Goal: Task Accomplishment & Management: Manage account settings

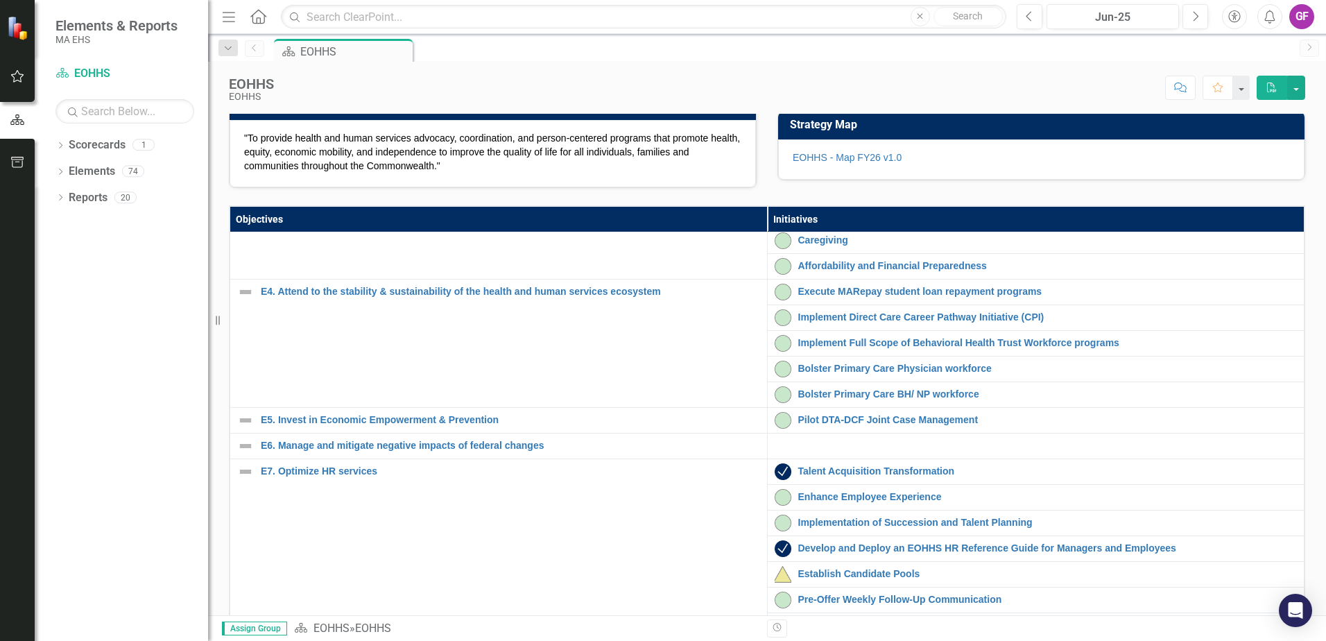
scroll to position [208, 0]
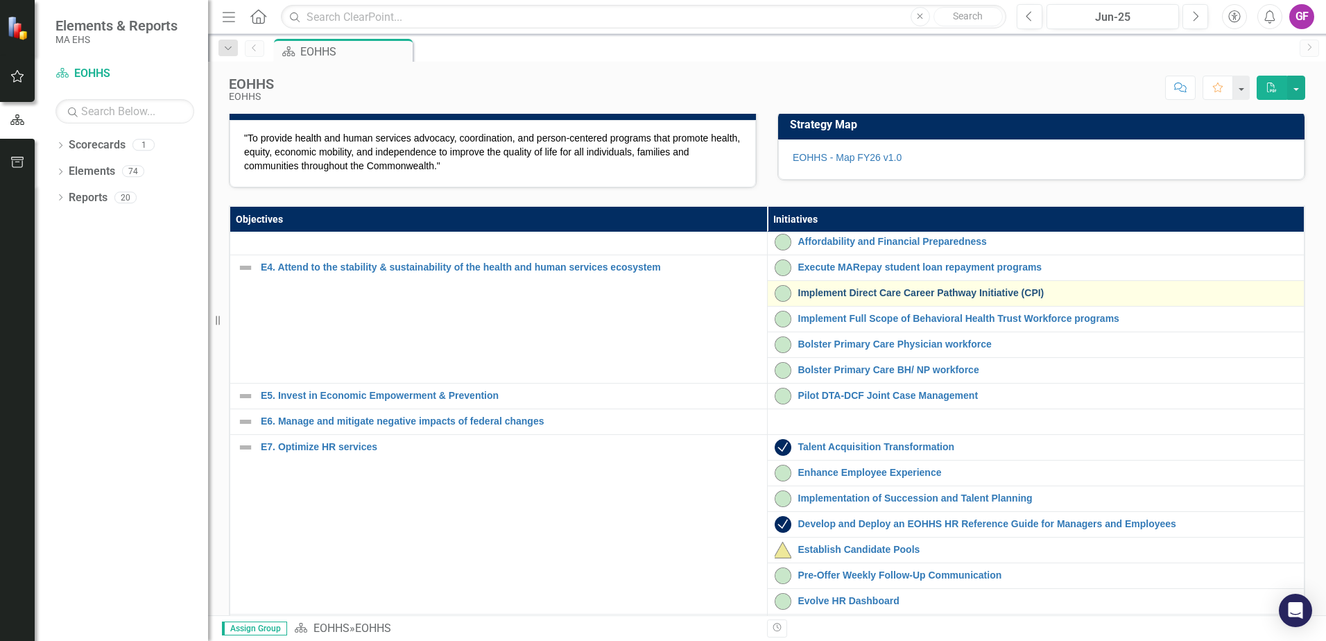
click at [821, 298] on link "Implement Direct Care Career Pathway Initiative (CPI)" at bounding box center [1047, 293] width 499 height 10
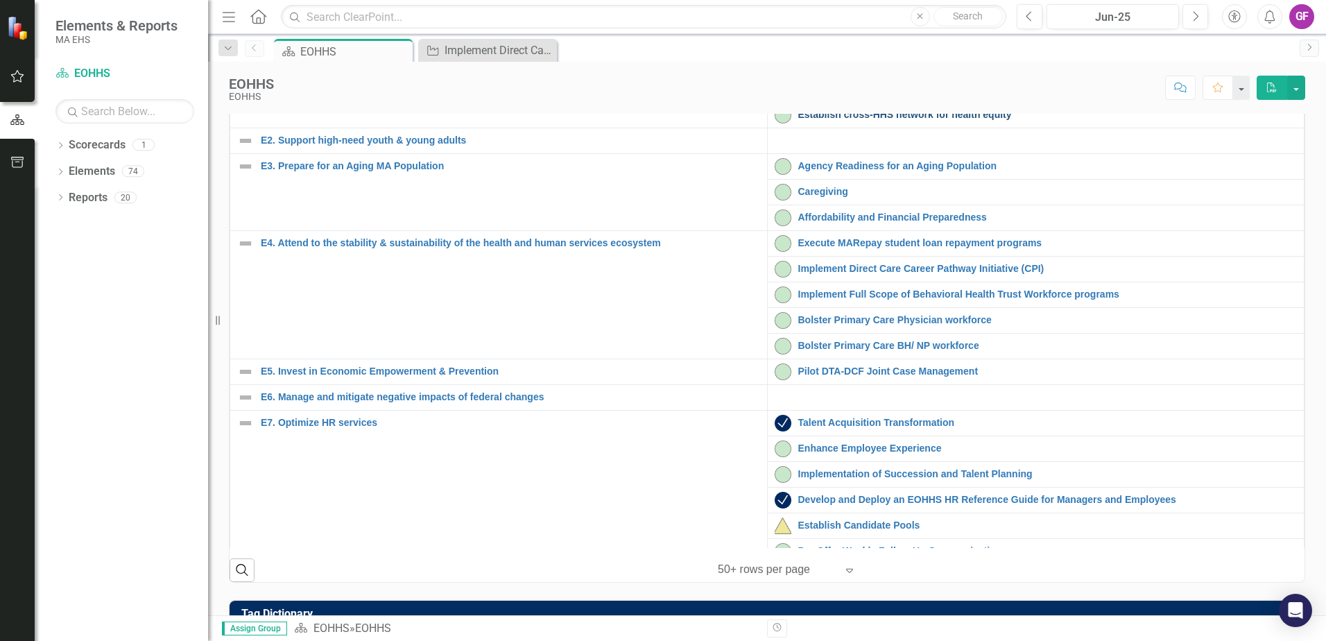
scroll to position [69, 0]
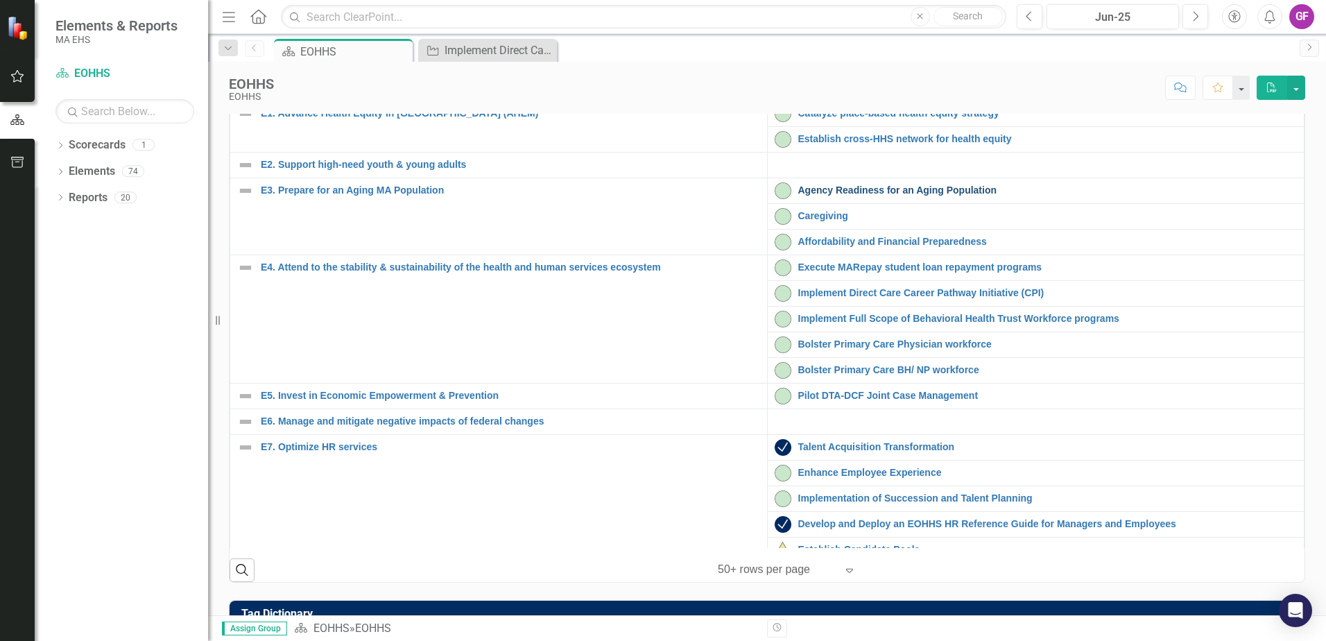
click at [840, 196] on link "Agency Readiness for an Aging Population" at bounding box center [1047, 190] width 499 height 10
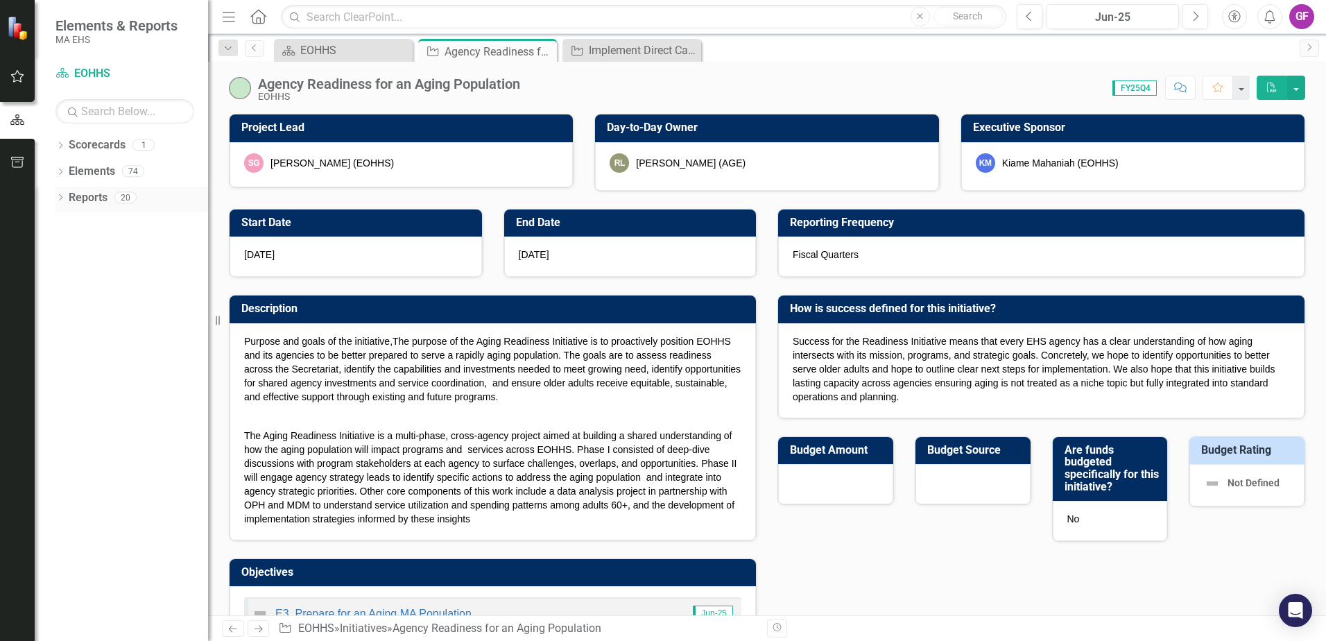
click at [94, 194] on link "Reports" at bounding box center [88, 198] width 39 height 16
click at [89, 198] on link "Reports" at bounding box center [88, 198] width 39 height 16
click at [92, 203] on link "Reports" at bounding box center [88, 198] width 39 height 16
click at [82, 169] on link "Elements" at bounding box center [92, 172] width 46 height 16
click at [87, 201] on link "Reports" at bounding box center [88, 198] width 39 height 16
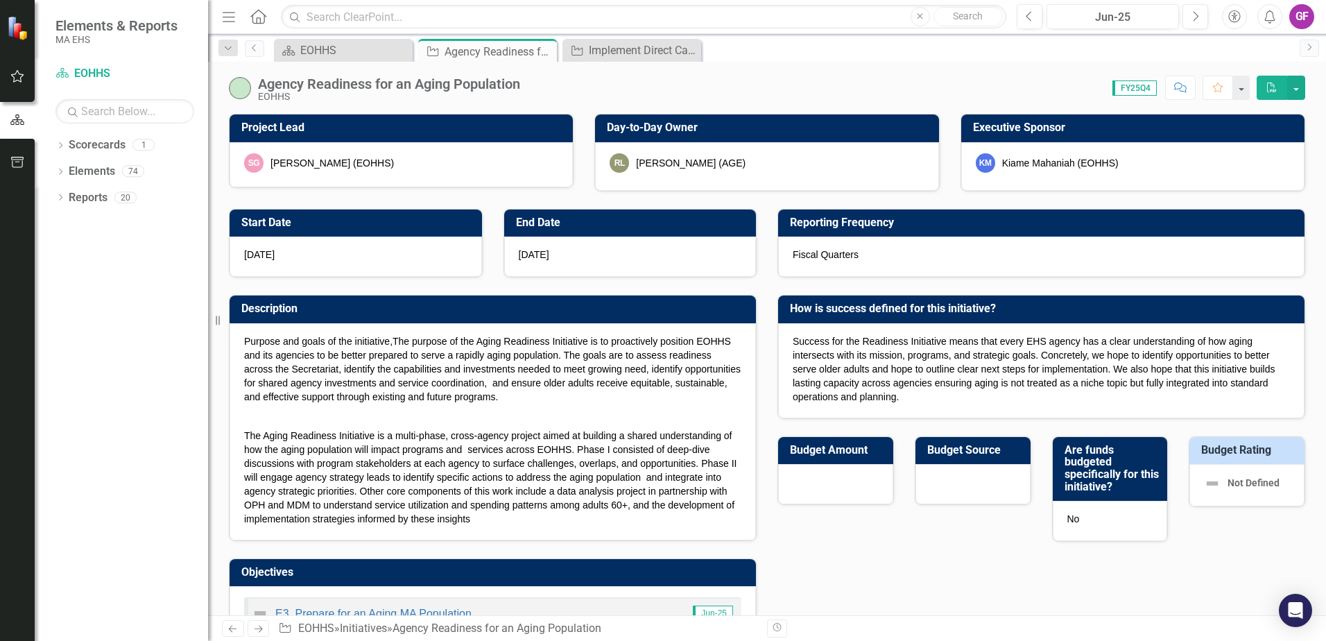
click at [352, 90] on div "Agency Readiness for an Aging Population" at bounding box center [389, 83] width 262 height 15
click at [360, 47] on div "EOHHS" at bounding box center [346, 50] width 92 height 17
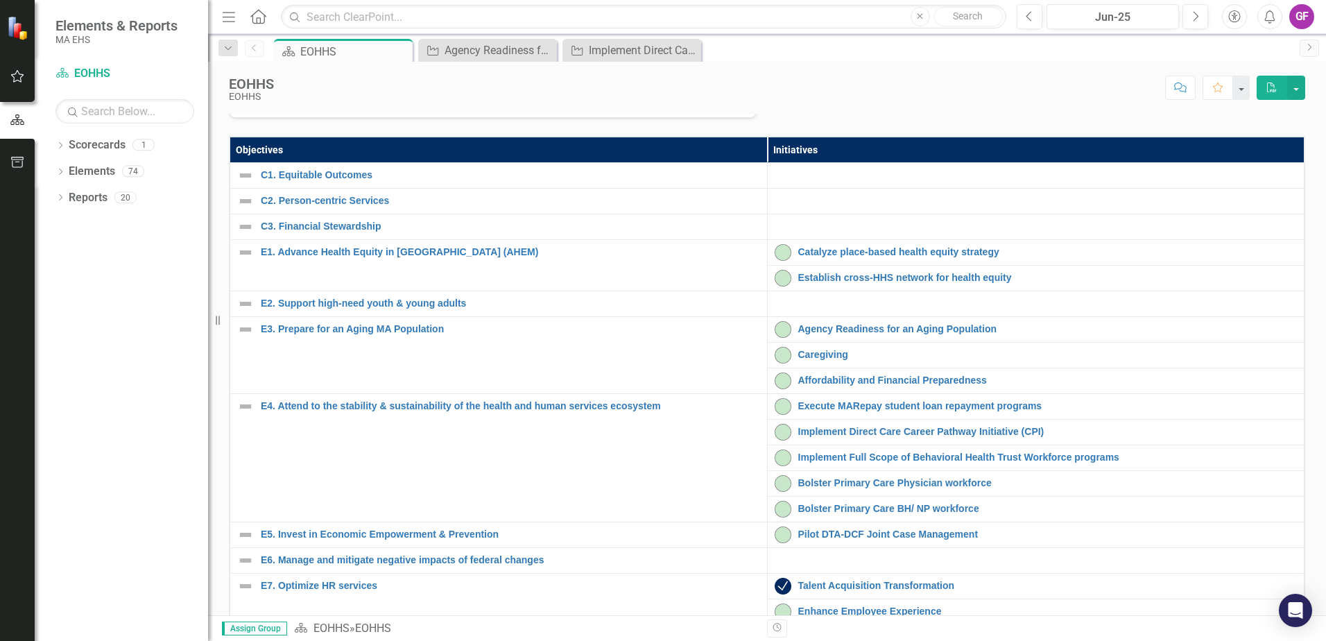
scroll to position [416, 0]
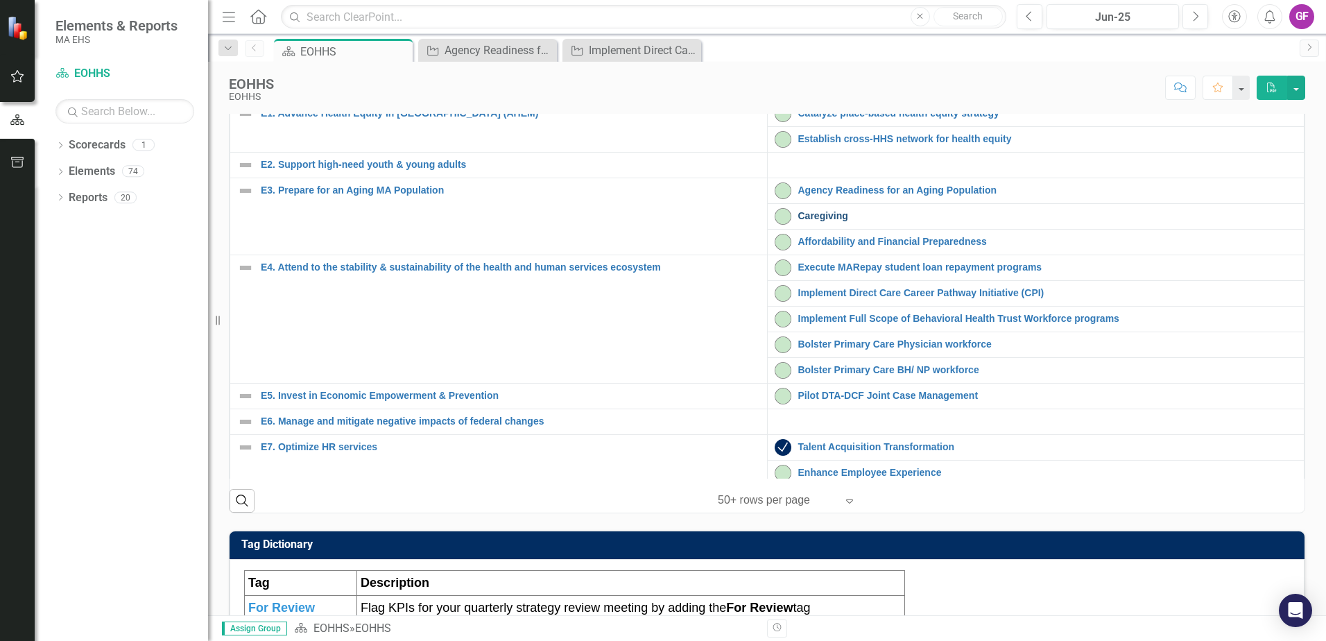
click at [803, 221] on link "Caregiving" at bounding box center [1047, 216] width 499 height 10
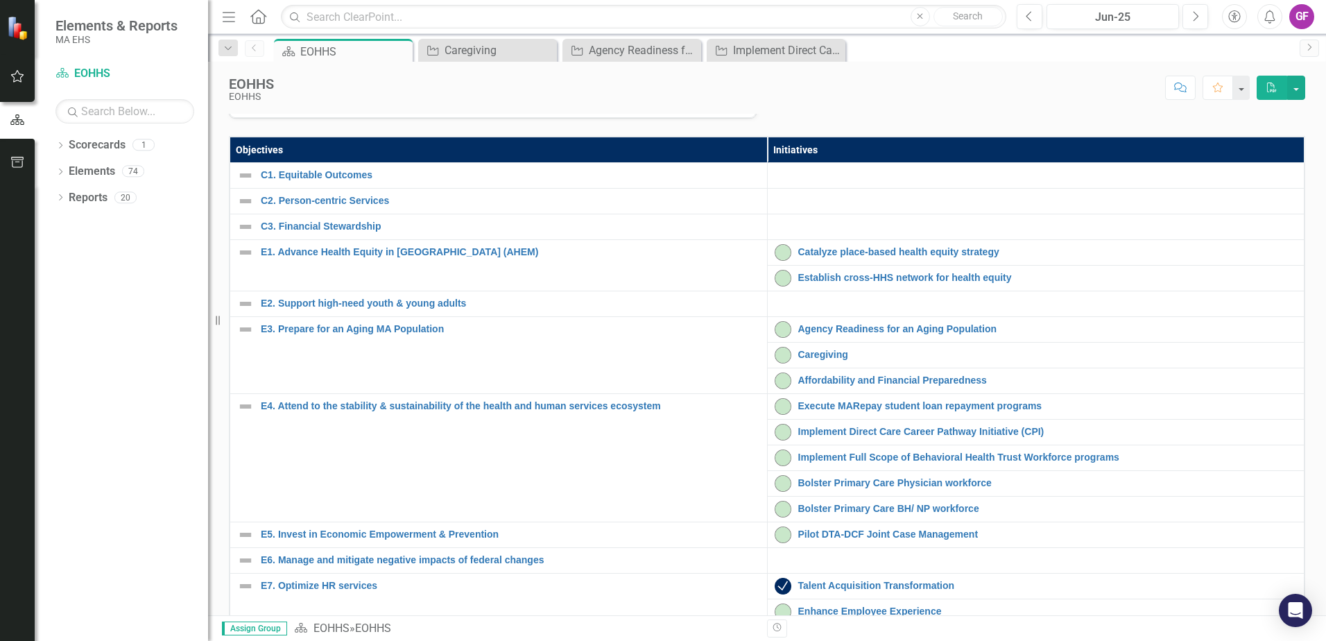
scroll to position [347, 0]
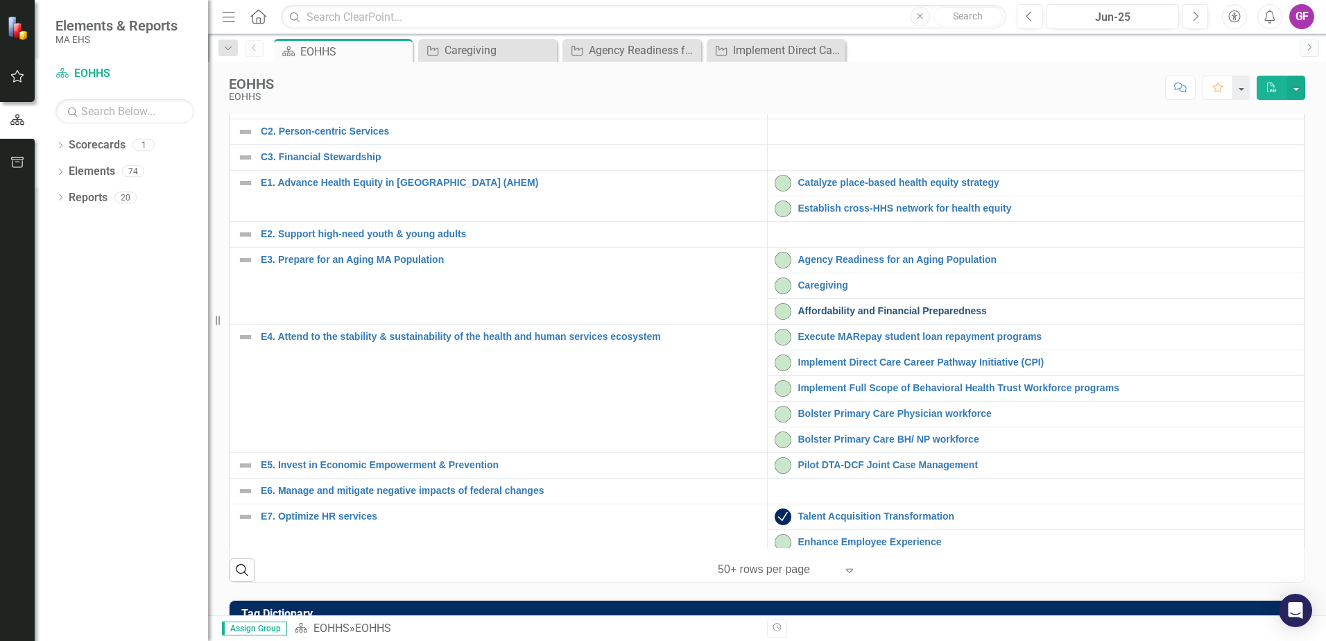
click at [812, 316] on link "Affordability and Financial Preparedness" at bounding box center [1047, 311] width 499 height 10
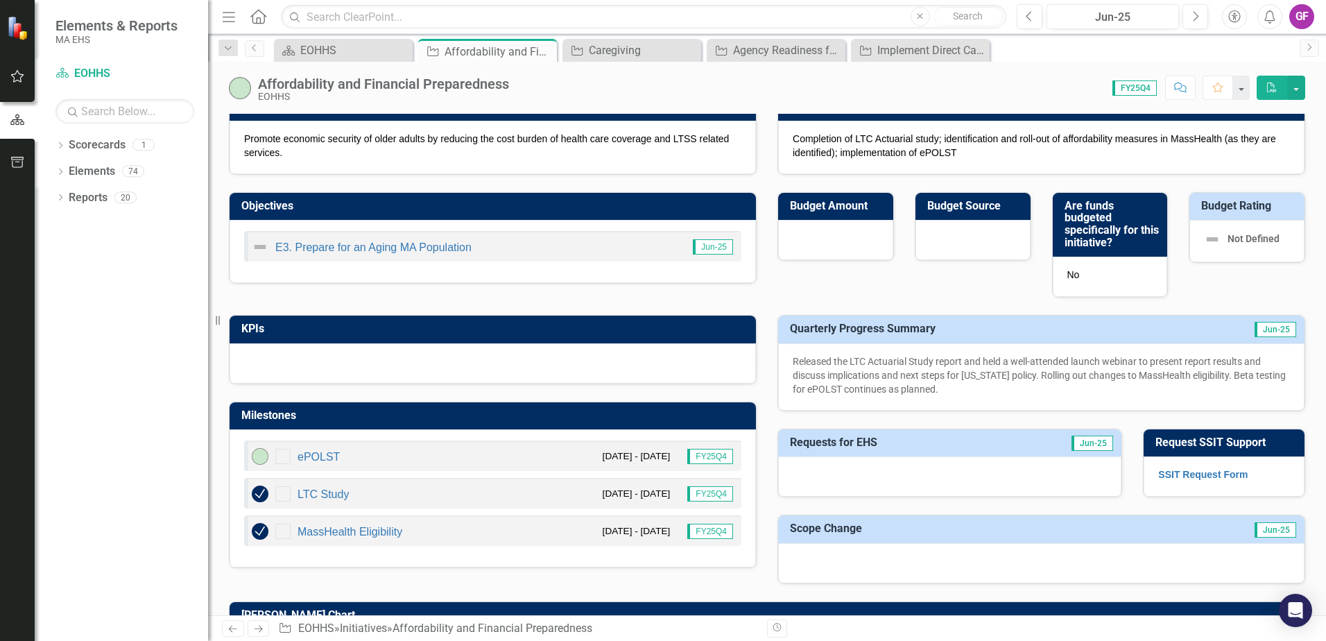
scroll to position [208, 0]
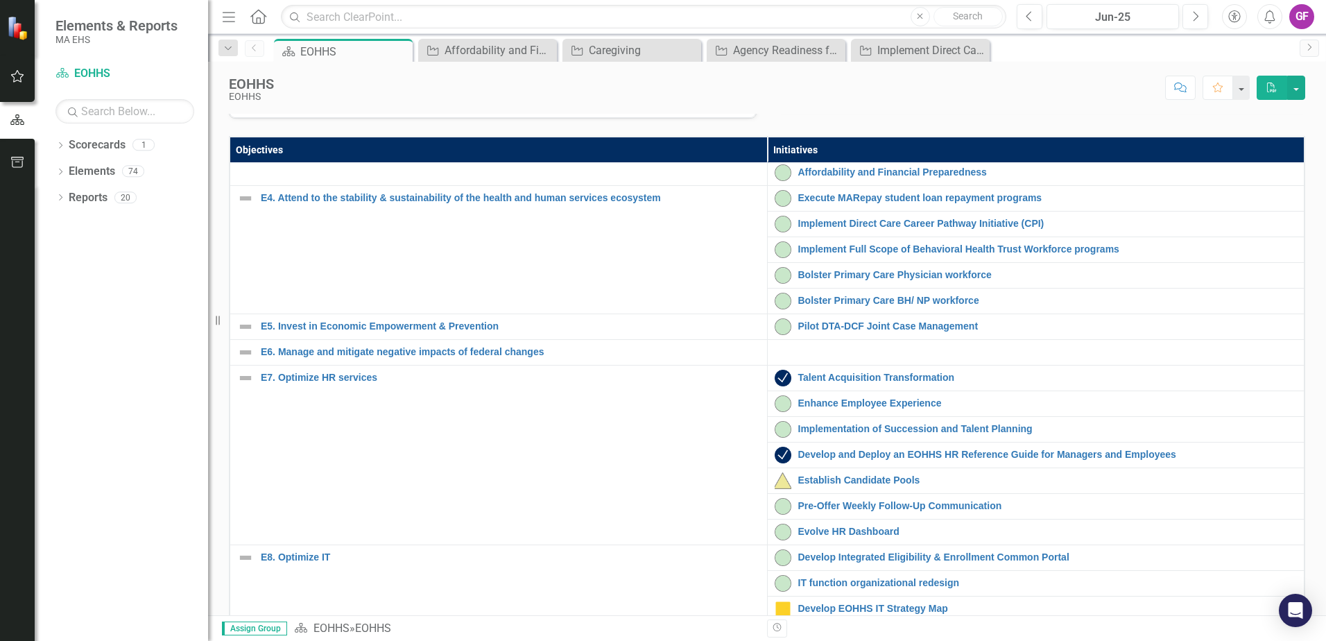
scroll to position [277, 0]
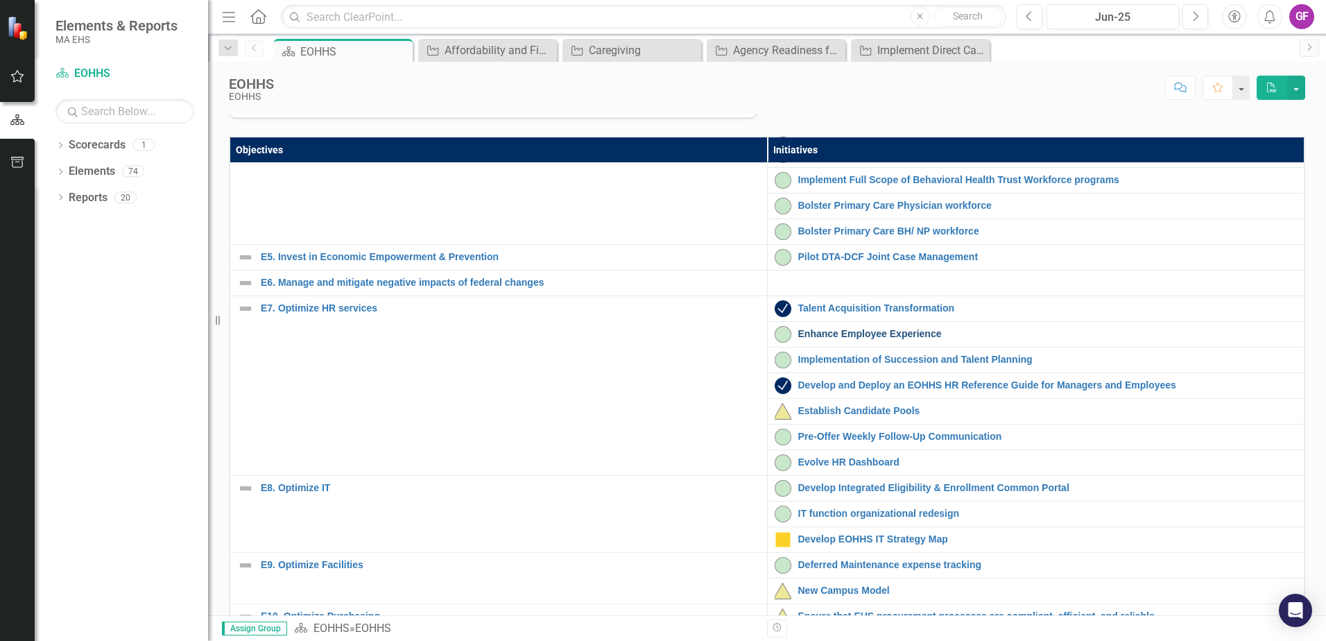
click at [814, 339] on link "Enhance Employee Experience" at bounding box center [1047, 334] width 499 height 10
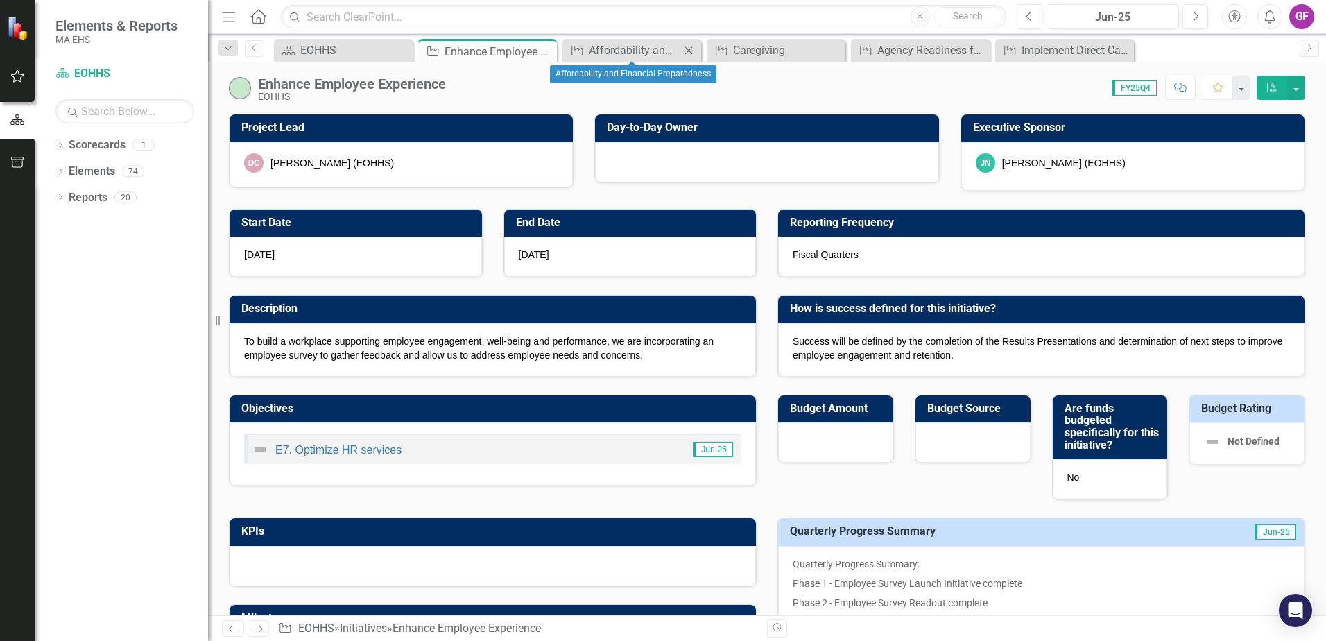
click at [688, 51] on icon "Close" at bounding box center [689, 50] width 14 height 11
click at [0, 0] on icon "Close" at bounding box center [0, 0] width 0 height 0
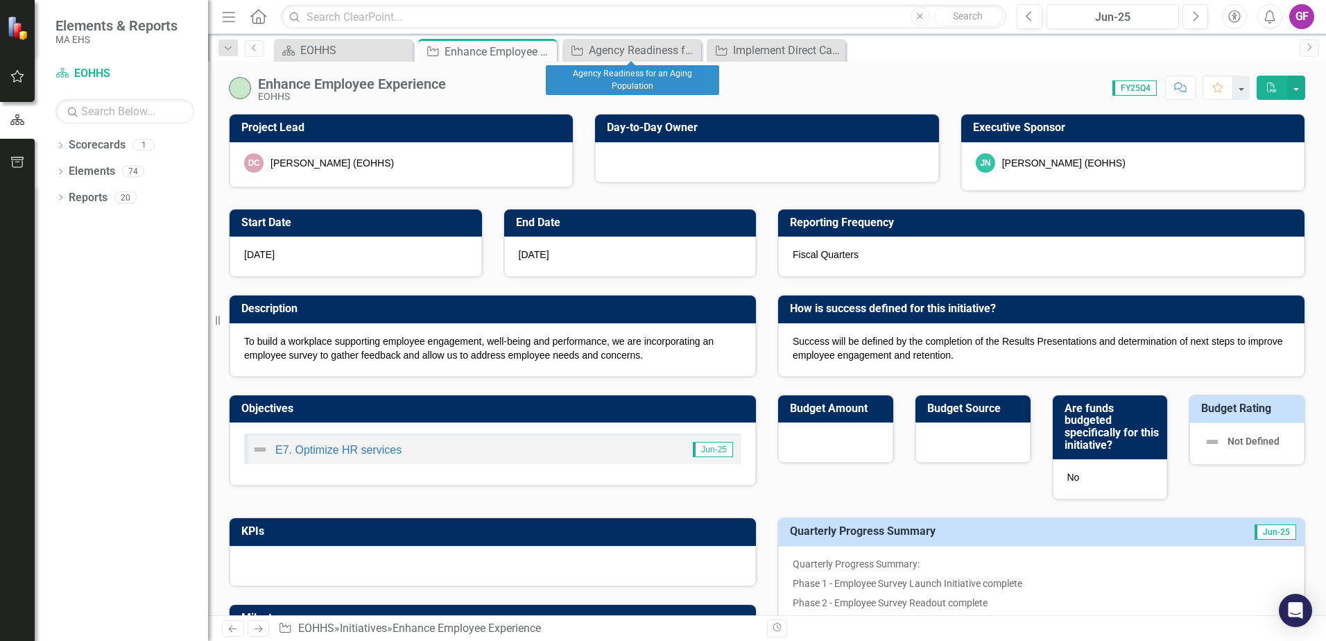
click at [0, 0] on icon "Close" at bounding box center [0, 0] width 0 height 0
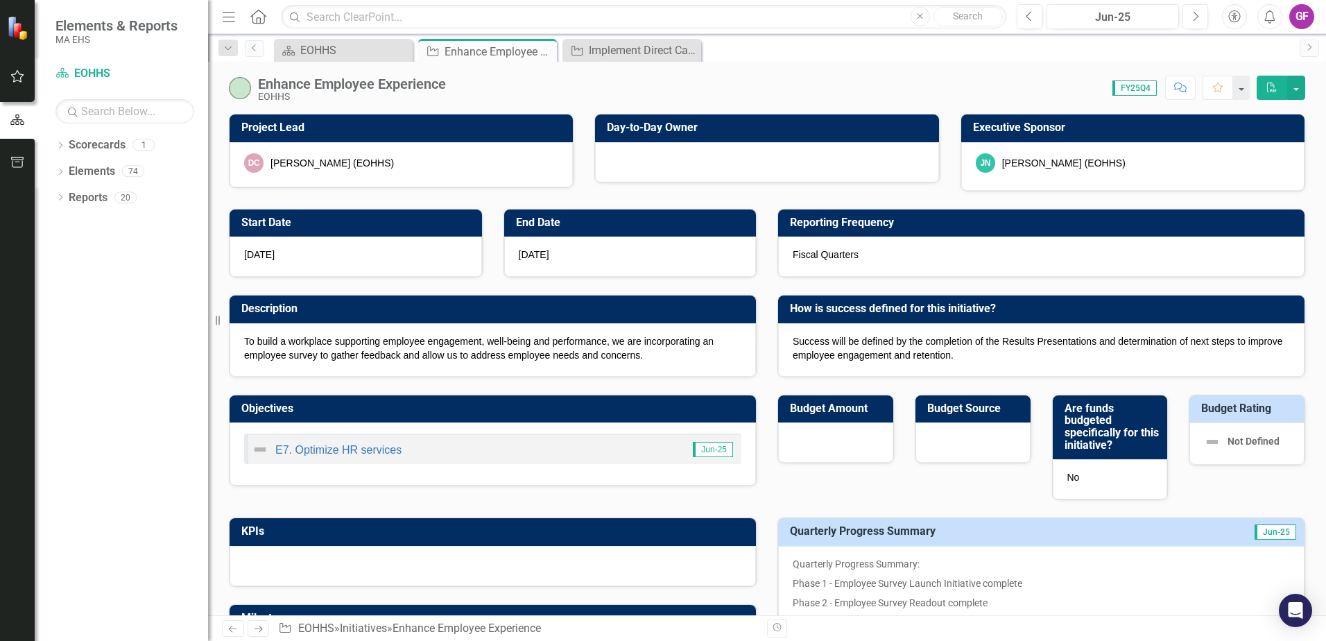
click at [0, 0] on icon "Close" at bounding box center [0, 0] width 0 height 0
click at [373, 55] on div "EOHHS" at bounding box center [346, 50] width 92 height 17
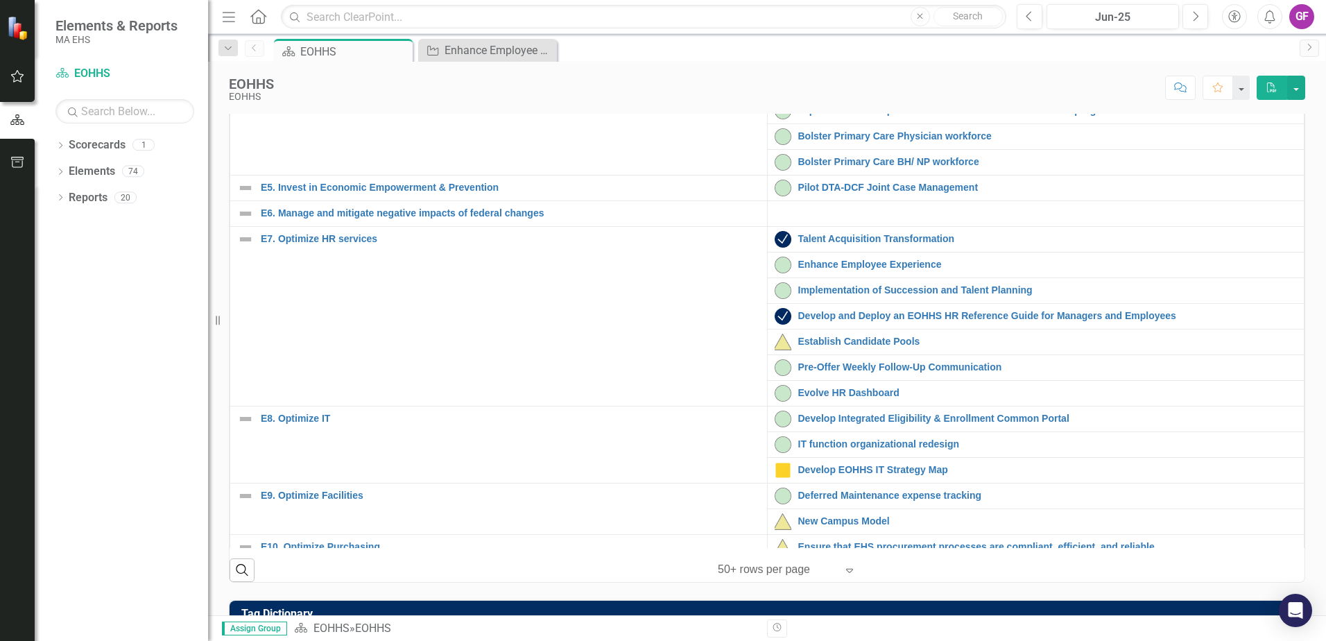
scroll to position [347, 0]
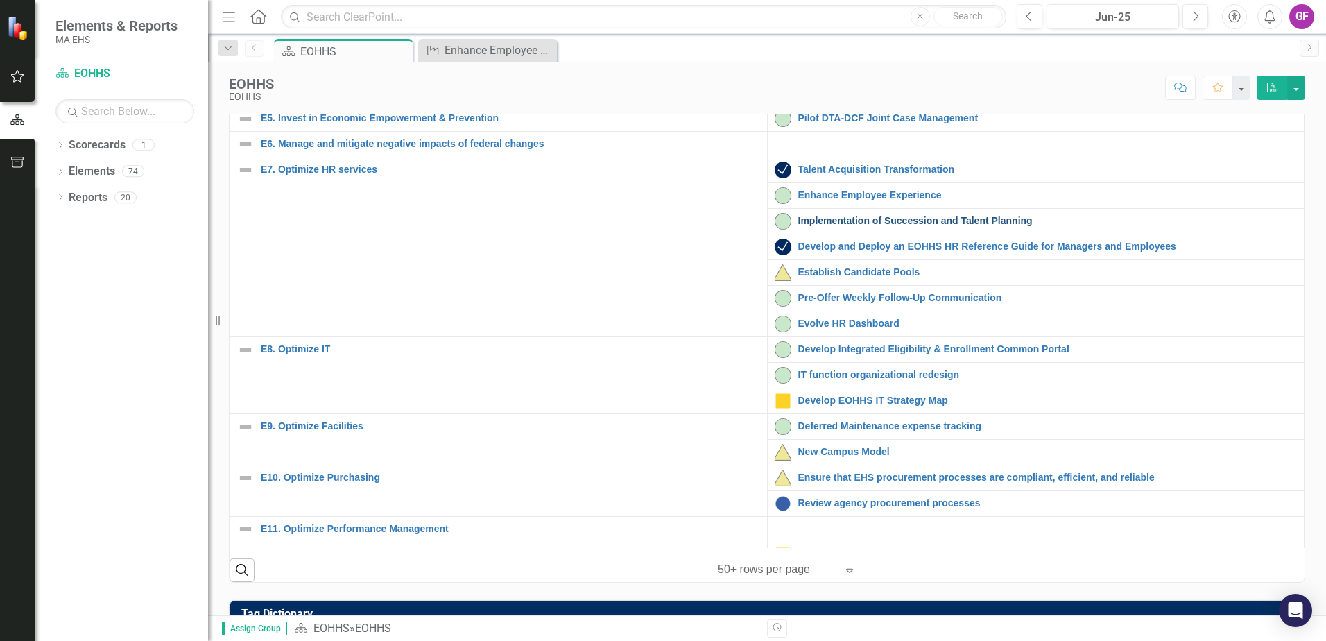
click at [832, 226] on link "Implementation of Succession and Talent Planning" at bounding box center [1047, 221] width 499 height 10
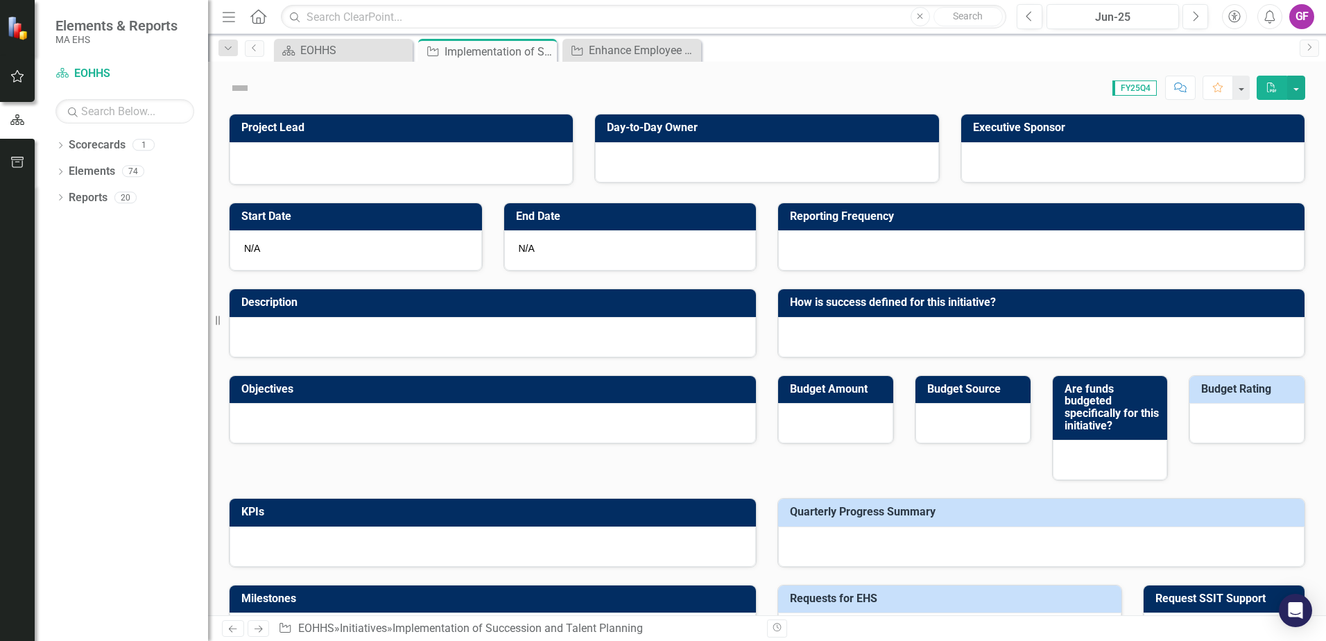
checkbox input "true"
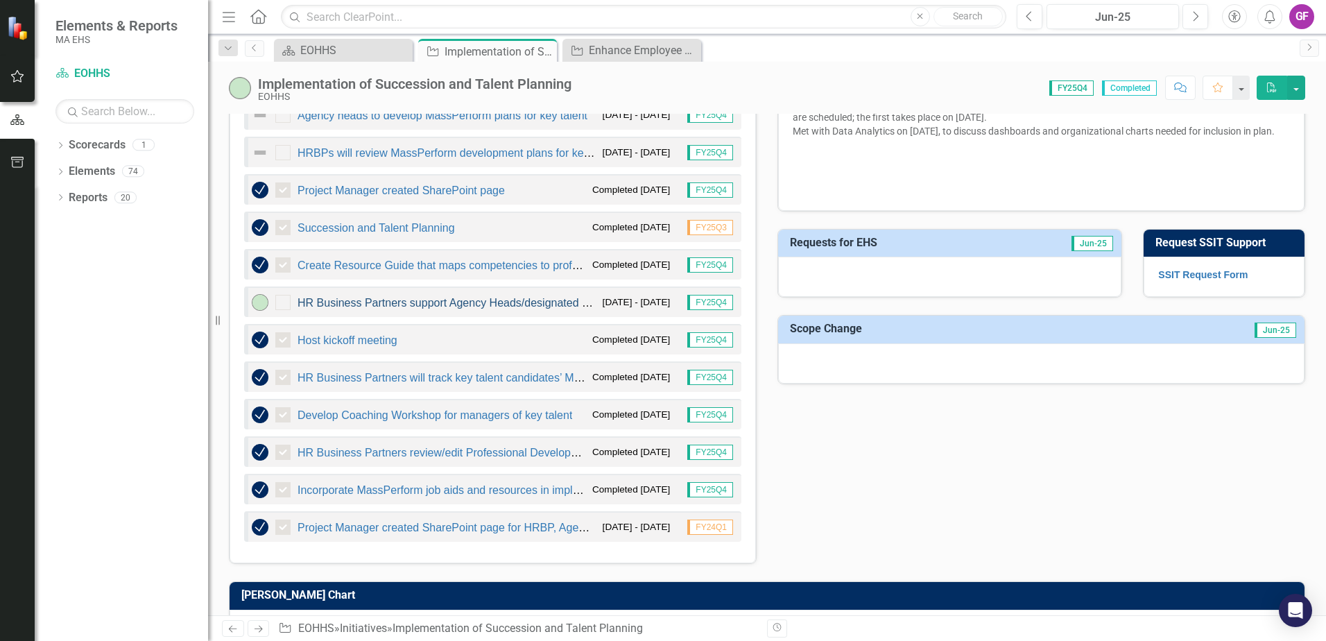
scroll to position [555, 0]
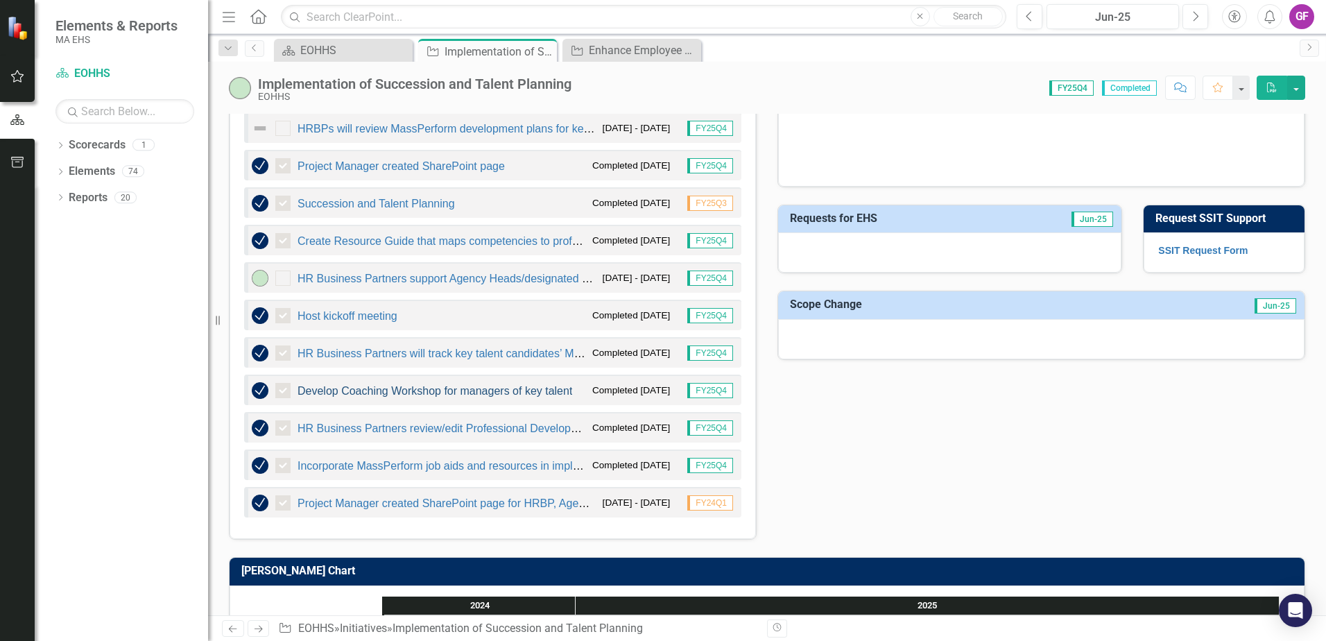
click at [381, 389] on link "Develop Coaching Workshop for managers of key talent" at bounding box center [435, 391] width 275 height 12
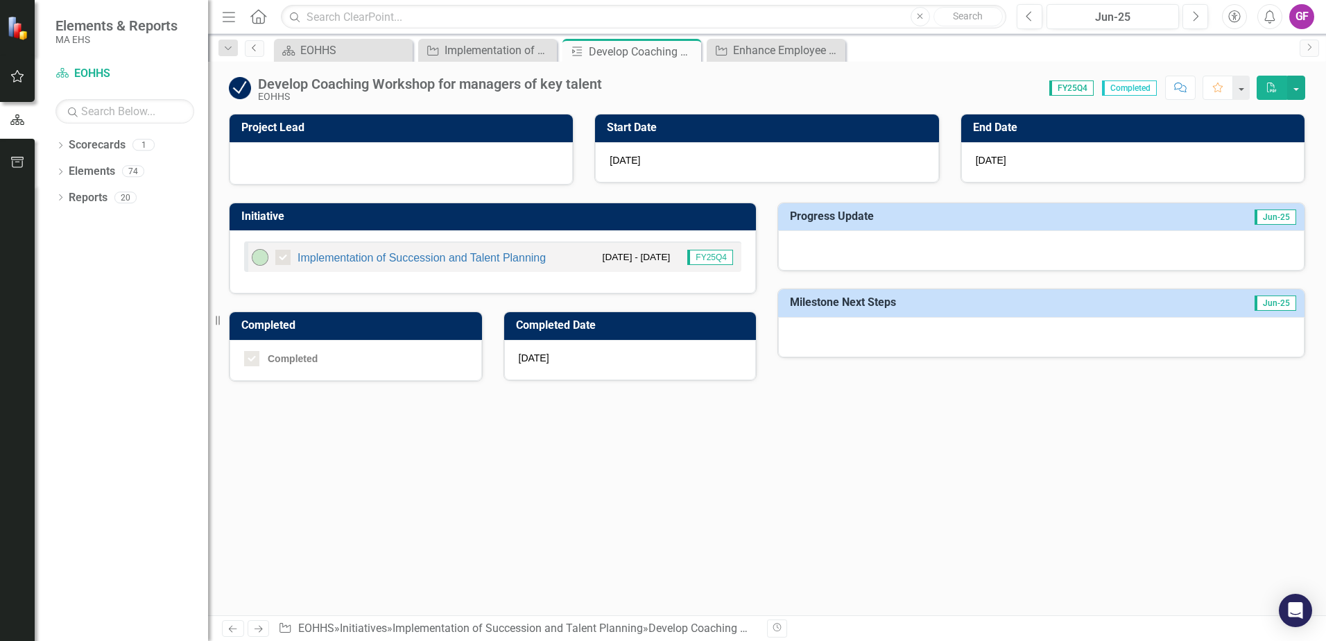
click at [259, 51] on icon "Previous" at bounding box center [254, 48] width 11 height 8
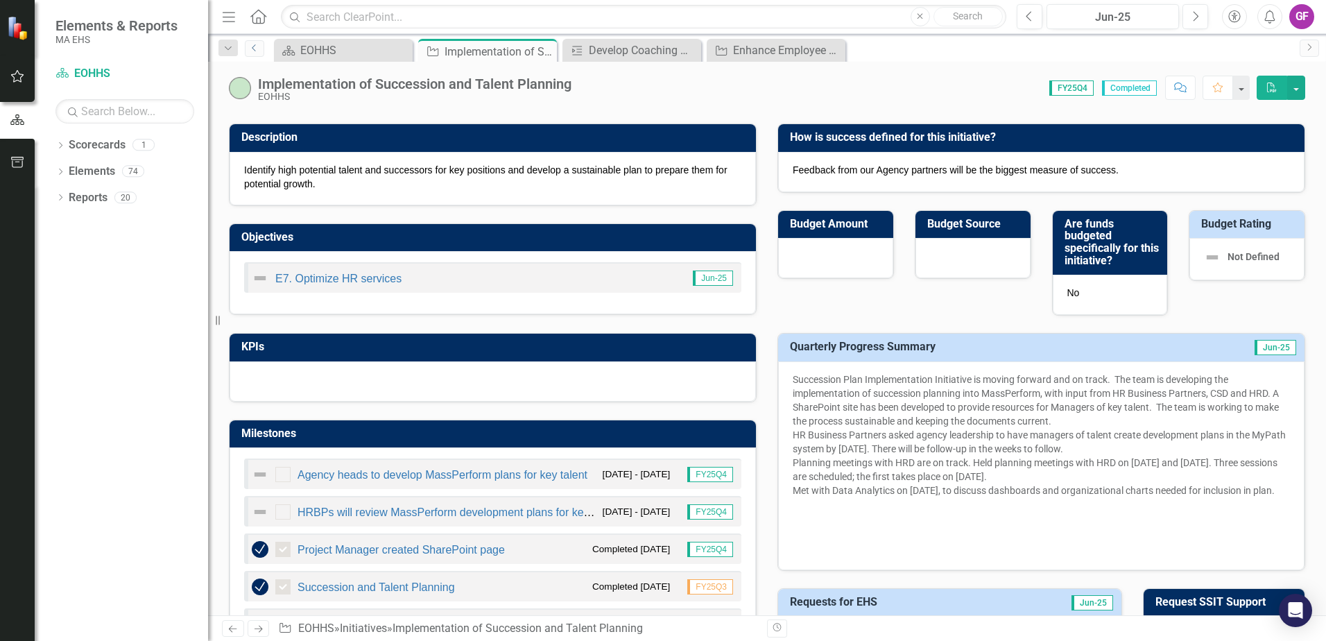
scroll to position [40, 0]
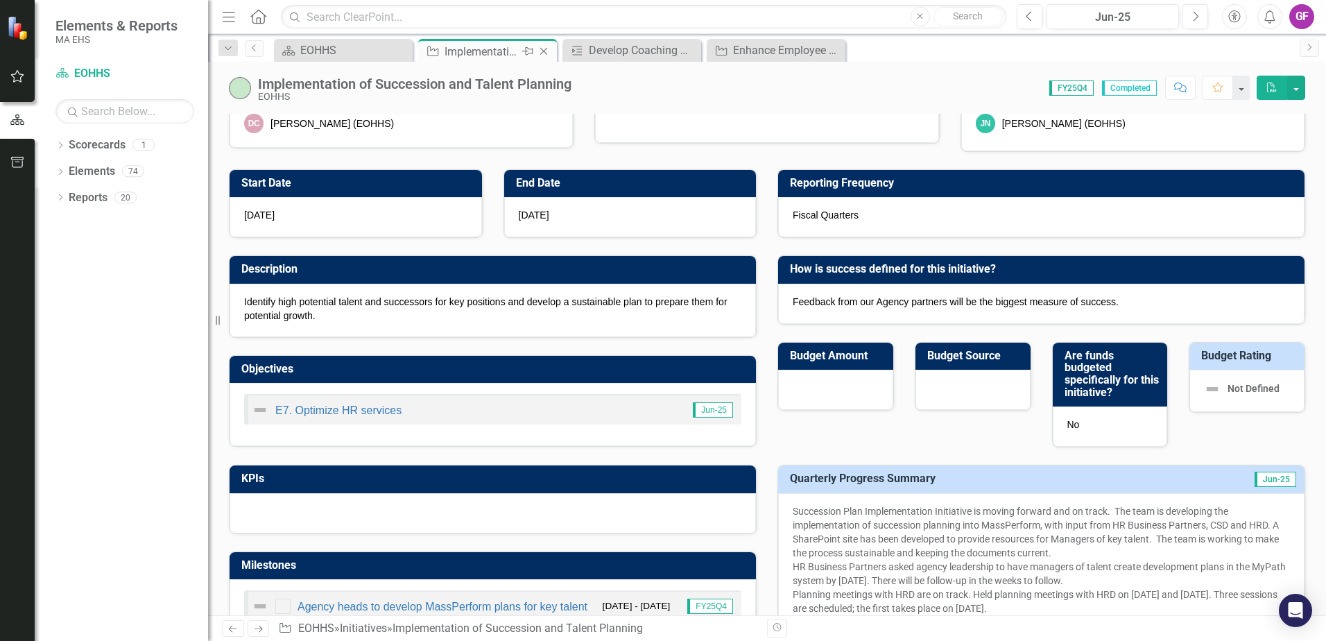
click at [542, 53] on icon "Close" at bounding box center [544, 51] width 14 height 11
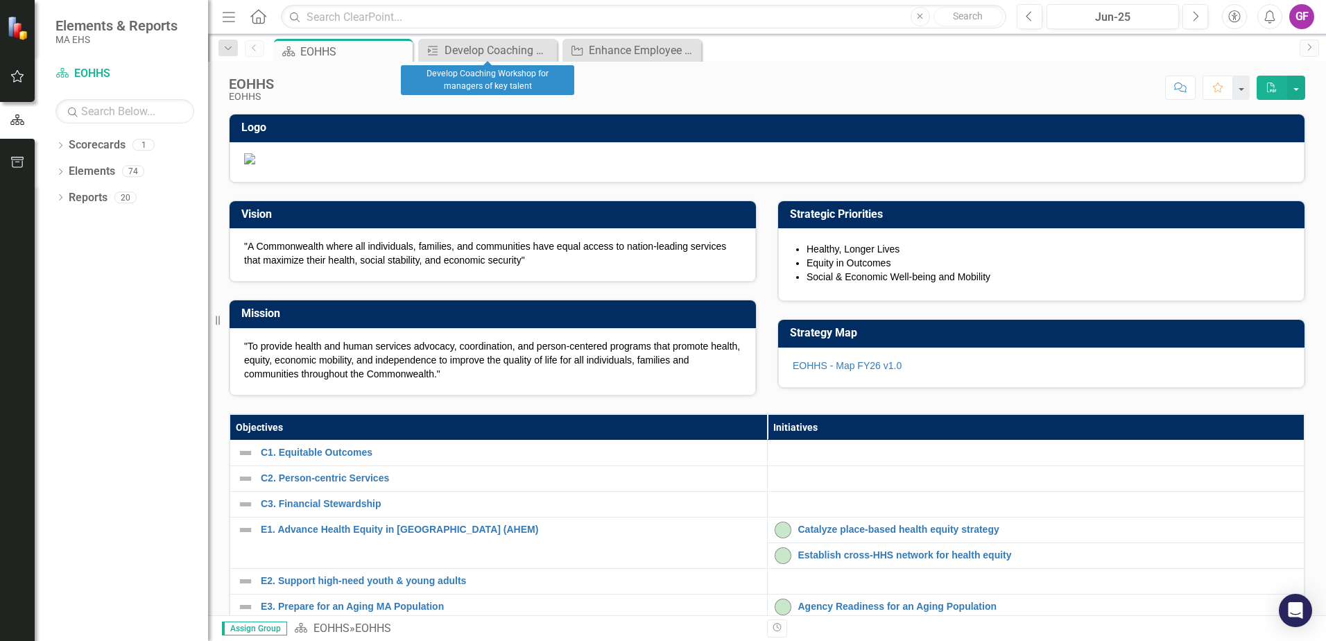
click at [0, 0] on icon "Close" at bounding box center [0, 0] width 0 height 0
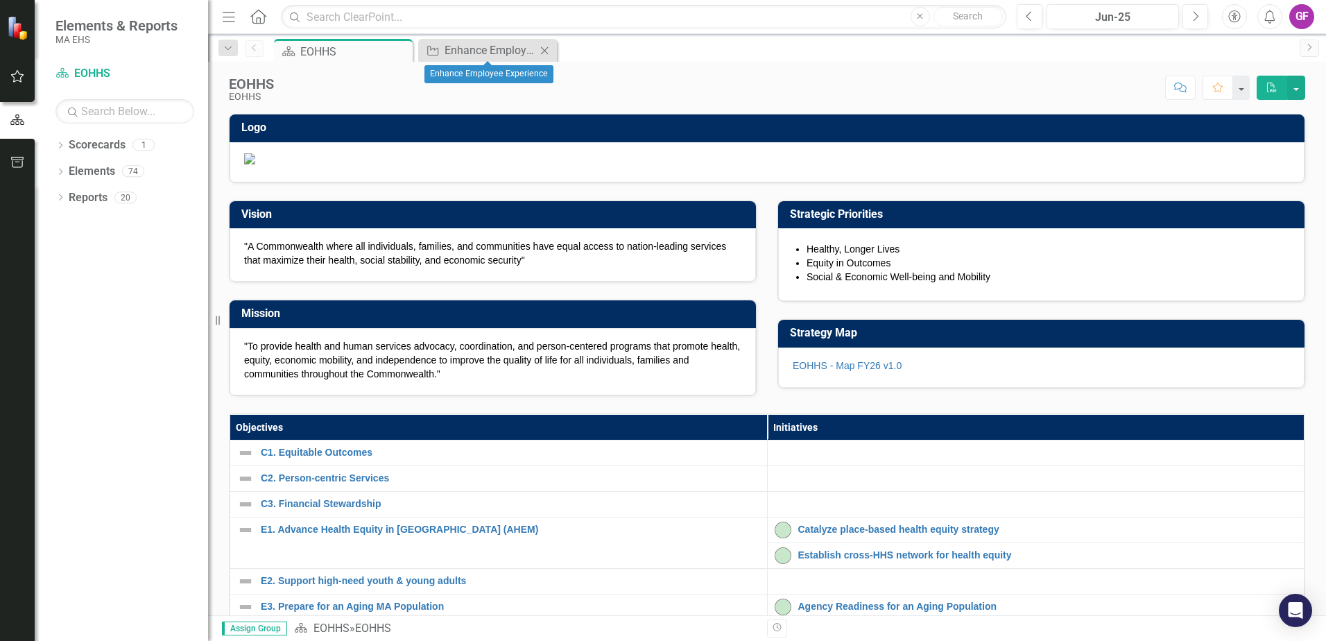
click at [547, 51] on icon "Close" at bounding box center [545, 50] width 14 height 11
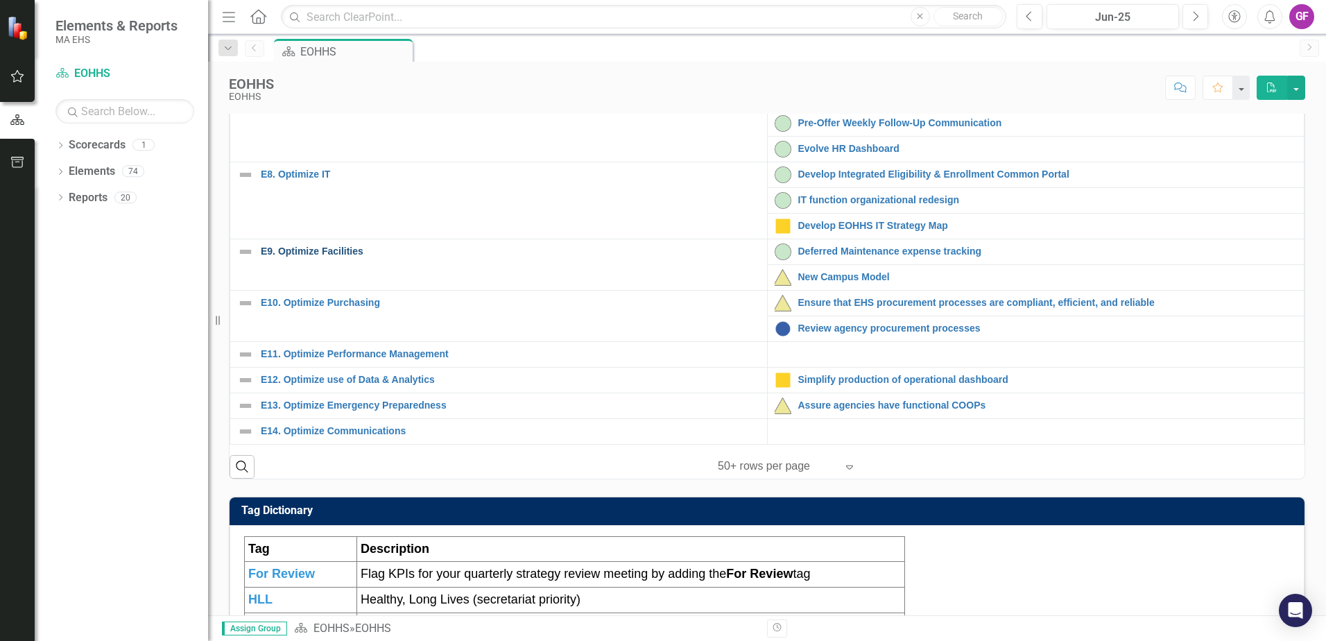
scroll to position [486, 0]
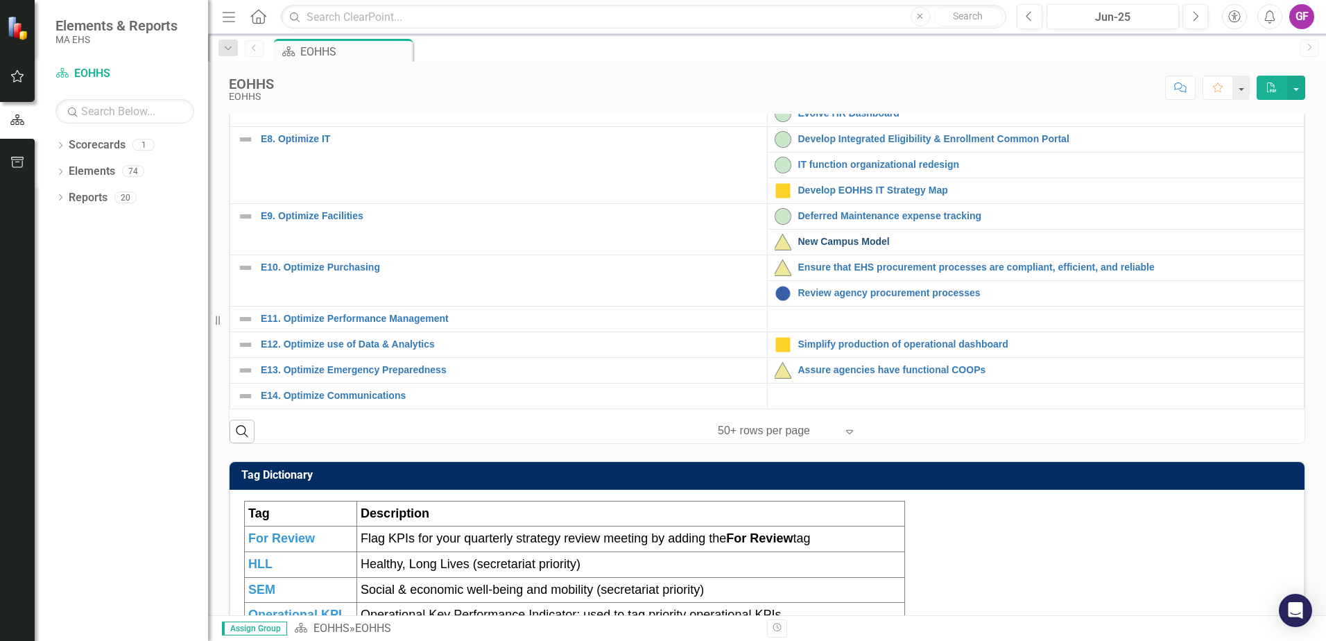
click at [798, 247] on link "New Campus Model" at bounding box center [1047, 242] width 499 height 10
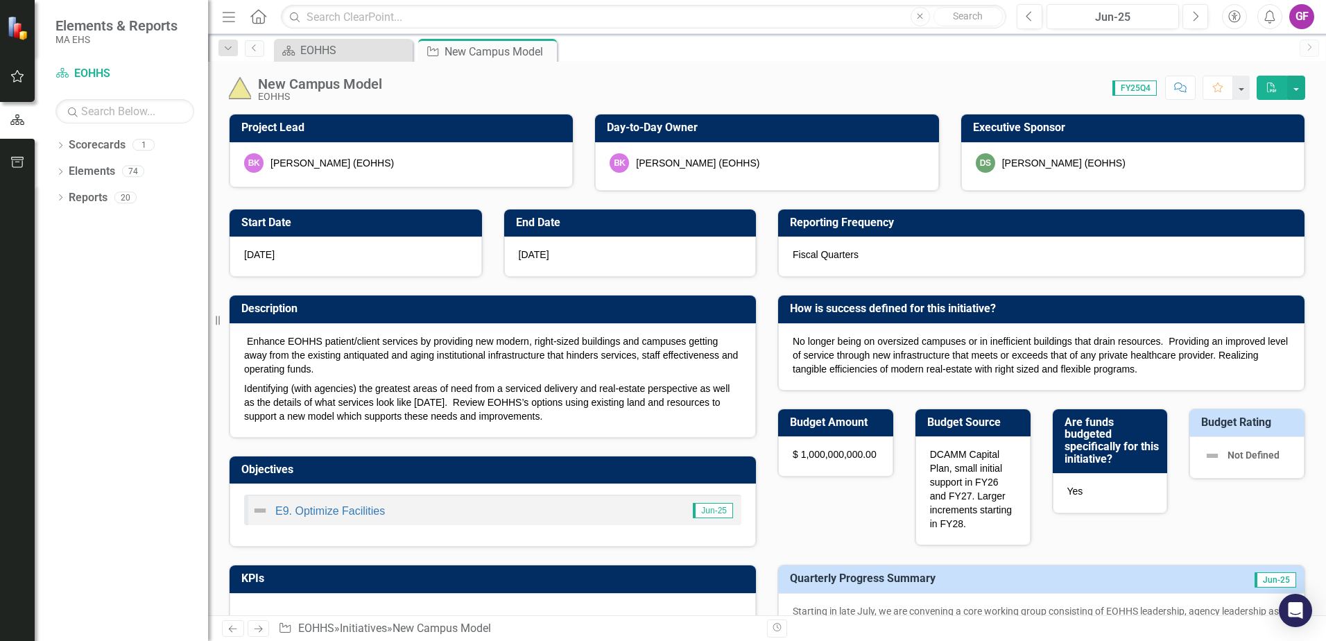
checkbox input "true"
click at [258, 53] on link "Previous" at bounding box center [254, 48] width 19 height 17
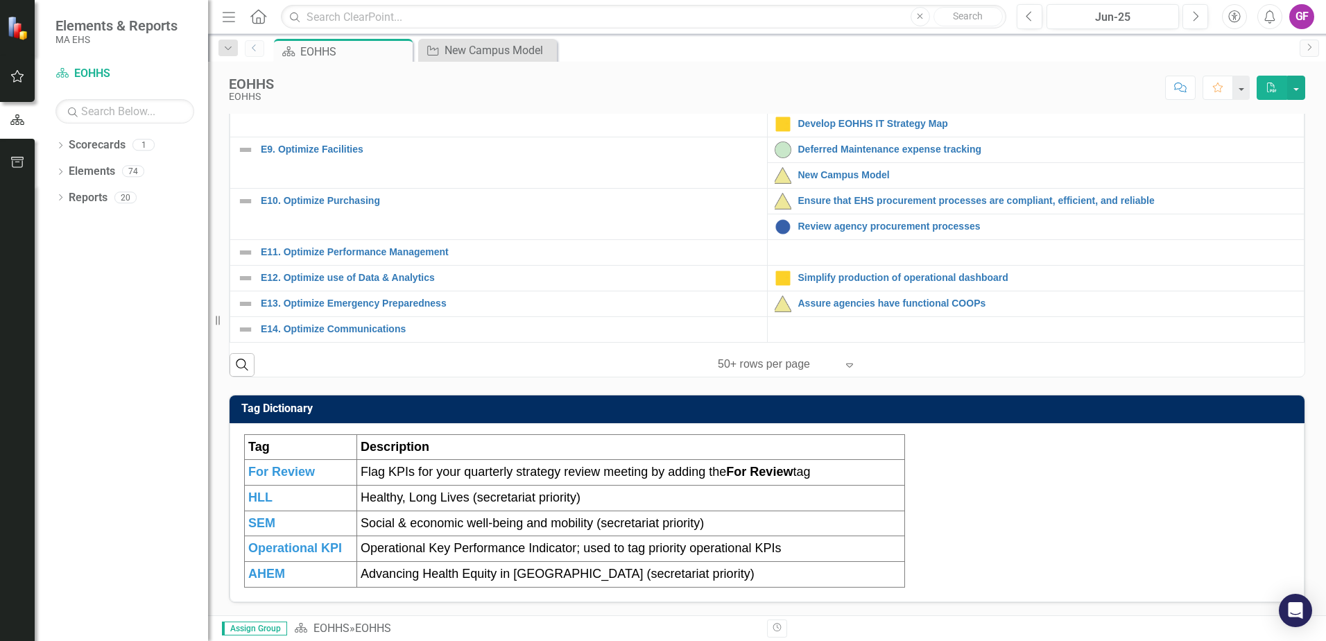
scroll to position [555, 0]
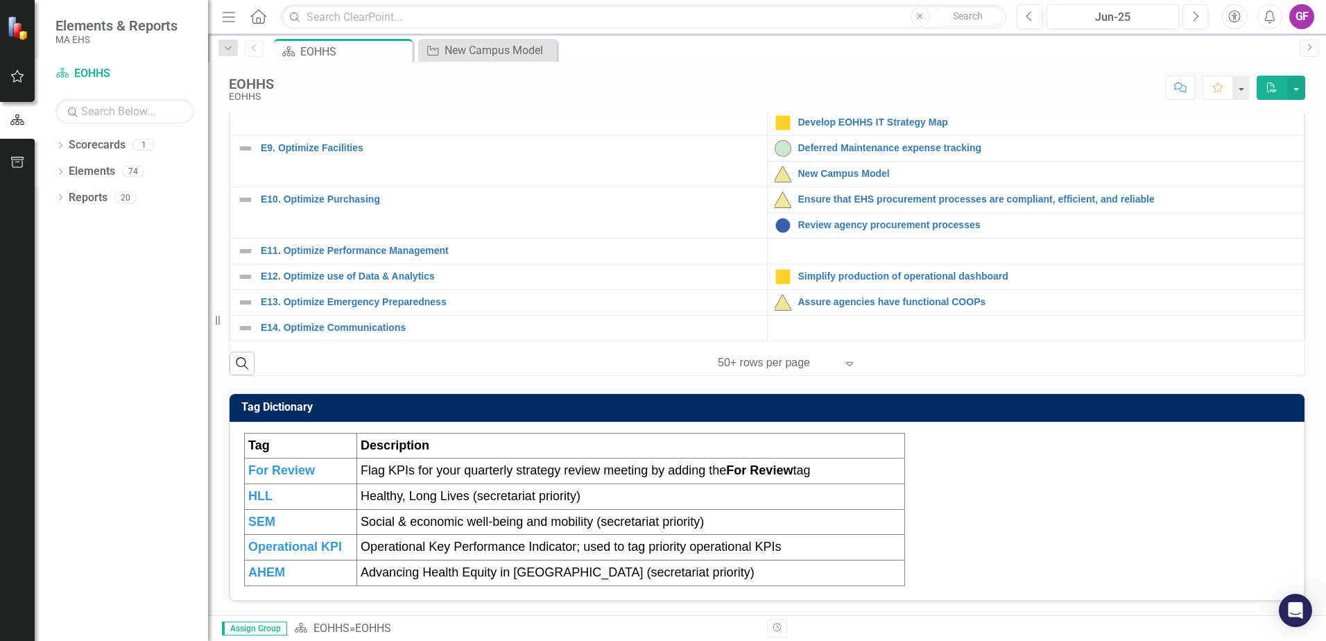
click at [777, 208] on img at bounding box center [783, 199] width 17 height 17
click at [805, 205] on link "Ensure that EHS procurement processes are compliant, efficient, and reliable" at bounding box center [1047, 199] width 499 height 10
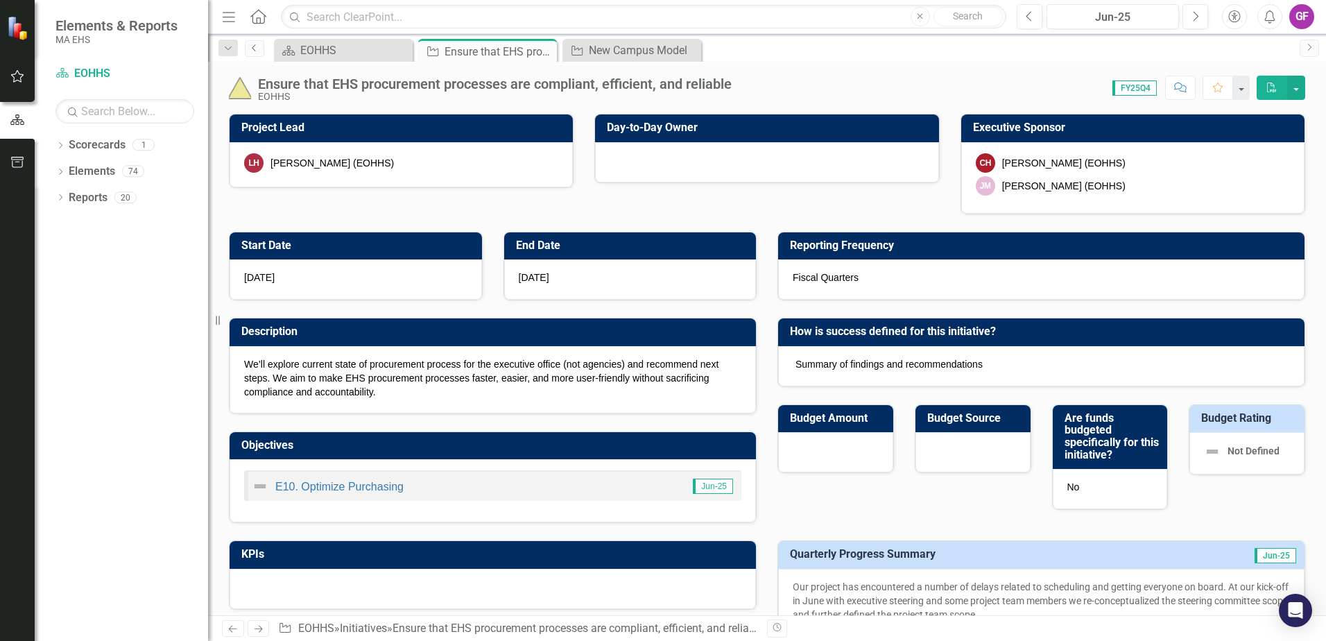
click at [256, 51] on icon "Previous" at bounding box center [254, 48] width 11 height 8
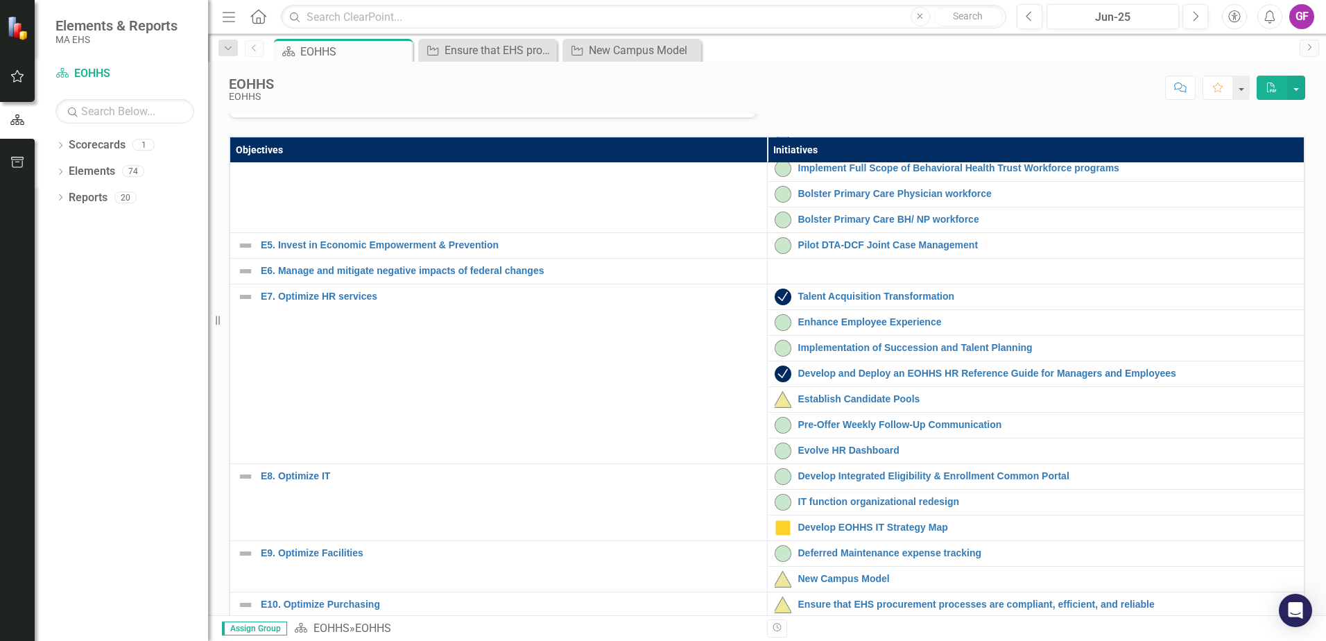
scroll to position [151, 0]
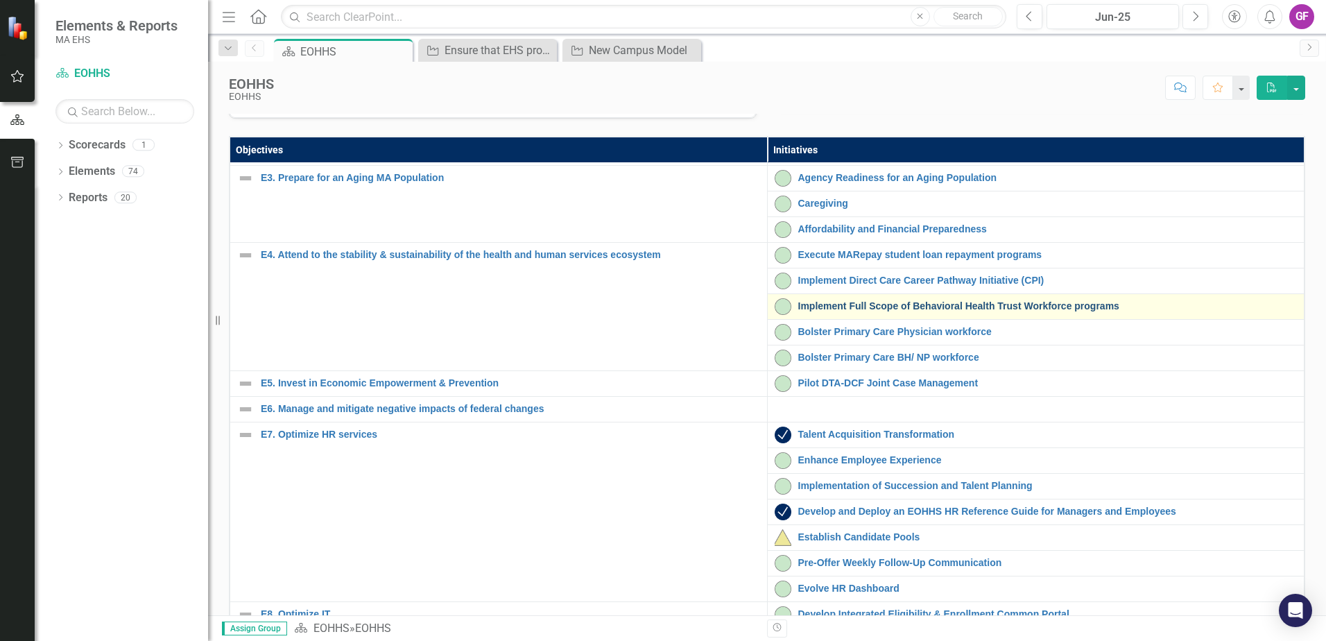
click at [870, 311] on link "Implement Full Scope of Behavioral Health Trust Workforce programs" at bounding box center [1047, 306] width 499 height 10
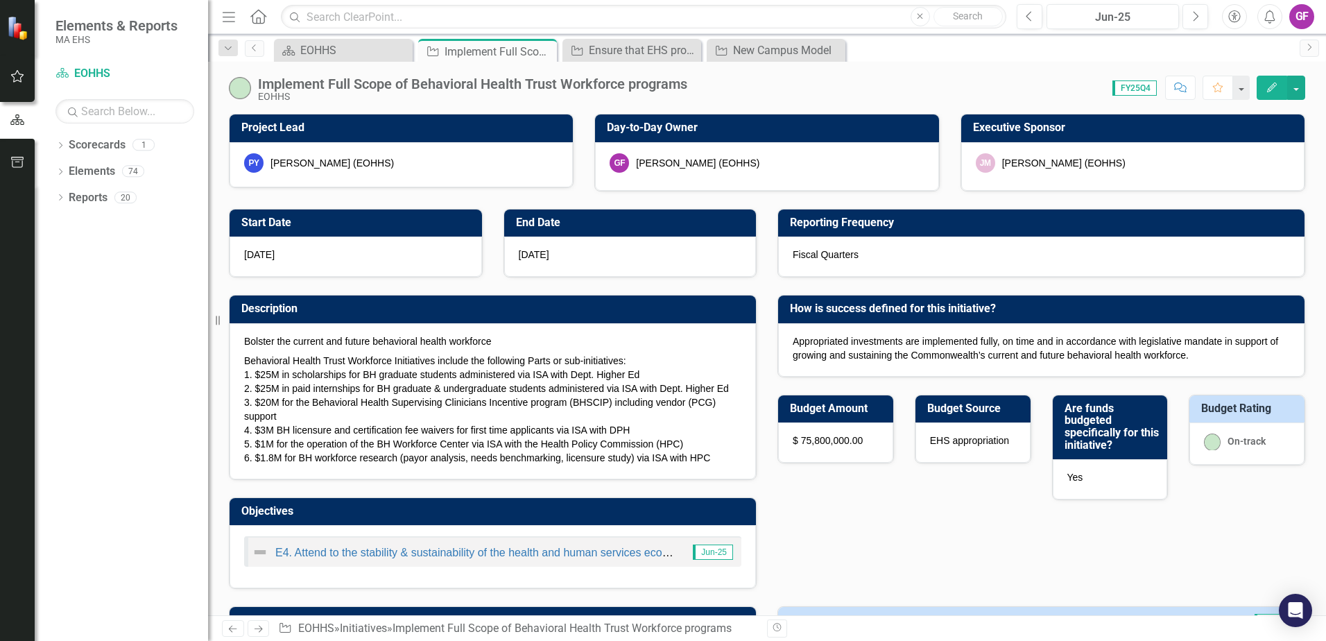
checkbox input "true"
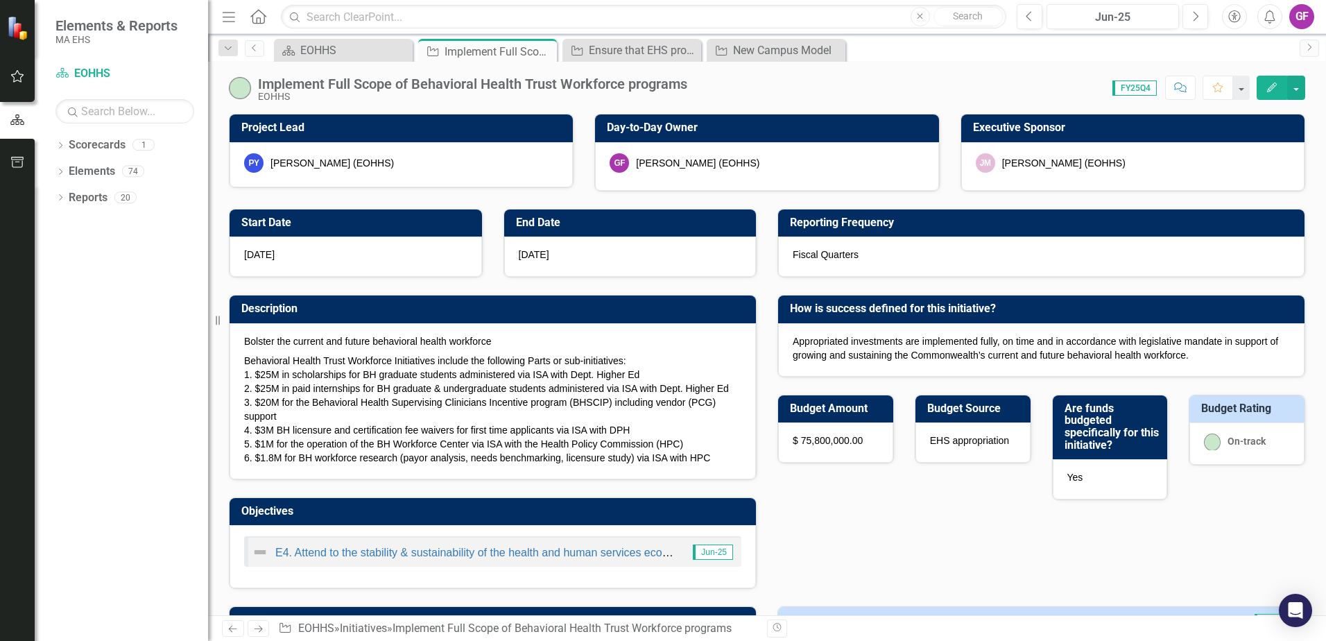
checkbox input "true"
click at [1297, 87] on button "button" at bounding box center [1296, 88] width 18 height 24
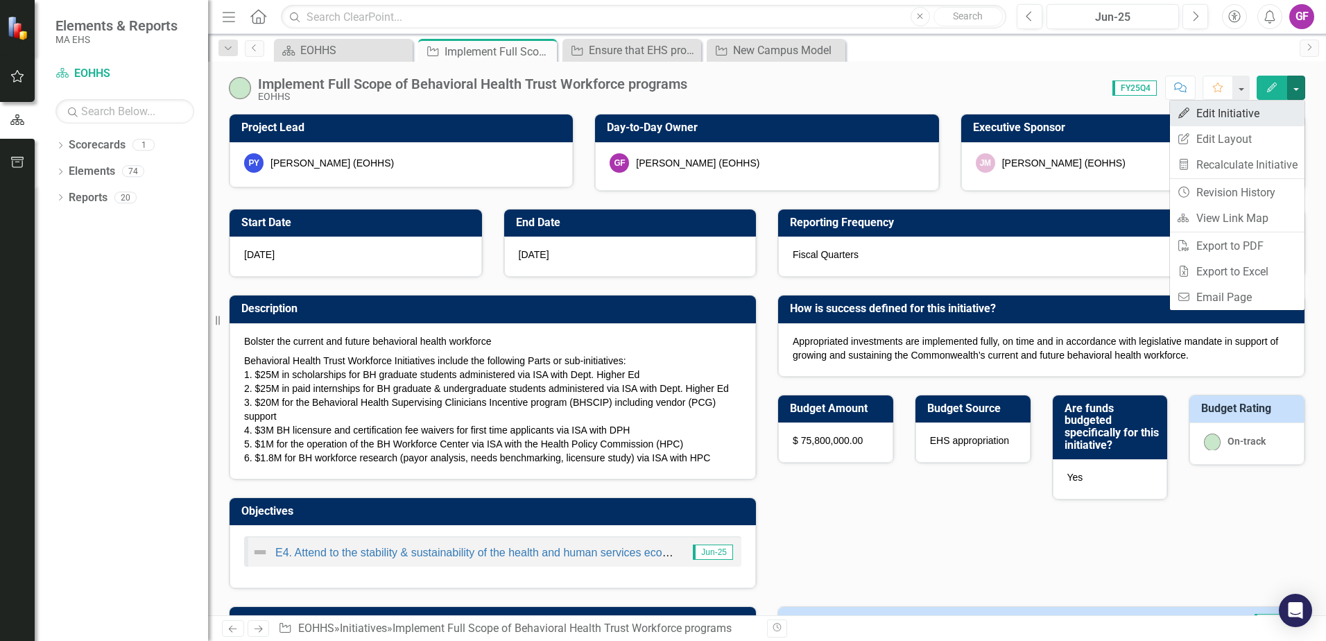
click at [1257, 117] on link "Edit Edit Initiative" at bounding box center [1237, 114] width 135 height 26
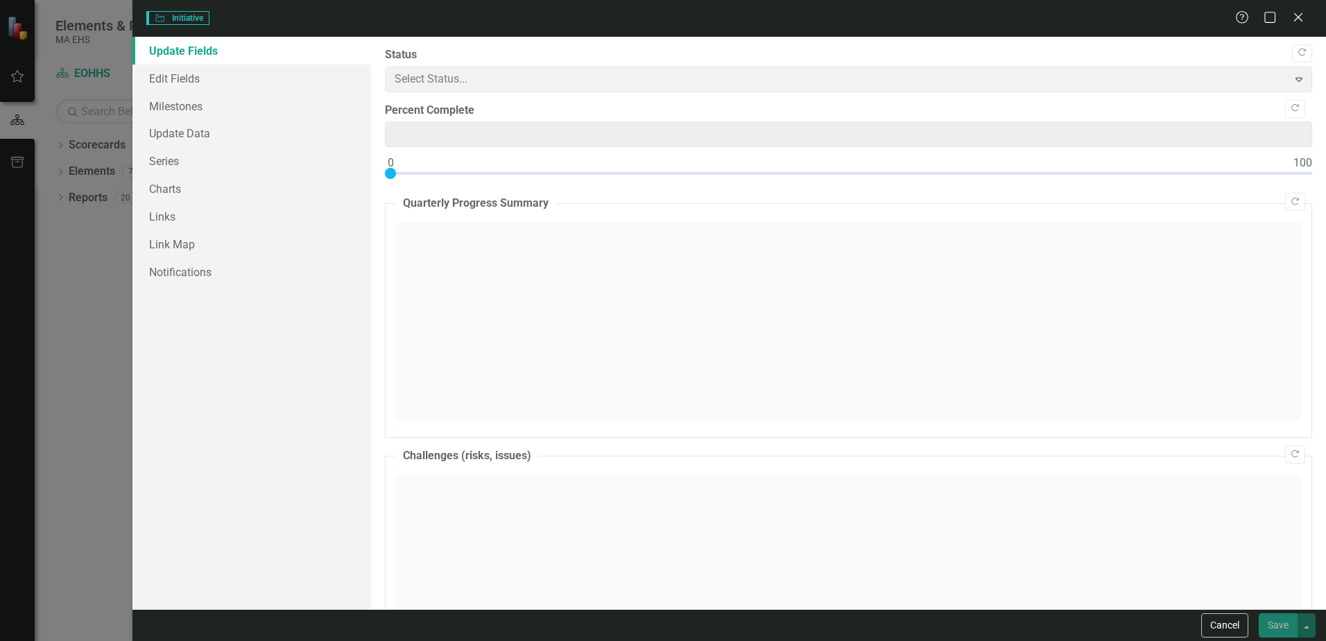
type input "0"
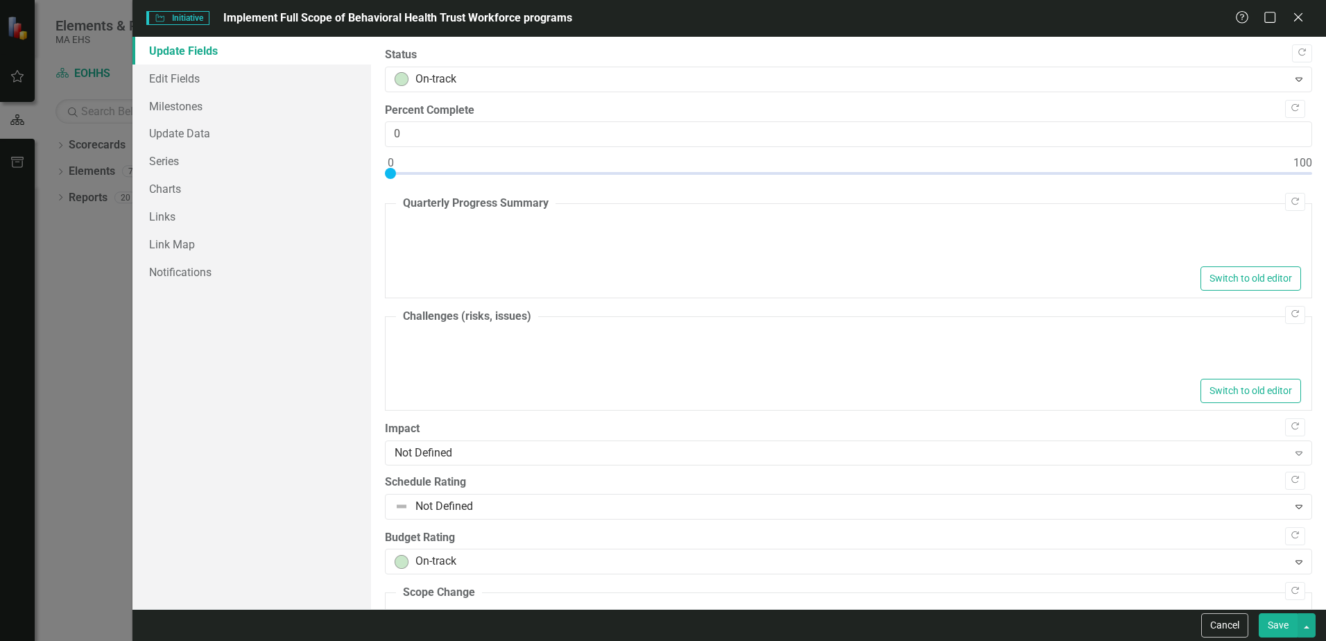
type textarea "<p>As of June 30, 2025, all EOHHS-administered workforce items from the Behavio…"
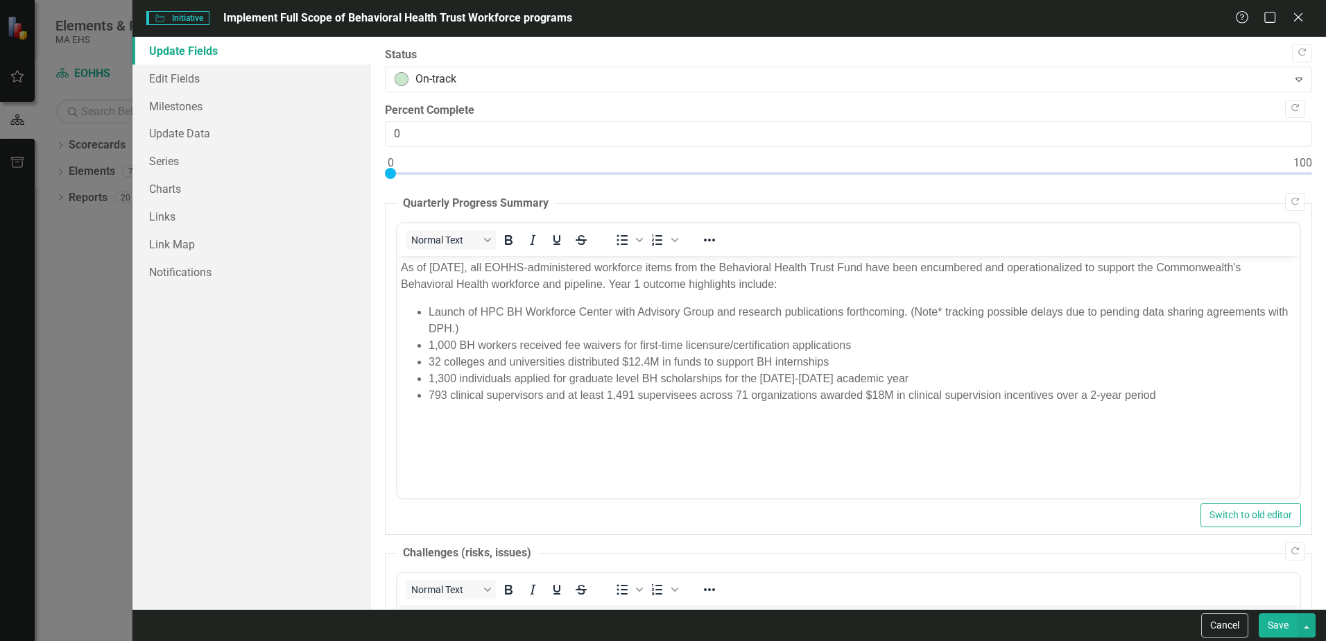
click at [213, 54] on link "Update Fields" at bounding box center [251, 51] width 239 height 28
click at [1295, 11] on icon "Close" at bounding box center [1297, 16] width 17 height 13
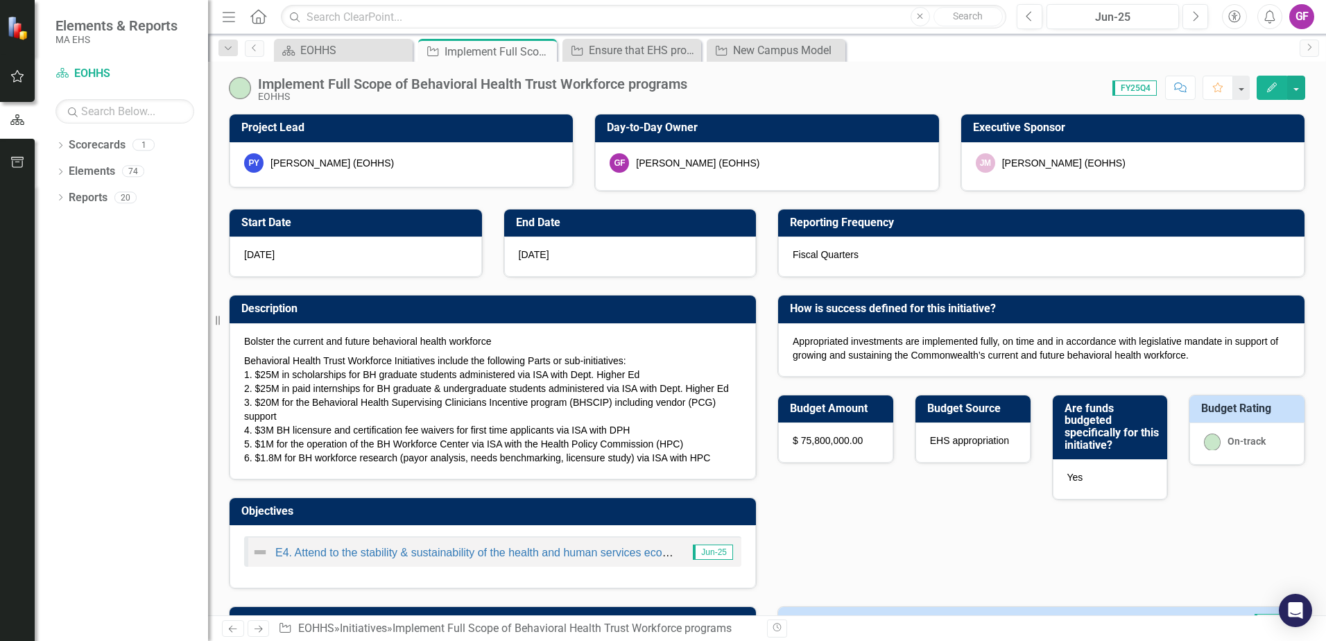
click at [243, 89] on img at bounding box center [240, 88] width 22 height 22
click at [1141, 86] on span "FY25Q4" at bounding box center [1135, 87] width 44 height 15
click at [1131, 86] on span "FY25Q4" at bounding box center [1135, 87] width 44 height 15
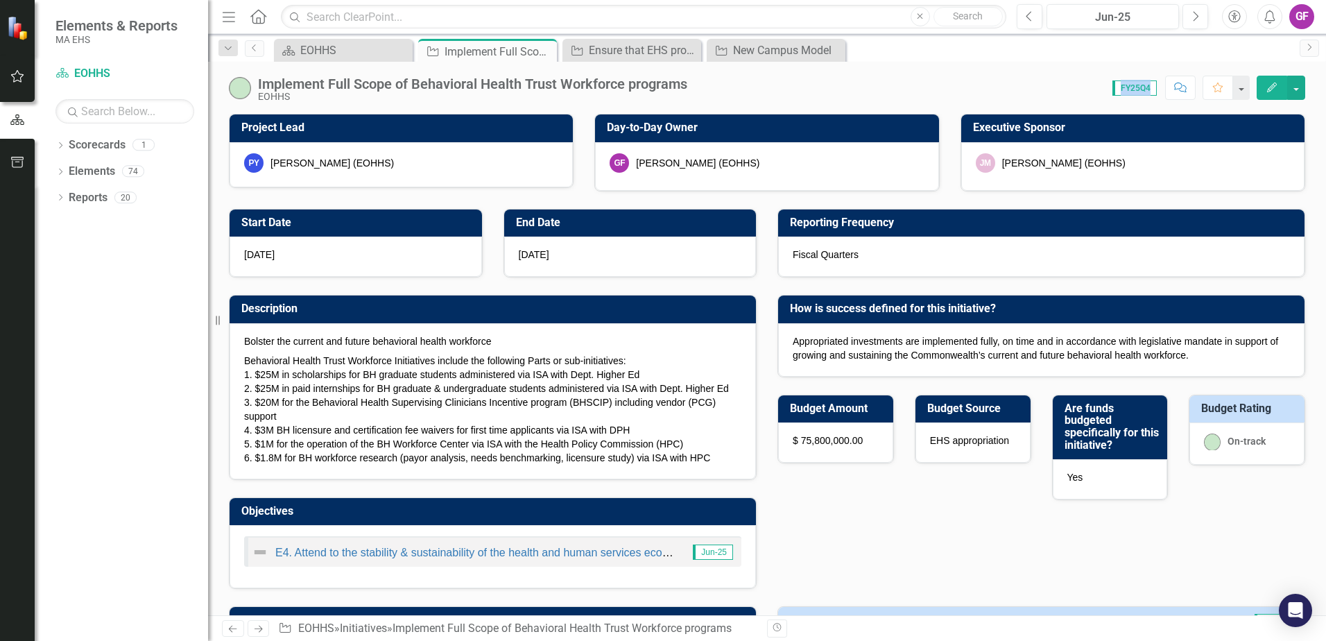
click at [1131, 86] on span "FY25Q4" at bounding box center [1135, 87] width 44 height 15
click at [692, 57] on div "Close" at bounding box center [688, 50] width 17 height 17
click at [0, 0] on div "Close" at bounding box center [0, 0] width 0 height 0
click at [129, 301] on div "Dropdown Scorecards 1 EOHHS Dropdown Elements 74 Dropdown Objective Objectives …" at bounding box center [121, 387] width 173 height 507
click at [1135, 86] on span "FY25Q4" at bounding box center [1135, 87] width 44 height 15
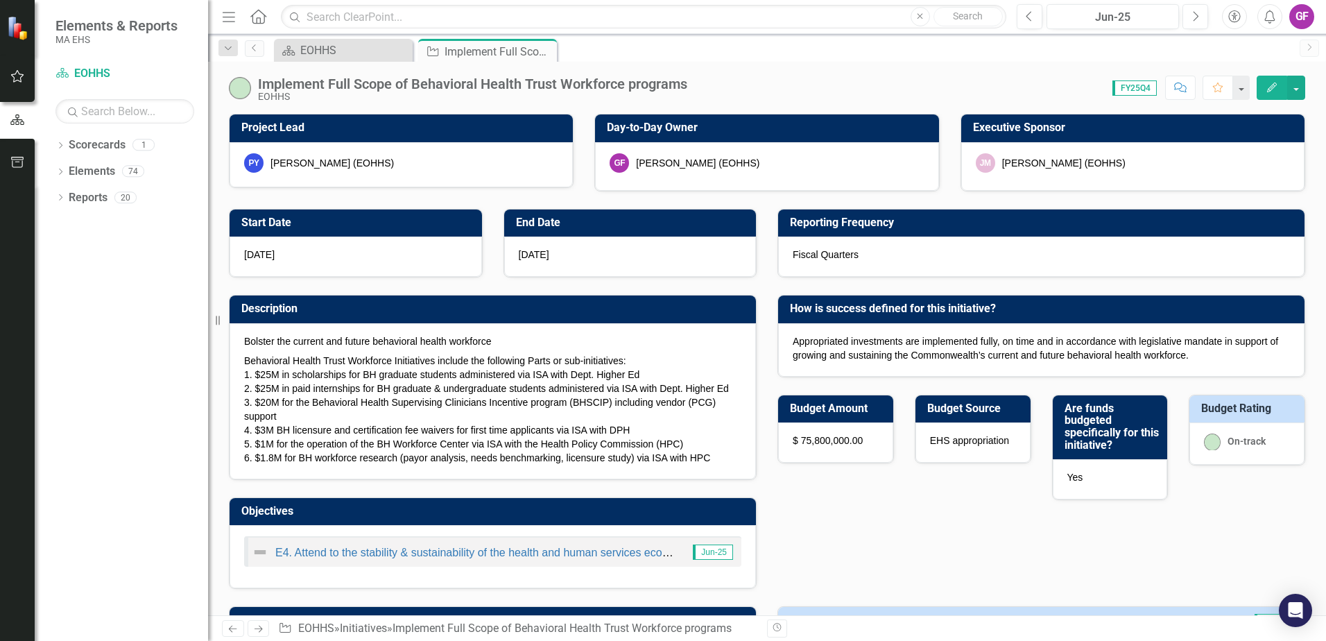
click at [1135, 86] on span "FY25Q4" at bounding box center [1135, 87] width 44 height 15
drag, startPoint x: 1135, startPoint y: 86, endPoint x: 1053, endPoint y: 72, distance: 83.0
click at [1053, 72] on div "Implement Full Scope of Behavioral Health Trust Workforce programs EOHHS Score:…" at bounding box center [767, 83] width 1118 height 42
click at [1236, 94] on button "button" at bounding box center [1241, 88] width 18 height 24
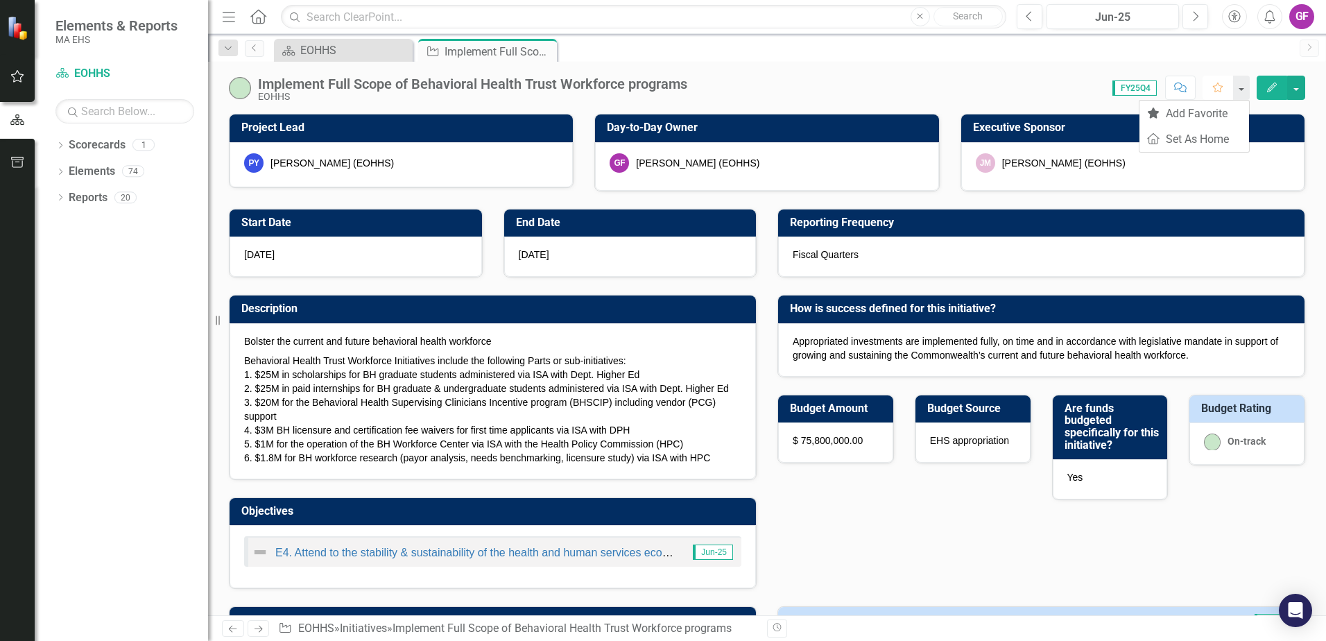
click at [1212, 83] on icon "Favorite" at bounding box center [1218, 88] width 12 height 10
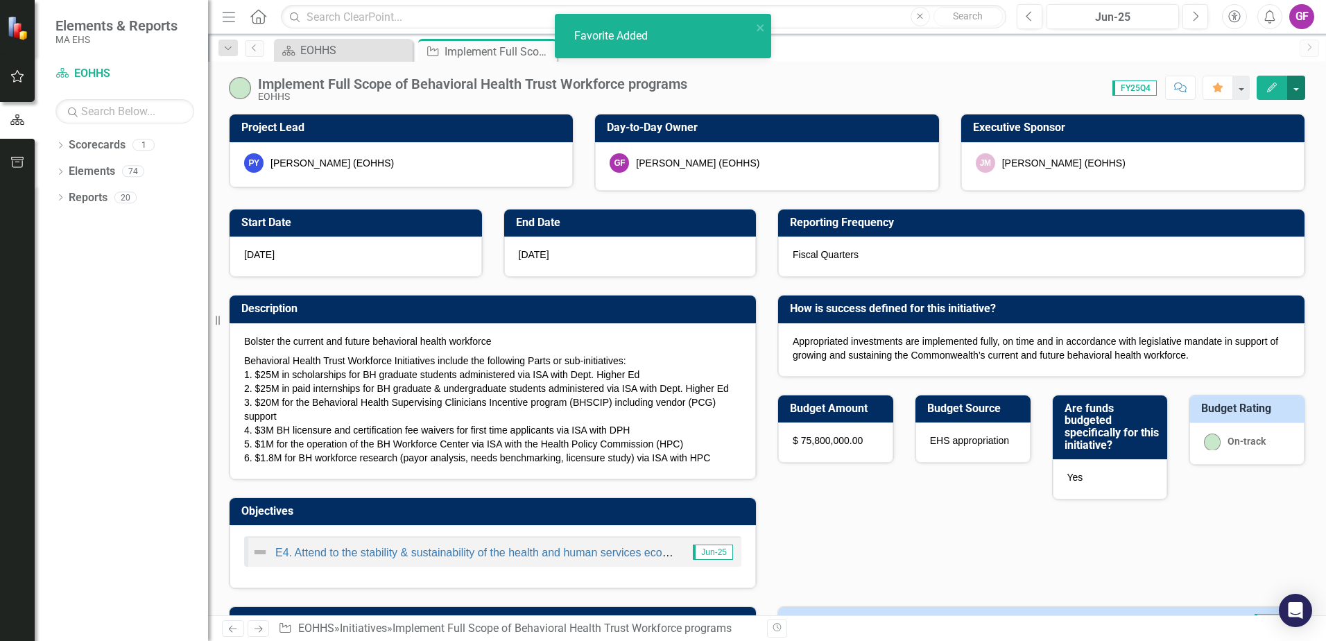
click at [1300, 87] on button "button" at bounding box center [1296, 88] width 18 height 24
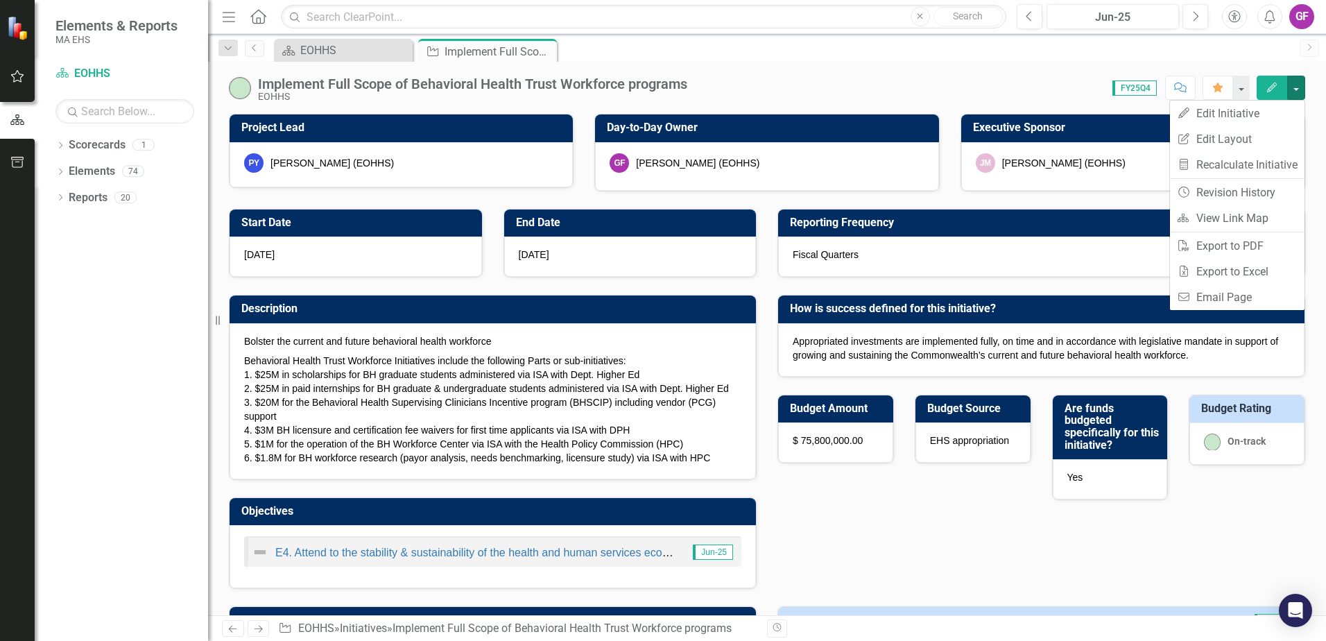
click at [1108, 92] on div "FY25Q4" at bounding box center [1132, 88] width 53 height 16
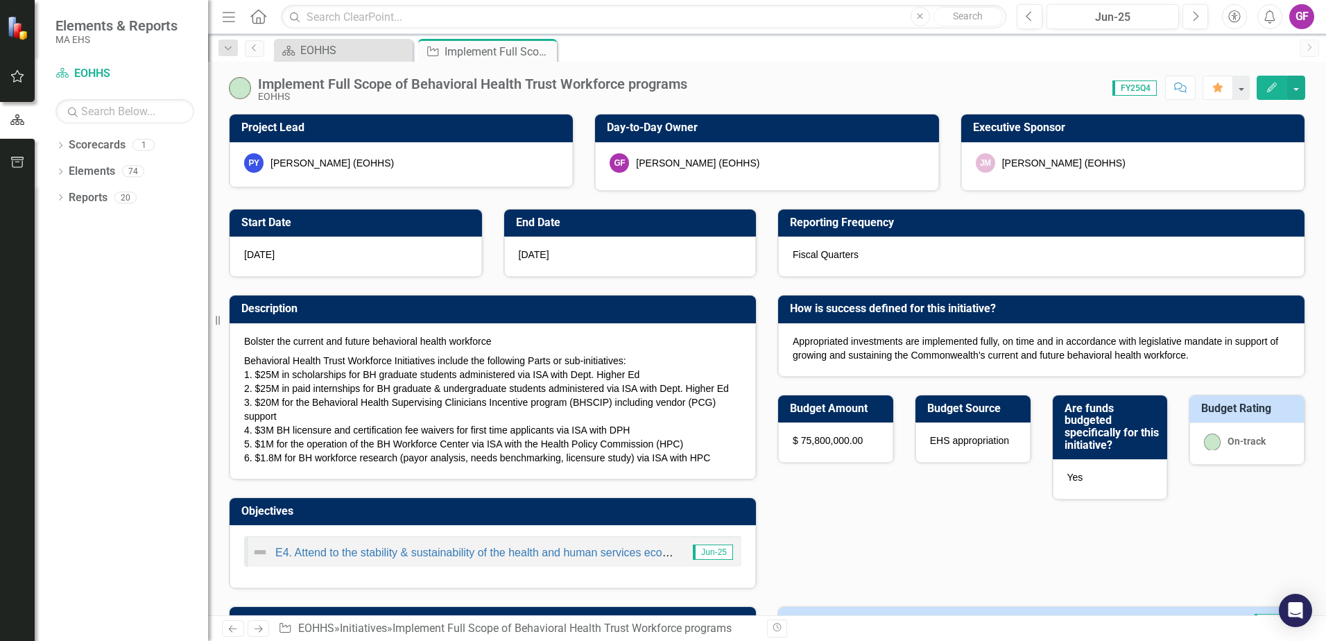
click at [1126, 85] on span "FY25Q4" at bounding box center [1135, 87] width 44 height 15
click at [1301, 89] on button "button" at bounding box center [1296, 88] width 18 height 24
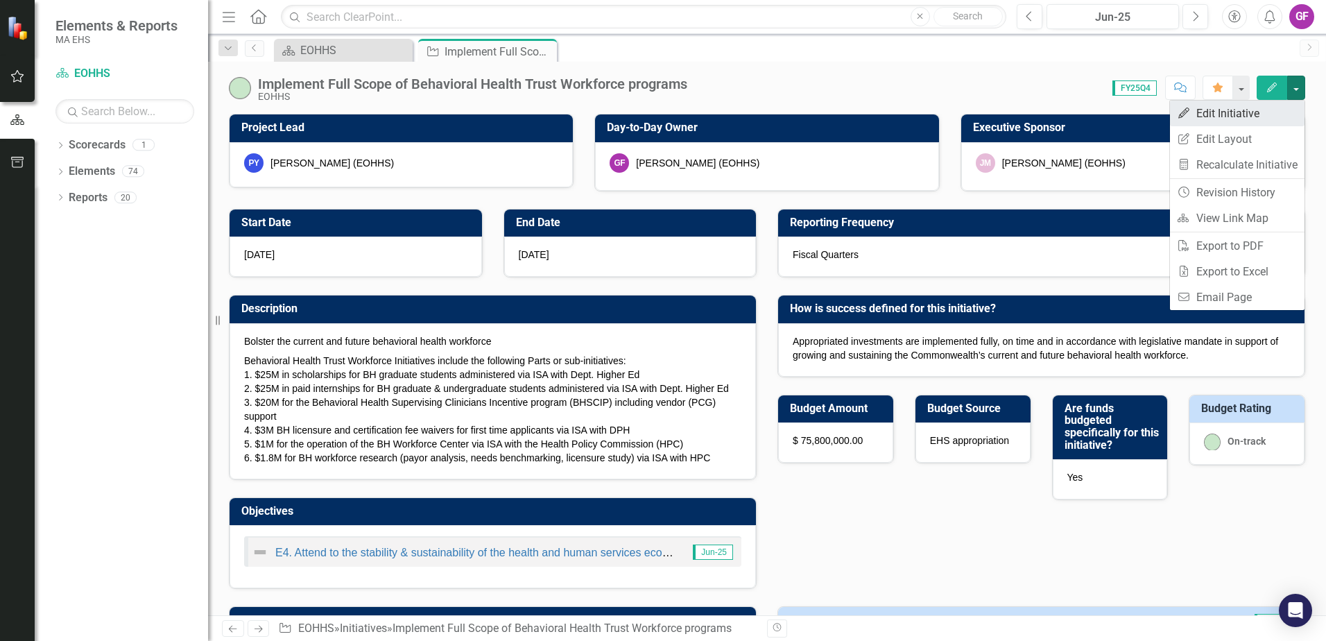
click at [1250, 114] on link "Edit Edit Initiative" at bounding box center [1237, 114] width 135 height 26
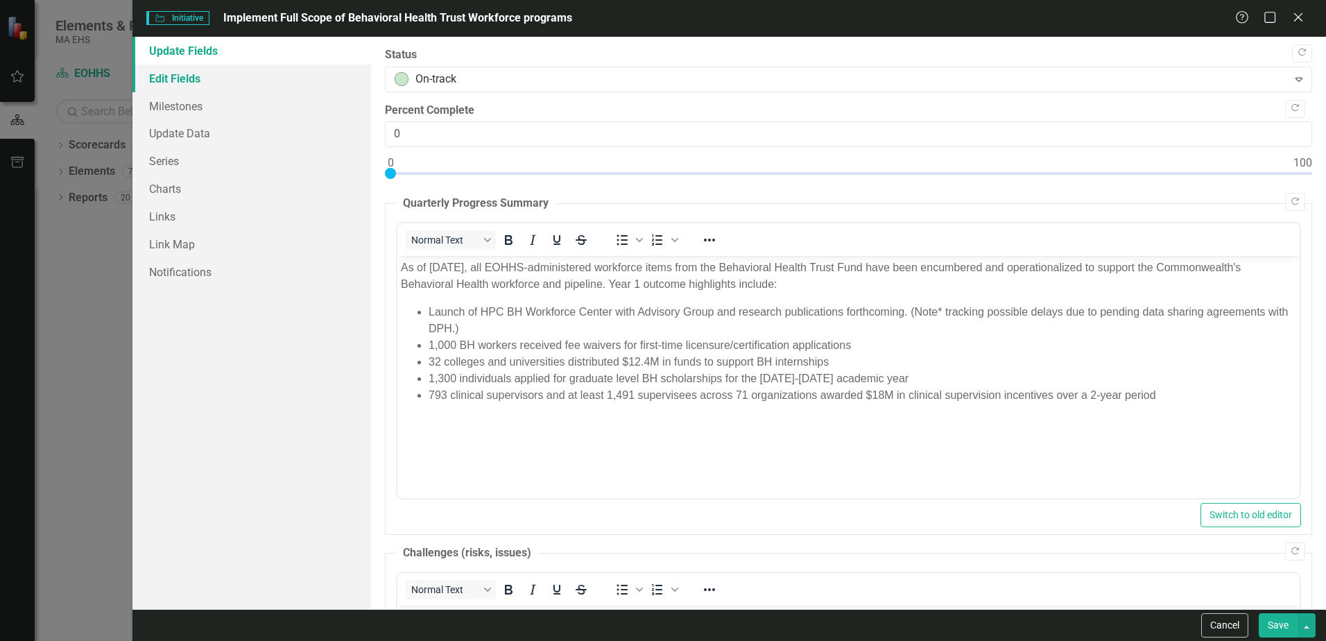
click at [165, 80] on link "Edit Fields" at bounding box center [251, 79] width 239 height 28
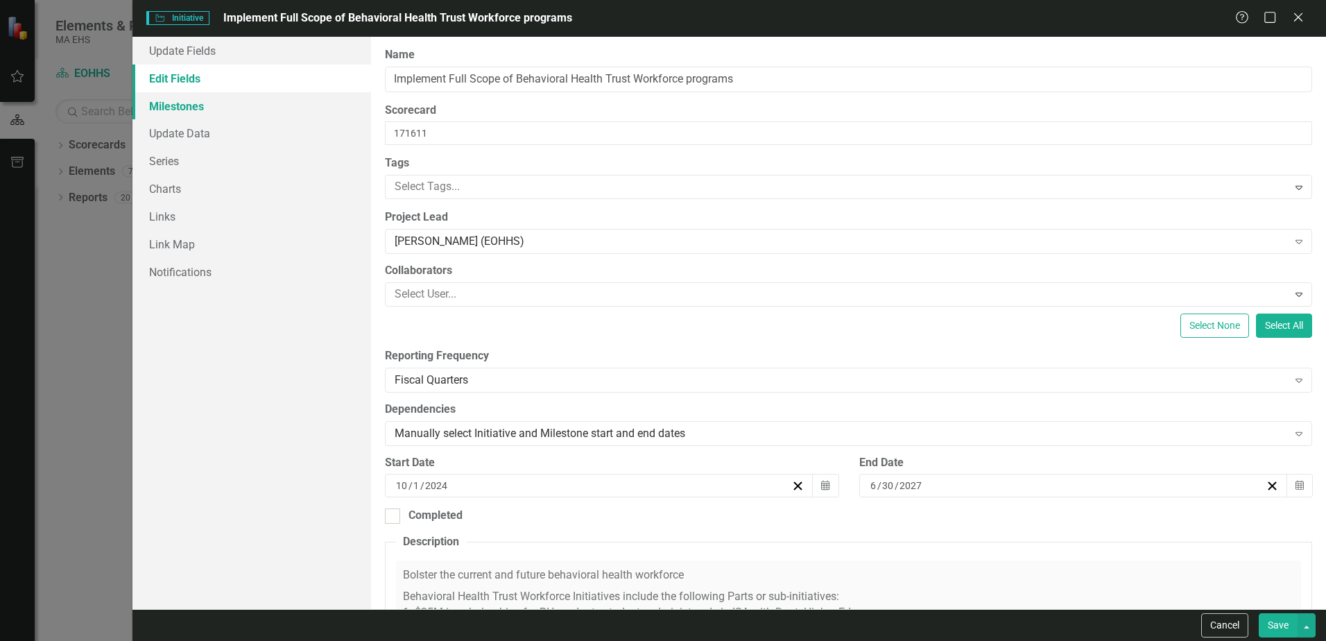
click at [170, 109] on link "Milestones" at bounding box center [251, 106] width 239 height 28
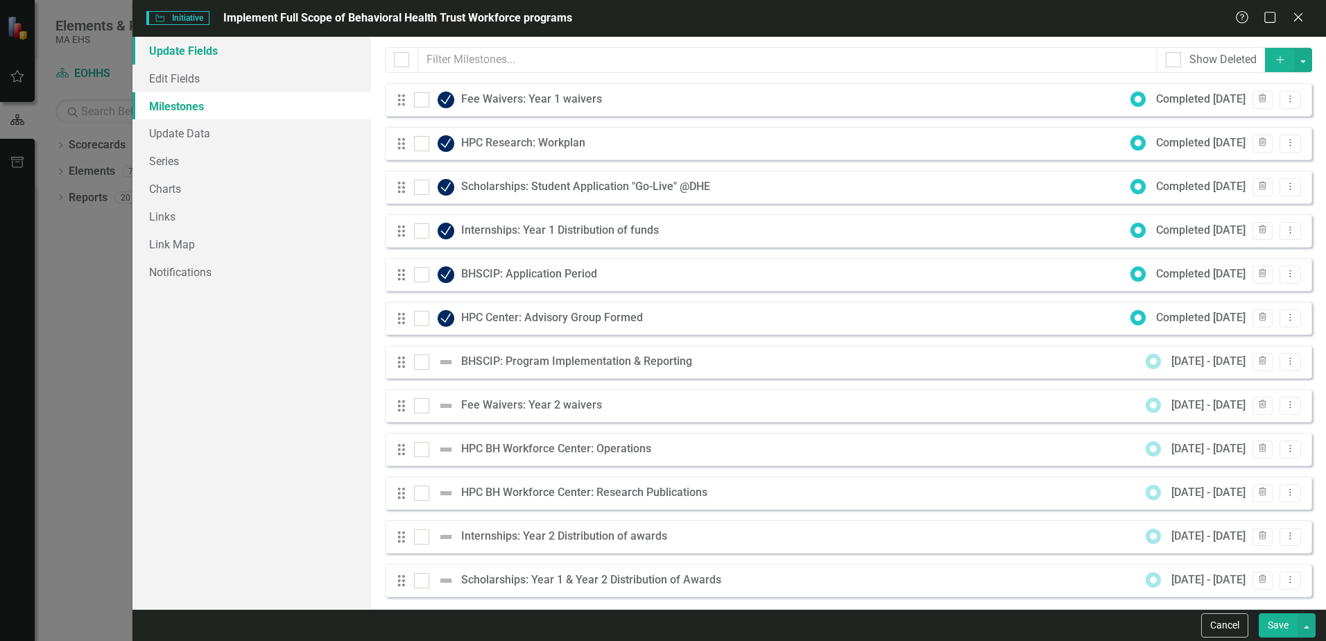
click at [179, 56] on link "Update Fields" at bounding box center [251, 51] width 239 height 28
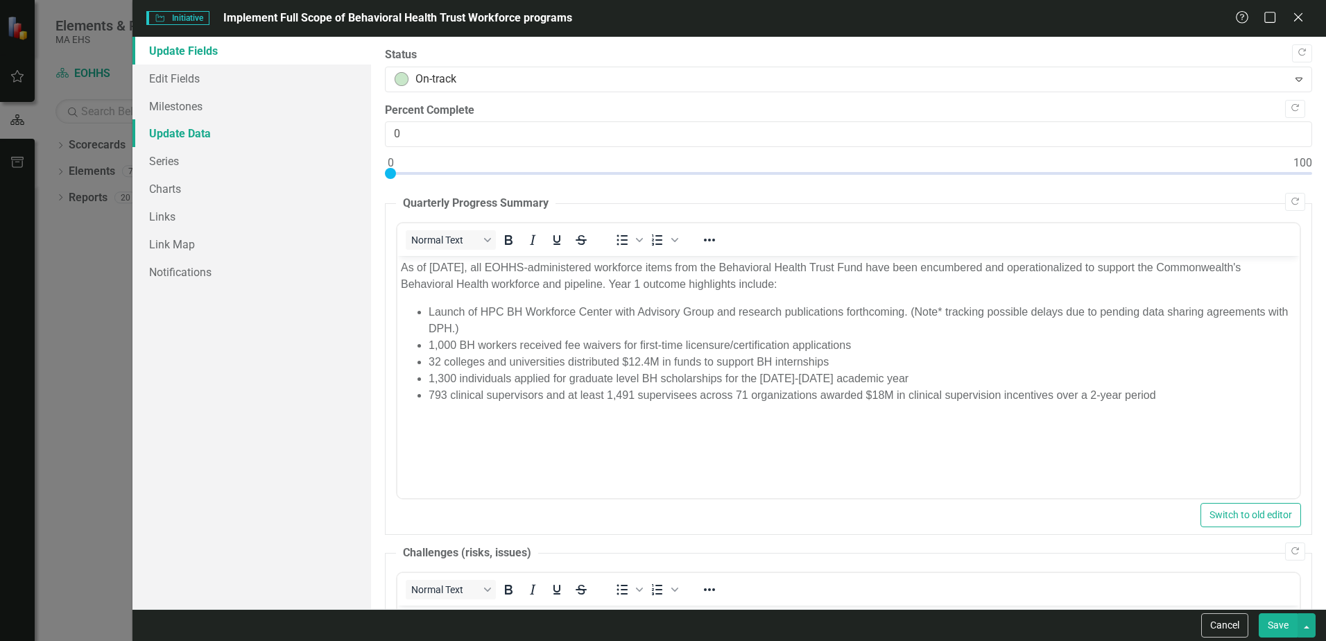
click at [169, 135] on link "Update Data" at bounding box center [251, 133] width 239 height 28
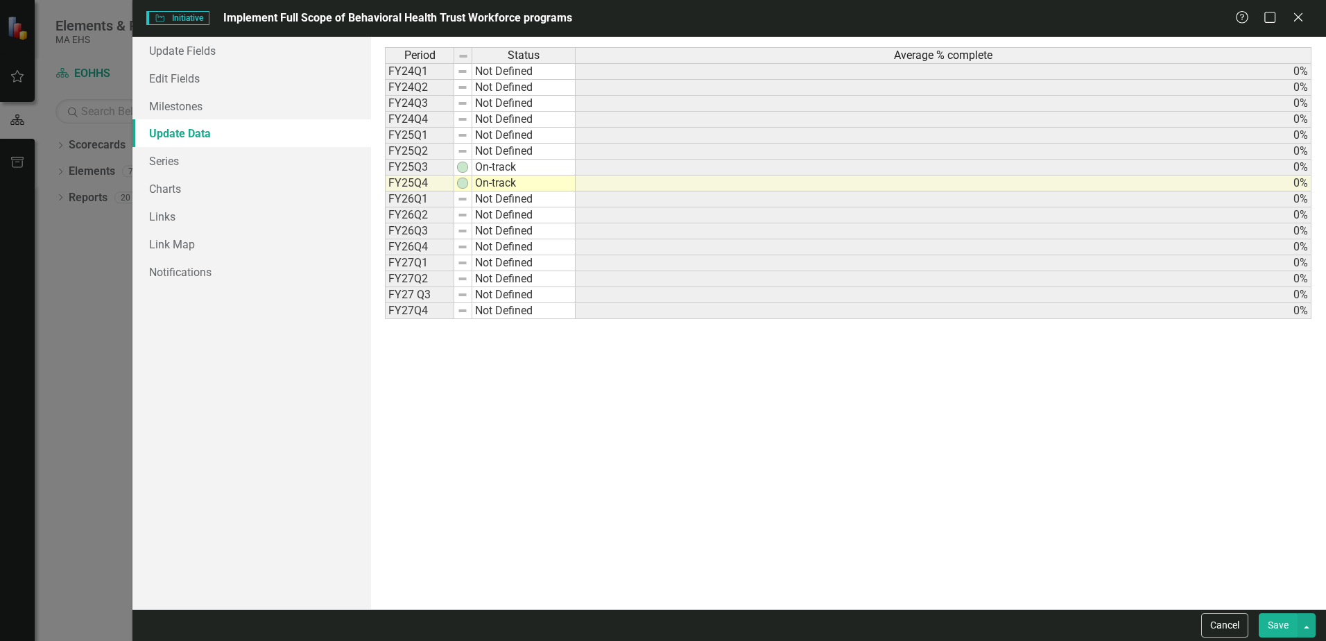
click at [479, 198] on td "Not Defined" at bounding box center [523, 199] width 103 height 16
click at [397, 202] on td "FY26Q1" at bounding box center [419, 199] width 69 height 16
click at [189, 157] on link "Series" at bounding box center [251, 161] width 239 height 28
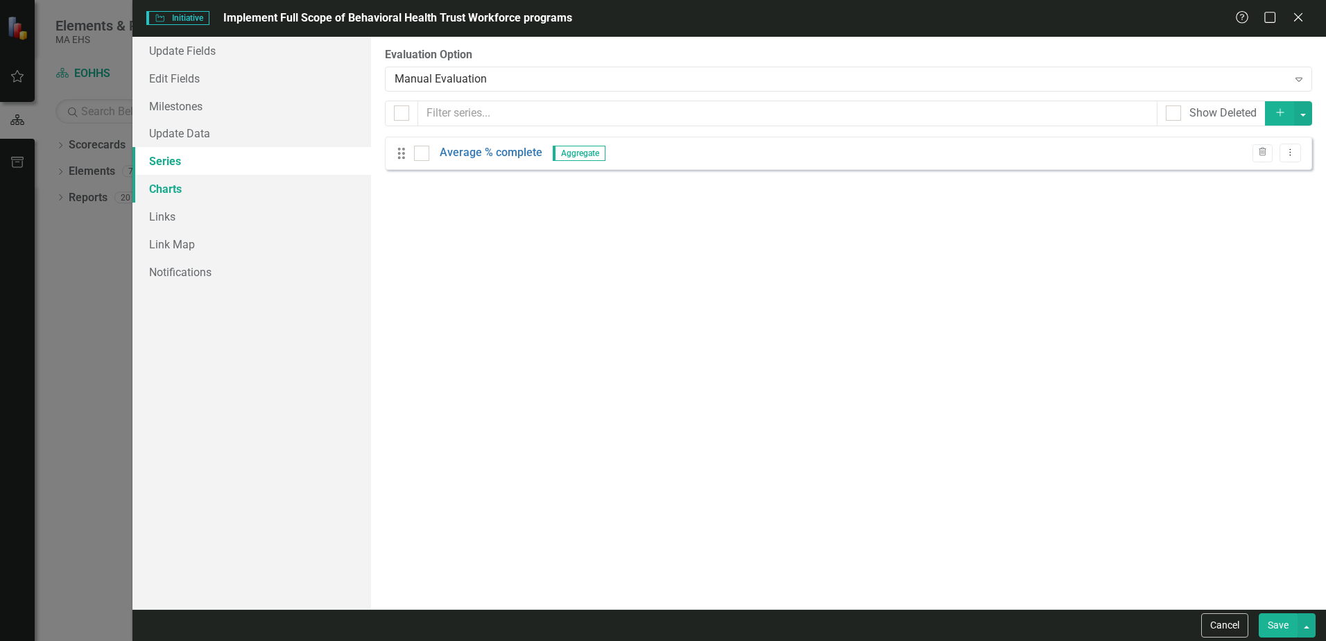
click at [183, 197] on link "Charts" at bounding box center [251, 189] width 239 height 28
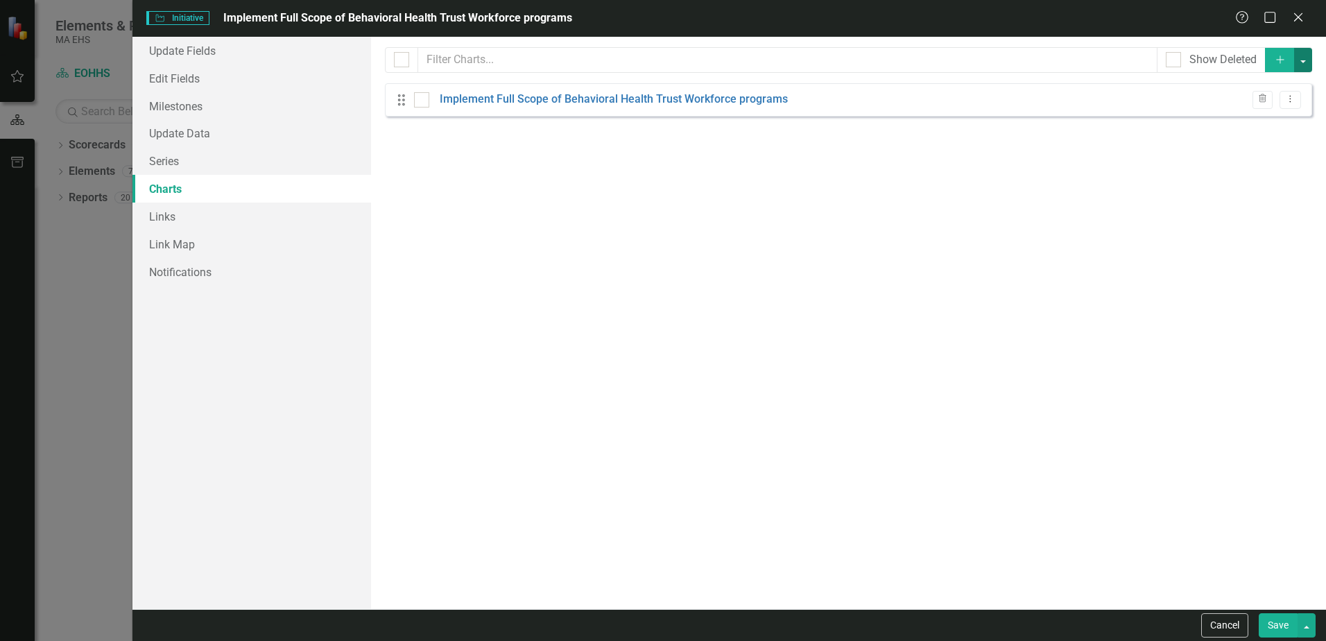
click at [1304, 53] on button "button" at bounding box center [1303, 60] width 18 height 24
click at [1298, 19] on icon "Close" at bounding box center [1297, 16] width 17 height 13
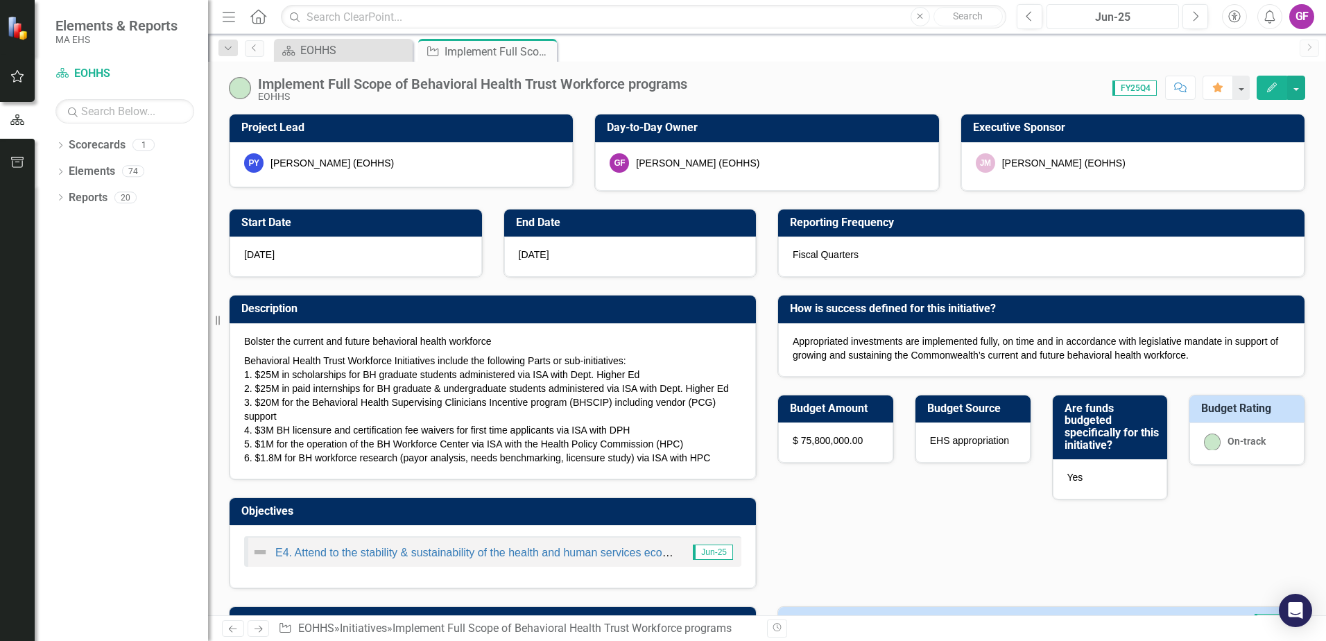
click at [1169, 14] on div "Jun-25" at bounding box center [1113, 17] width 123 height 17
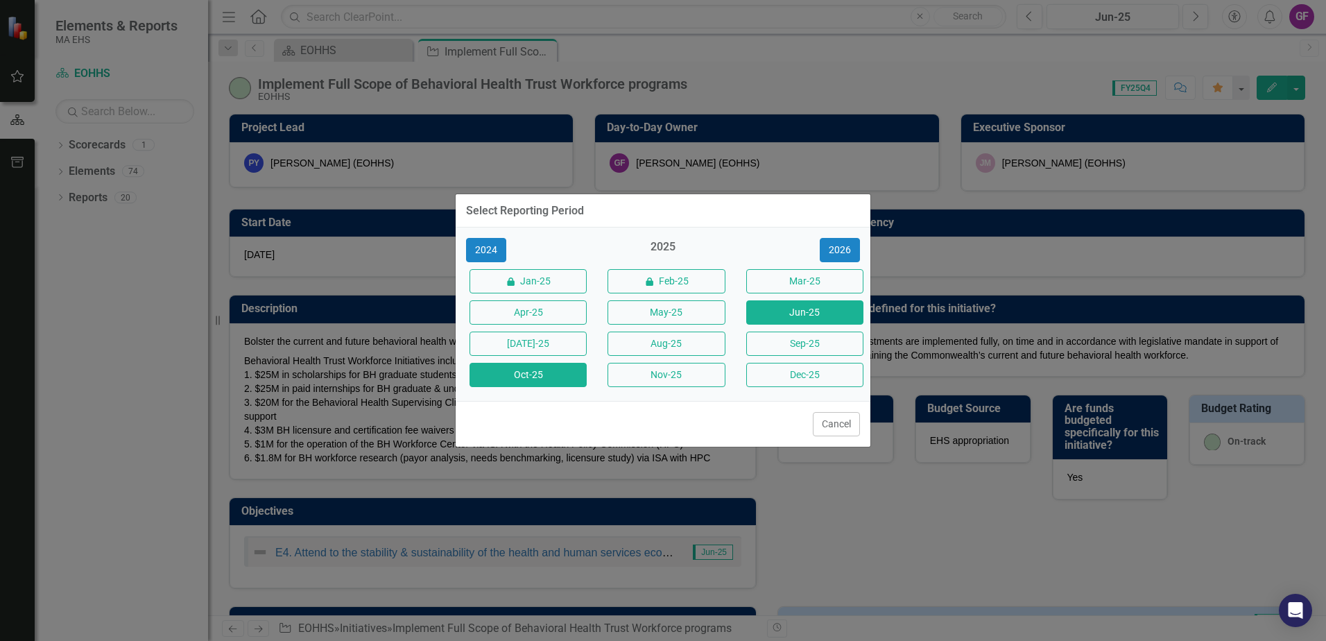
click at [536, 371] on button "Oct-25" at bounding box center [528, 375] width 117 height 24
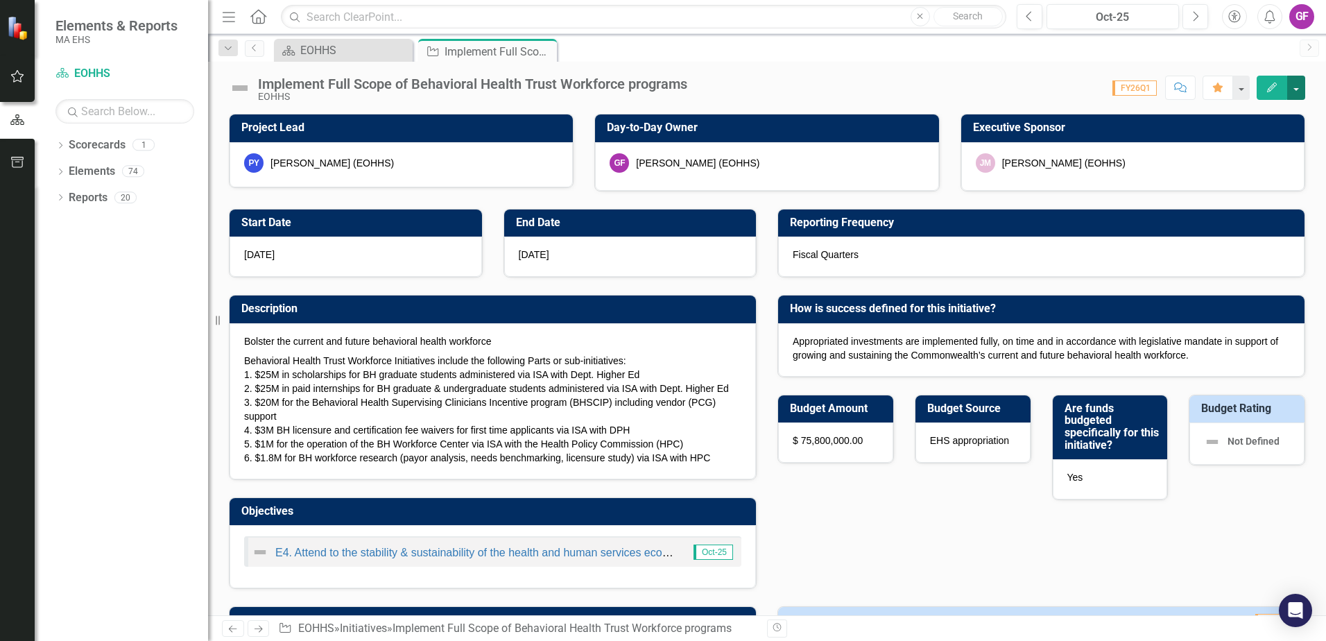
click at [1299, 89] on button "button" at bounding box center [1296, 88] width 18 height 24
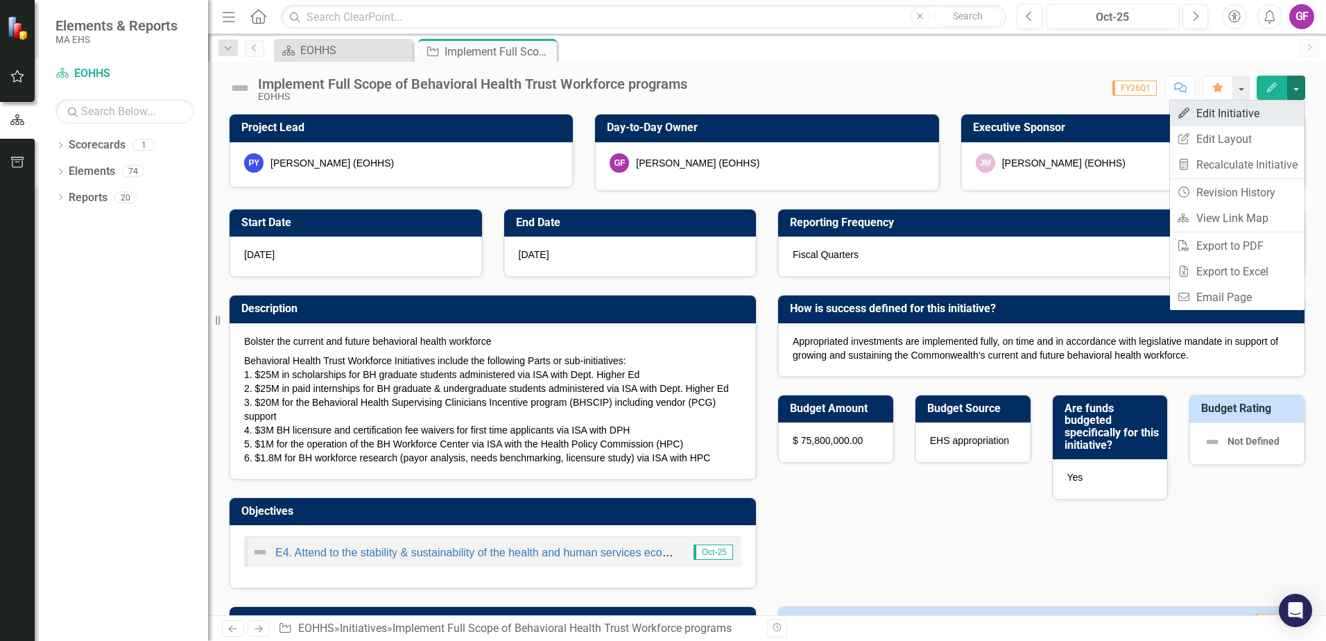
click at [1277, 111] on link "Edit Edit Initiative" at bounding box center [1237, 114] width 135 height 26
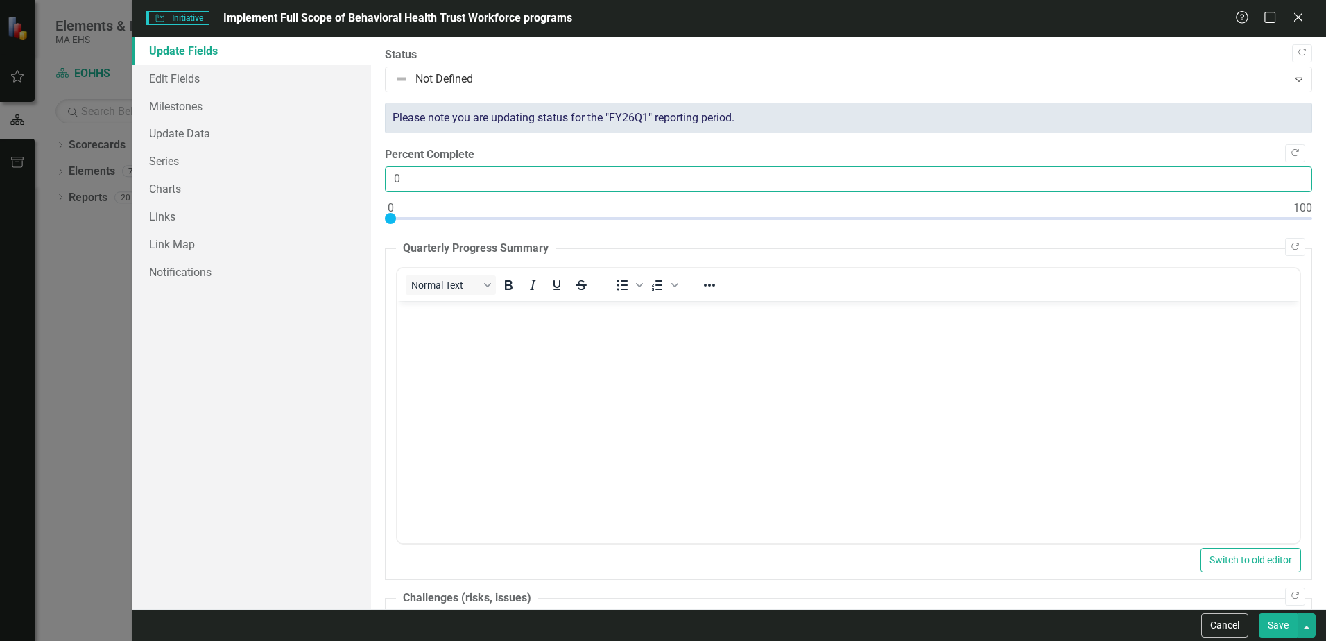
click at [439, 173] on input "0" at bounding box center [848, 179] width 927 height 26
type input "50"
drag, startPoint x: 391, startPoint y: 216, endPoint x: 839, endPoint y: 233, distance: 449.1
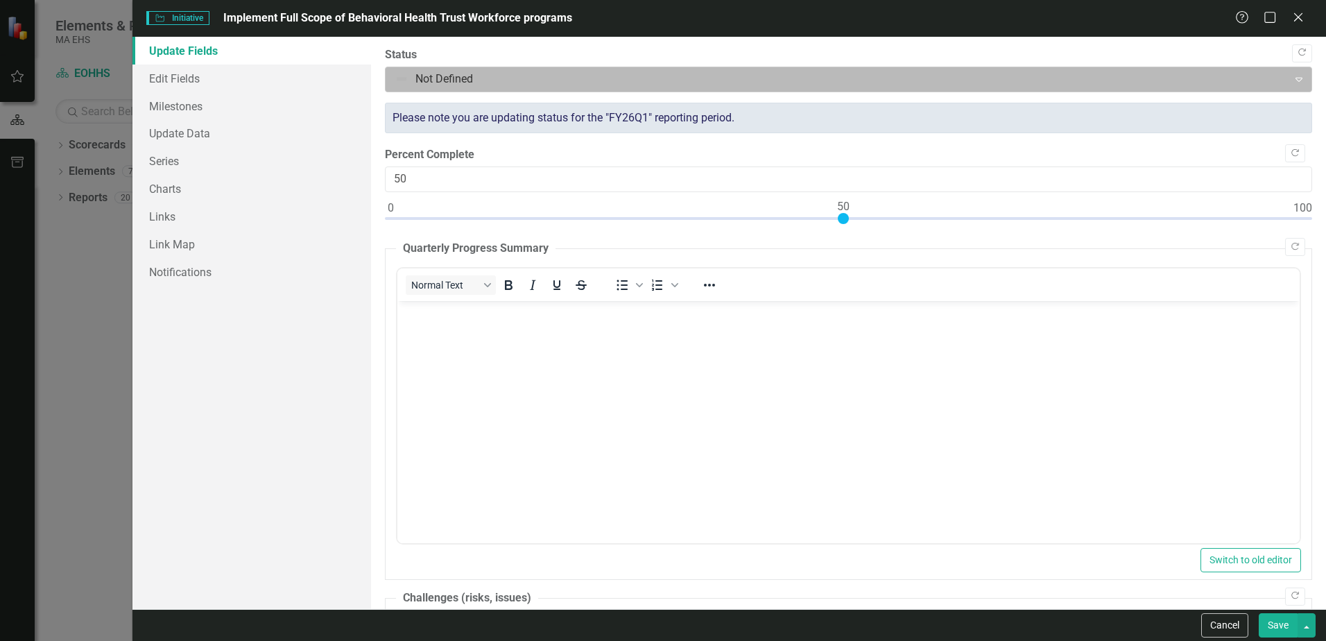
click at [1296, 78] on icon at bounding box center [1299, 80] width 7 height 4
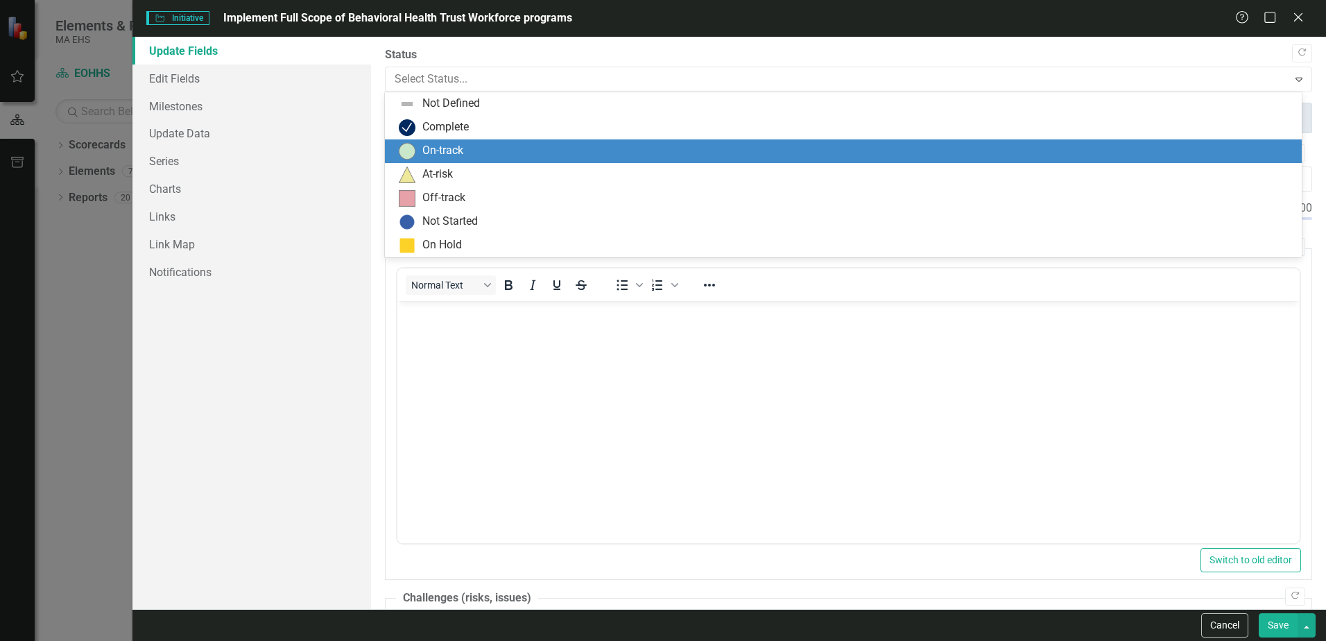
click at [459, 147] on div "On-track" at bounding box center [442, 151] width 41 height 16
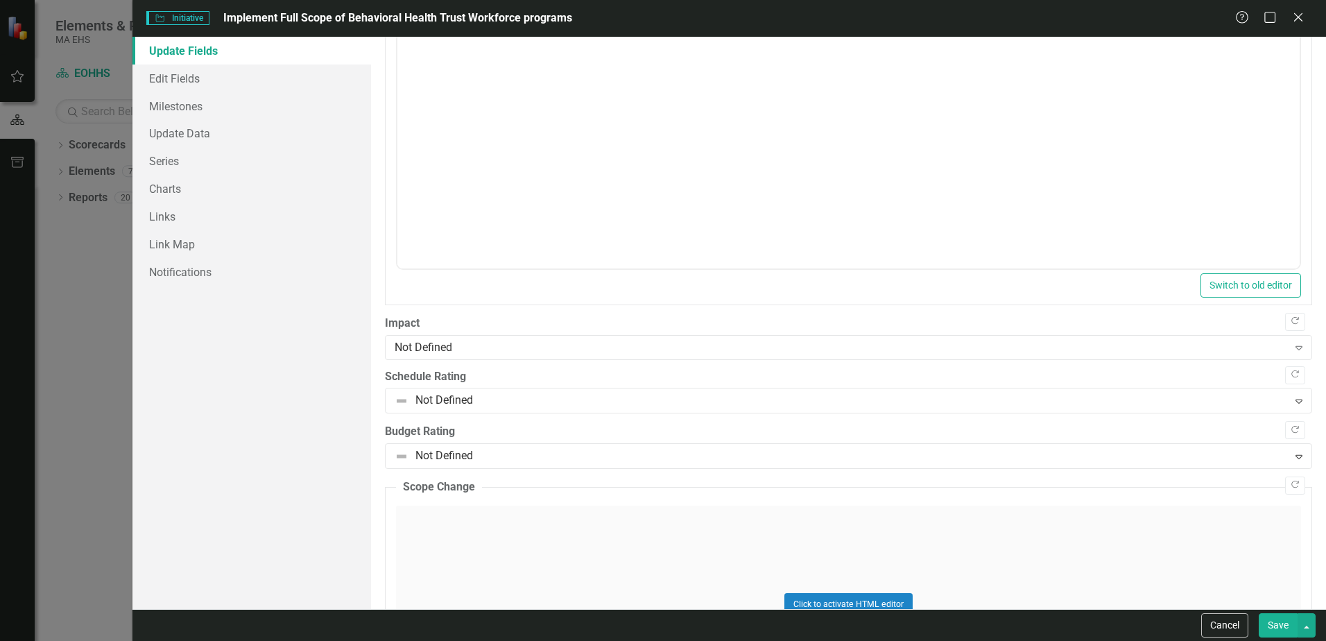
scroll to position [694, 0]
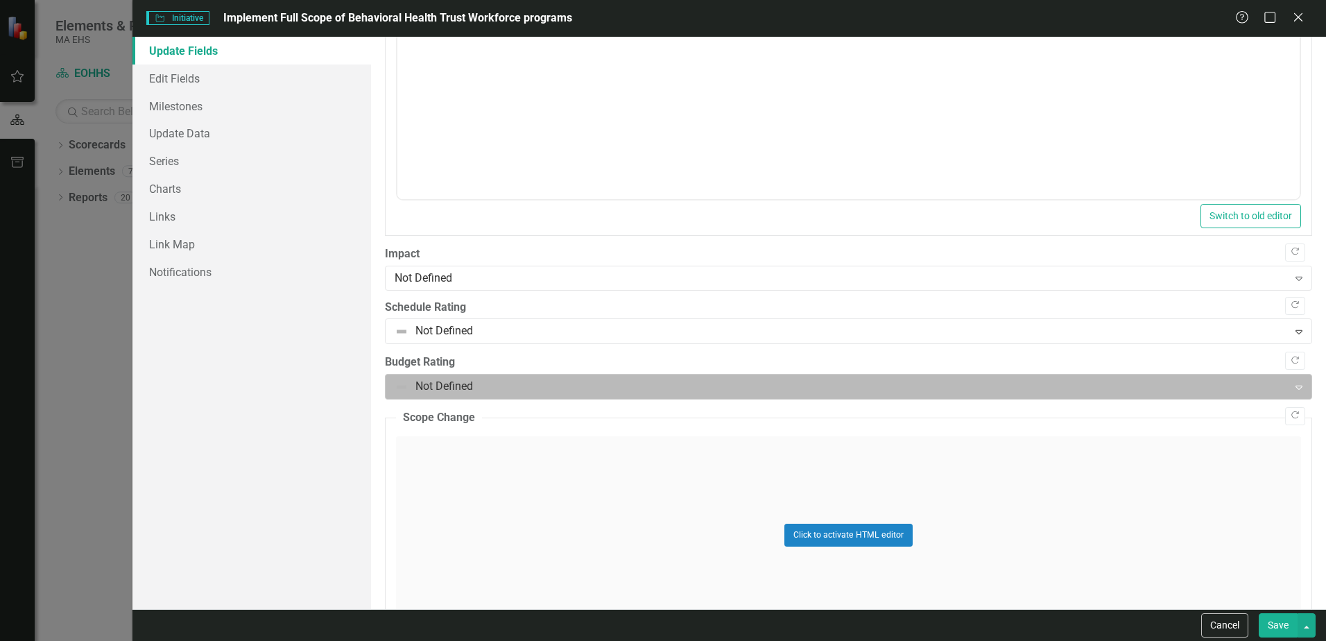
click at [1292, 386] on icon "Expand" at bounding box center [1299, 386] width 14 height 11
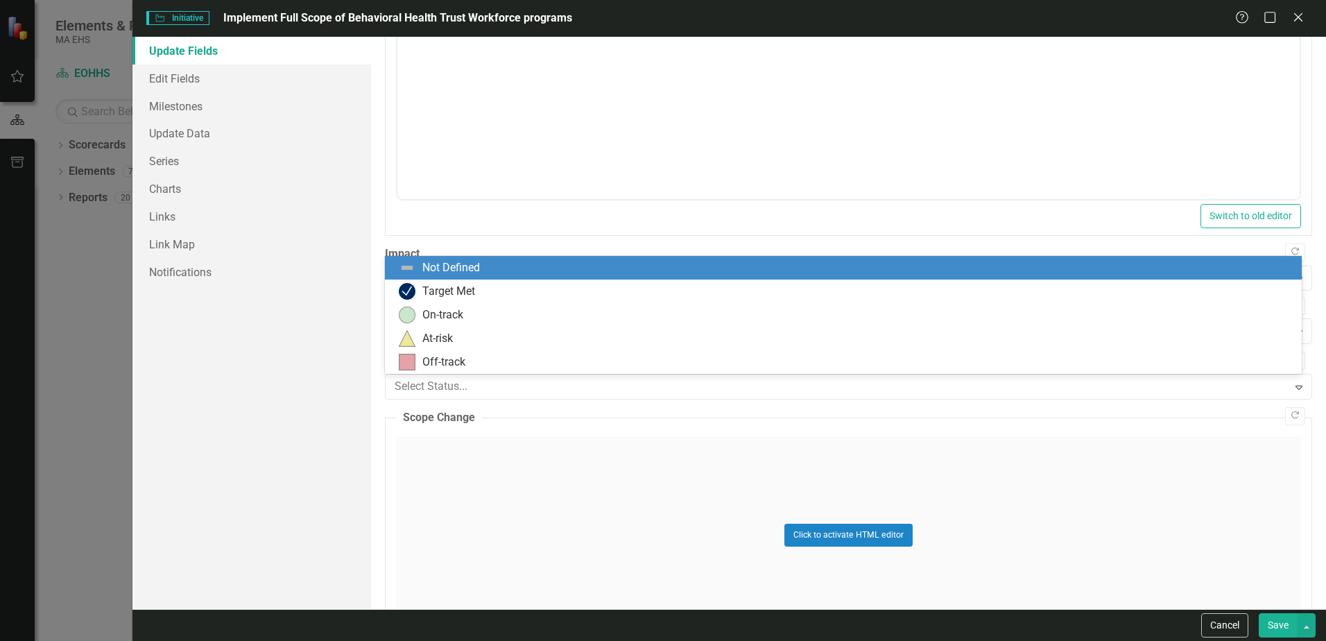
click at [300, 495] on div "Update Fields Edit Fields Milestones Update Data Series Charts Links Link Map N…" at bounding box center [251, 323] width 239 height 572
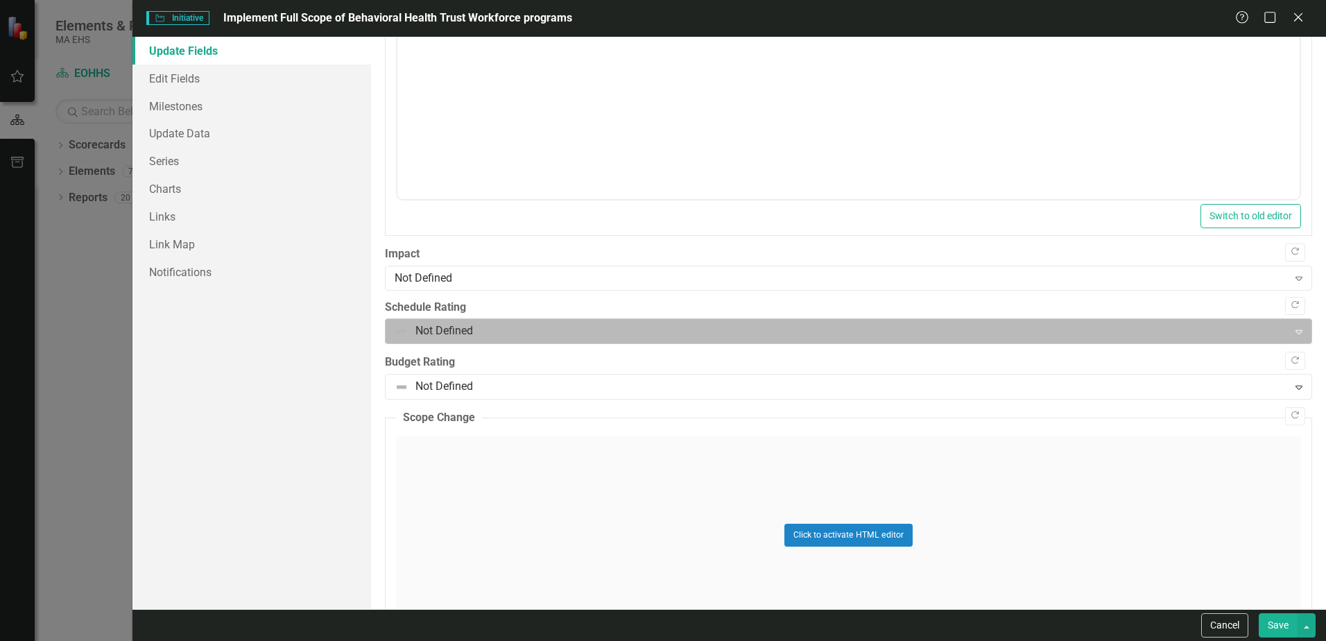
click at [565, 337] on div at bounding box center [837, 331] width 884 height 19
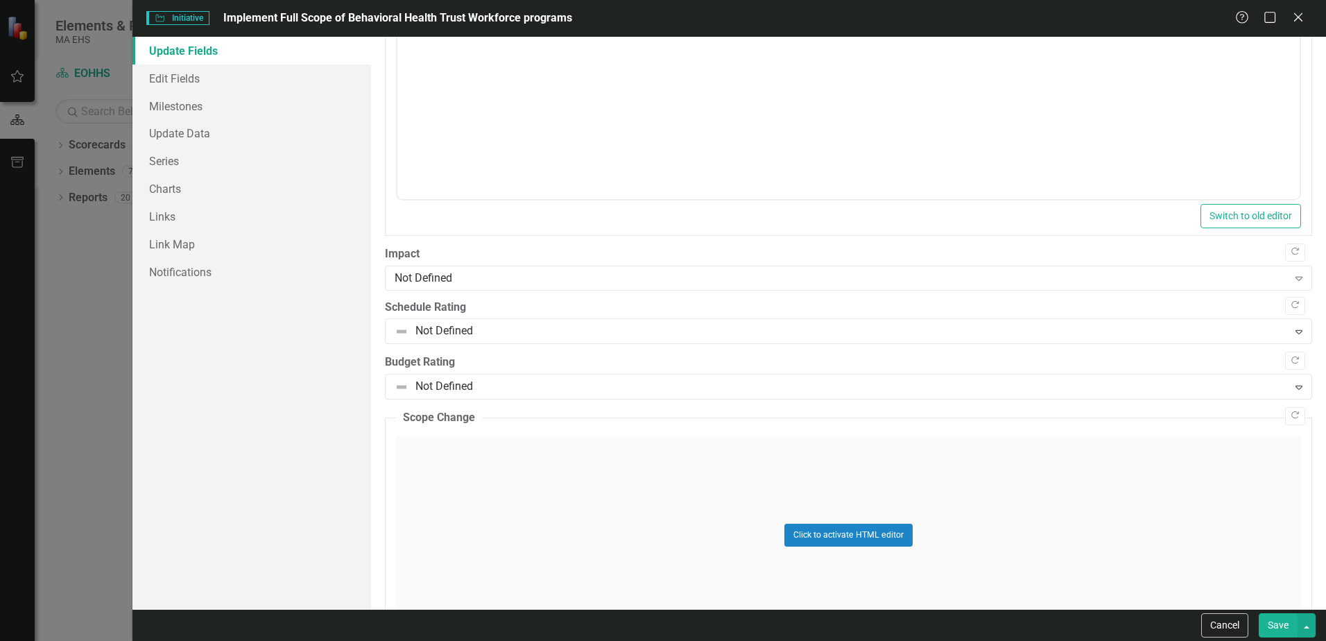
click at [252, 391] on div "Update Fields Edit Fields Milestones Update Data Series Charts Links Link Map N…" at bounding box center [251, 323] width 239 height 572
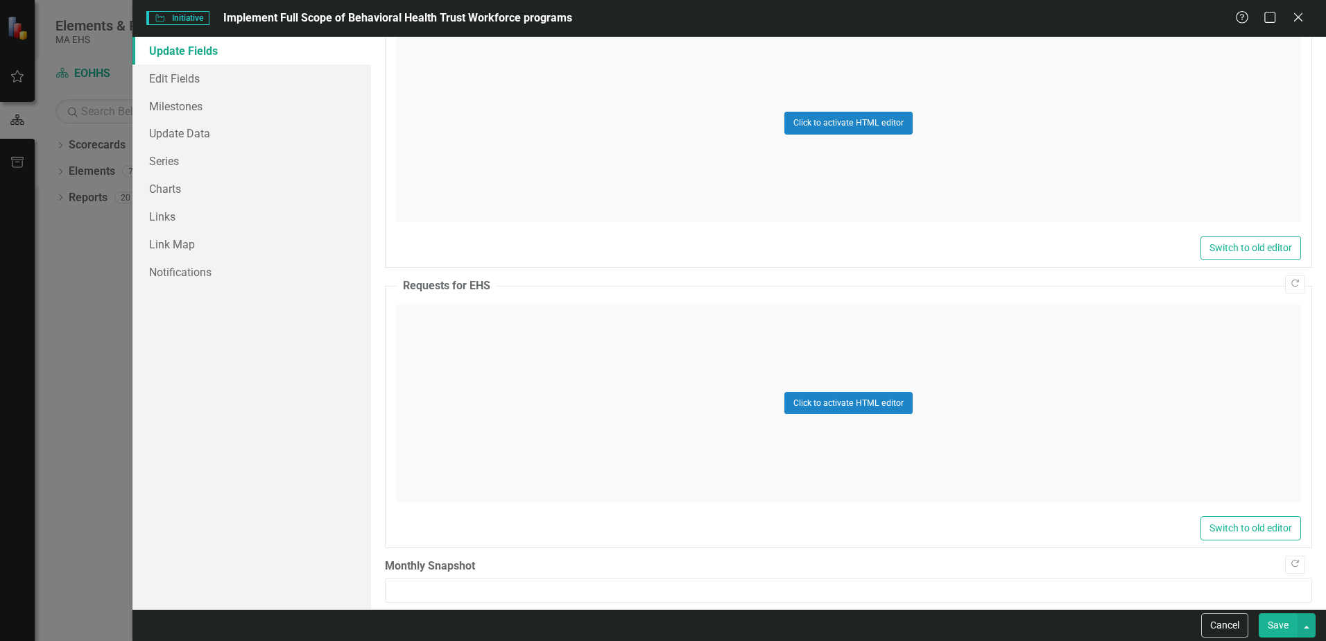
scroll to position [1120, 0]
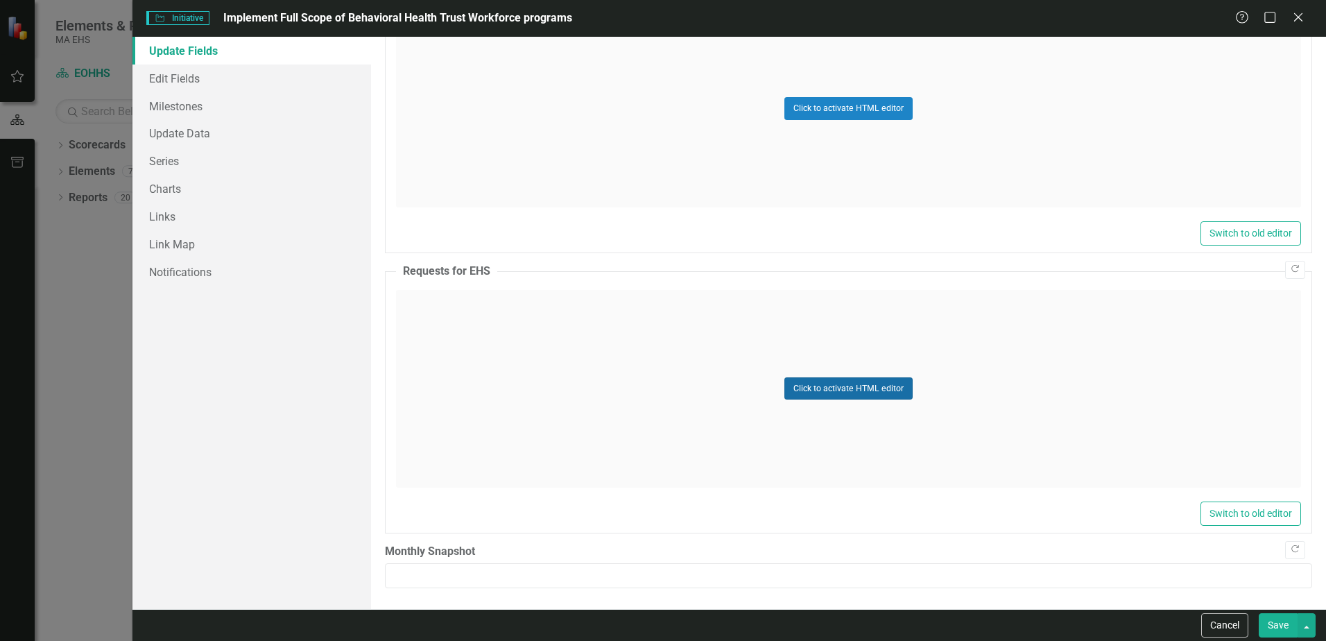
click at [793, 391] on button "Click to activate HTML editor" at bounding box center [848, 388] width 128 height 22
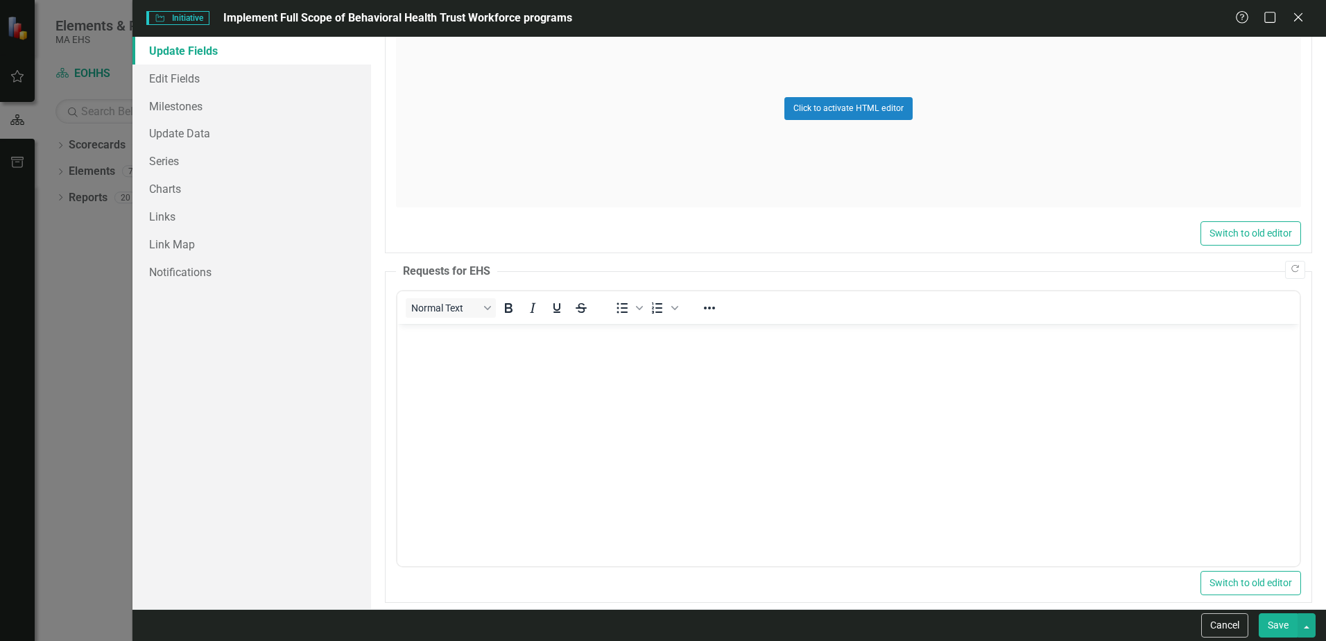
scroll to position [0, 0]
click at [543, 363] on body "Rich Text Area. Press ALT-0 for help." at bounding box center [848, 427] width 902 height 208
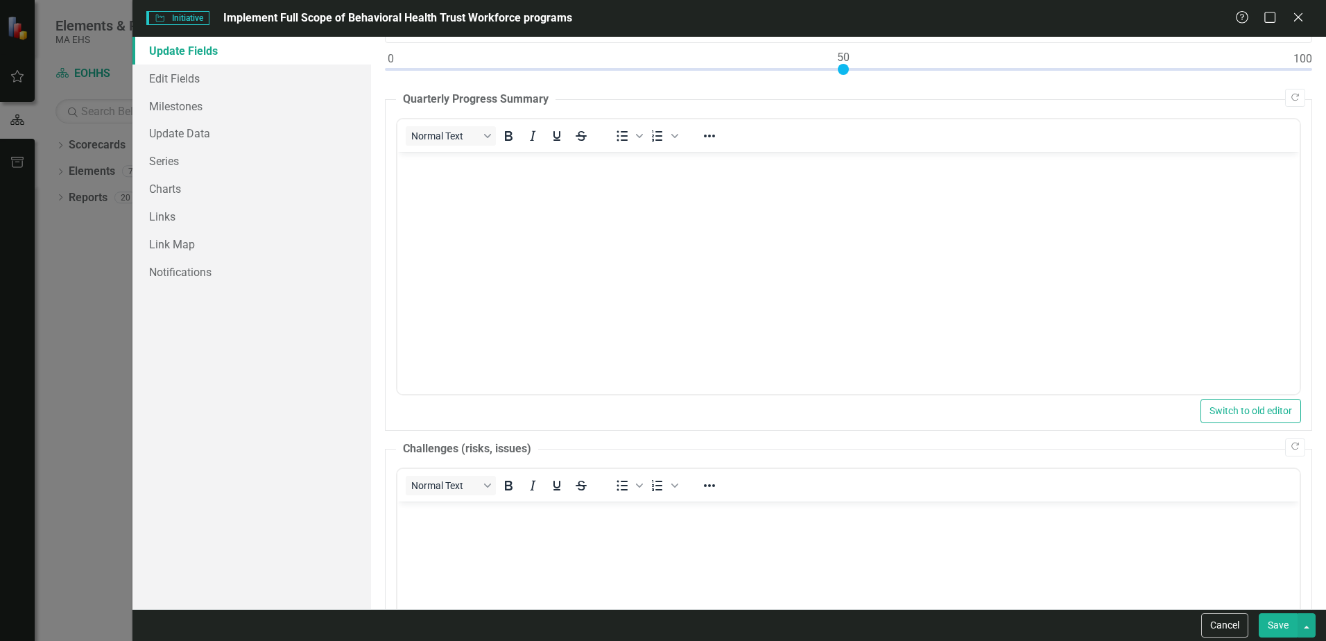
scroll to position [10, 0]
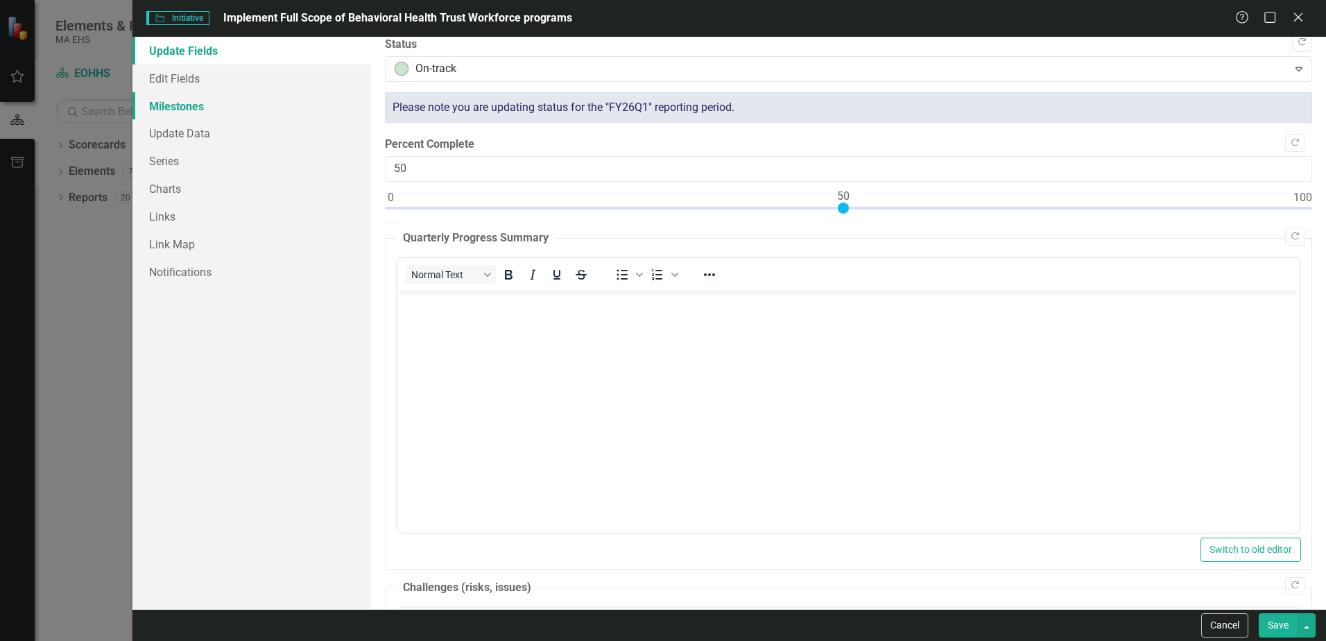
click at [179, 105] on link "Milestones" at bounding box center [251, 106] width 239 height 28
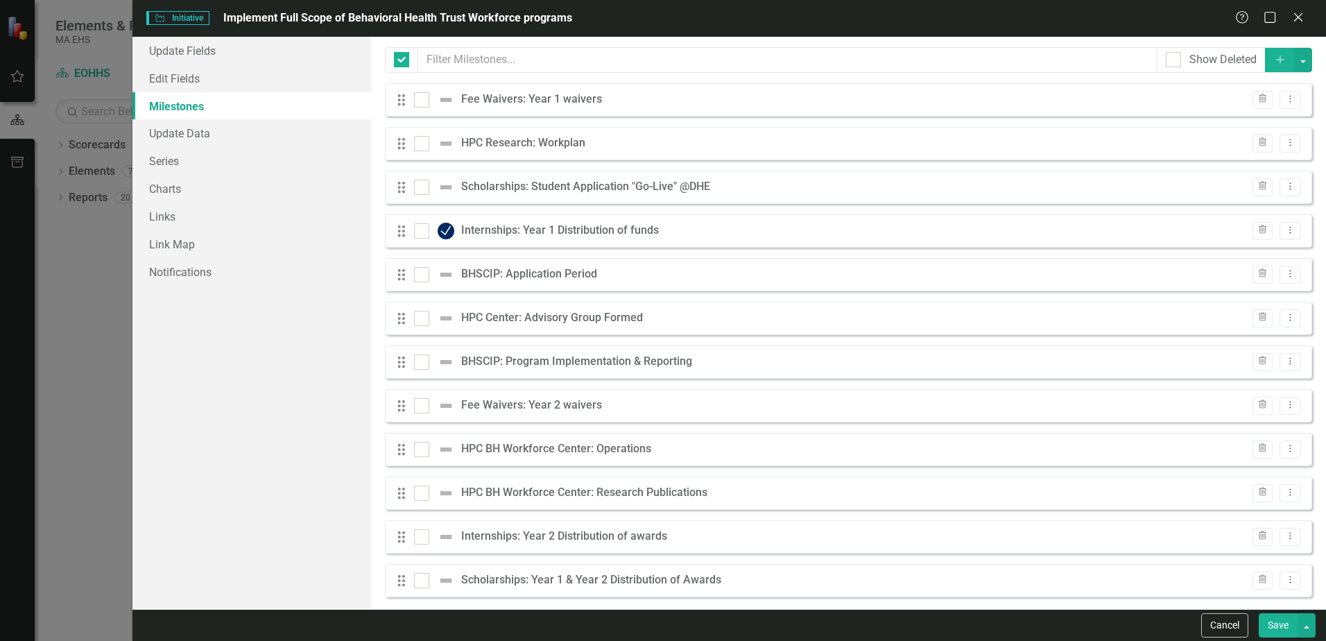
checkbox input "false"
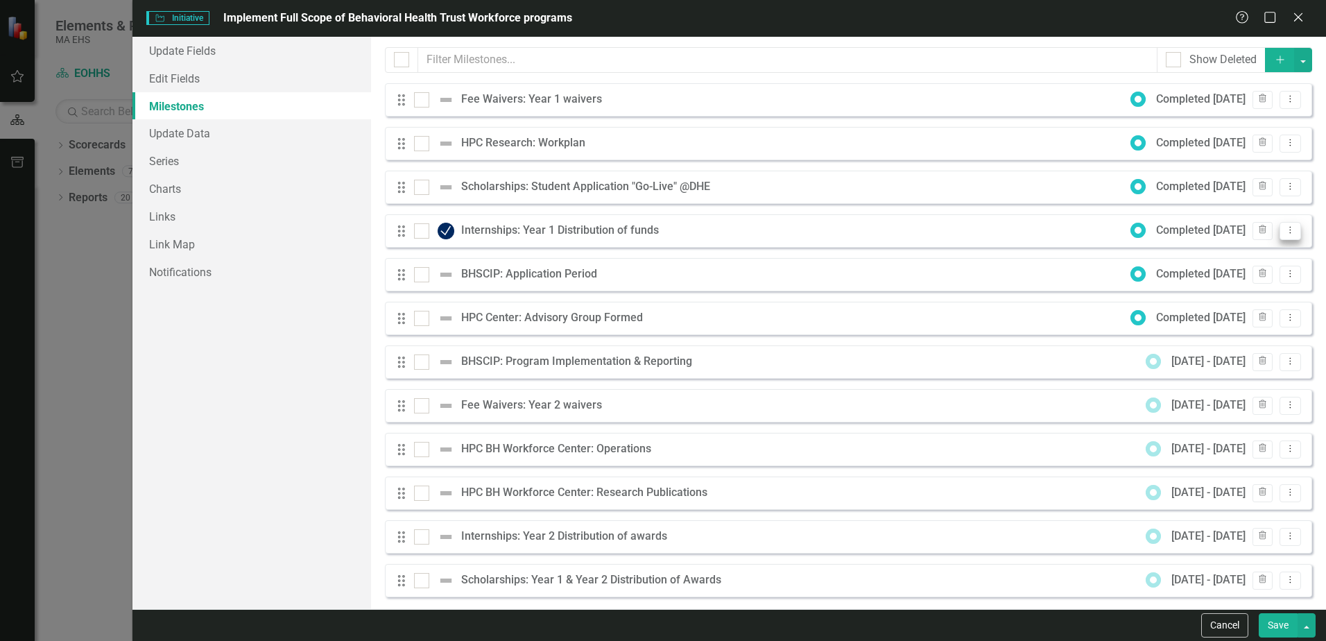
click at [1285, 234] on icon "Dropdown Menu" at bounding box center [1291, 229] width 12 height 9
click at [1235, 253] on link "Edit Edit Milestone" at bounding box center [1225, 254] width 130 height 26
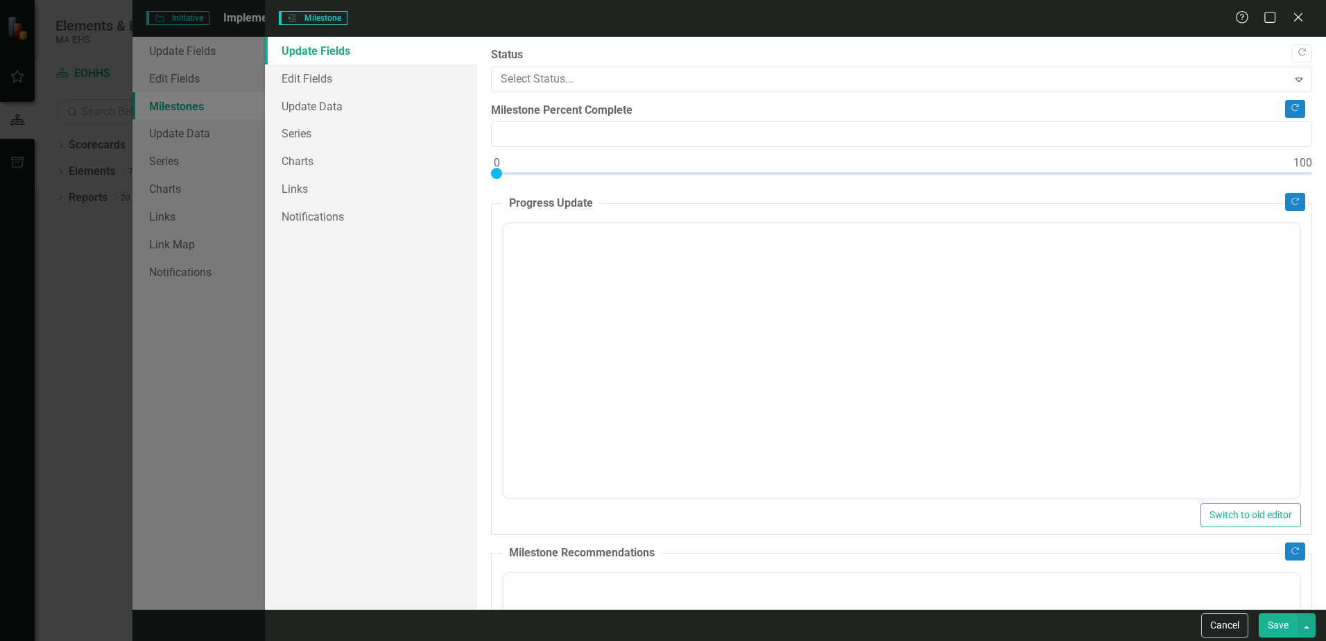
type input "0"
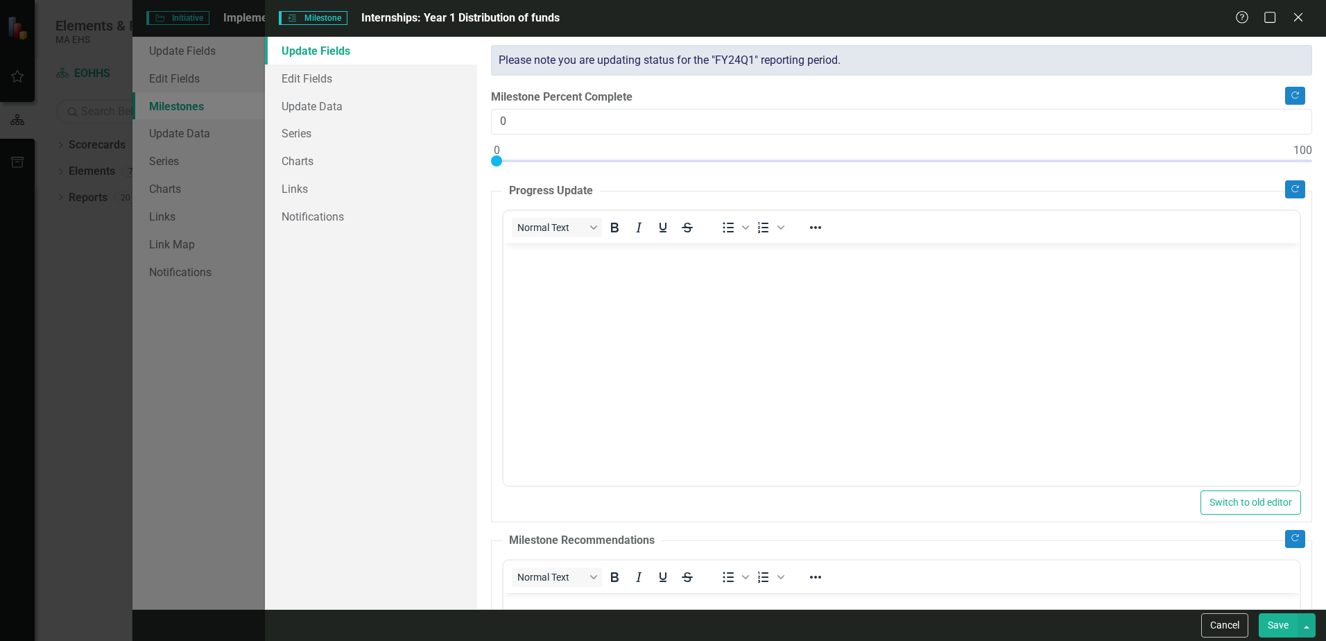
scroll to position [0, 0]
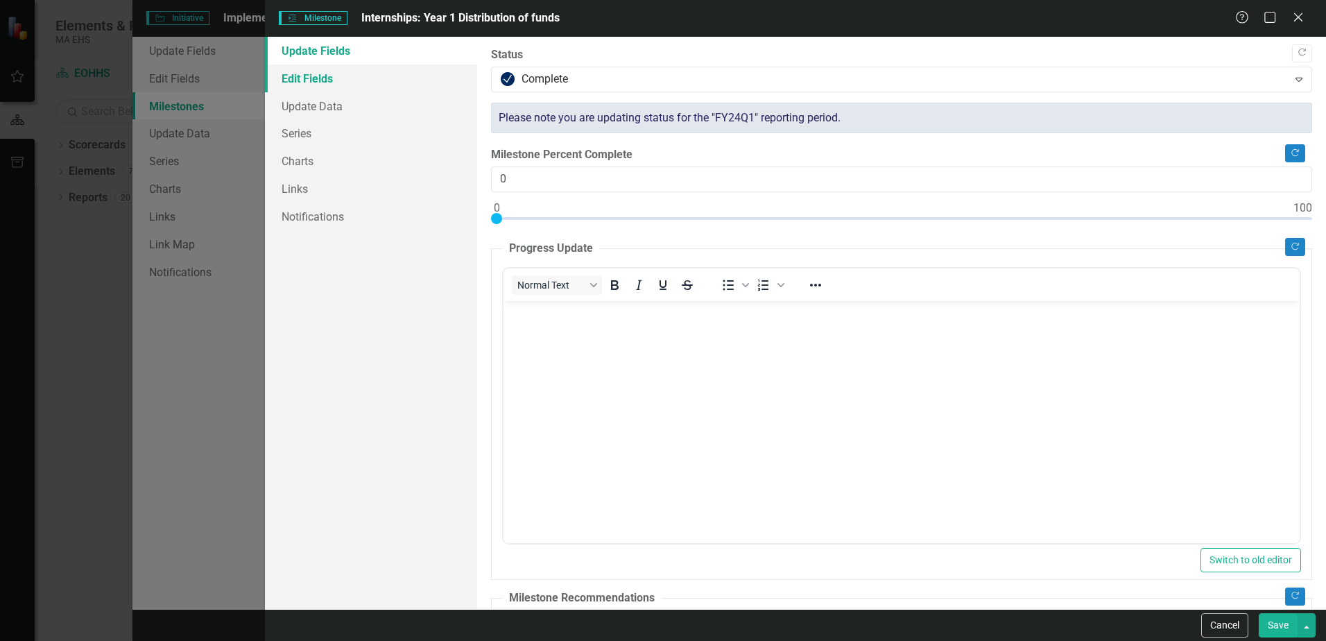
click at [343, 78] on link "Edit Fields" at bounding box center [371, 79] width 212 height 28
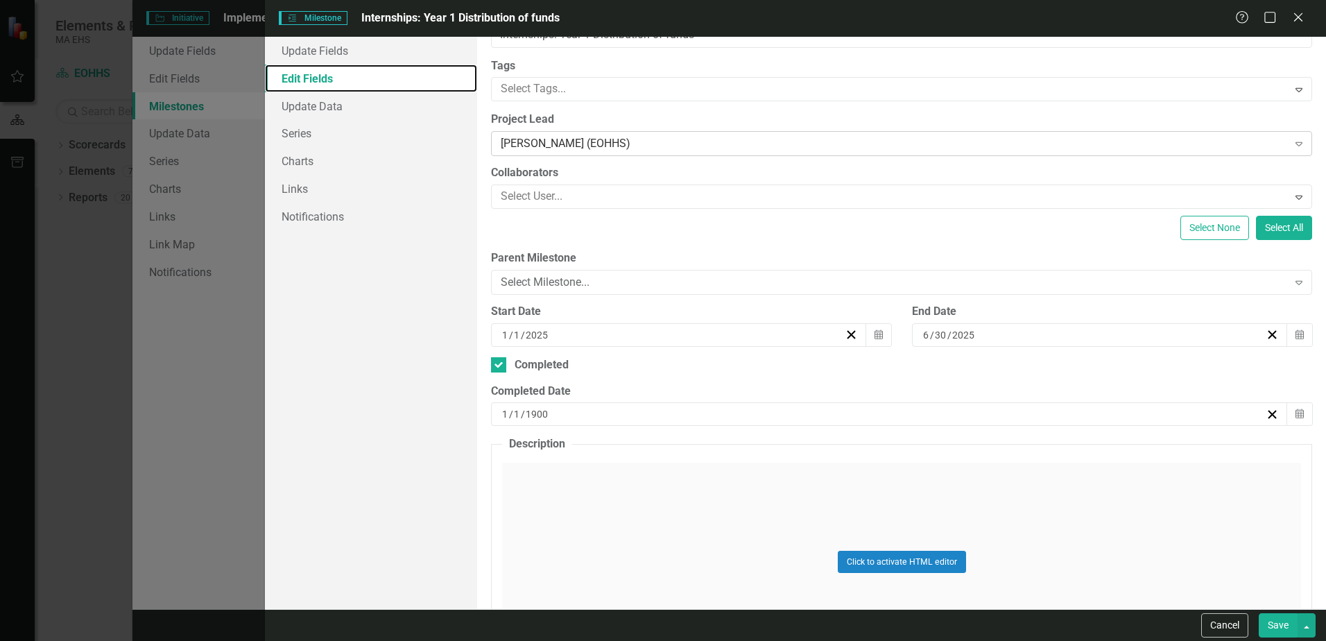
scroll to position [69, 0]
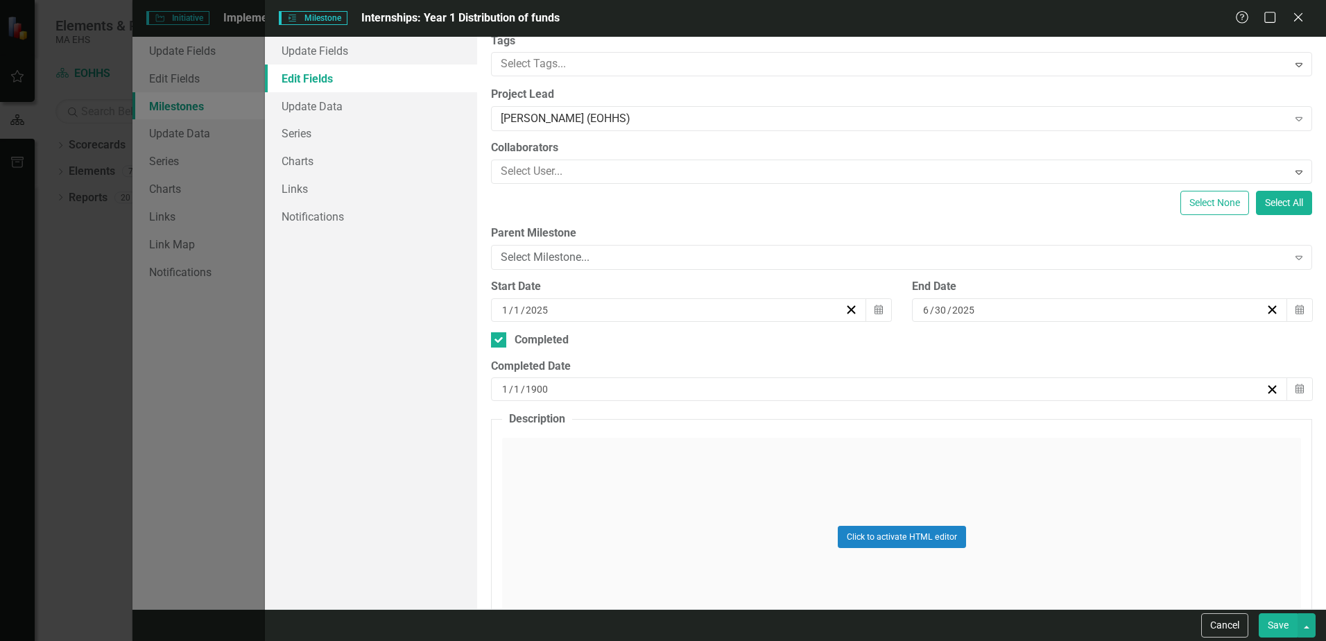
click at [553, 392] on div "1 / 1 / 1900" at bounding box center [882, 389] width 765 height 14
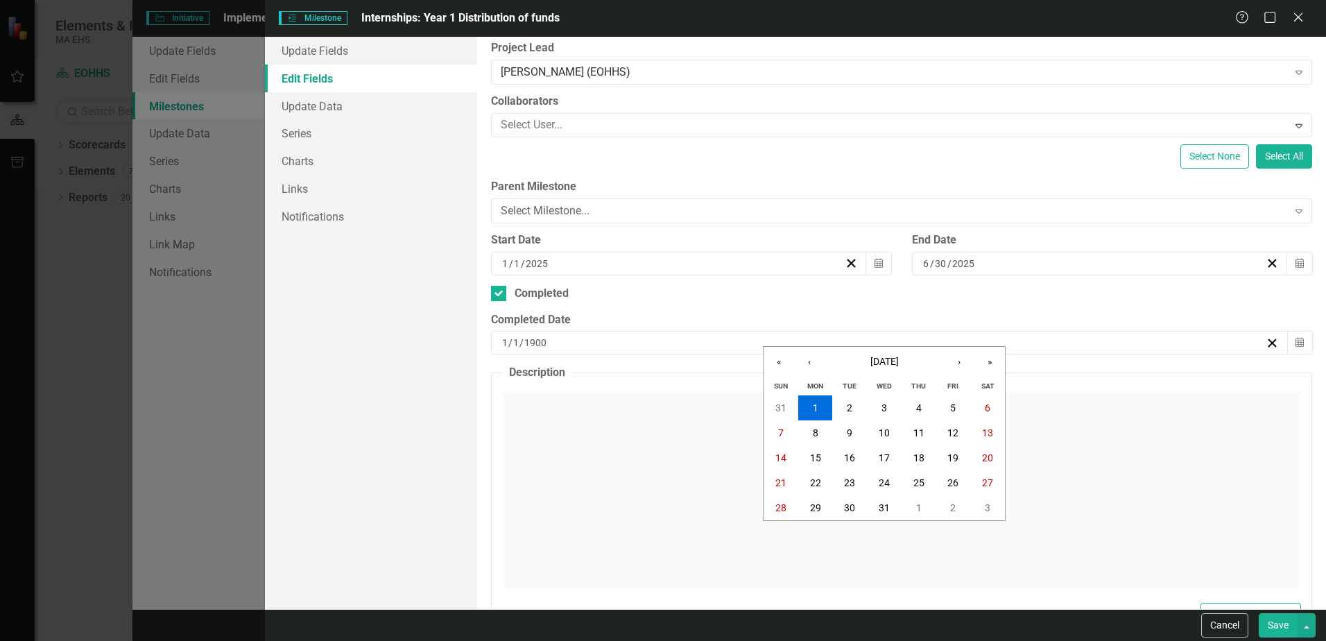
scroll to position [139, 0]
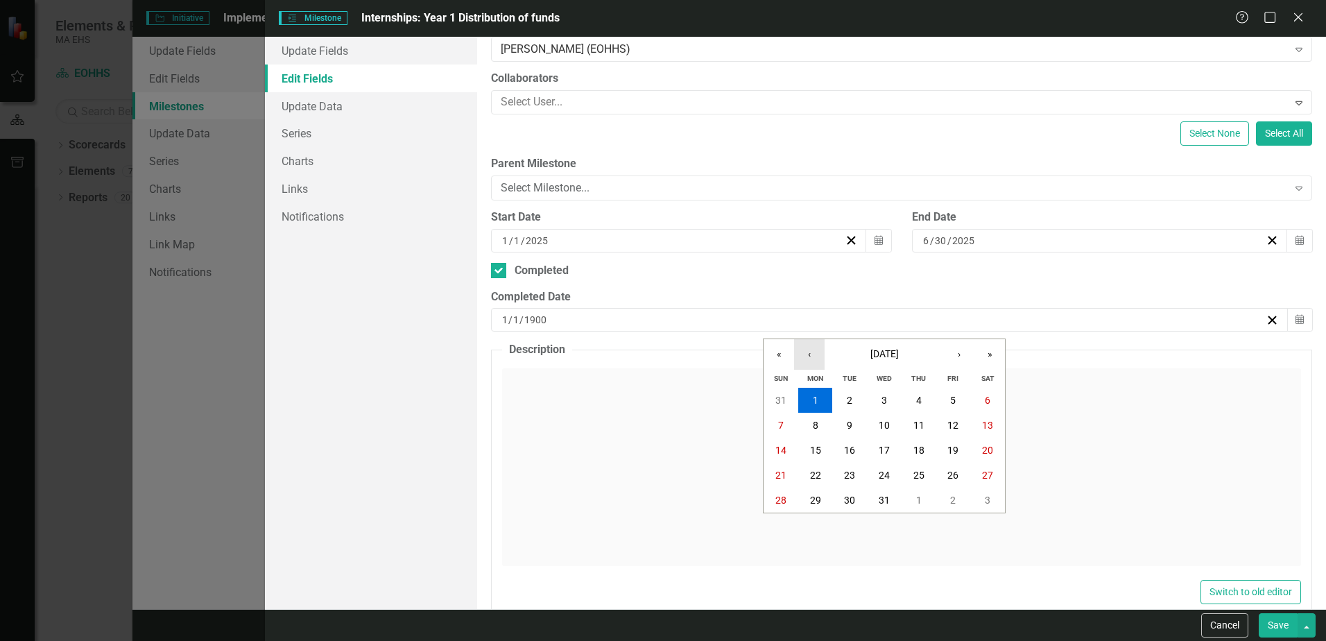
click at [812, 351] on button "‹" at bounding box center [809, 354] width 31 height 31
click at [884, 354] on span "December 1899" at bounding box center [884, 353] width 28 height 11
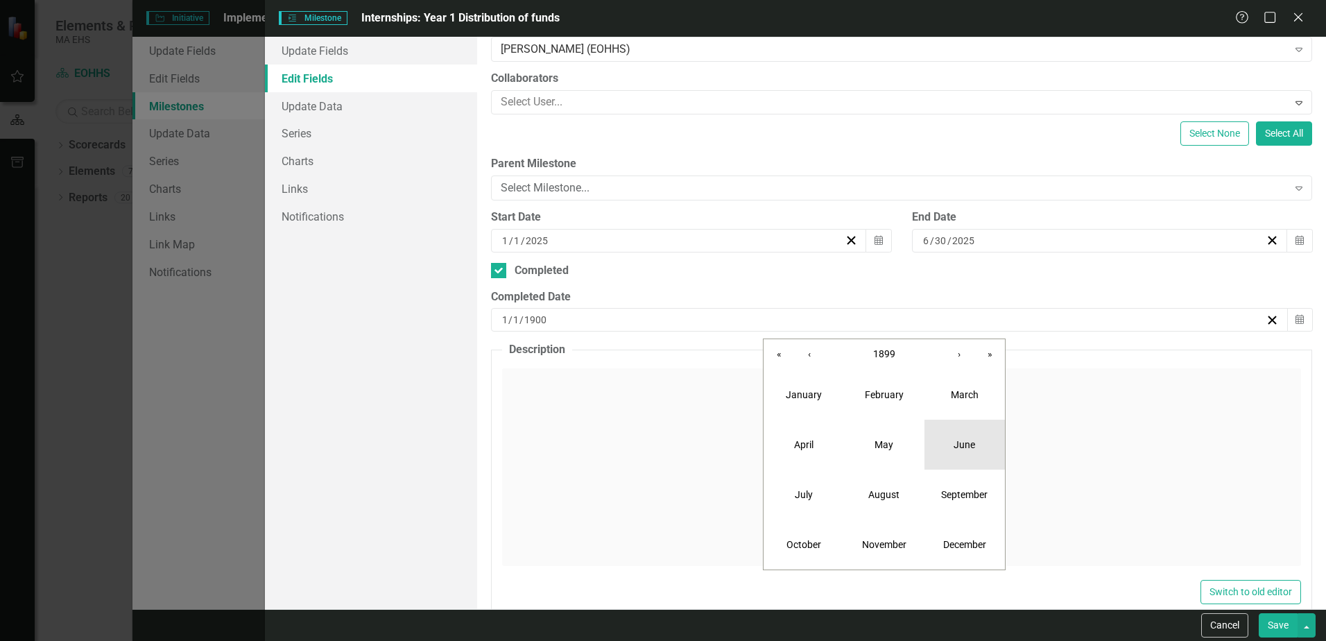
click at [970, 452] on button "June" at bounding box center [965, 445] width 80 height 50
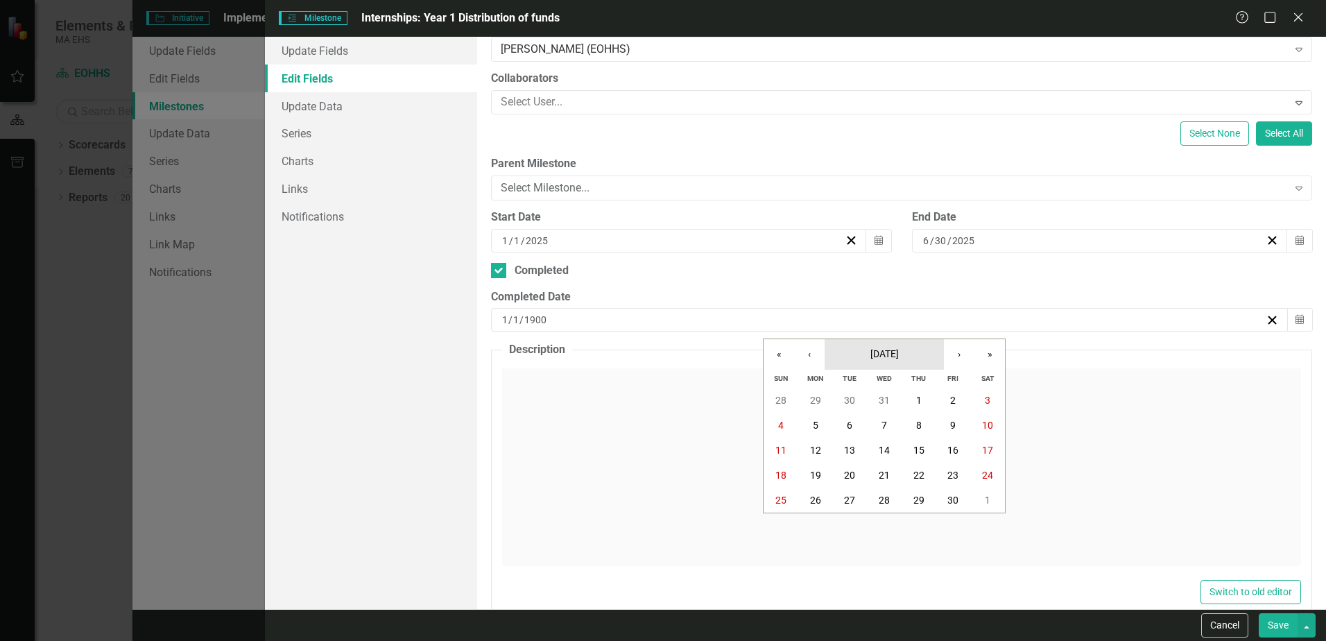
click at [907, 349] on button "June 1899" at bounding box center [884, 354] width 119 height 31
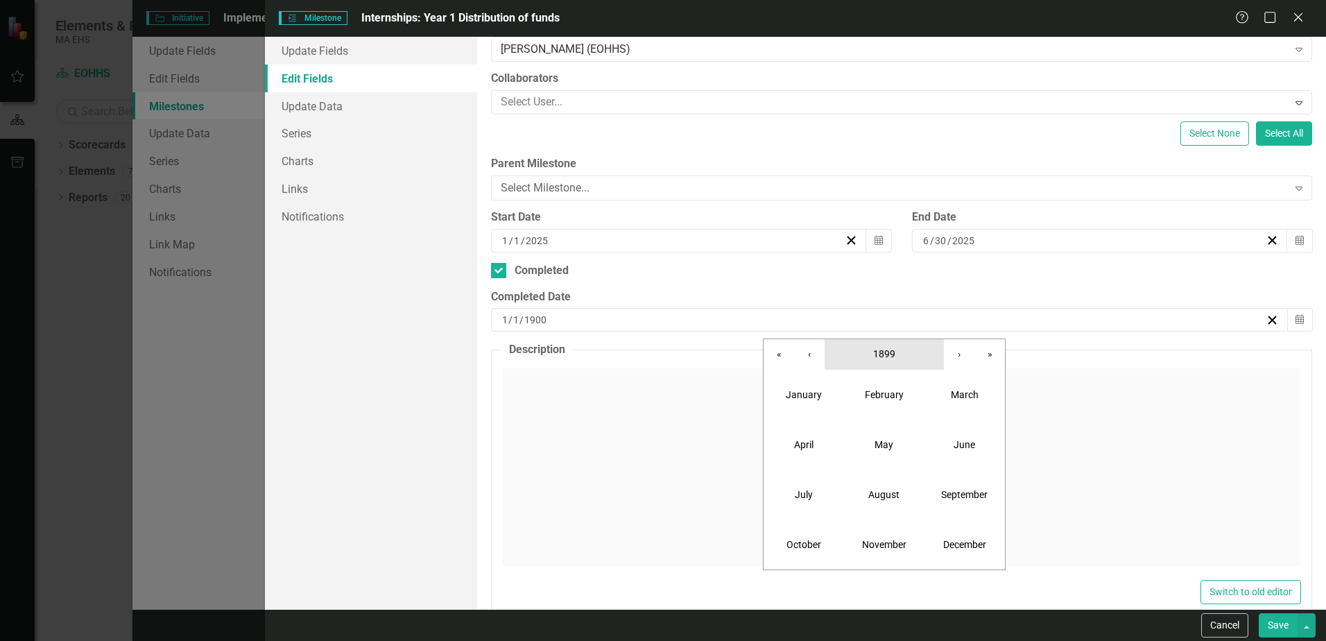
click at [894, 354] on span "1899" at bounding box center [884, 353] width 22 height 11
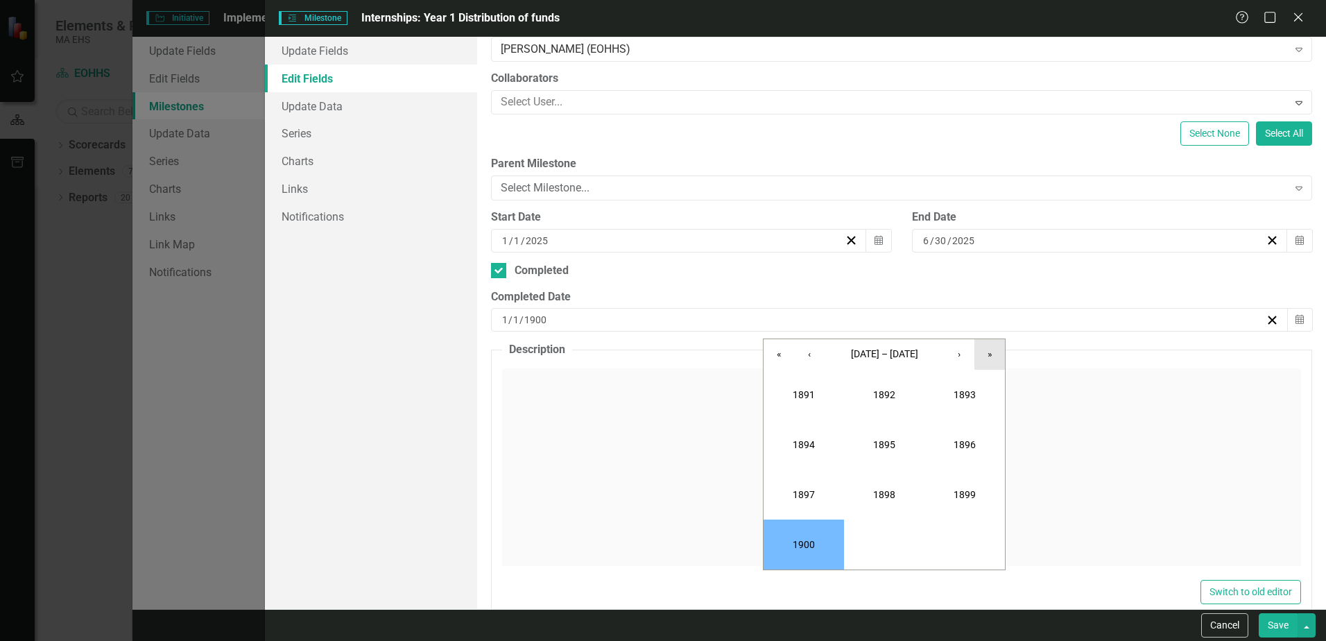
click at [988, 352] on button "»" at bounding box center [990, 354] width 31 height 31
click at [959, 353] on button "›" at bounding box center [959, 354] width 31 height 31
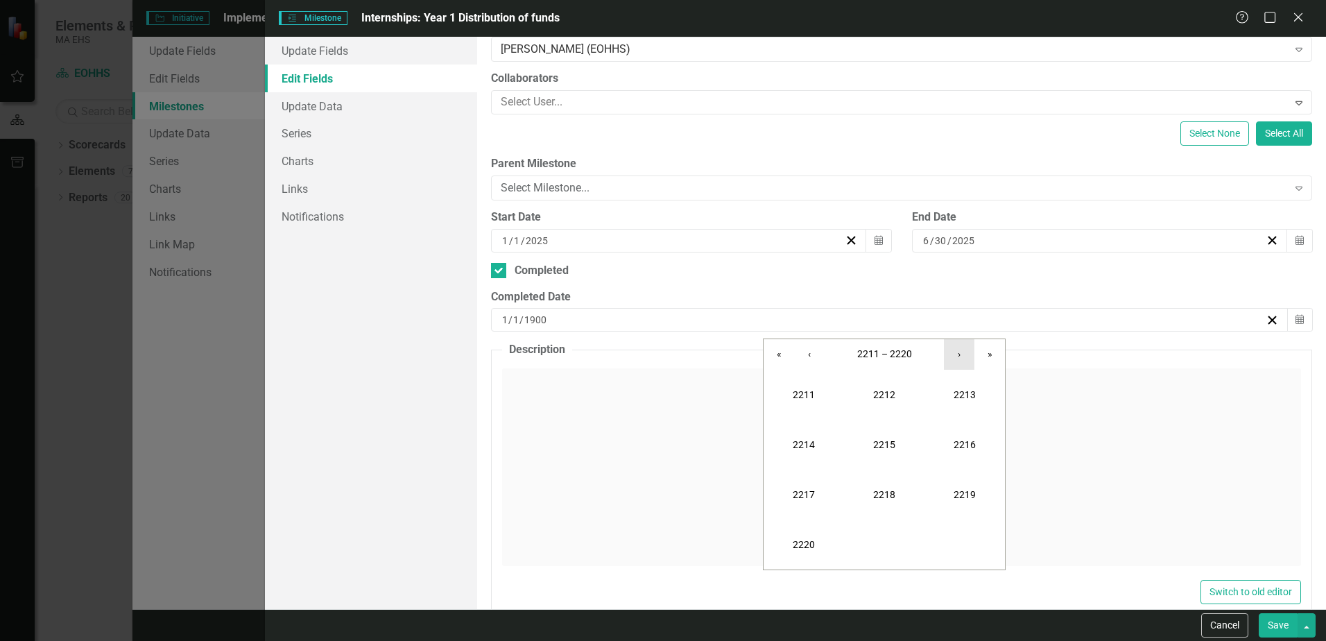
click at [959, 353] on button "›" at bounding box center [959, 354] width 31 height 31
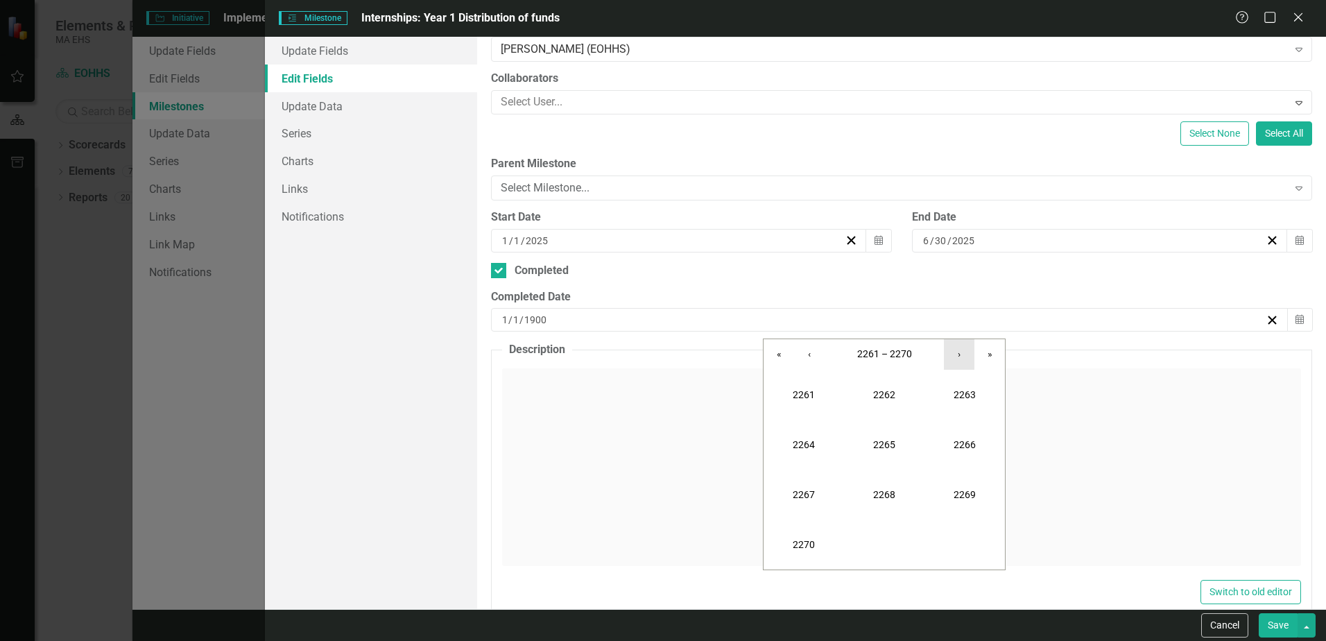
click at [959, 353] on button "›" at bounding box center [959, 354] width 31 height 31
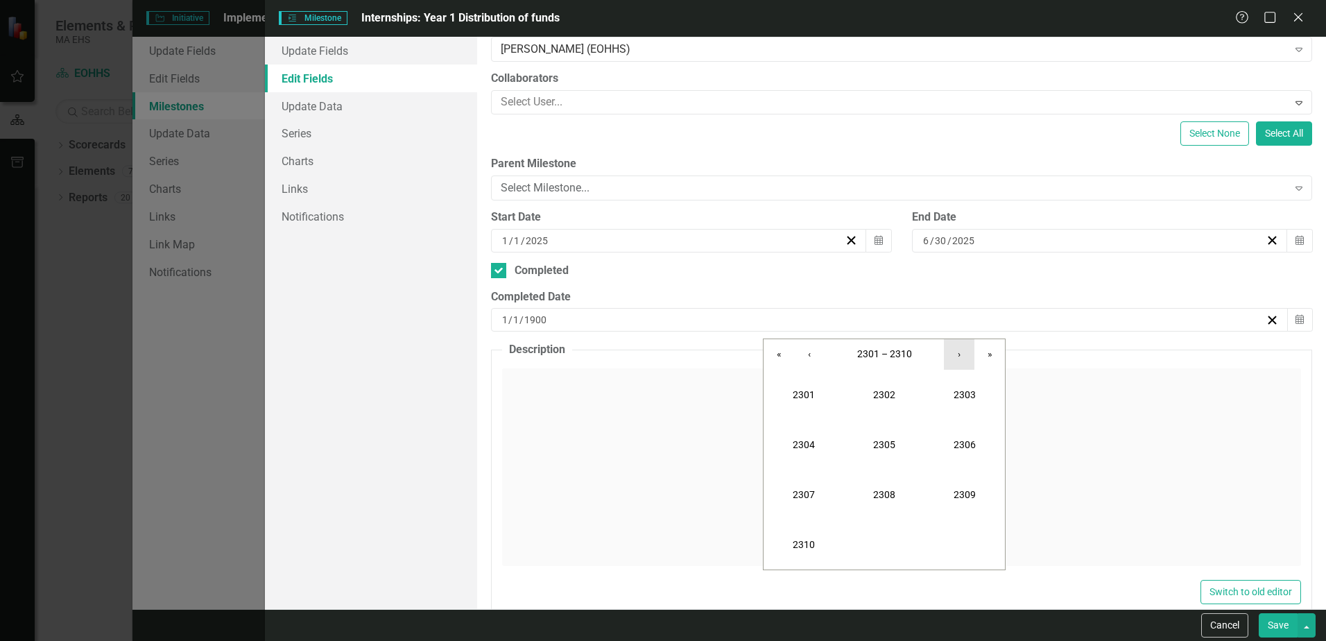
click at [959, 353] on button "›" at bounding box center [959, 354] width 31 height 31
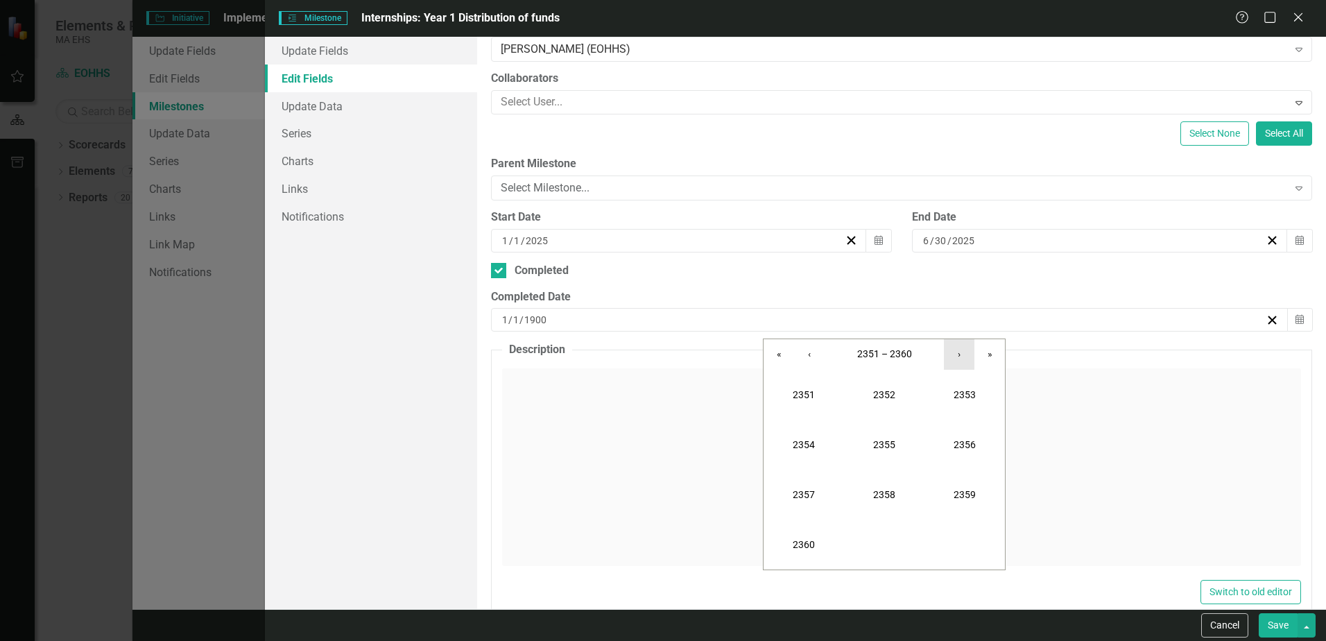
click at [959, 353] on button "›" at bounding box center [959, 354] width 31 height 31
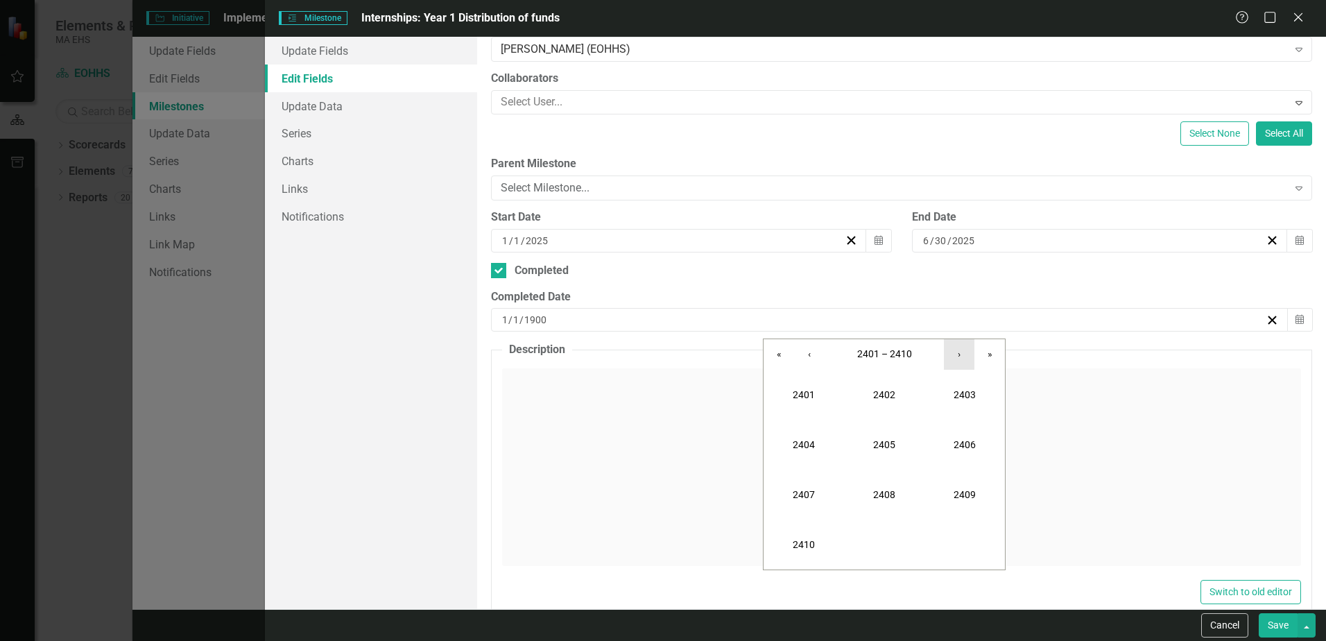
click at [959, 353] on button "›" at bounding box center [959, 354] width 31 height 31
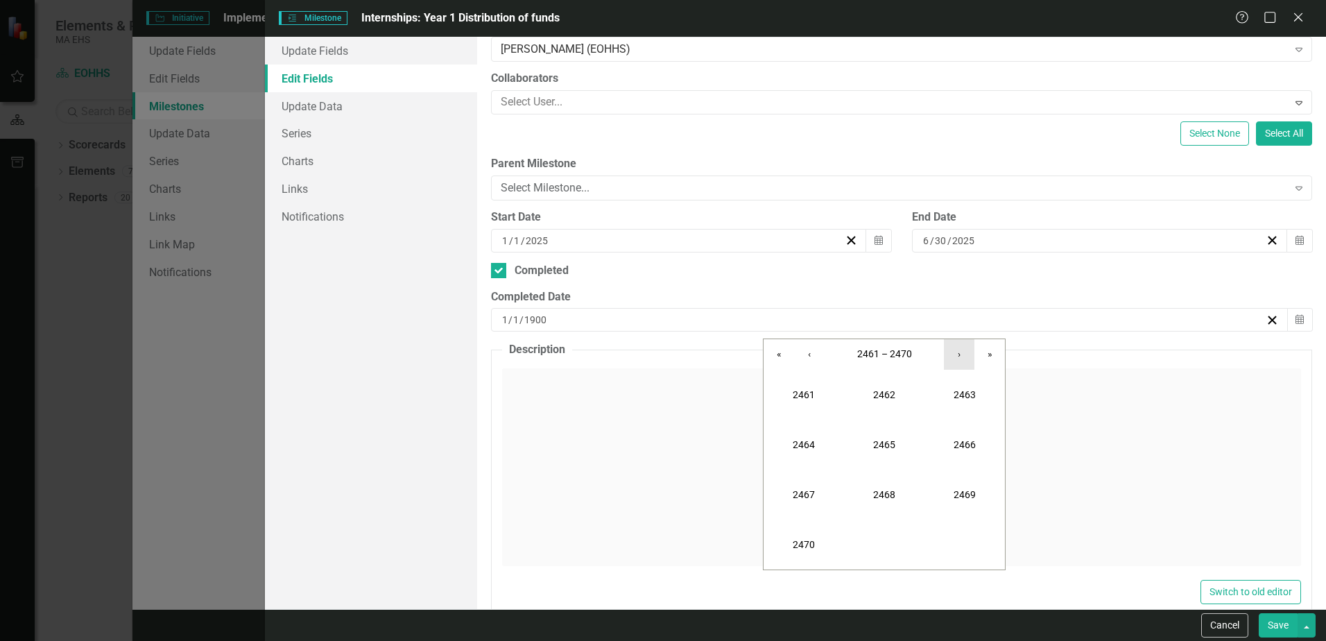
click at [959, 353] on button "›" at bounding box center [959, 354] width 31 height 31
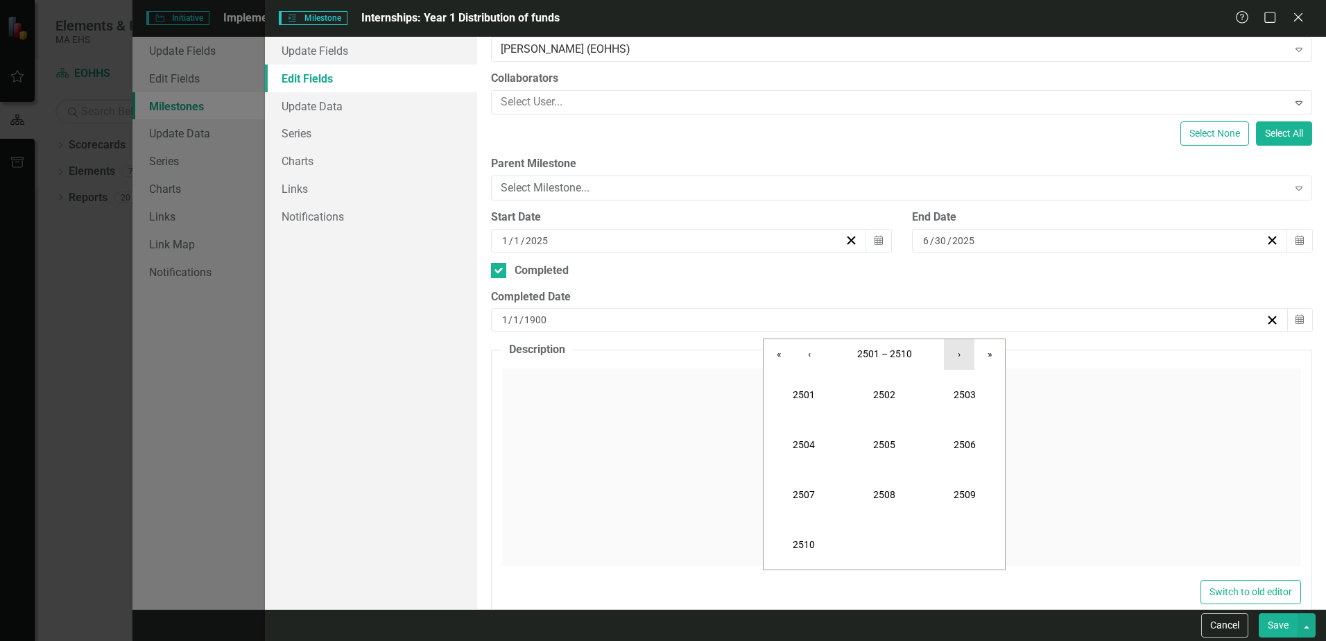
click at [959, 353] on button "›" at bounding box center [959, 354] width 31 height 31
click at [807, 350] on button "‹" at bounding box center [809, 354] width 31 height 31
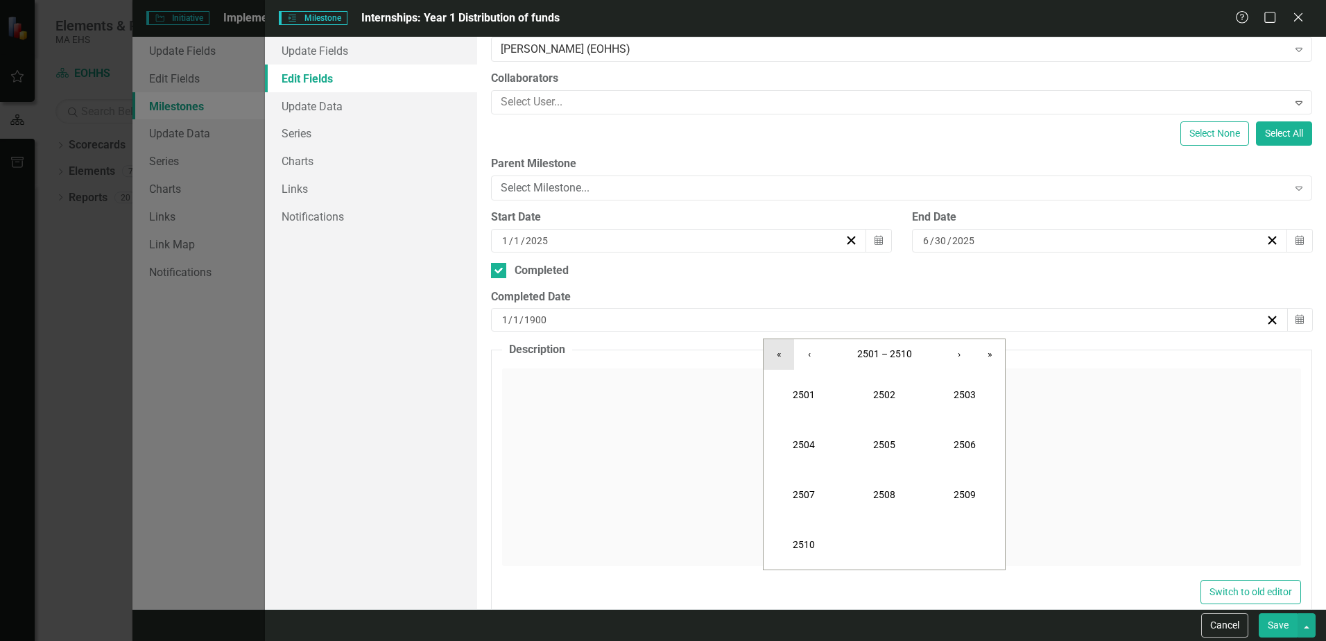
click at [779, 356] on button "«" at bounding box center [779, 354] width 31 height 31
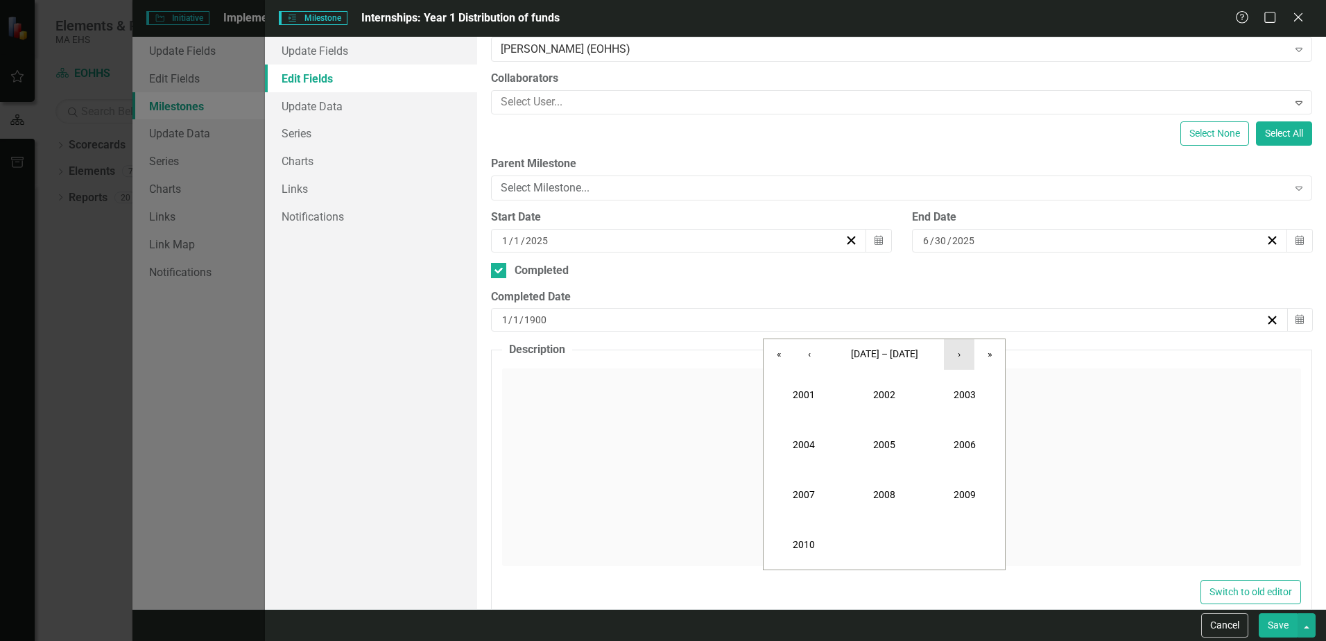
click at [958, 348] on button "›" at bounding box center [959, 354] width 31 height 31
click at [881, 434] on button "2025" at bounding box center [884, 445] width 80 height 50
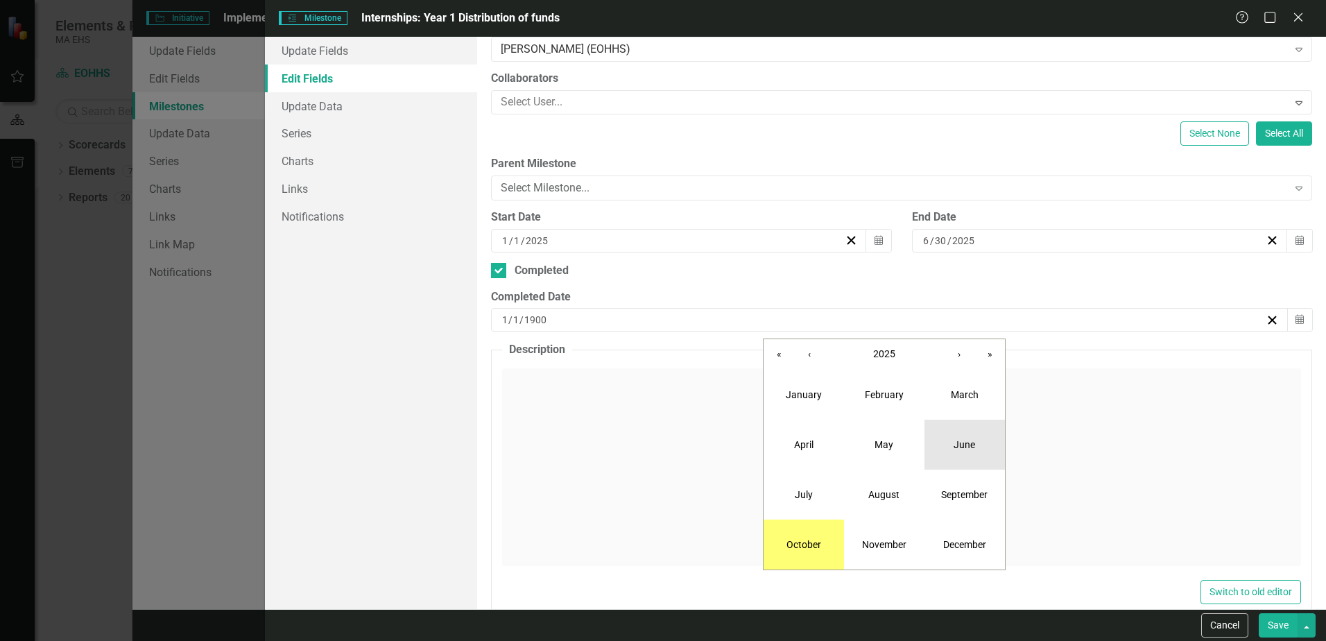
click at [944, 453] on button "June" at bounding box center [965, 445] width 80 height 50
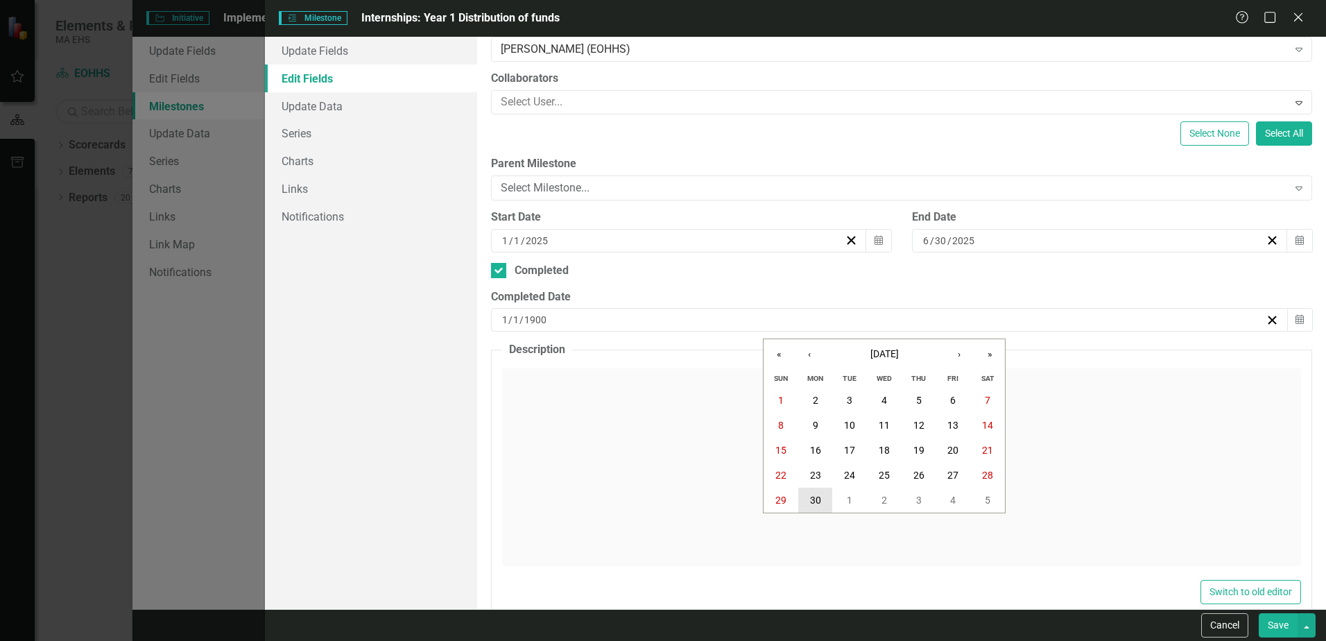
click at [810, 501] on abbr "30" at bounding box center [815, 500] width 11 height 11
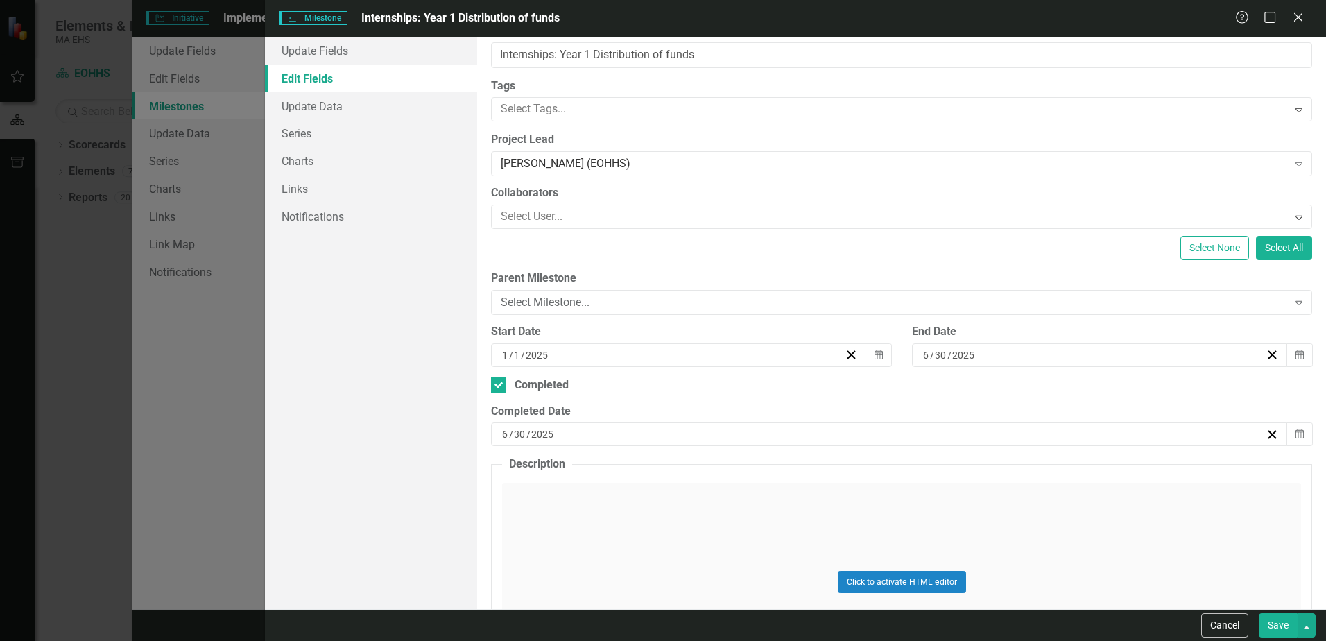
scroll to position [0, 0]
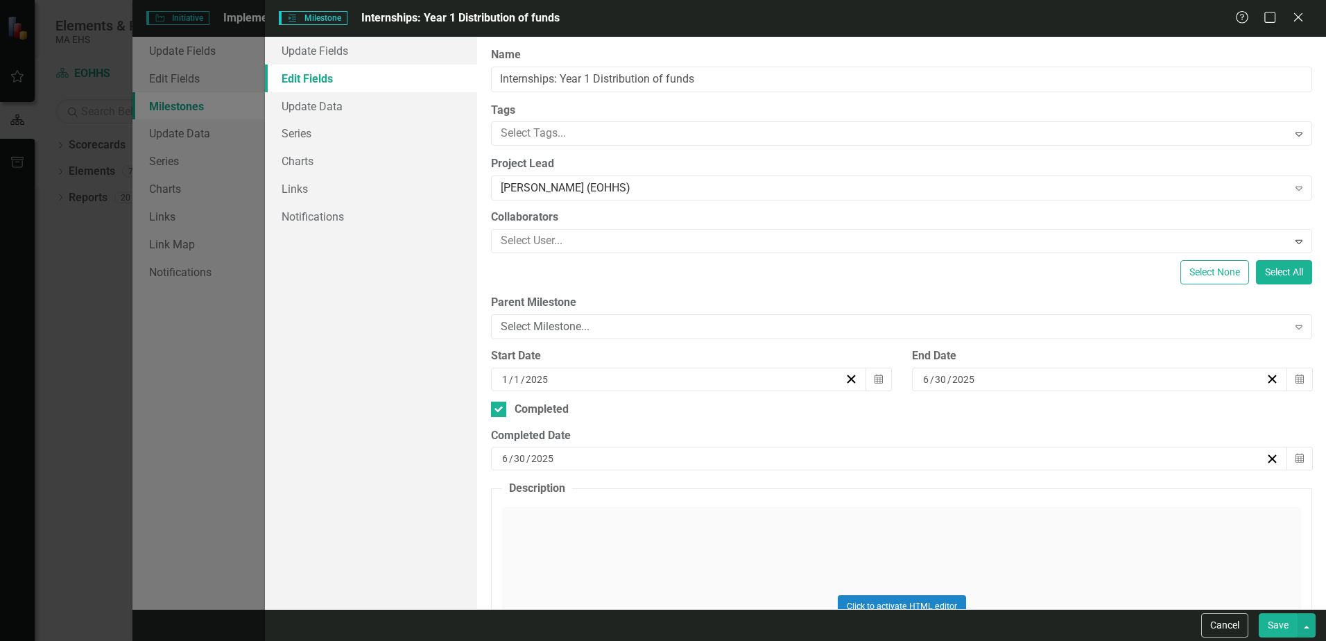
click at [1286, 621] on button "Save" at bounding box center [1278, 625] width 39 height 24
checkbox input "false"
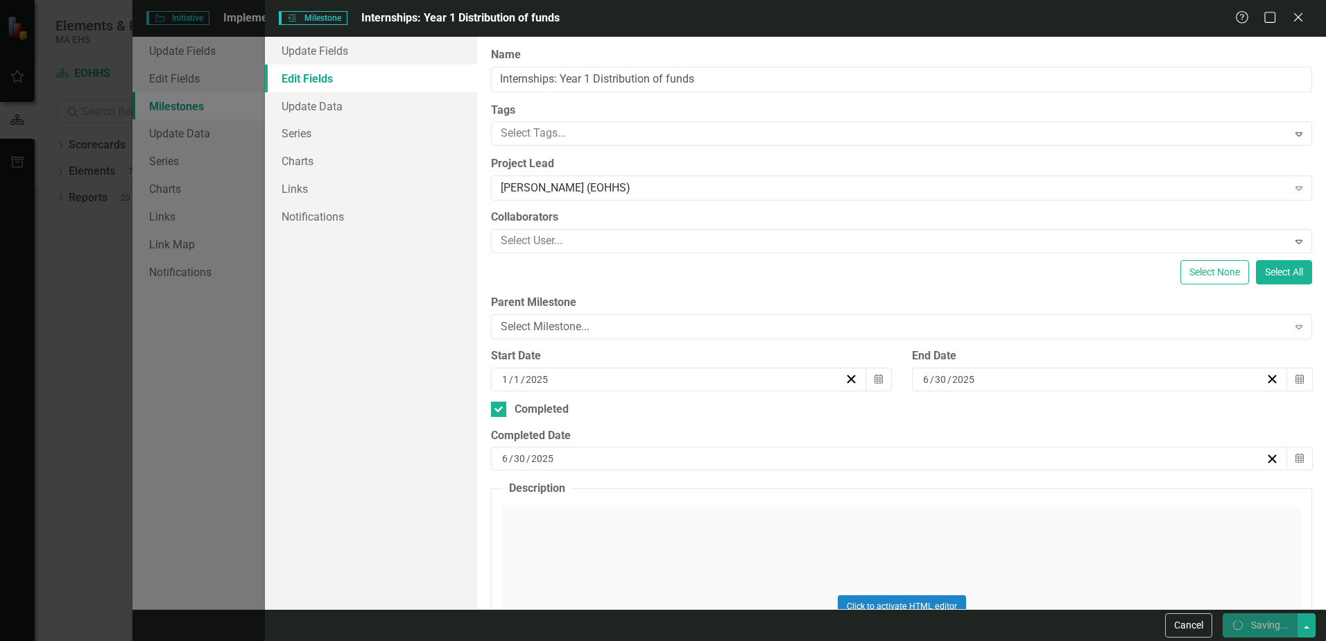
checkbox input "false"
checkbox input "true"
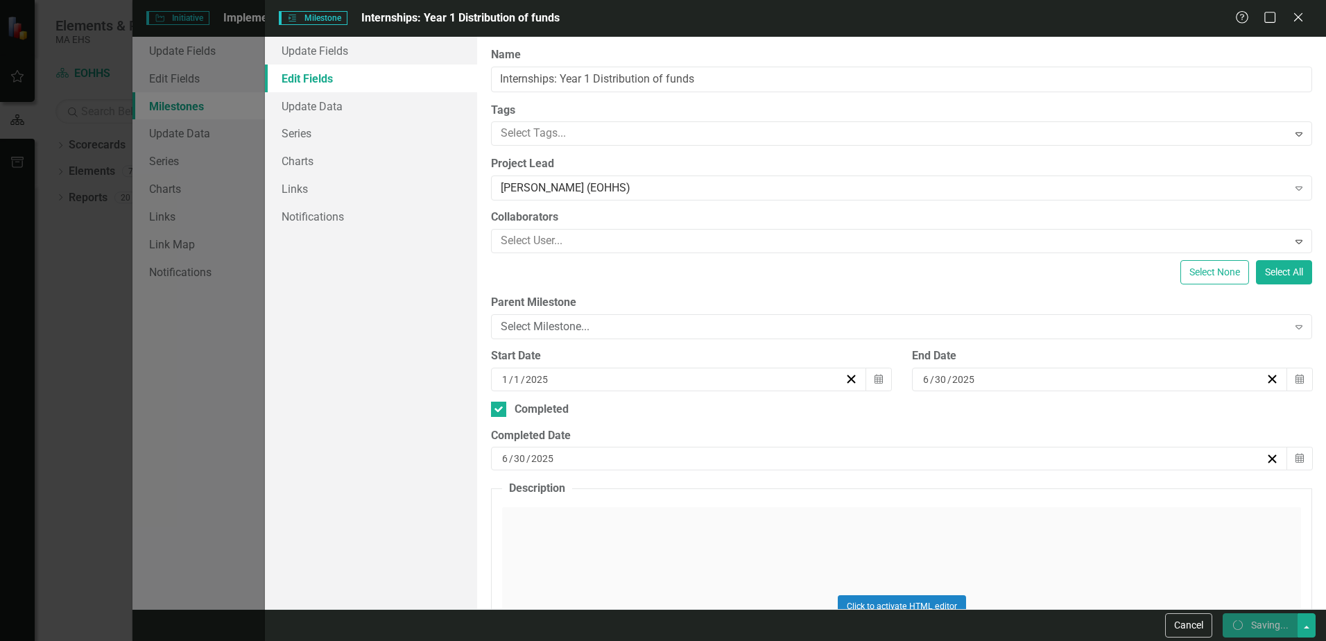
checkbox input "true"
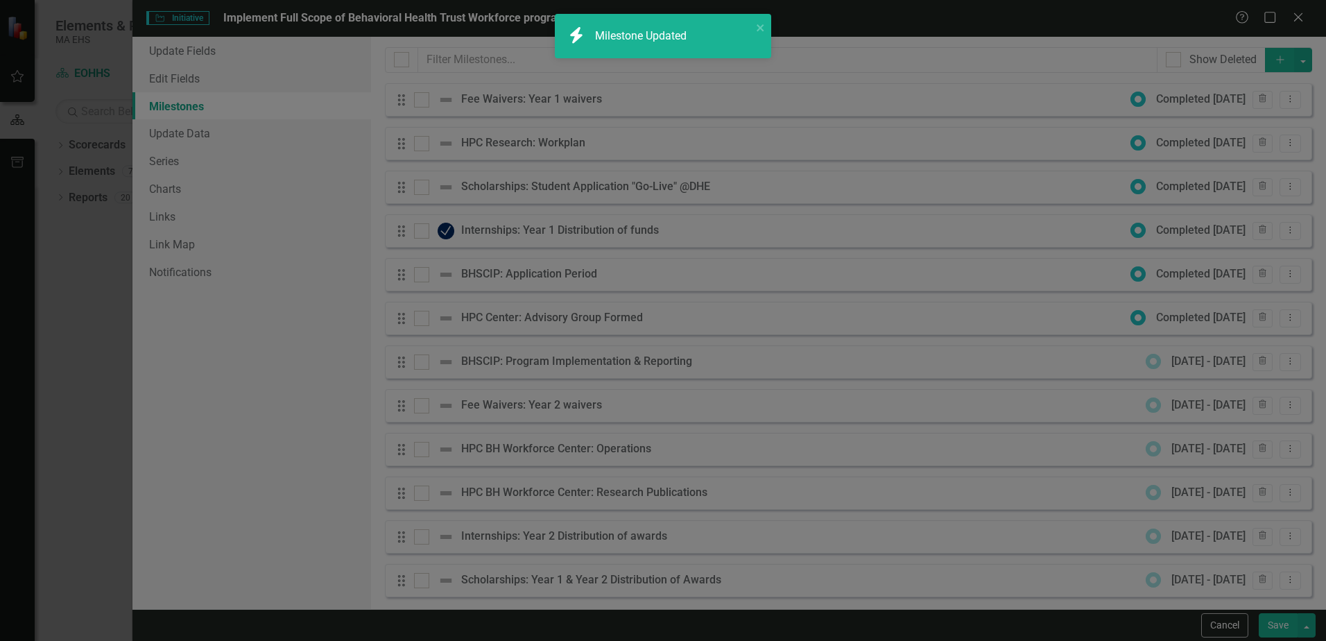
checkbox input "false"
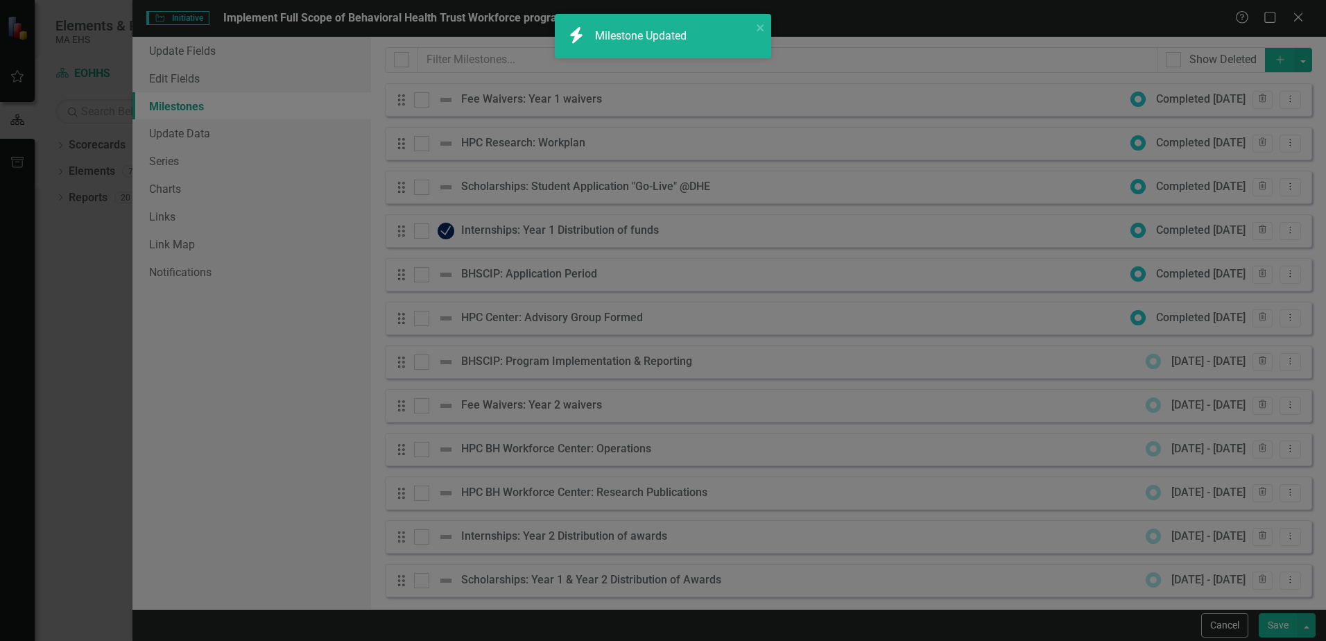
checkbox input "false"
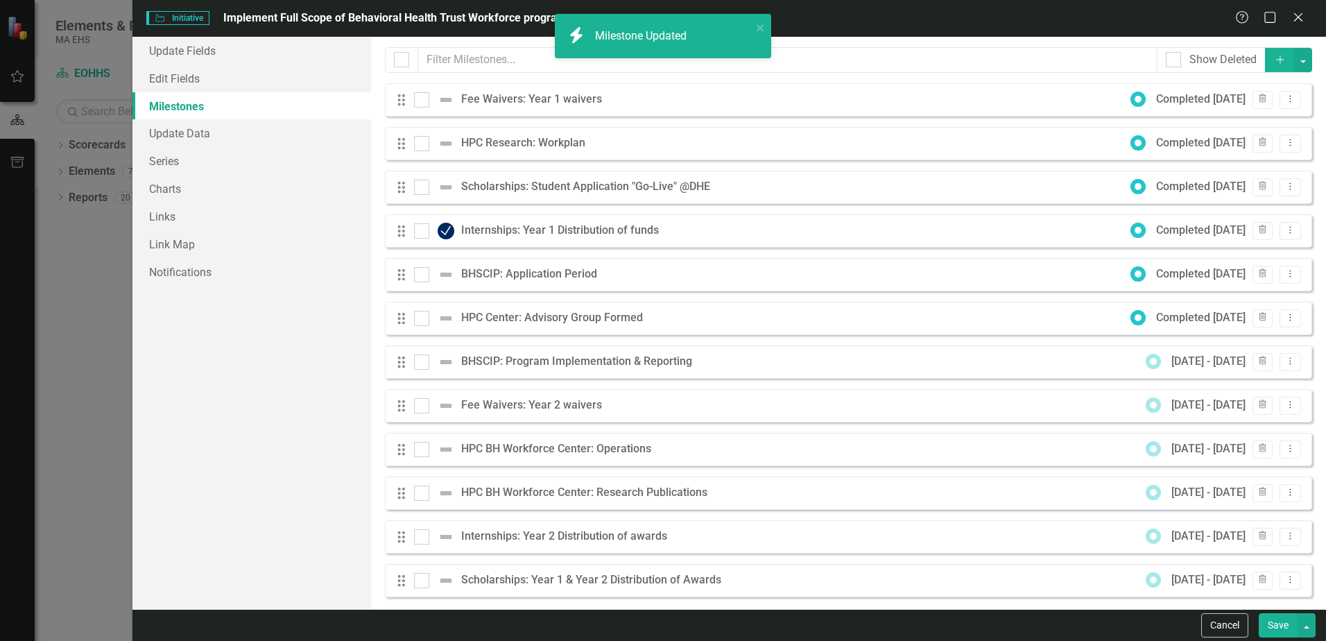
checkbox input "true"
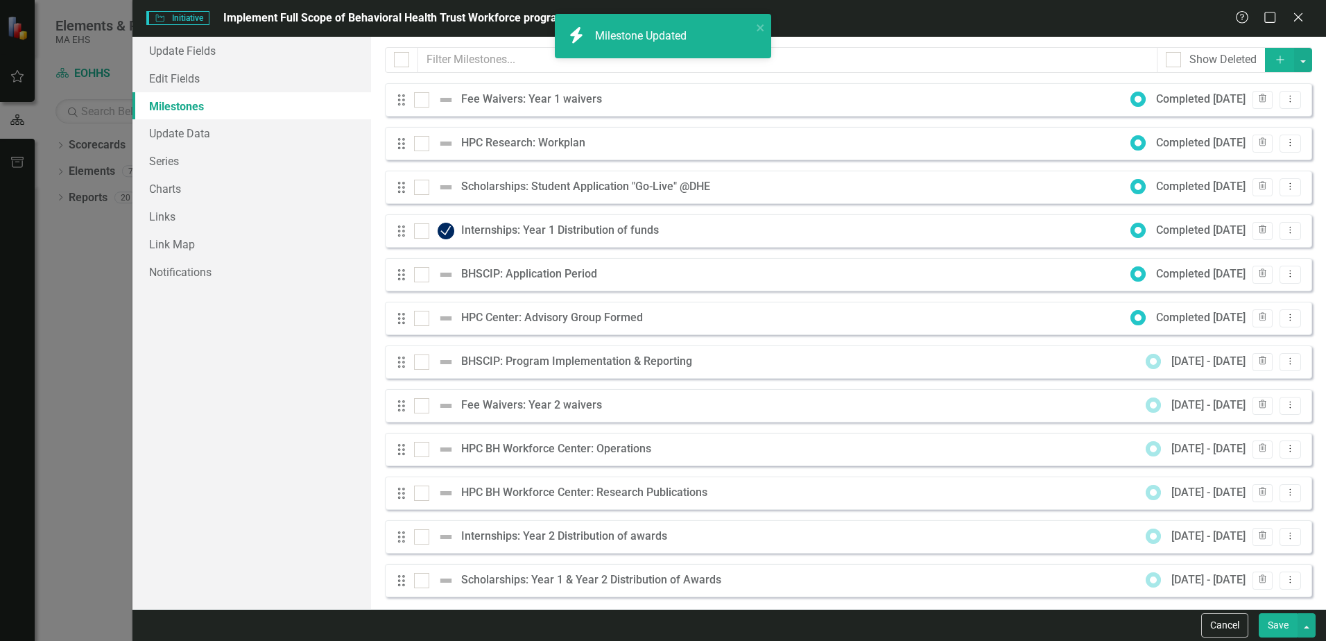
checkbox input "true"
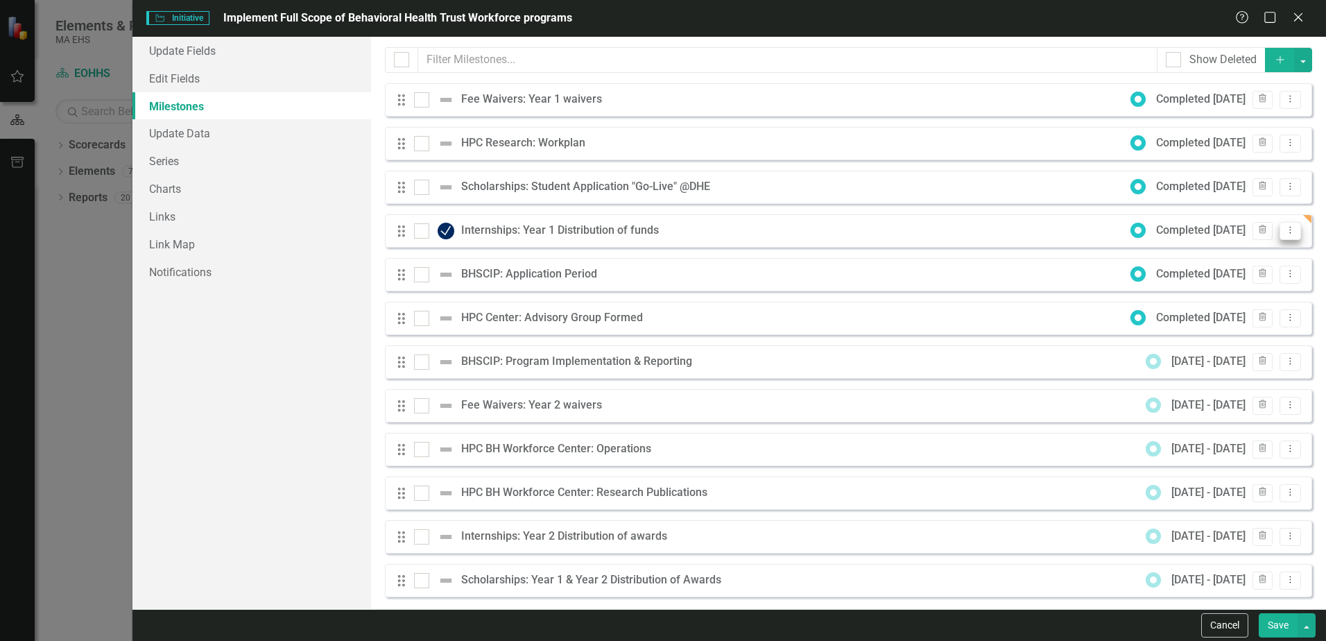
click at [1285, 233] on icon "Dropdown Menu" at bounding box center [1291, 229] width 12 height 9
click at [1249, 252] on link "Edit Edit Milestone" at bounding box center [1225, 254] width 130 height 26
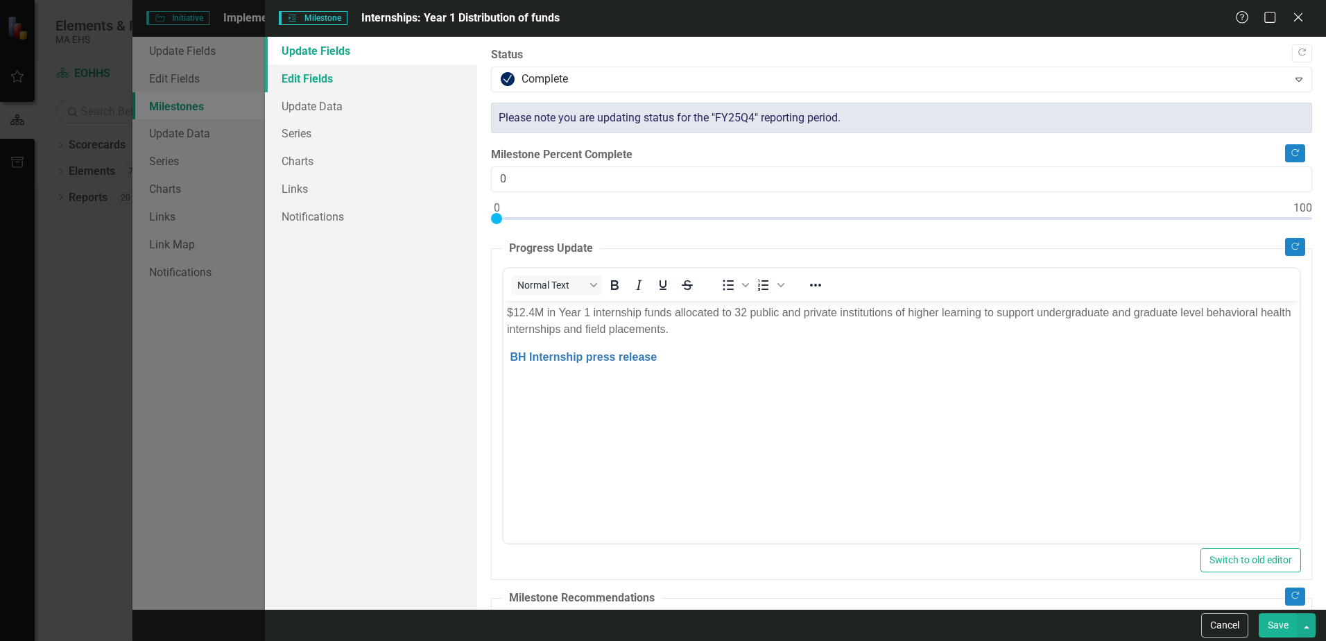
click at [320, 78] on link "Edit Fields" at bounding box center [371, 79] width 212 height 28
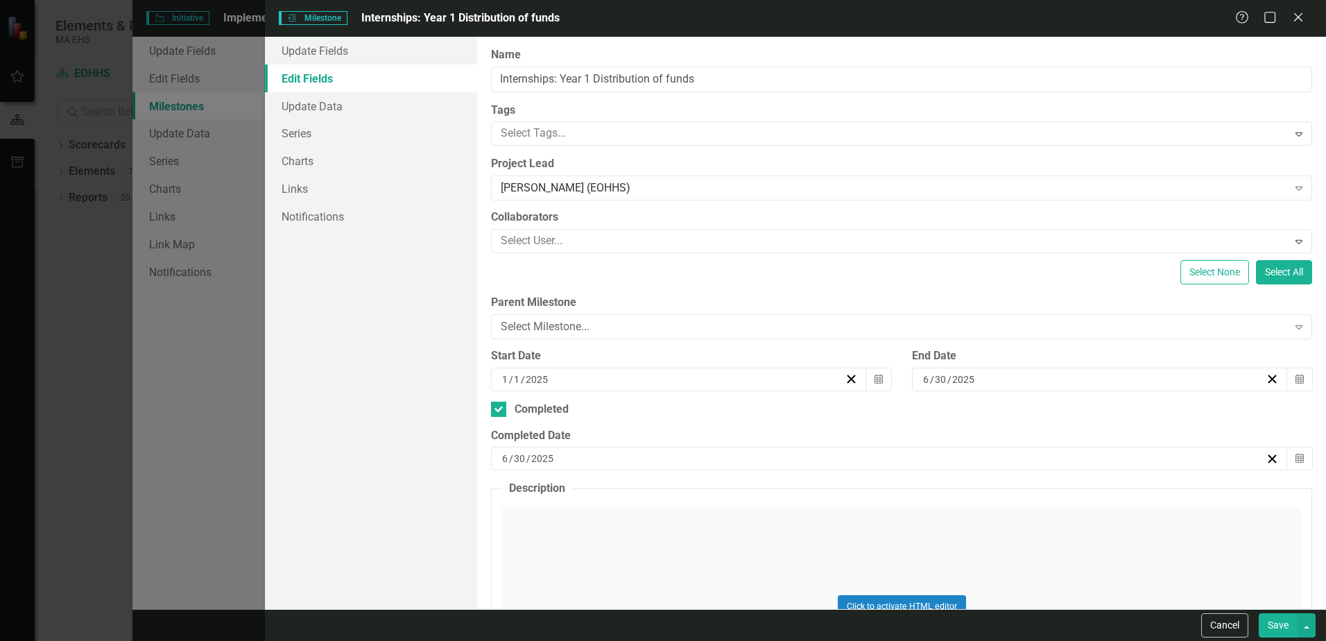
click at [1271, 621] on button "Save" at bounding box center [1278, 625] width 39 height 24
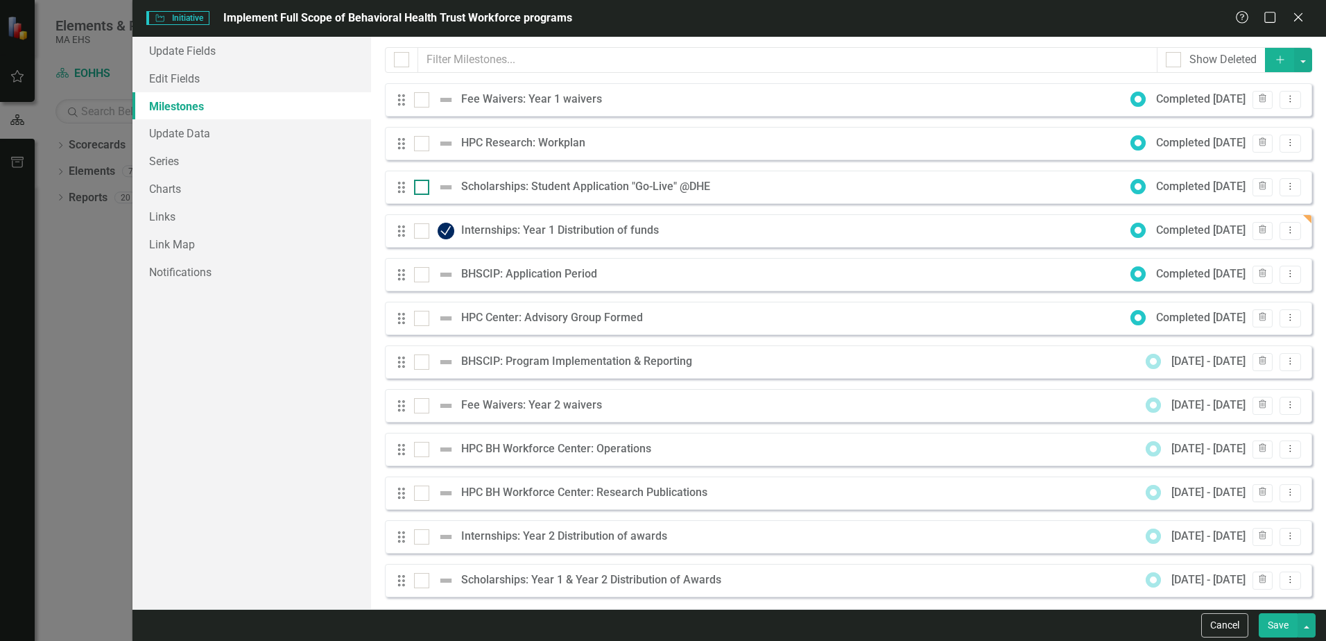
click at [422, 185] on input "checkbox" at bounding box center [418, 184] width 9 height 9
checkbox input "true"
click at [1287, 188] on button "Dropdown Menu" at bounding box center [1291, 187] width 22 height 19
click at [1253, 203] on link "Edit Edit Milestone" at bounding box center [1225, 210] width 130 height 26
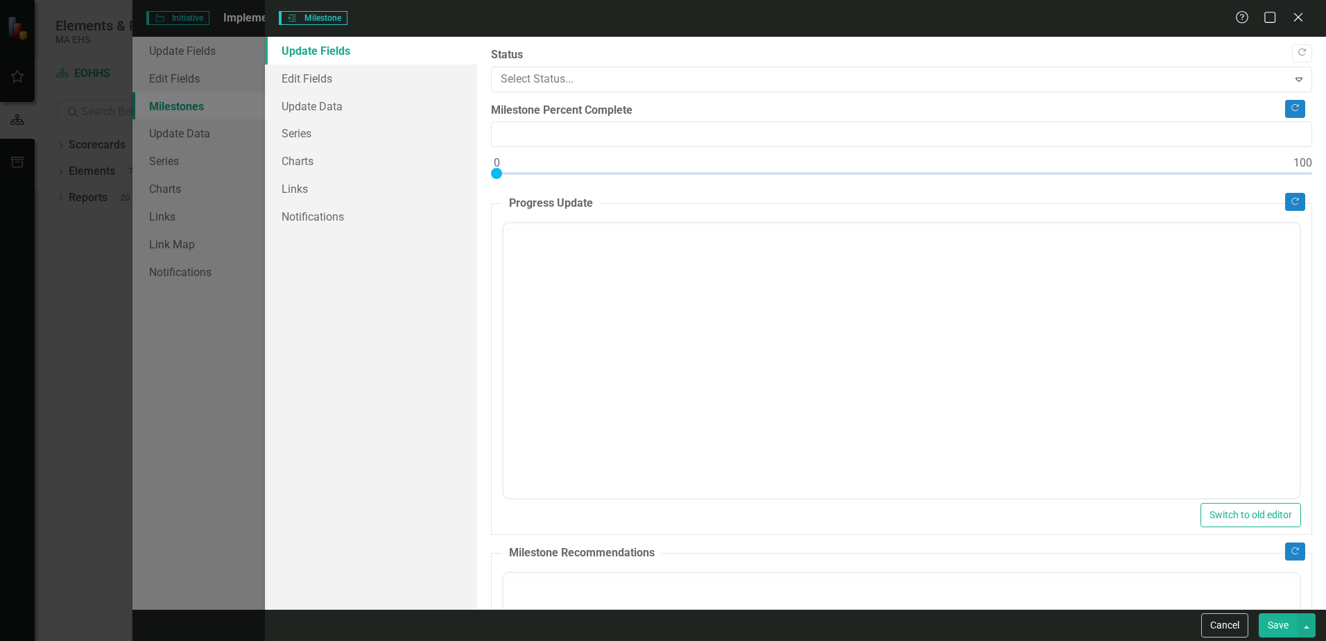
type input "0"
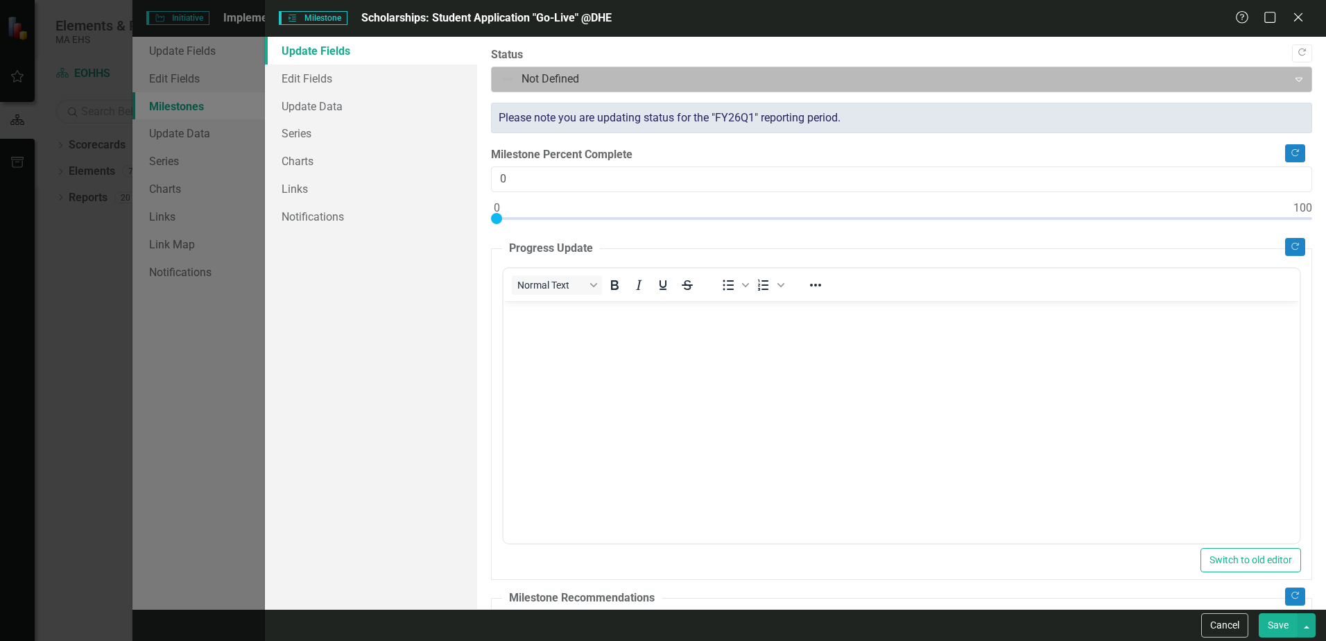
click at [1294, 75] on icon "Expand" at bounding box center [1299, 79] width 14 height 11
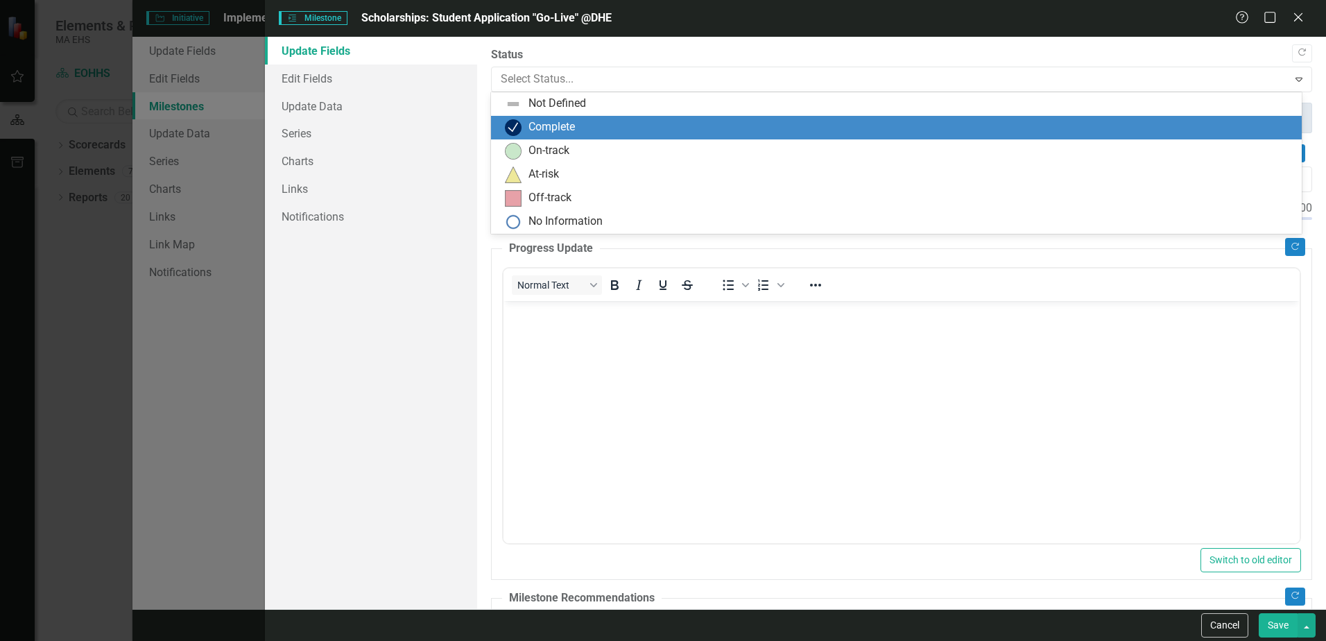
click at [668, 121] on div "Complete" at bounding box center [899, 127] width 789 height 17
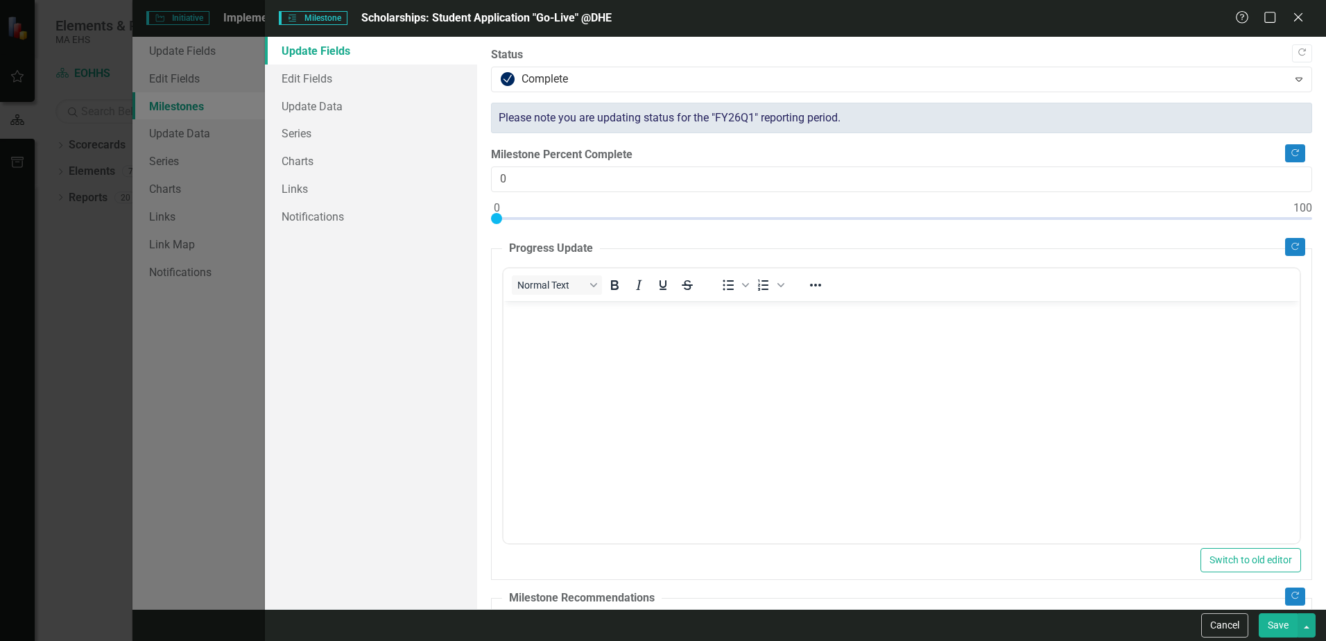
click at [1282, 621] on button "Save" at bounding box center [1278, 625] width 39 height 24
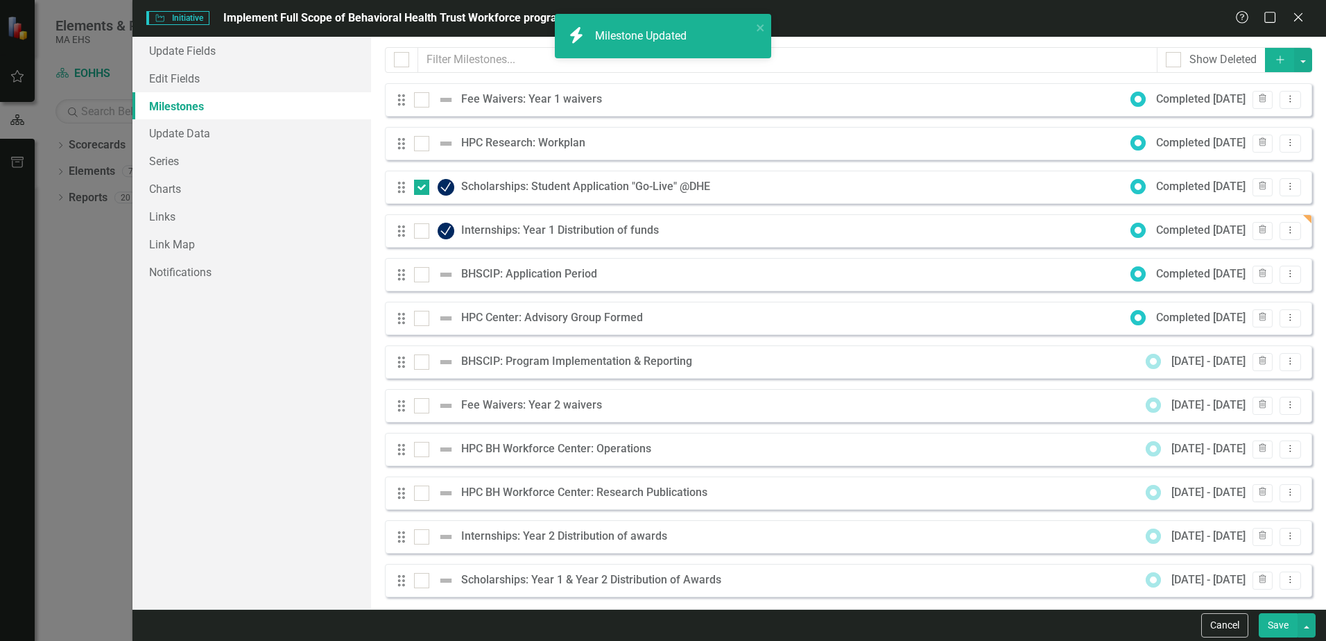
checkbox input "false"
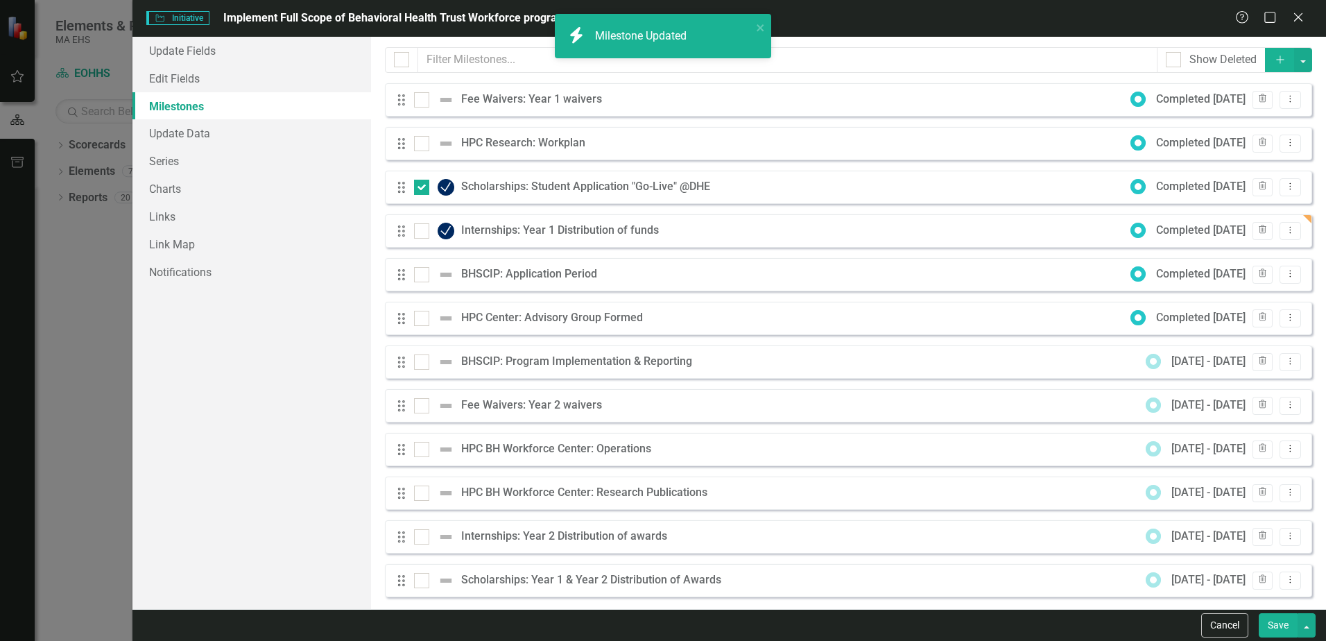
checkbox input "false"
checkbox input "true"
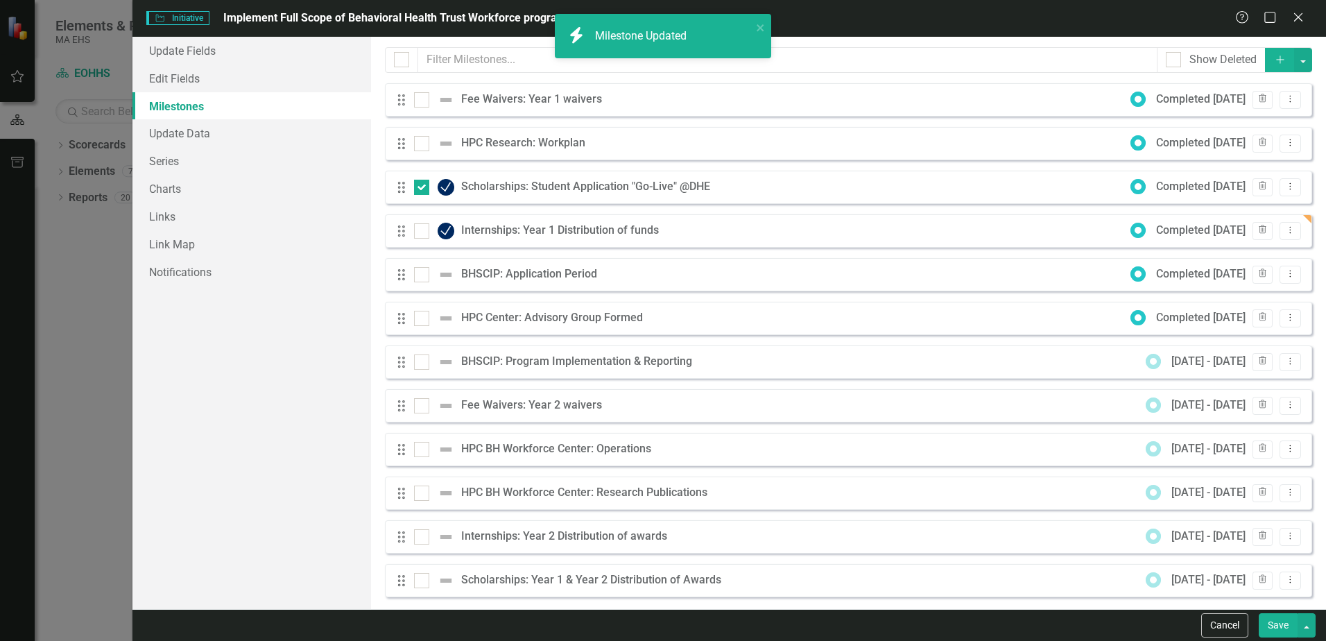
checkbox input "true"
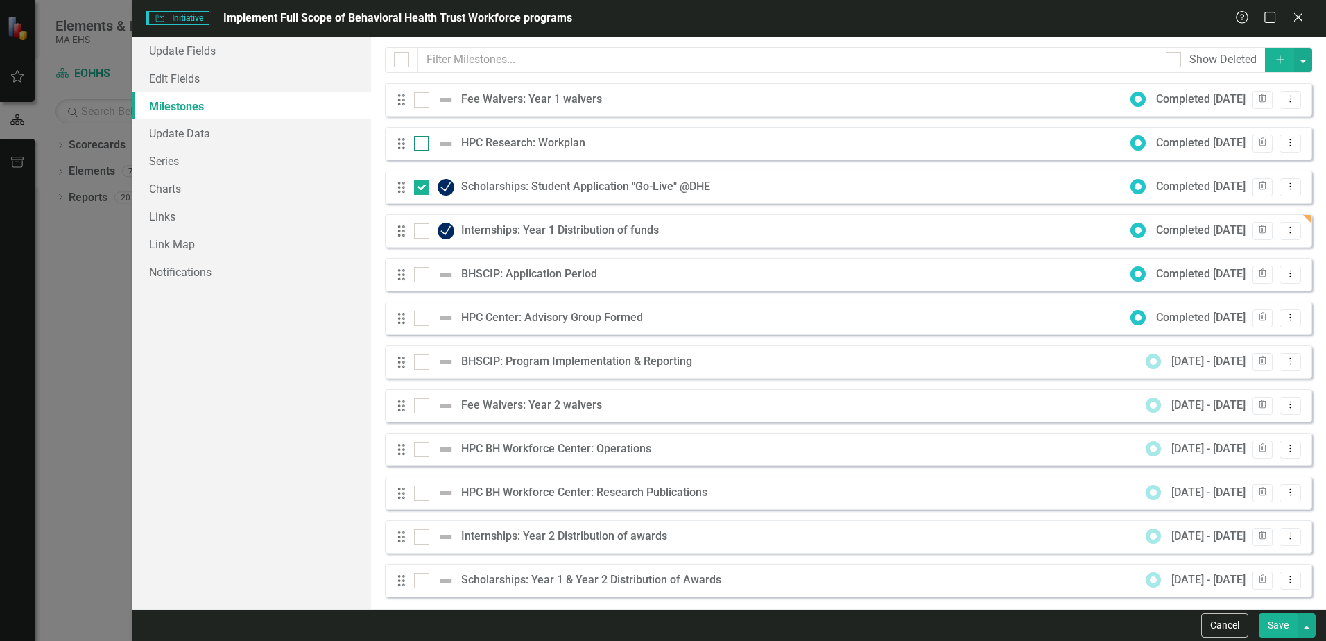
click at [419, 143] on input "checkbox" at bounding box center [418, 140] width 9 height 9
checkbox input "true"
click at [421, 183] on input "checkbox" at bounding box center [418, 184] width 9 height 9
checkbox input "false"
click at [1285, 138] on icon "Dropdown Menu" at bounding box center [1291, 142] width 12 height 9
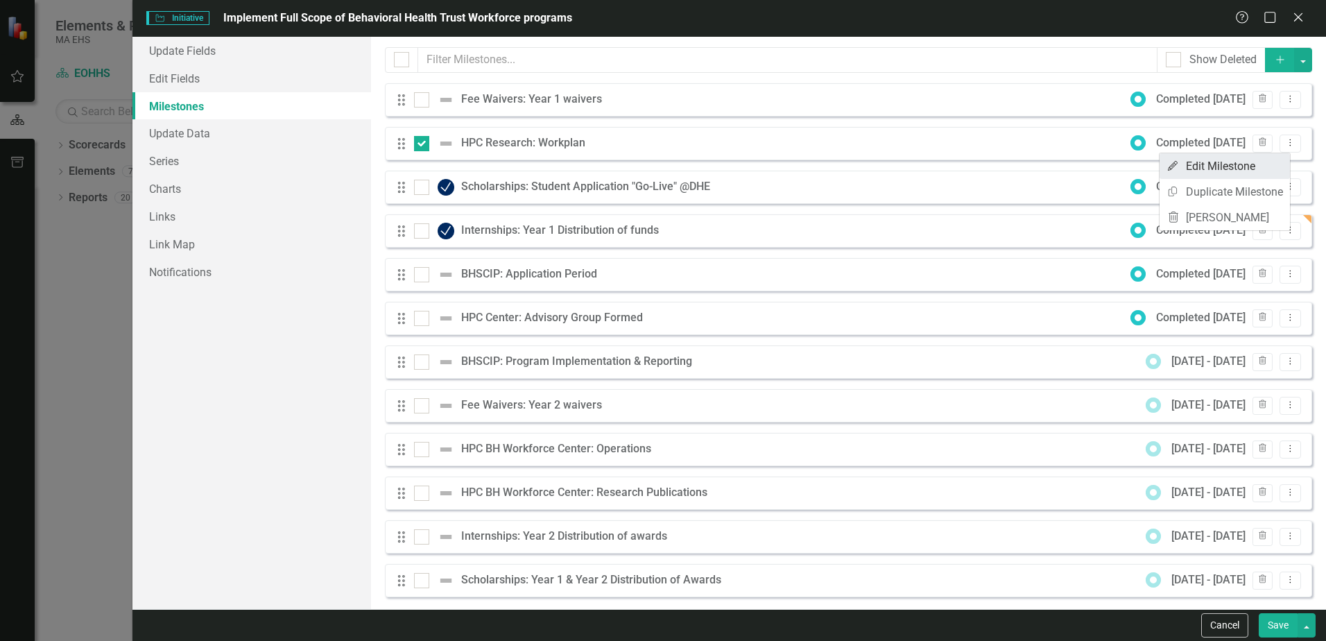
click at [1249, 166] on link "Edit Edit Milestone" at bounding box center [1225, 166] width 130 height 26
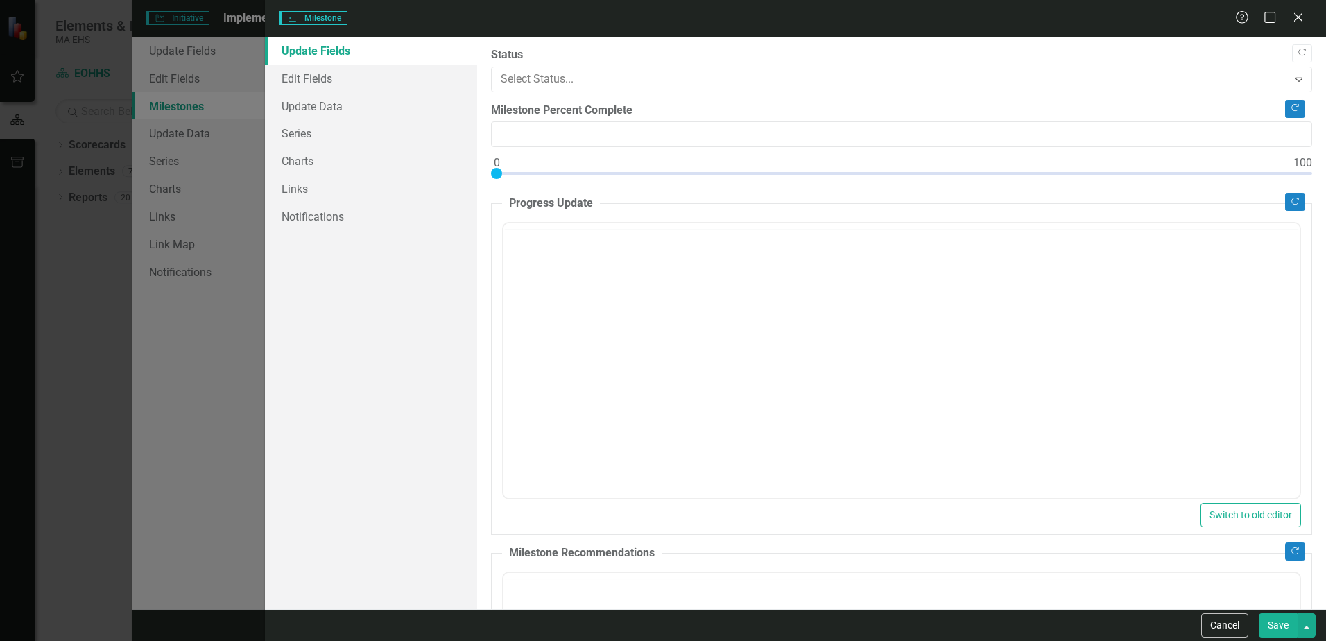
type input "0"
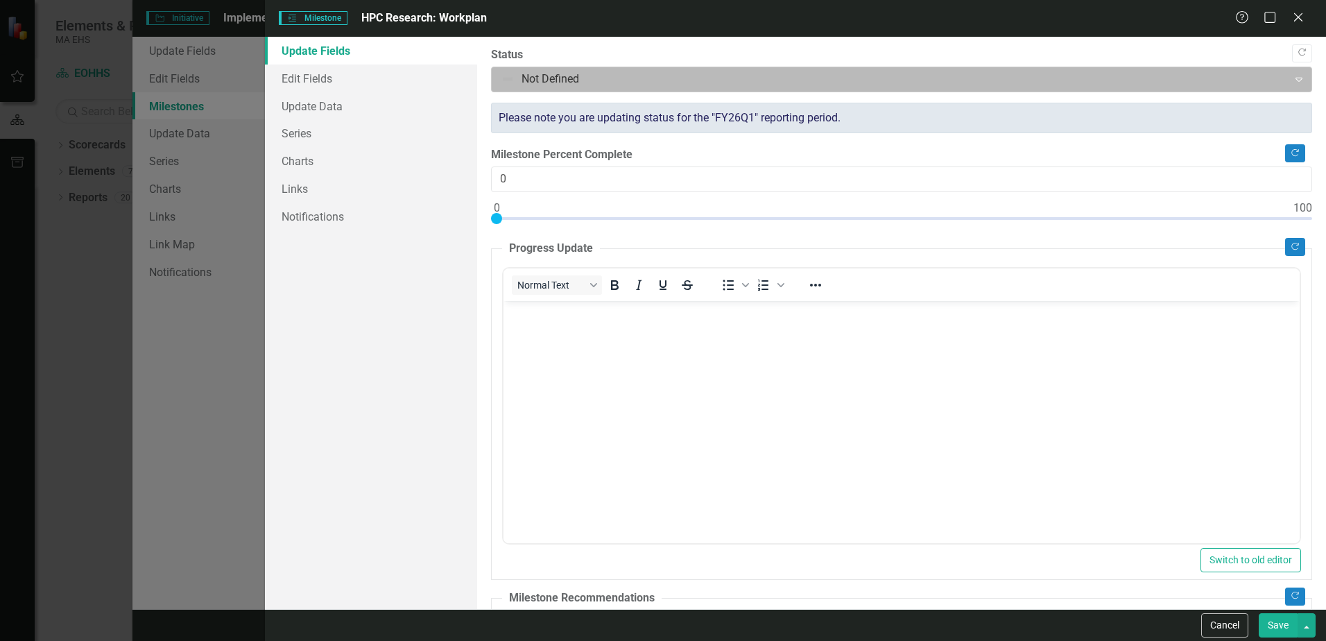
click at [1293, 80] on icon "Expand" at bounding box center [1299, 79] width 14 height 11
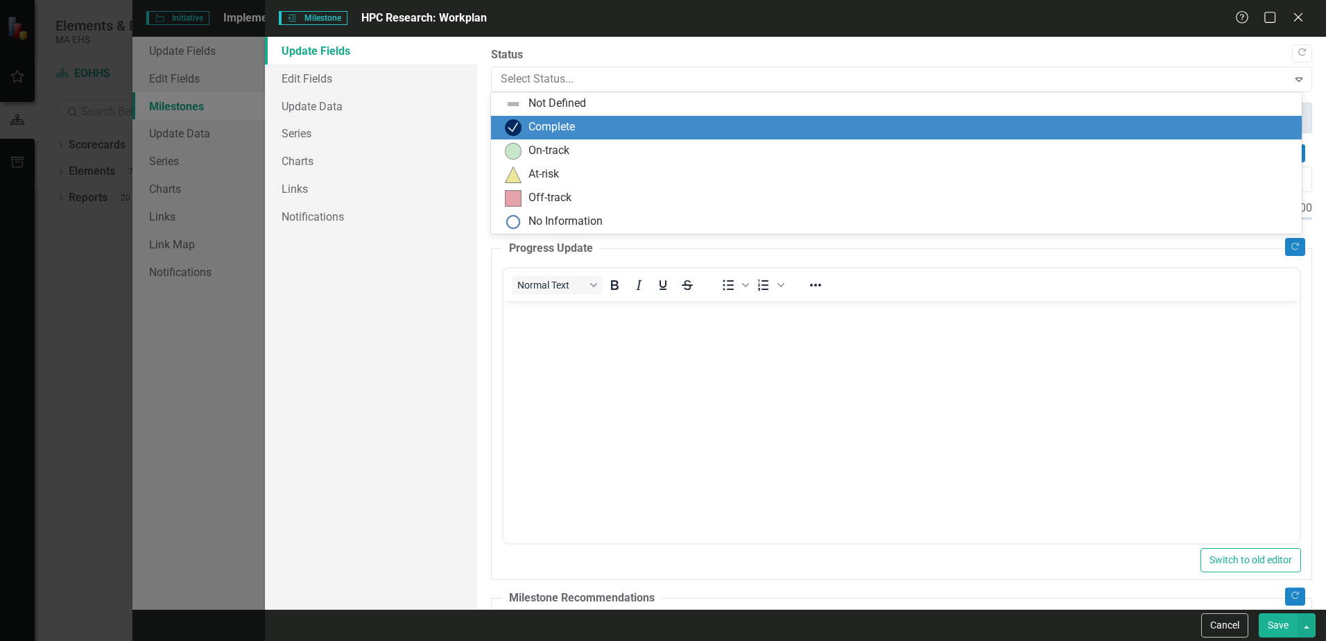
click at [560, 130] on div "Complete" at bounding box center [552, 127] width 46 height 16
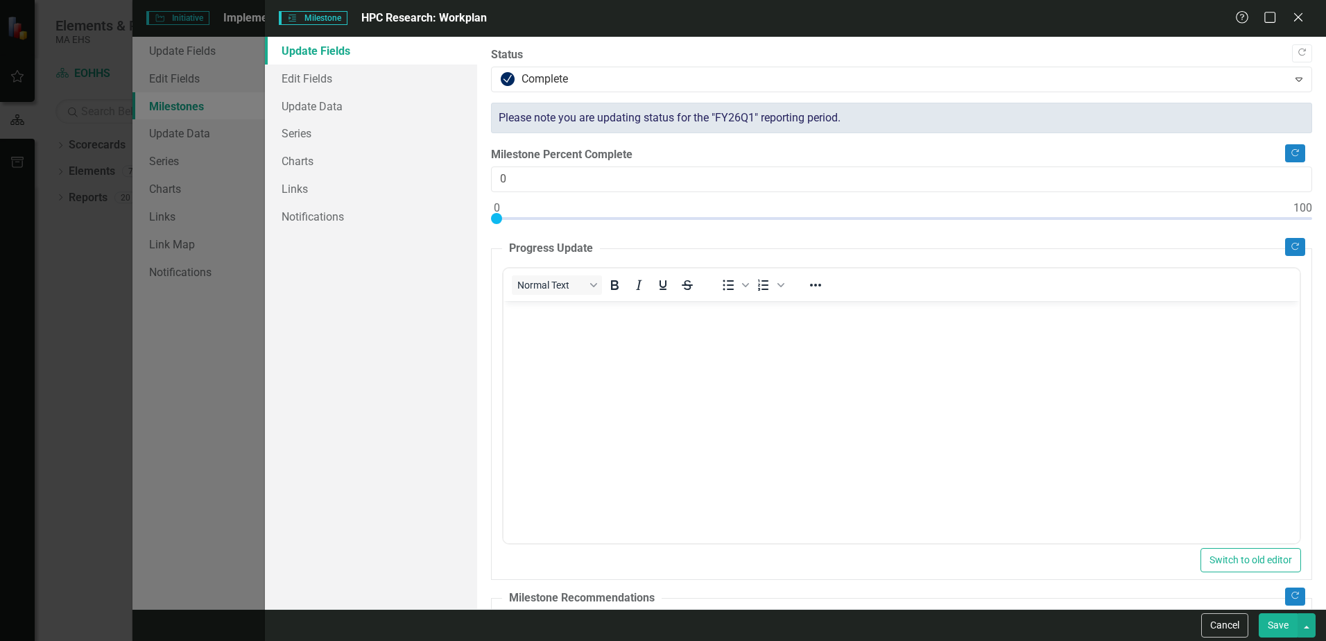
click at [1273, 621] on button "Save" at bounding box center [1278, 625] width 39 height 24
checkbox input "false"
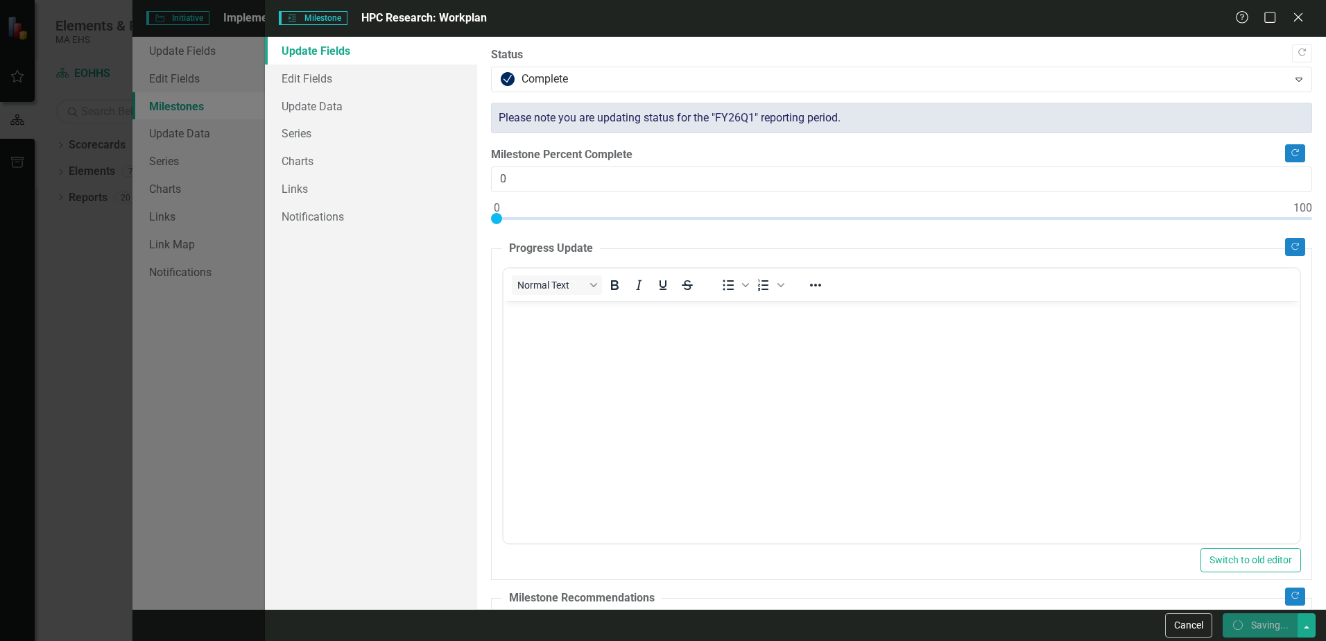
checkbox input "false"
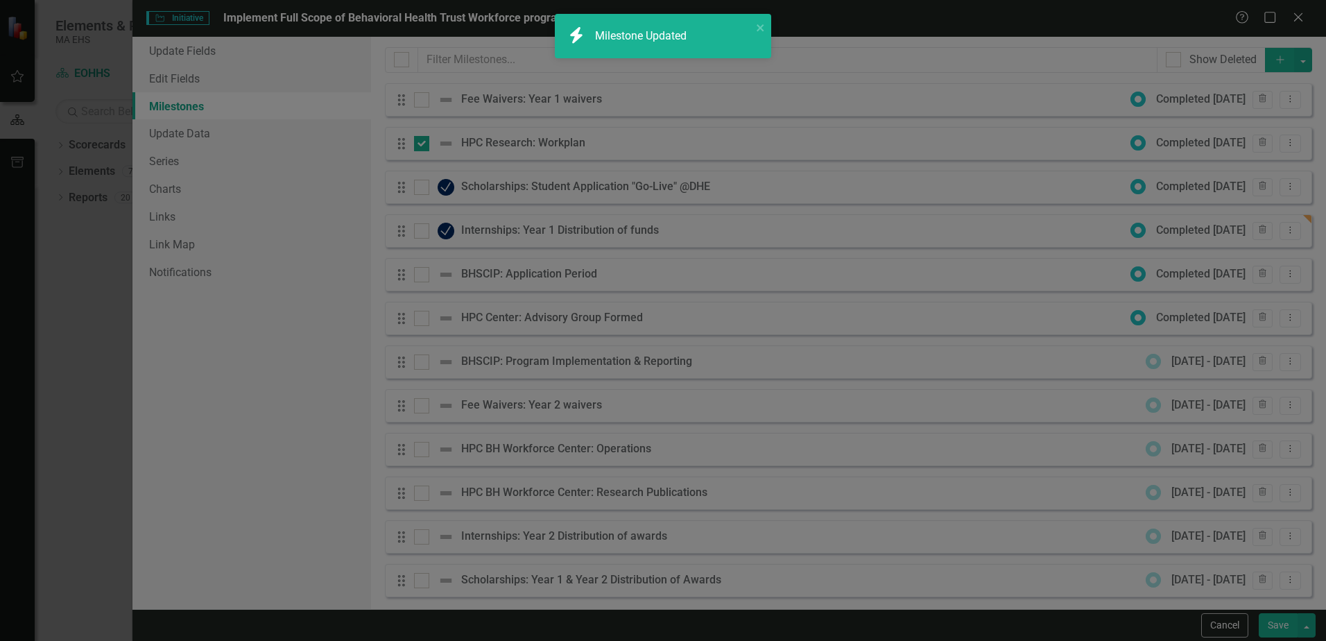
checkbox input "true"
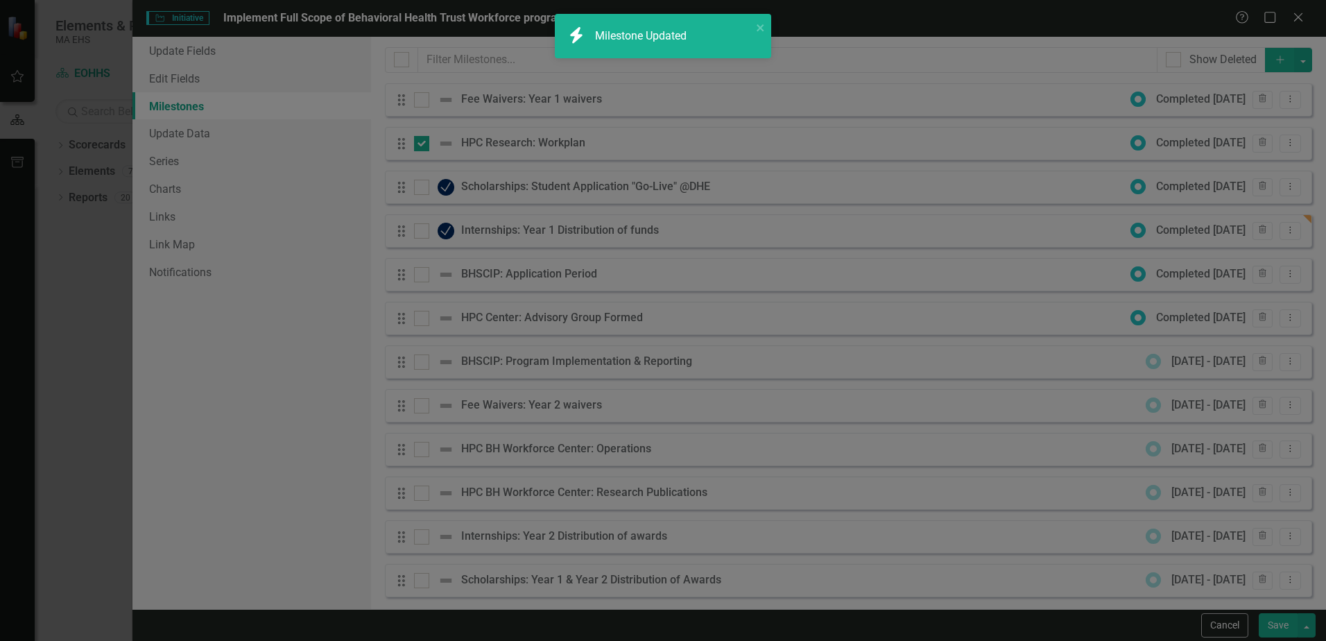
checkbox input "true"
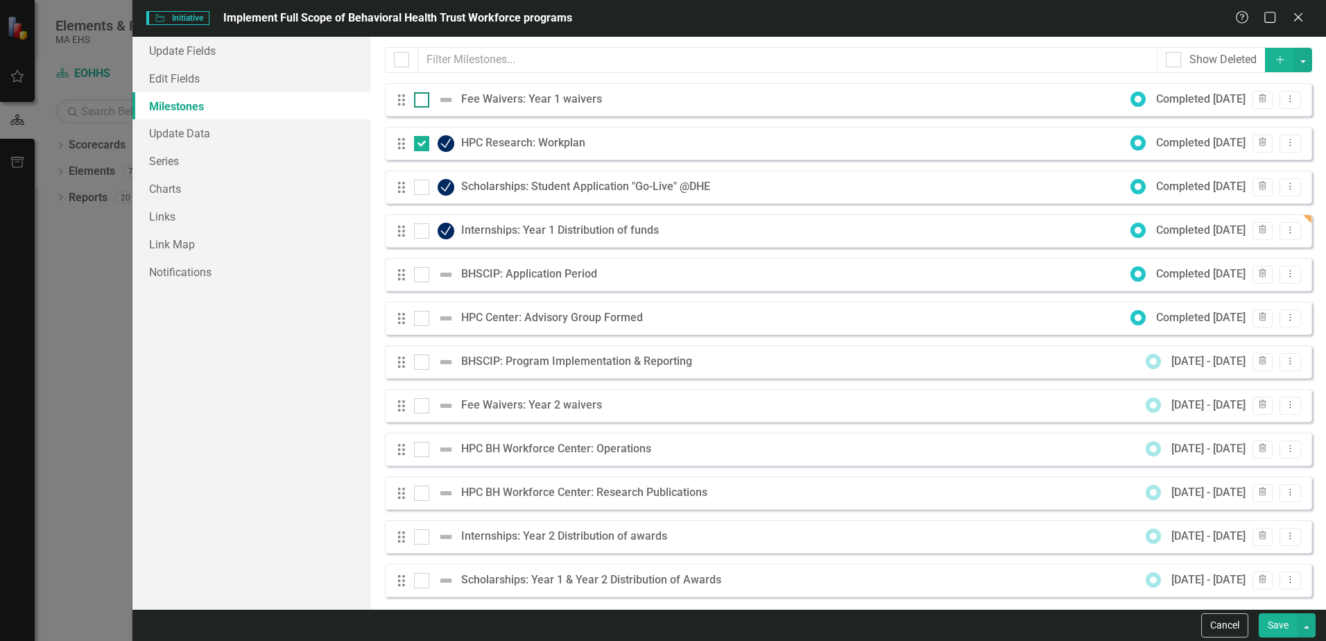
click at [451, 103] on img at bounding box center [446, 100] width 17 height 17
click at [423, 101] on input "checkbox" at bounding box center [418, 96] width 9 height 9
checkbox input "true"
click at [420, 140] on input "checkbox" at bounding box center [418, 140] width 9 height 9
checkbox input "false"
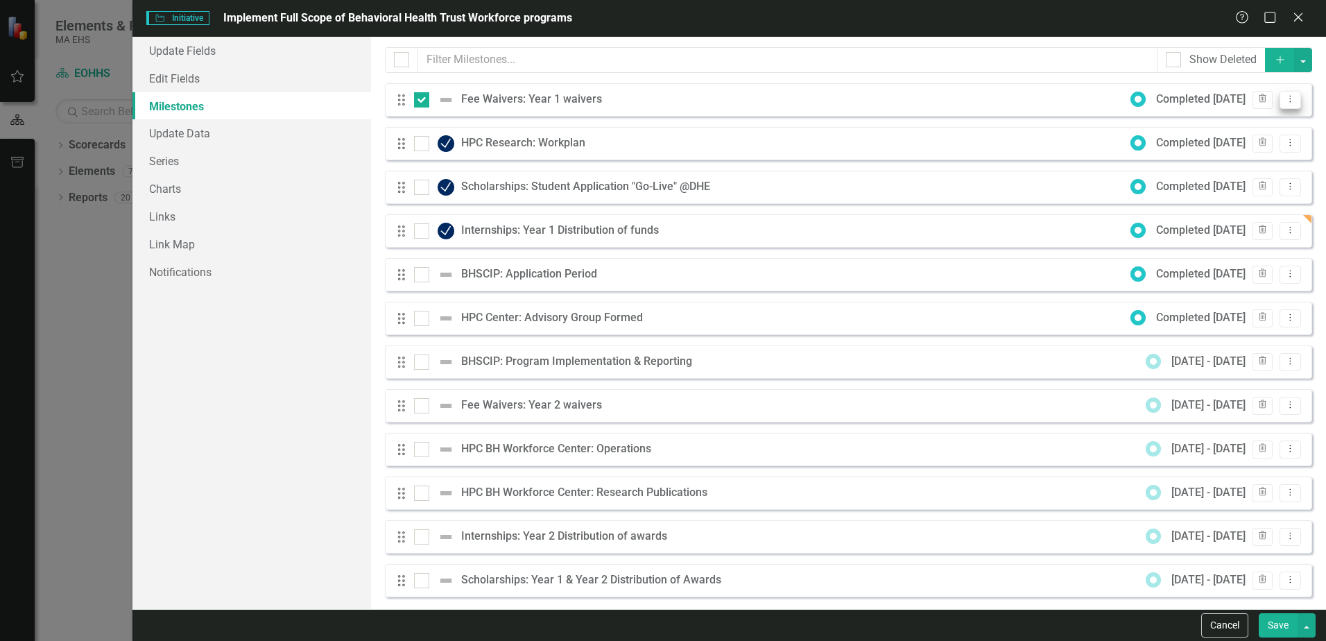
click at [1285, 103] on icon "Dropdown Menu" at bounding box center [1291, 98] width 12 height 9
click at [1270, 121] on link "Edit Edit Milestone" at bounding box center [1225, 123] width 130 height 26
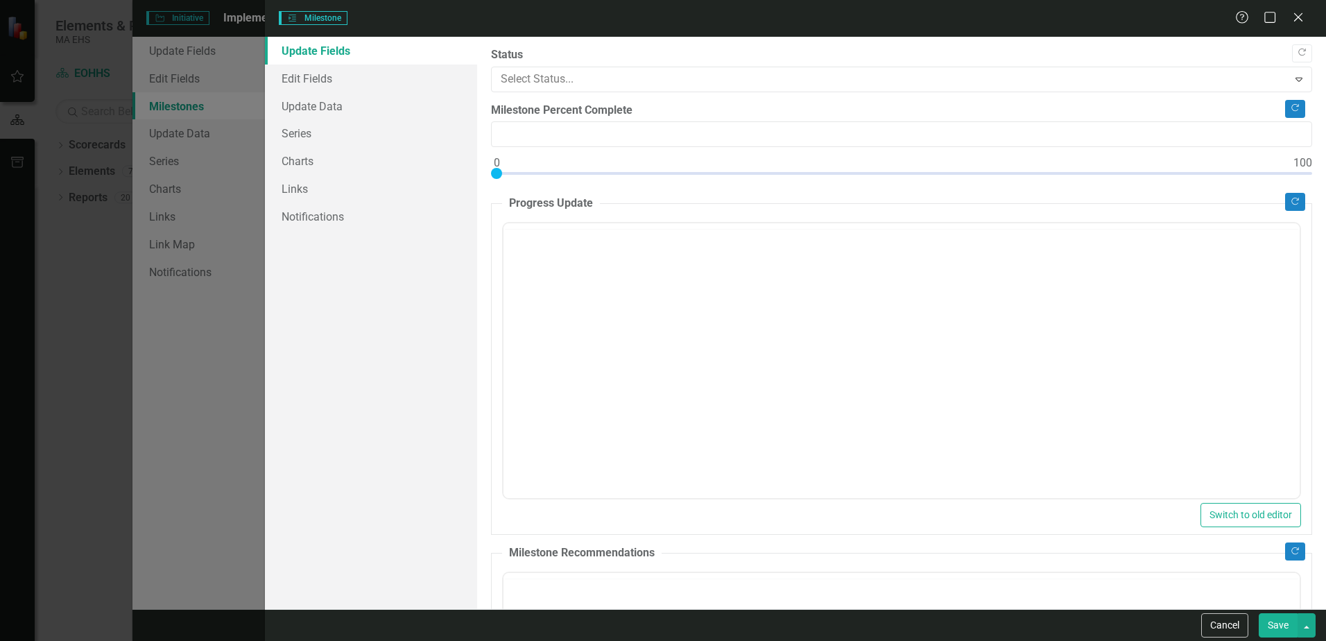
type input "0"
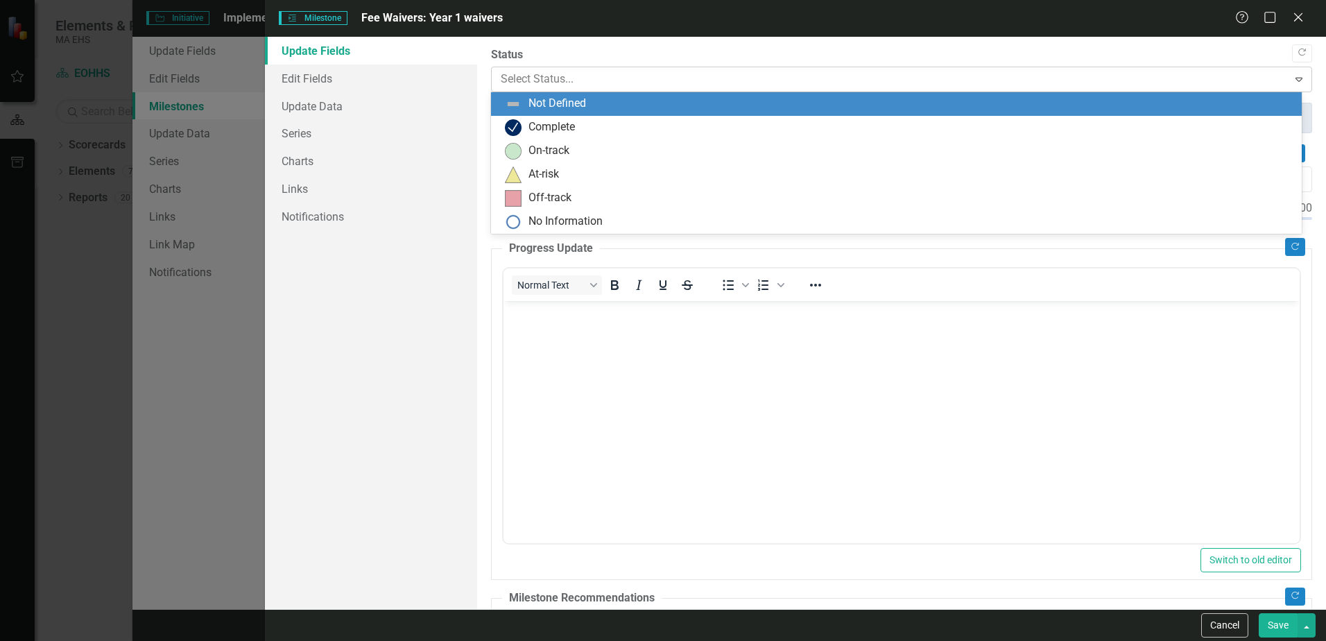
click at [1292, 82] on icon "Expand" at bounding box center [1299, 79] width 14 height 11
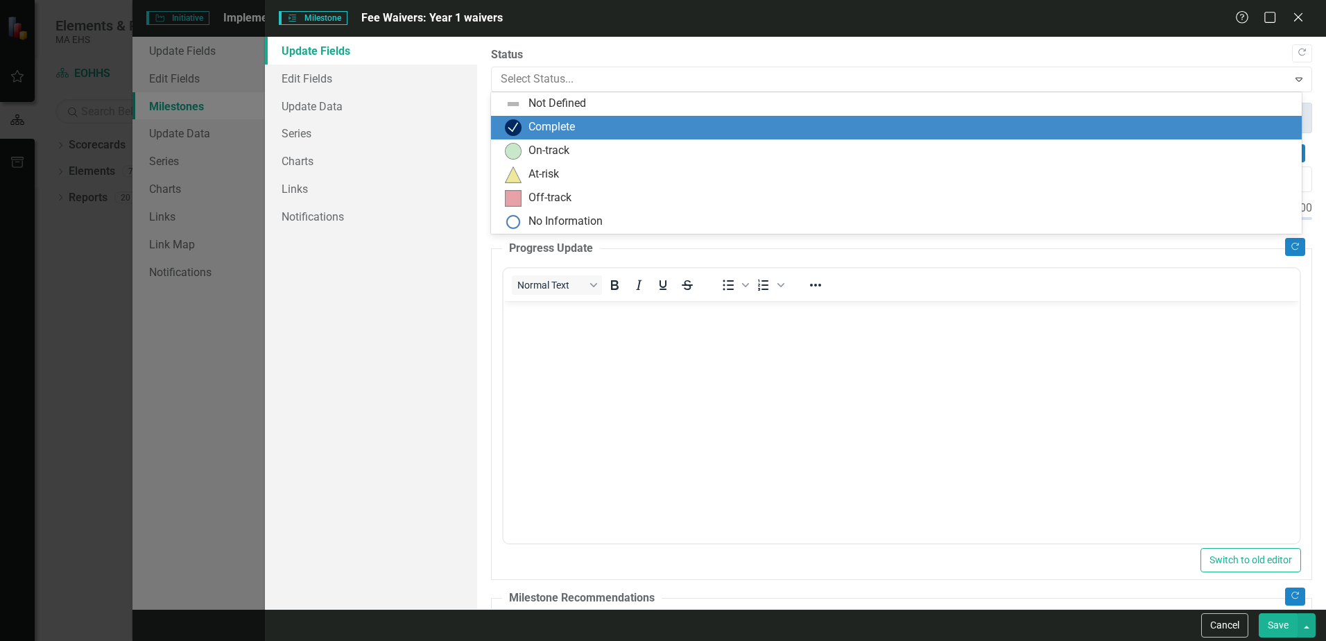
click at [637, 134] on div "Complete" at bounding box center [899, 127] width 789 height 17
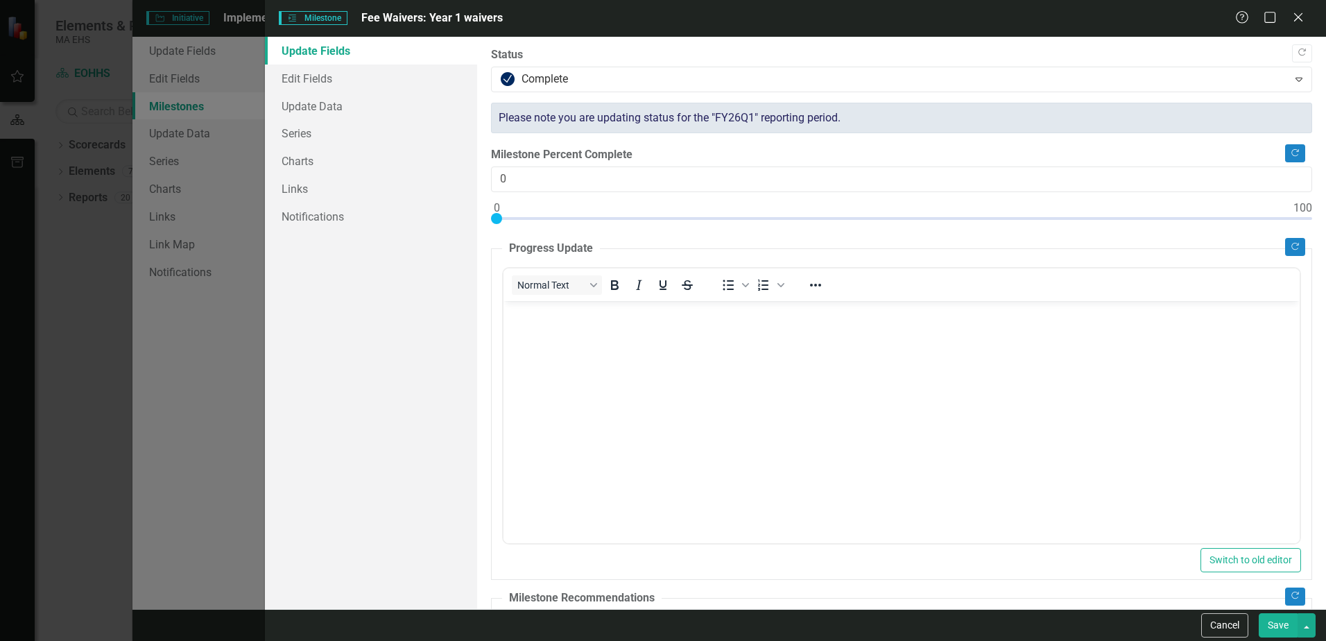
drag, startPoint x: 1274, startPoint y: 625, endPoint x: 198, endPoint y: 216, distance: 1151.6
click at [1274, 625] on button "Save" at bounding box center [1278, 625] width 39 height 24
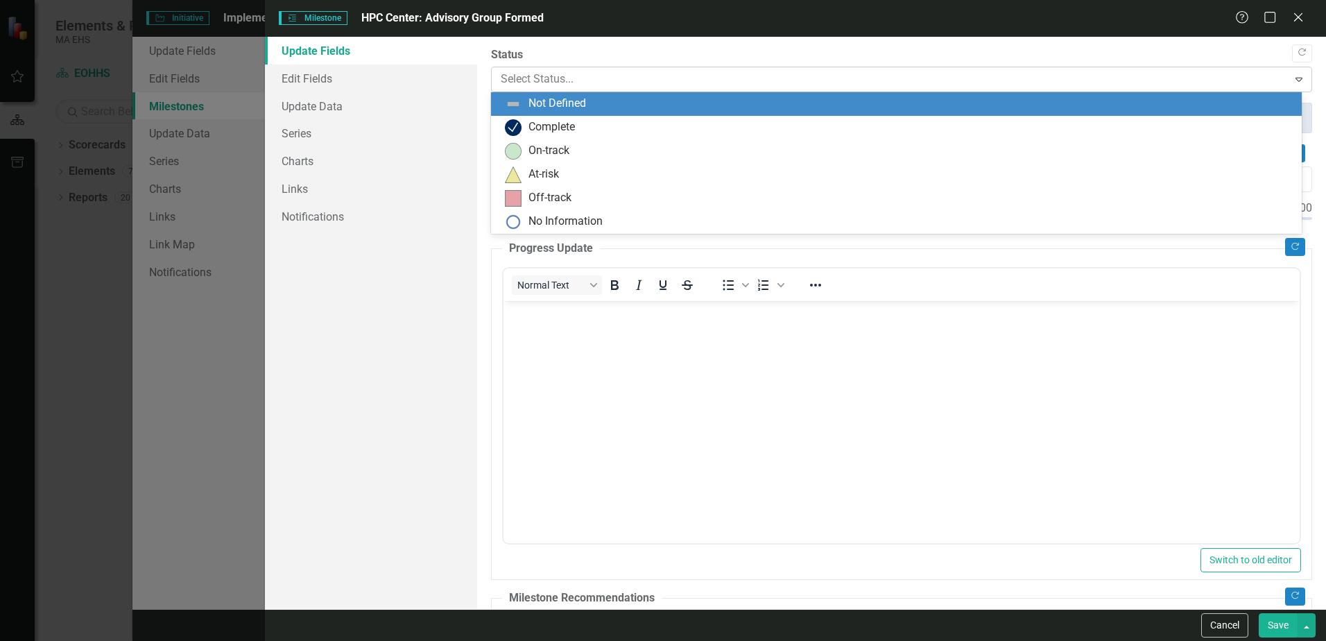
click at [1294, 78] on icon "Expand" at bounding box center [1299, 79] width 14 height 11
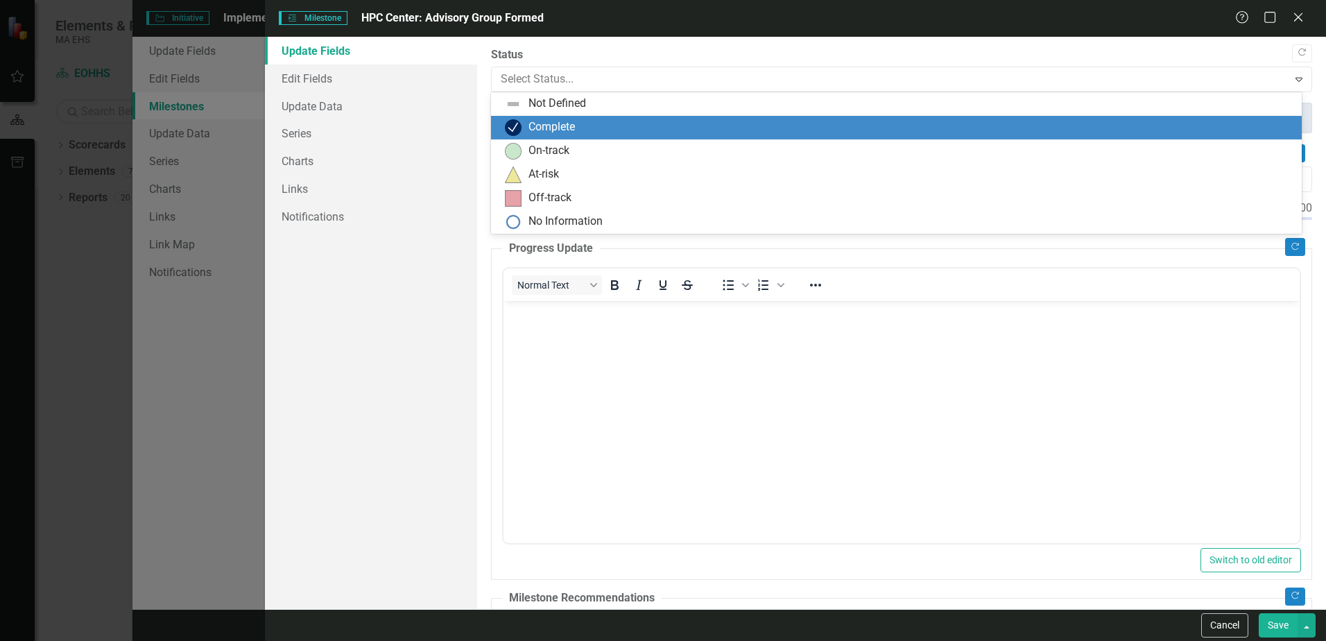
click at [703, 123] on div "Complete" at bounding box center [899, 127] width 789 height 17
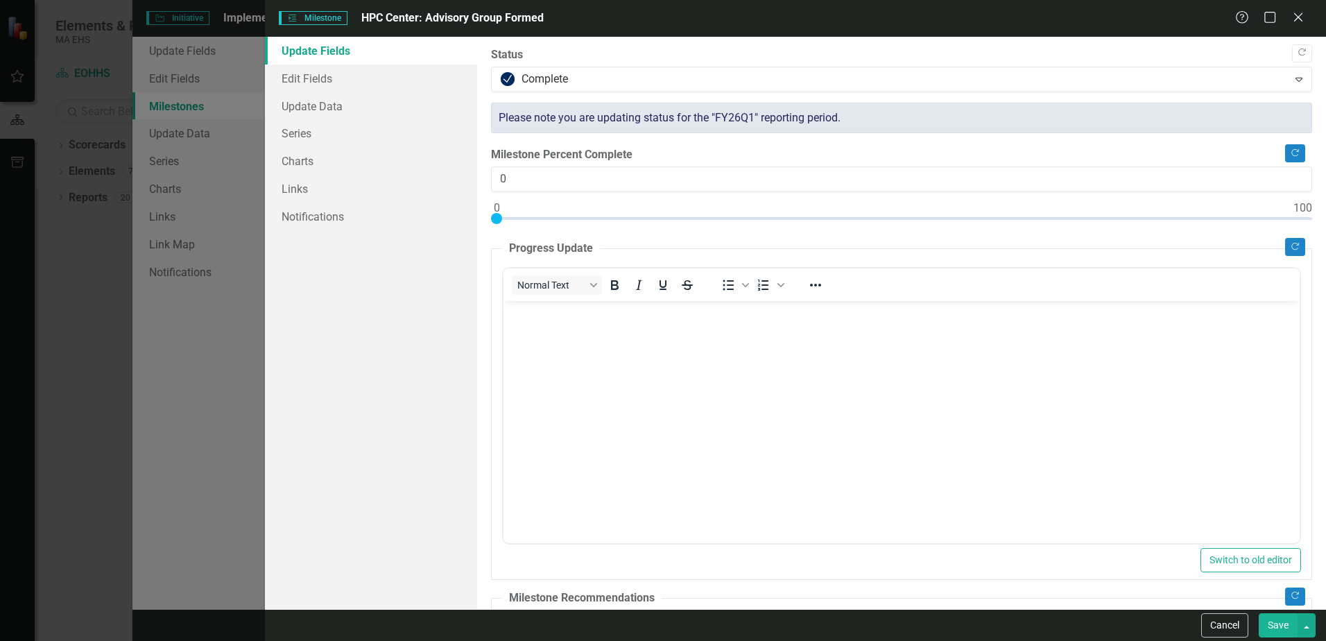
click at [1285, 622] on button "Save" at bounding box center [1278, 625] width 39 height 24
checkbox input "false"
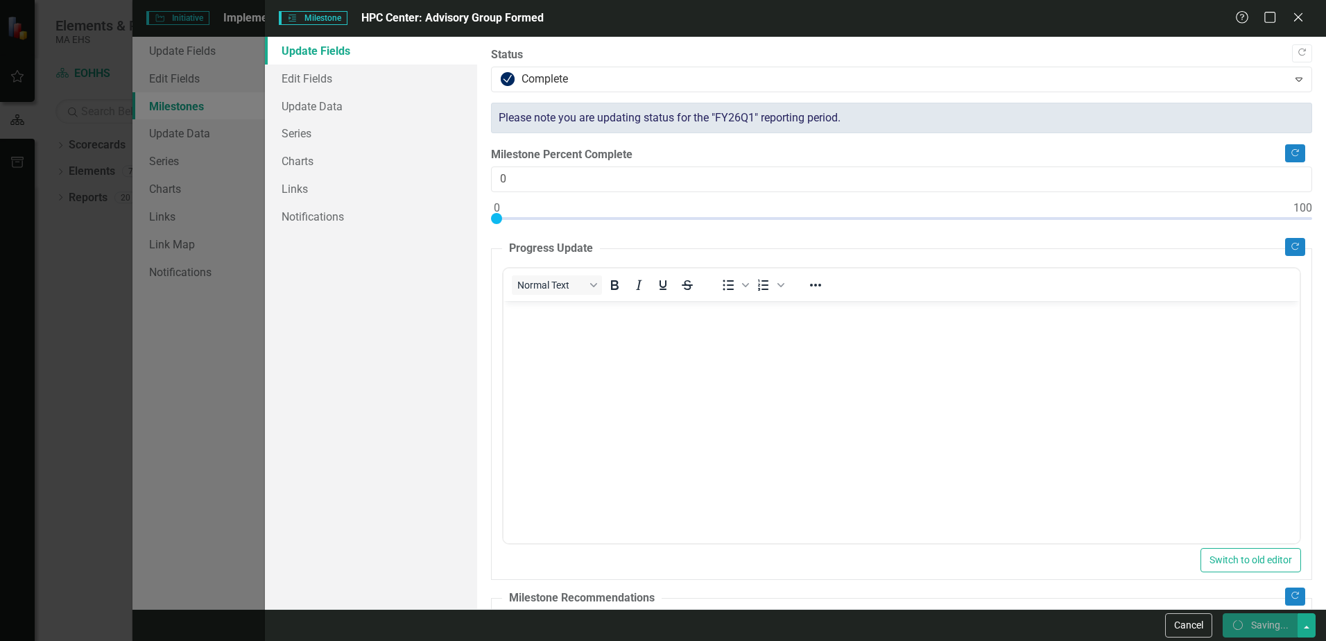
checkbox input "false"
checkbox input "true"
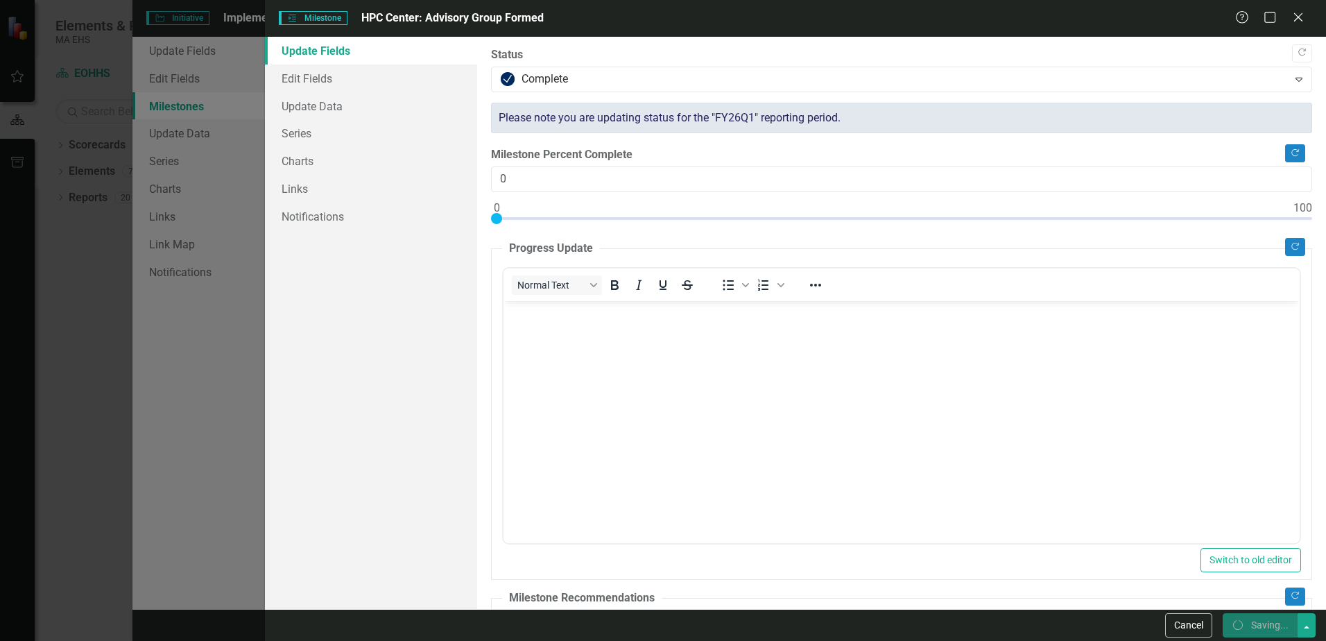
checkbox input "true"
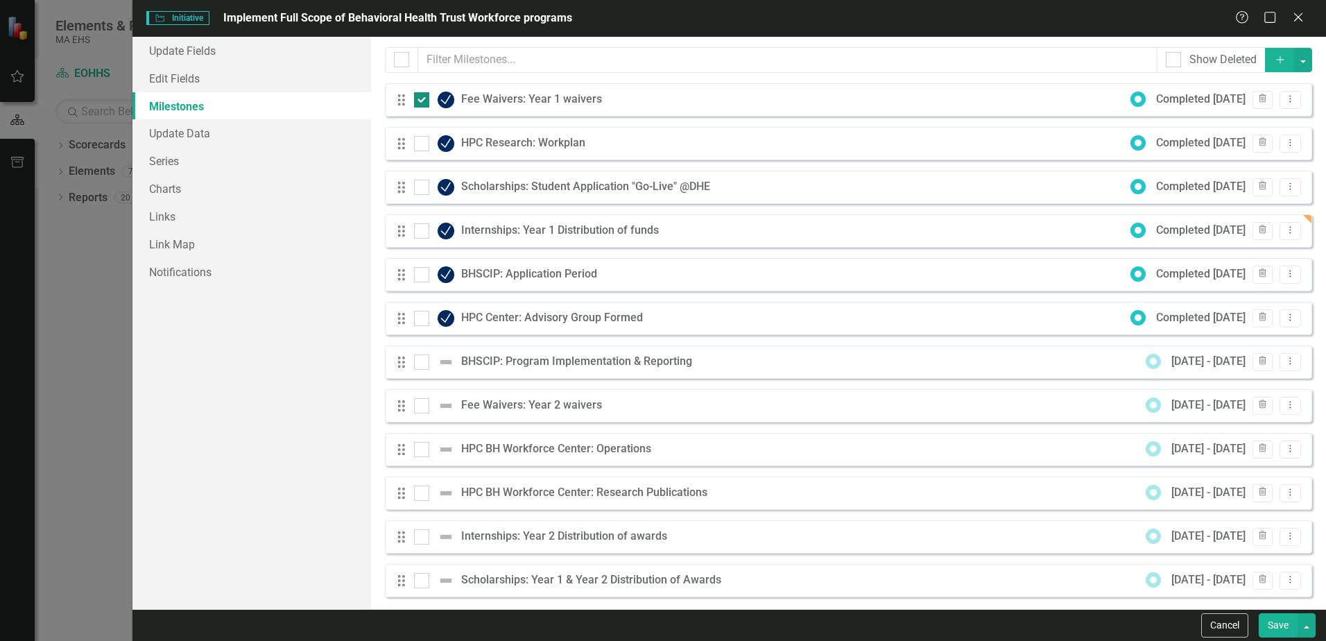
click at [424, 101] on div at bounding box center [421, 99] width 15 height 15
click at [423, 101] on input "checkbox" at bounding box center [418, 96] width 9 height 9
checkbox input "false"
click at [1290, 363] on icon at bounding box center [1290, 361] width 1 height 7
click at [1269, 381] on link "Edit Edit Milestone" at bounding box center [1225, 385] width 130 height 26
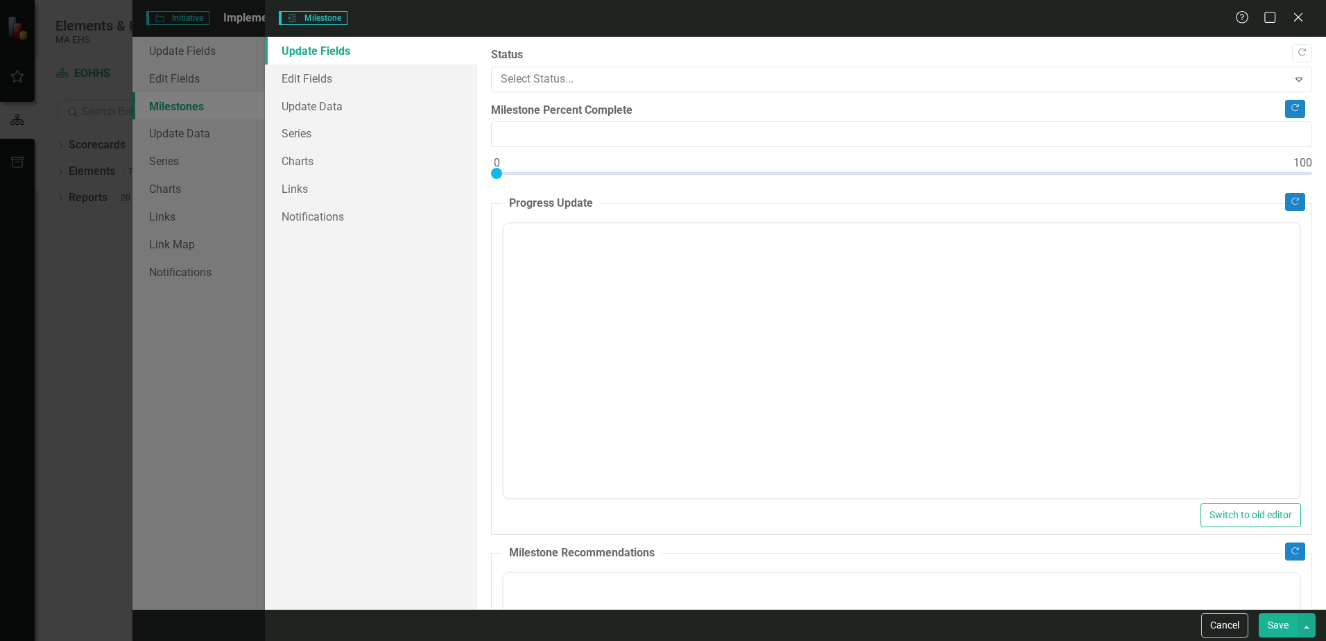
type input "0"
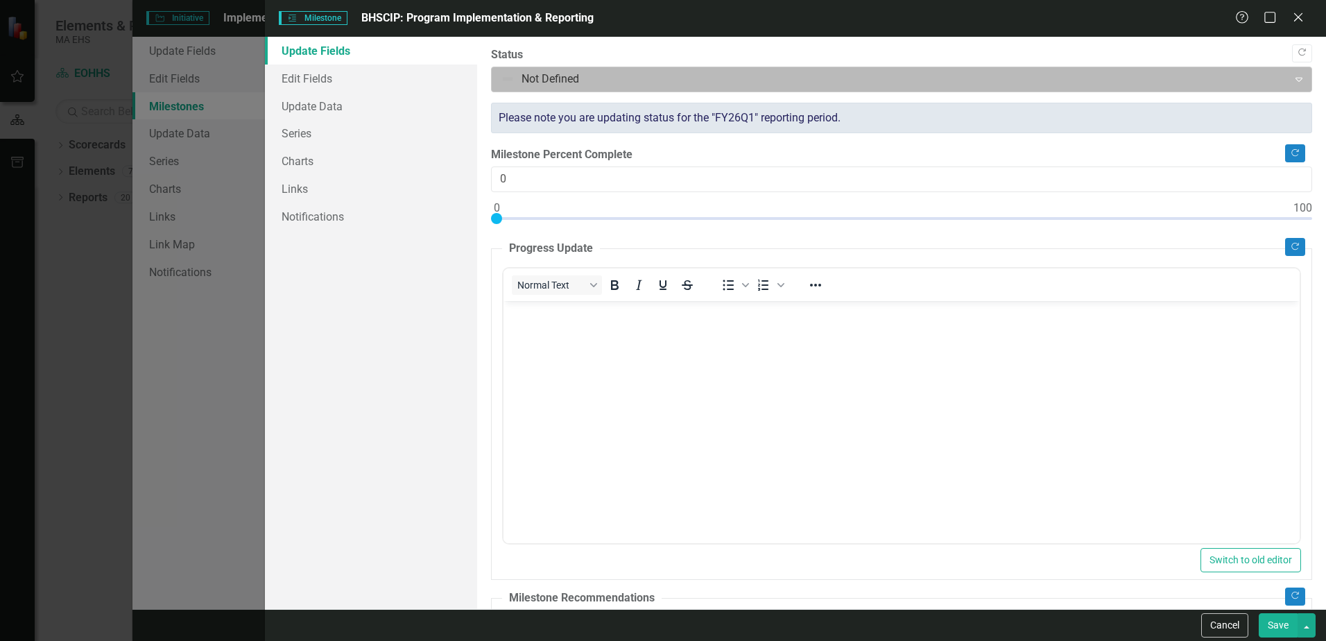
click at [1292, 79] on icon "Expand" at bounding box center [1299, 79] width 14 height 11
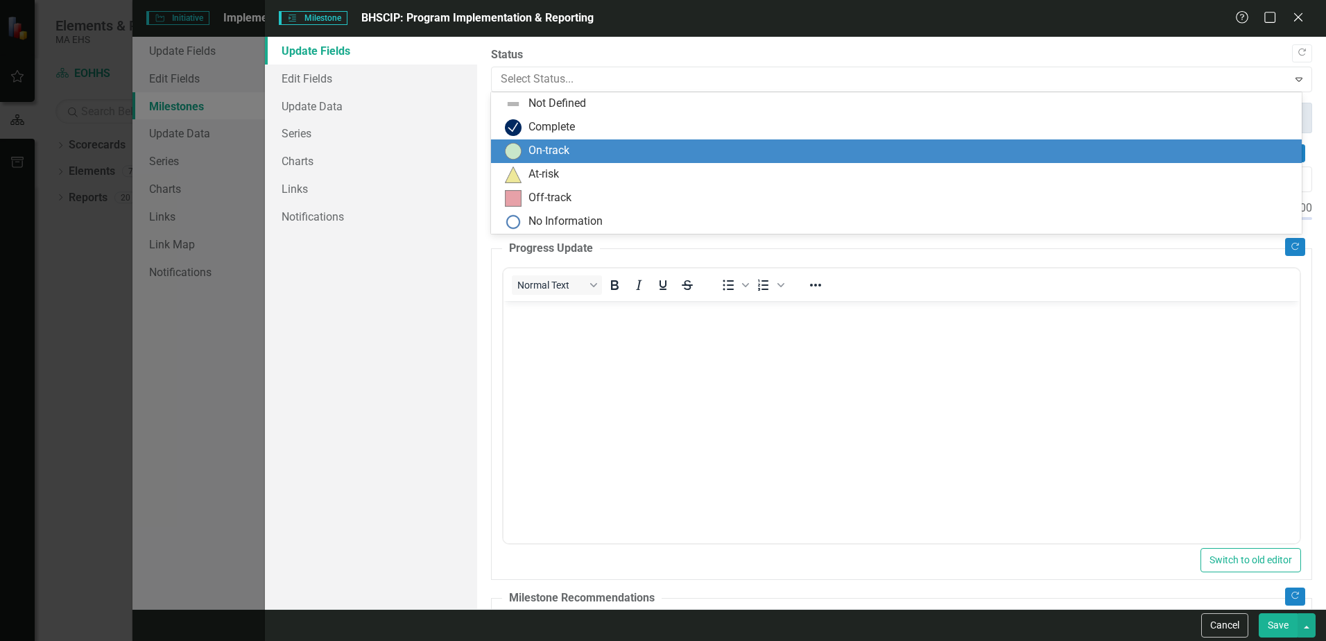
click at [947, 160] on div "On-track" at bounding box center [896, 151] width 811 height 24
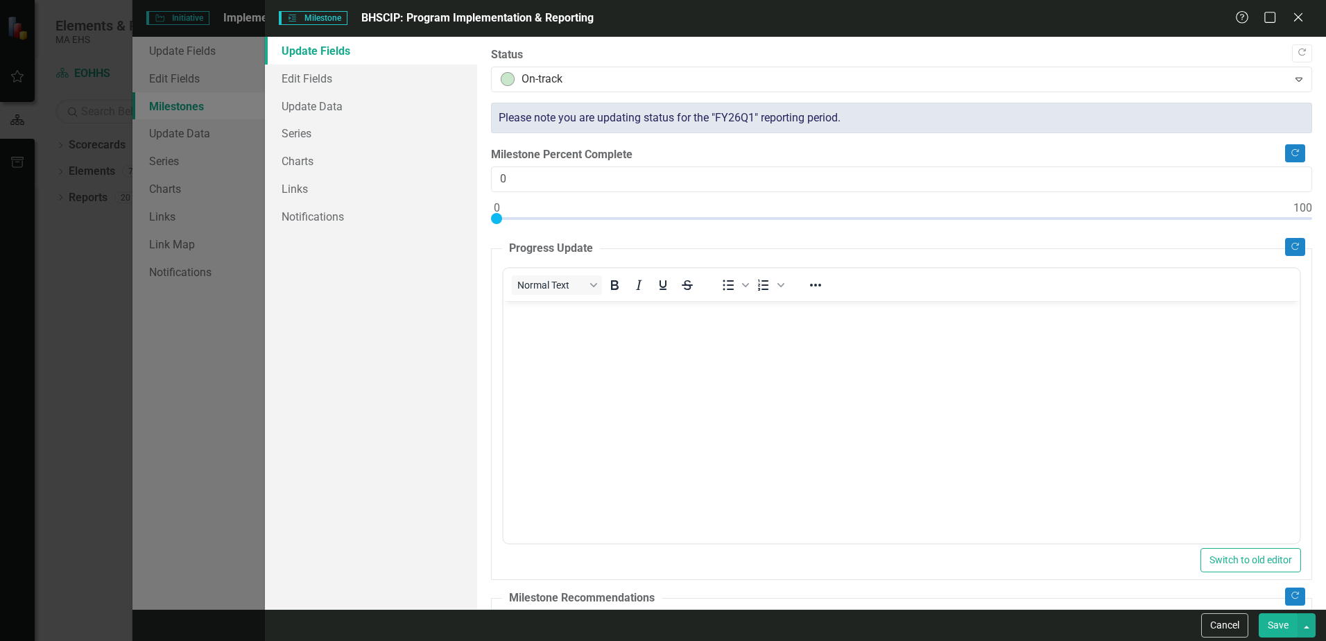
click at [1274, 624] on button "Save" at bounding box center [1278, 625] width 39 height 24
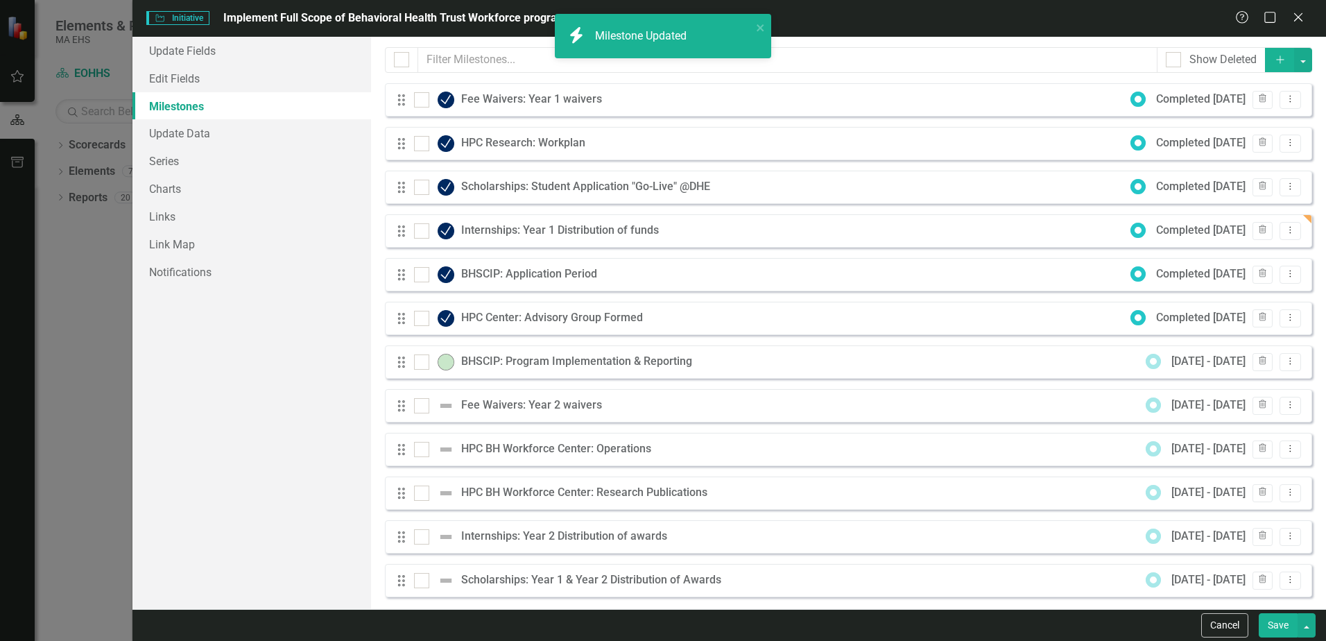
checkbox input "false"
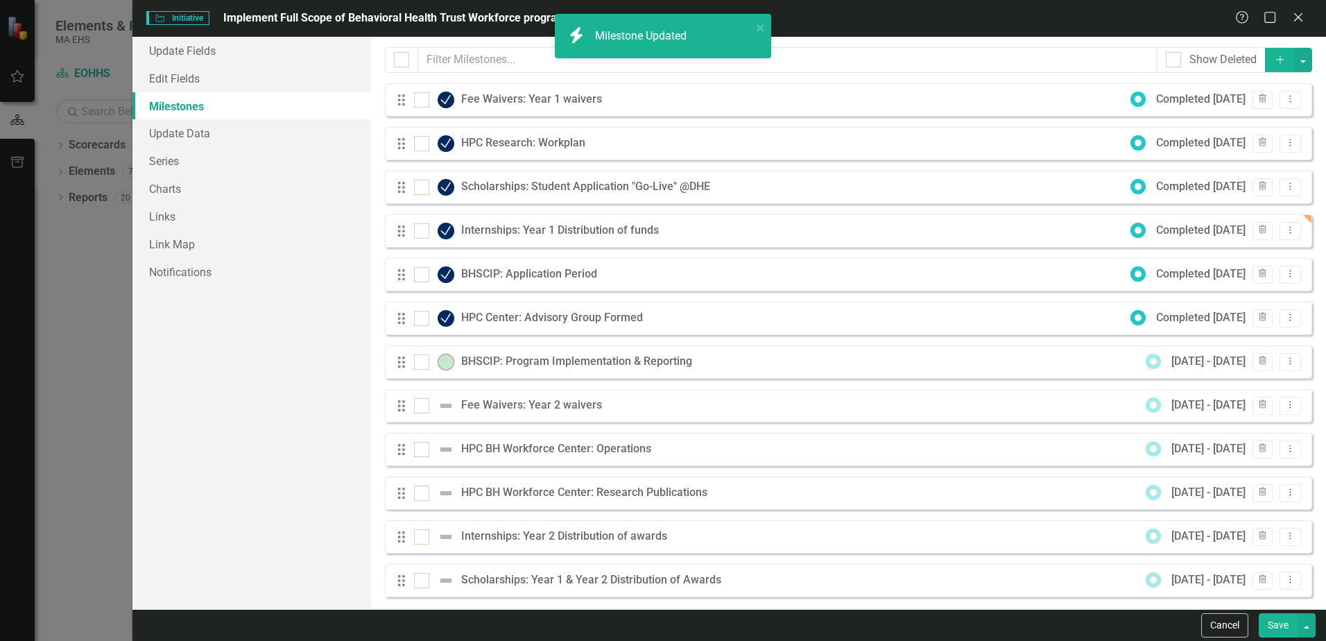
checkbox input "false"
checkbox input "true"
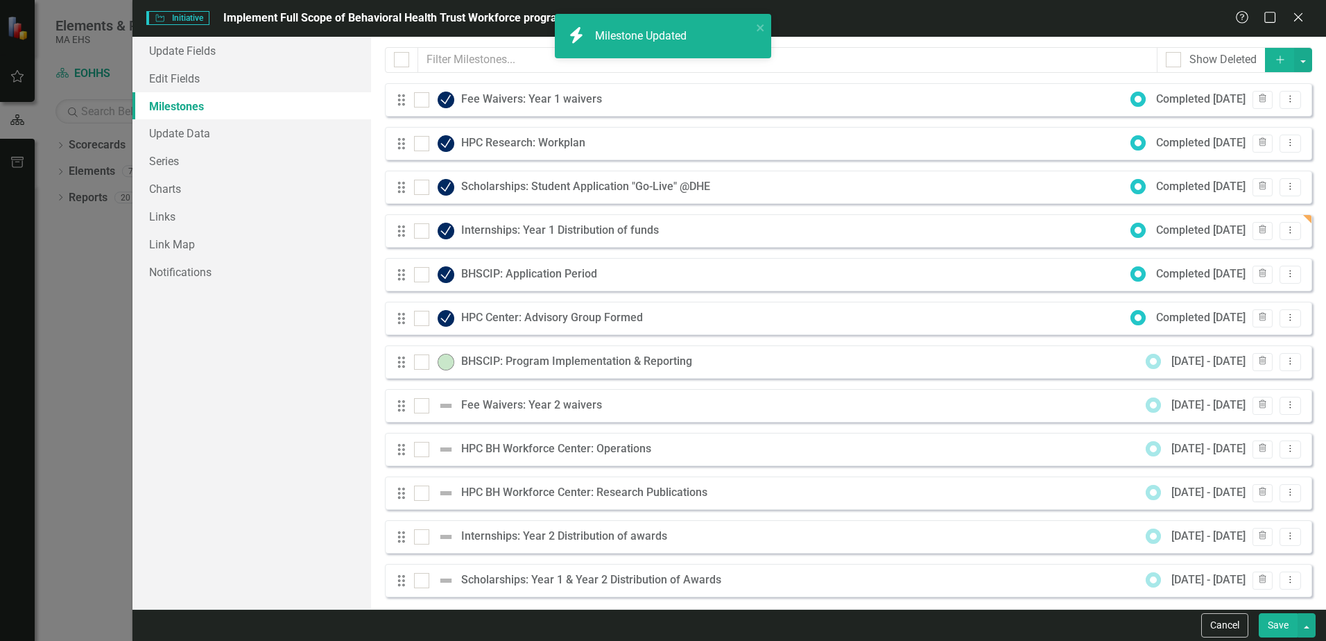
checkbox input "true"
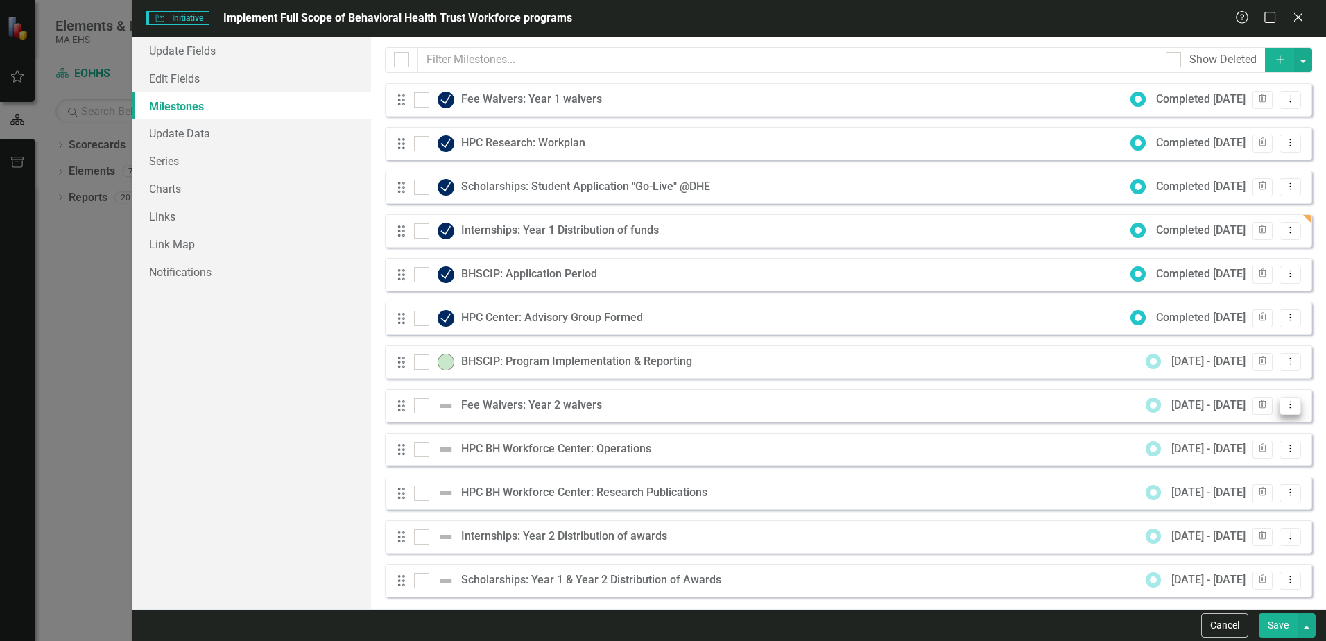
click at [1290, 407] on icon at bounding box center [1290, 405] width 1 height 7
click at [1253, 435] on link "Edit Edit Milestone" at bounding box center [1225, 428] width 130 height 26
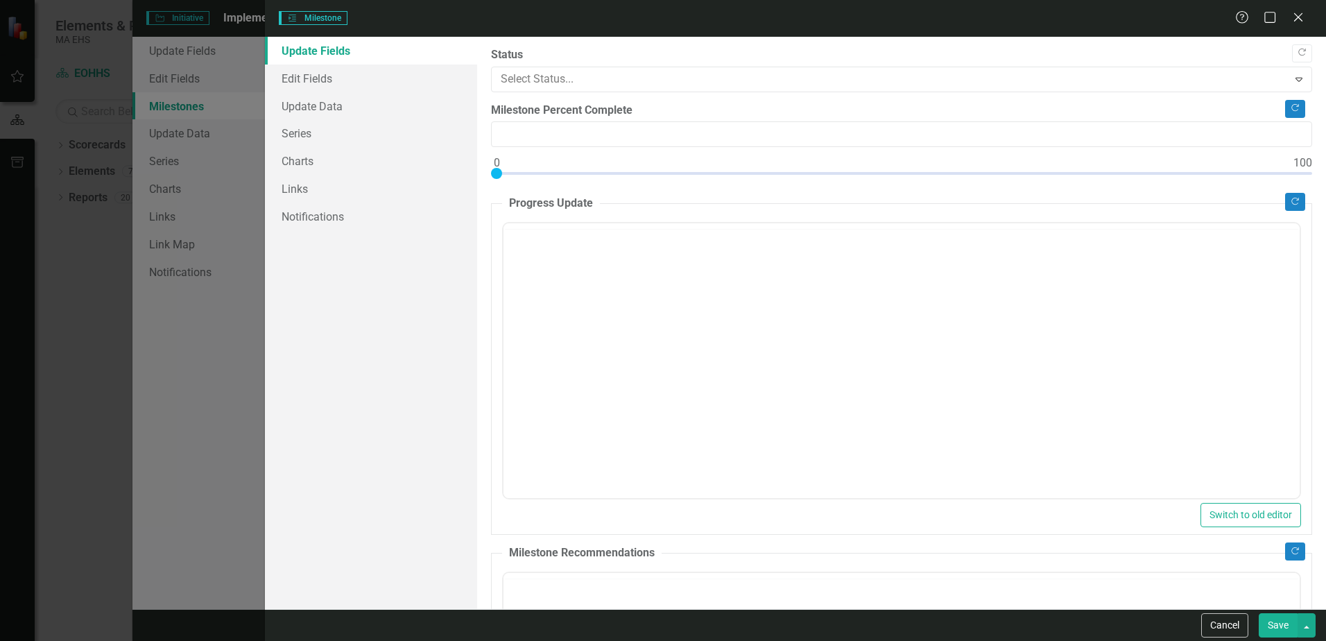
type input "0"
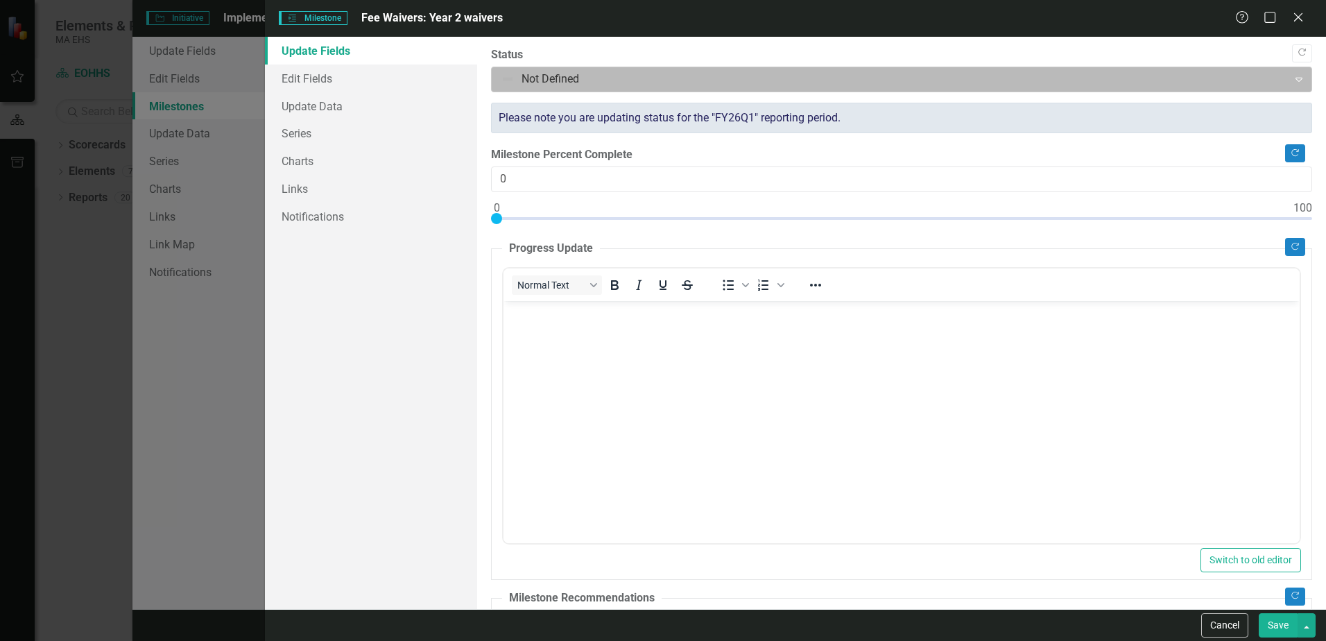
click at [1292, 79] on icon "Expand" at bounding box center [1299, 79] width 14 height 11
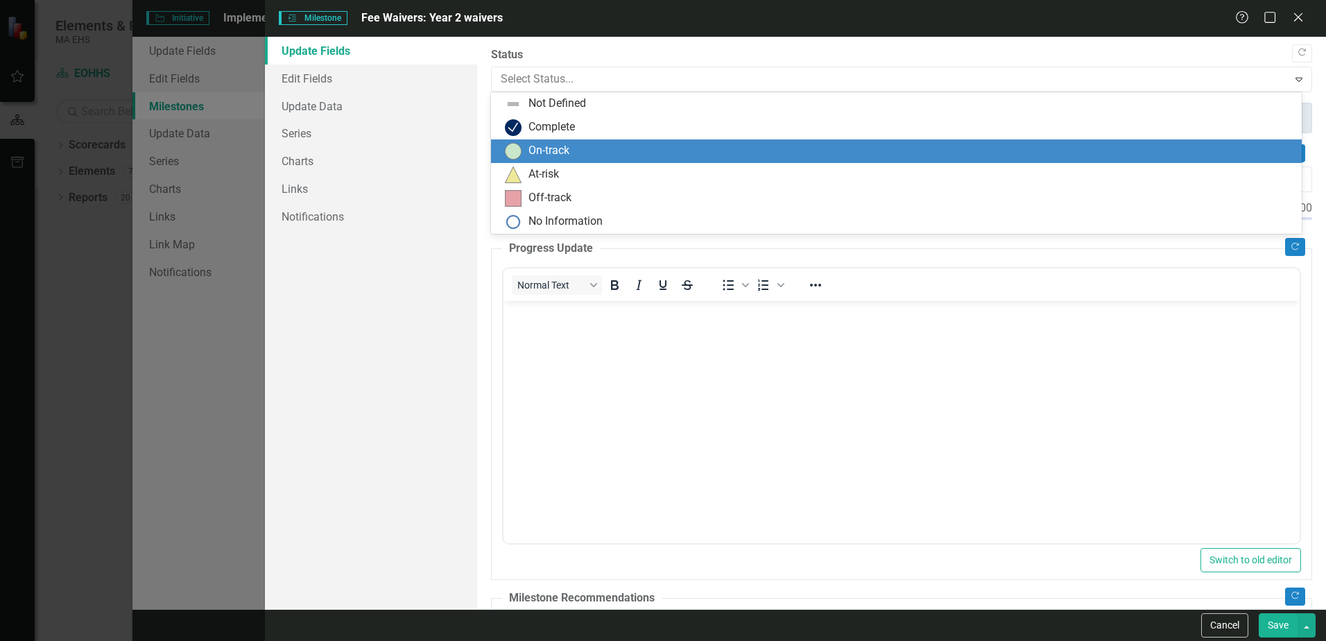
click at [628, 153] on div "On-track" at bounding box center [899, 151] width 789 height 17
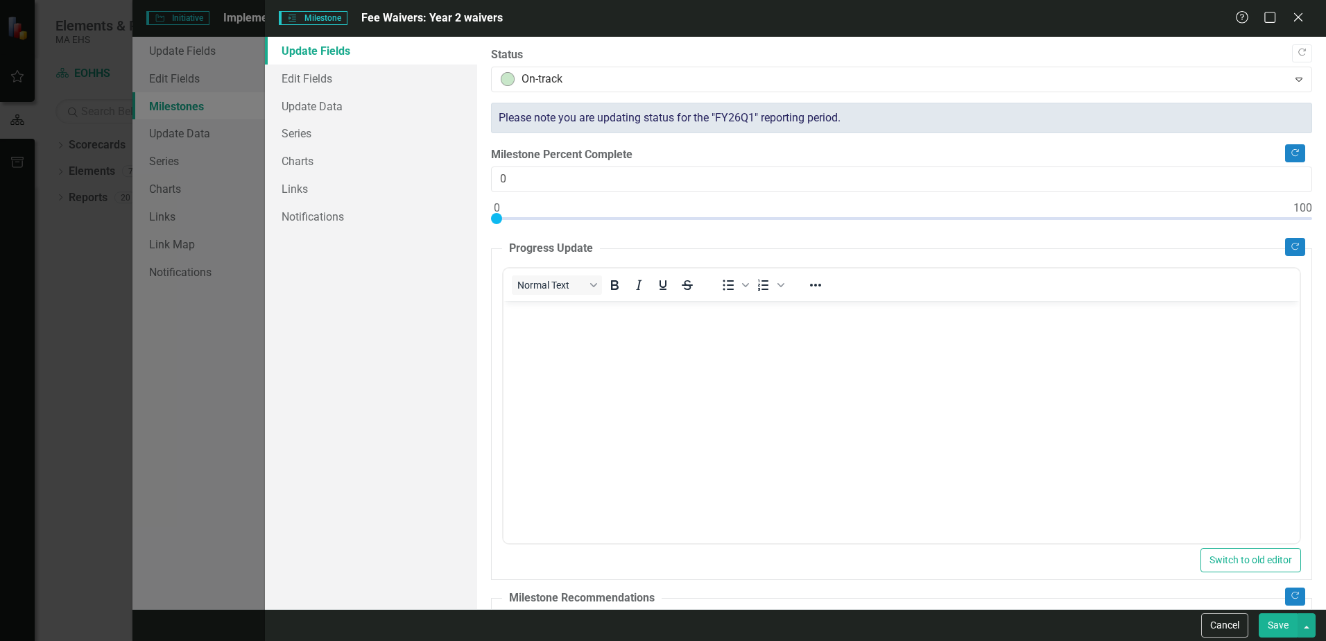
click at [1285, 628] on button "Save" at bounding box center [1278, 625] width 39 height 24
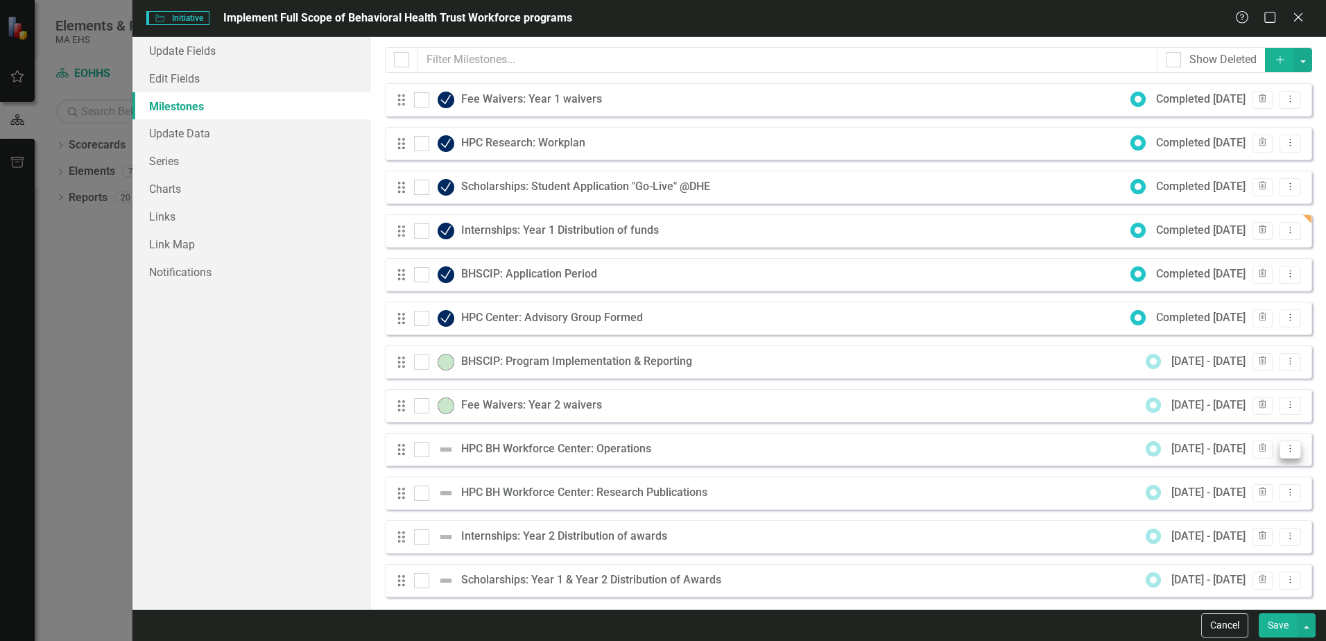
click at [1285, 445] on icon "Dropdown Menu" at bounding box center [1291, 448] width 12 height 9
click at [1271, 470] on link "Edit Edit Milestone" at bounding box center [1225, 472] width 130 height 26
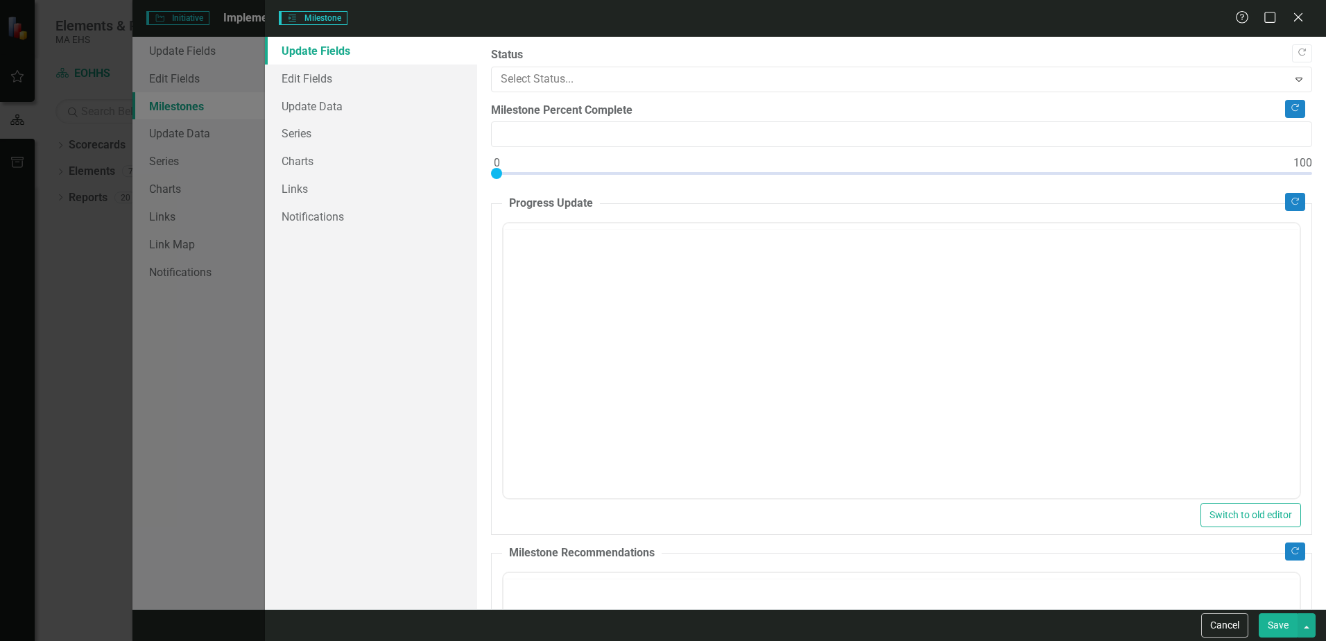
type input "0"
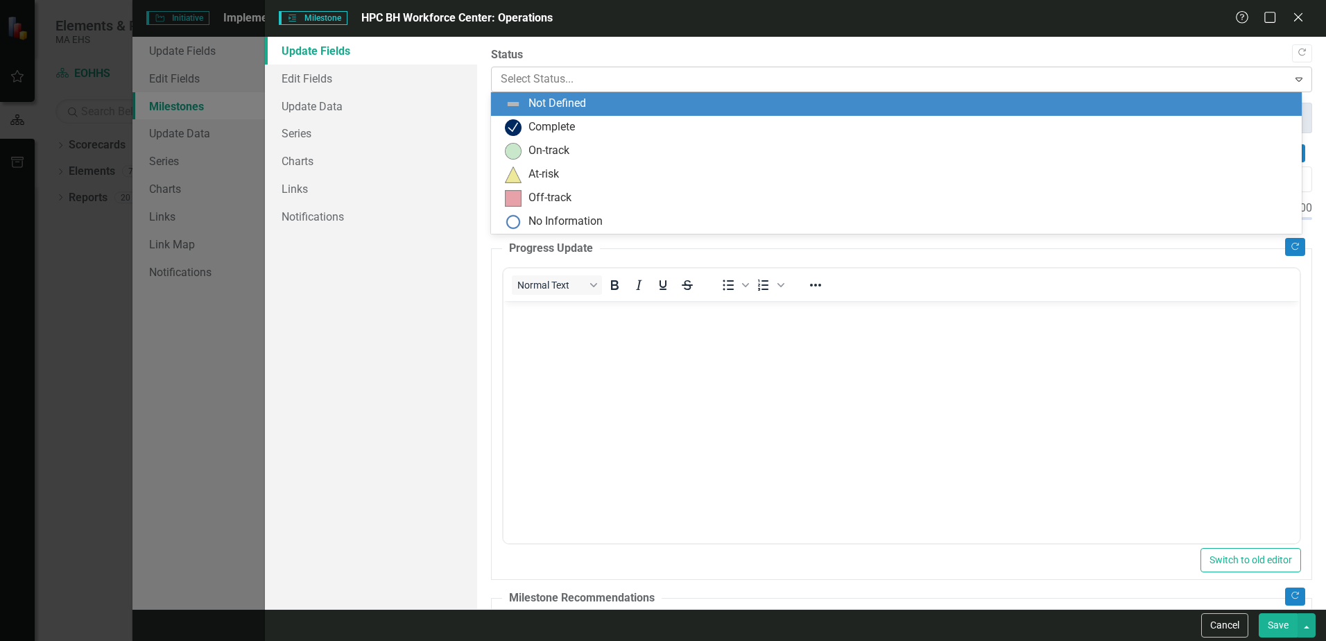
click at [1292, 74] on icon "Expand" at bounding box center [1299, 79] width 14 height 11
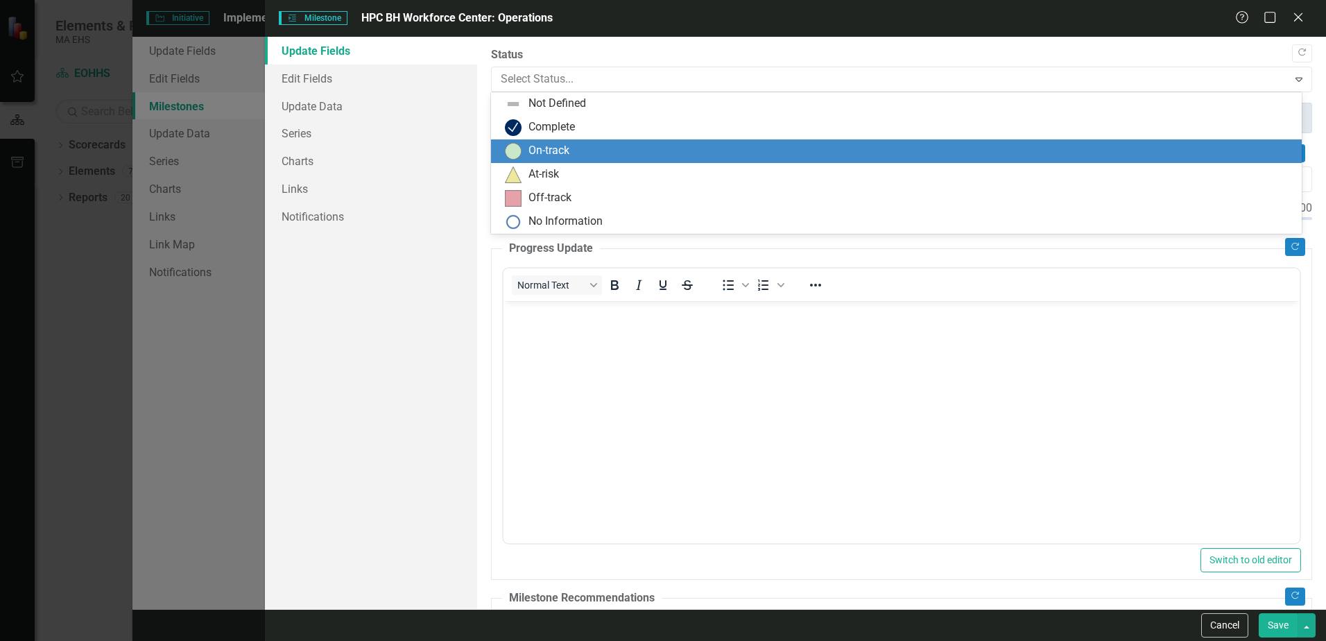
click at [683, 153] on div "On-track" at bounding box center [899, 151] width 789 height 17
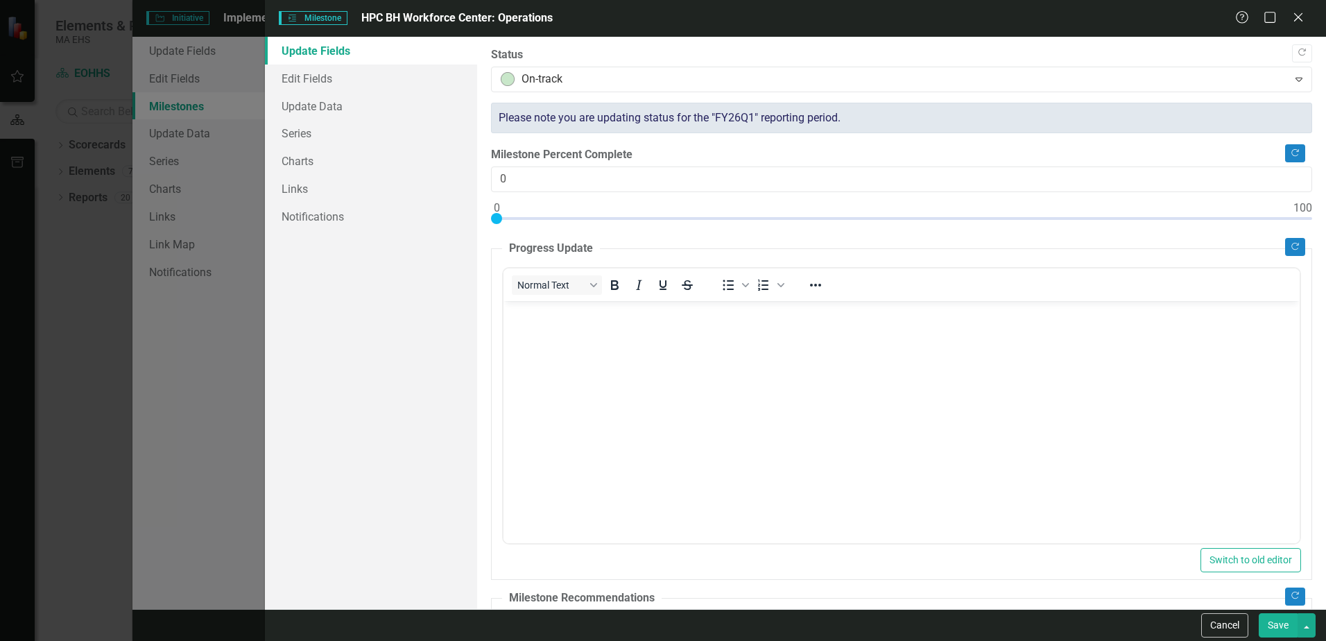
click at [1278, 626] on button "Save" at bounding box center [1278, 625] width 39 height 24
checkbox input "false"
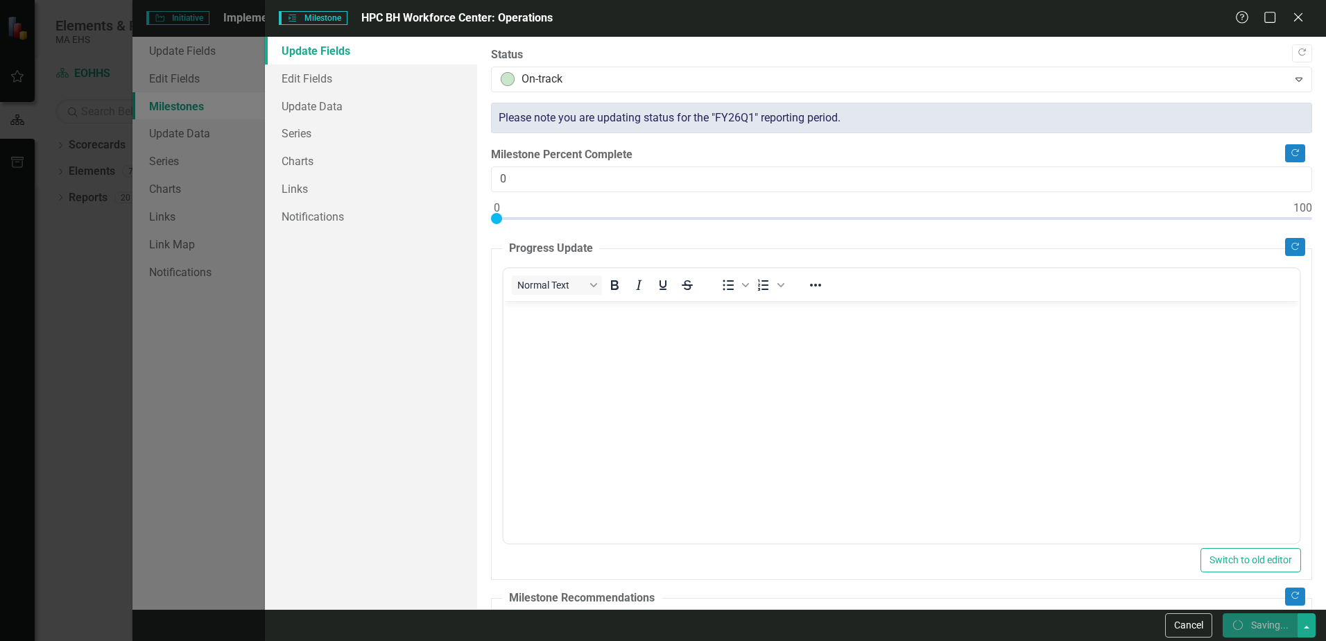
checkbox input "false"
checkbox input "true"
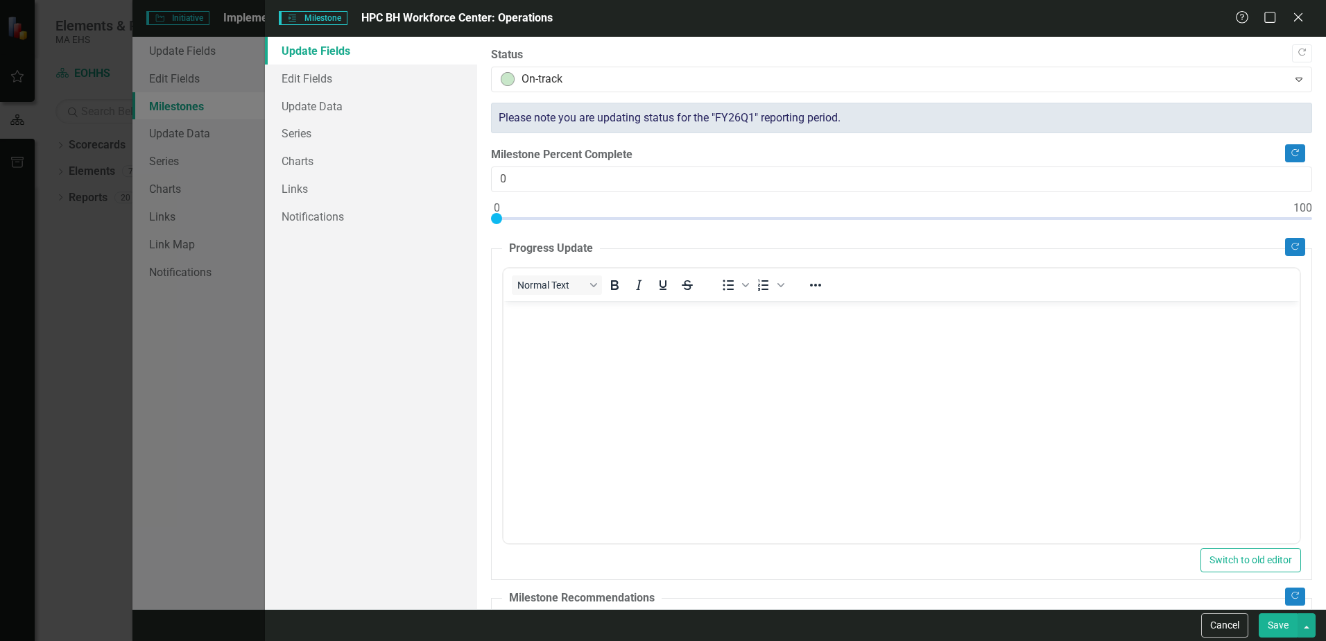
checkbox input "true"
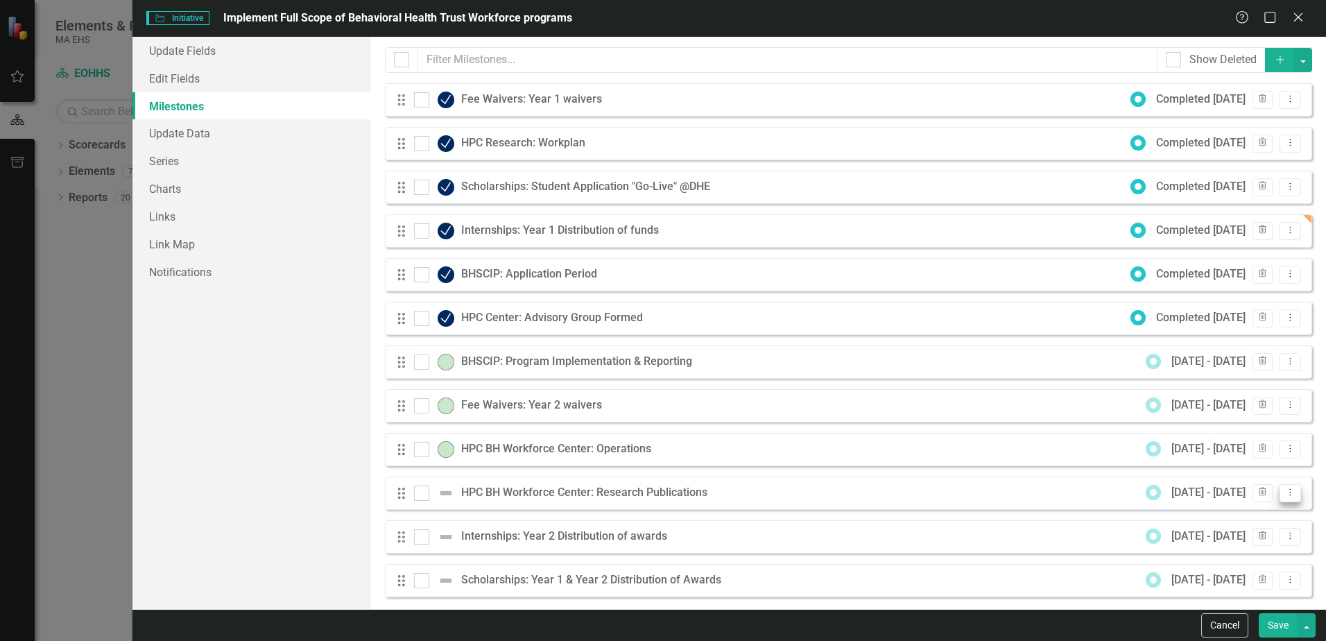
click at [1285, 495] on icon "Dropdown Menu" at bounding box center [1291, 492] width 12 height 9
click at [1231, 517] on link "Edit Edit Milestone" at bounding box center [1225, 516] width 130 height 26
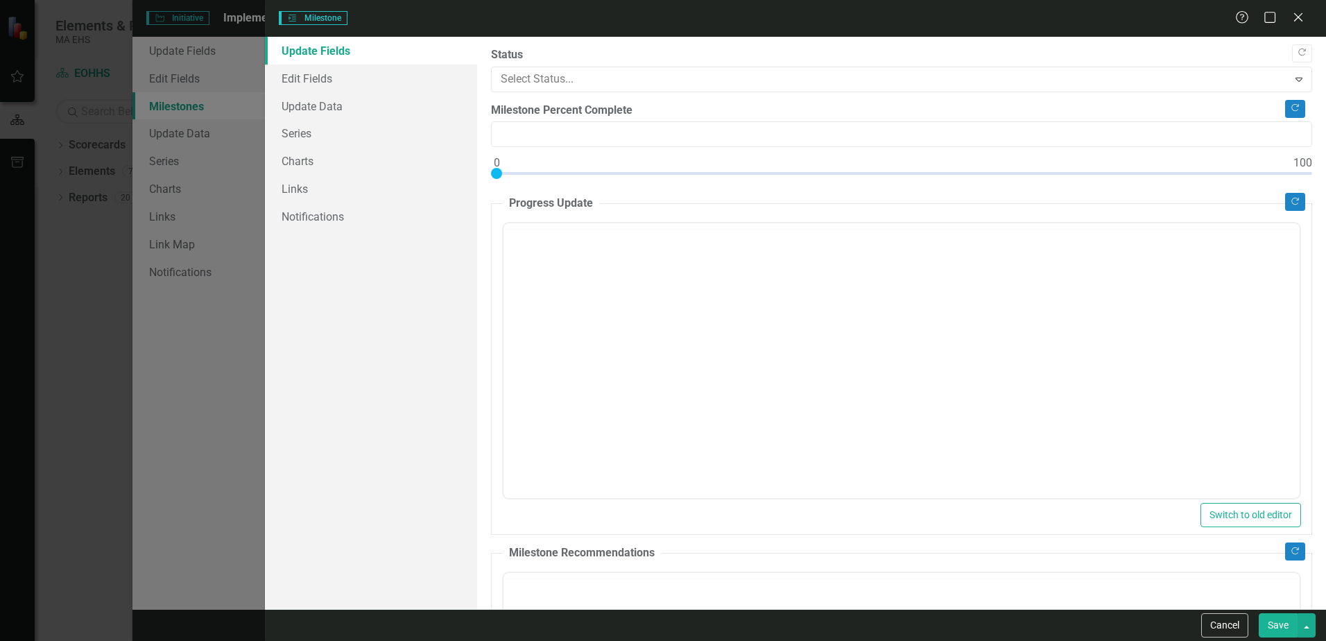
type input "0"
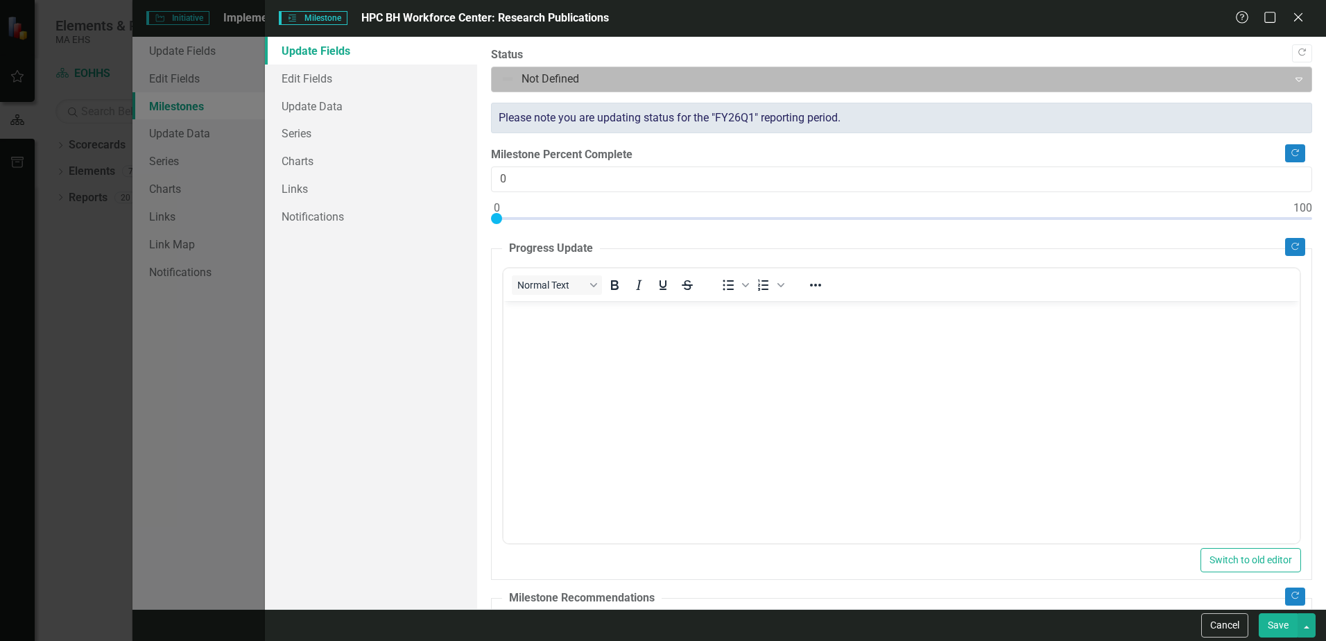
click at [1292, 86] on div "Expand" at bounding box center [1299, 79] width 25 height 22
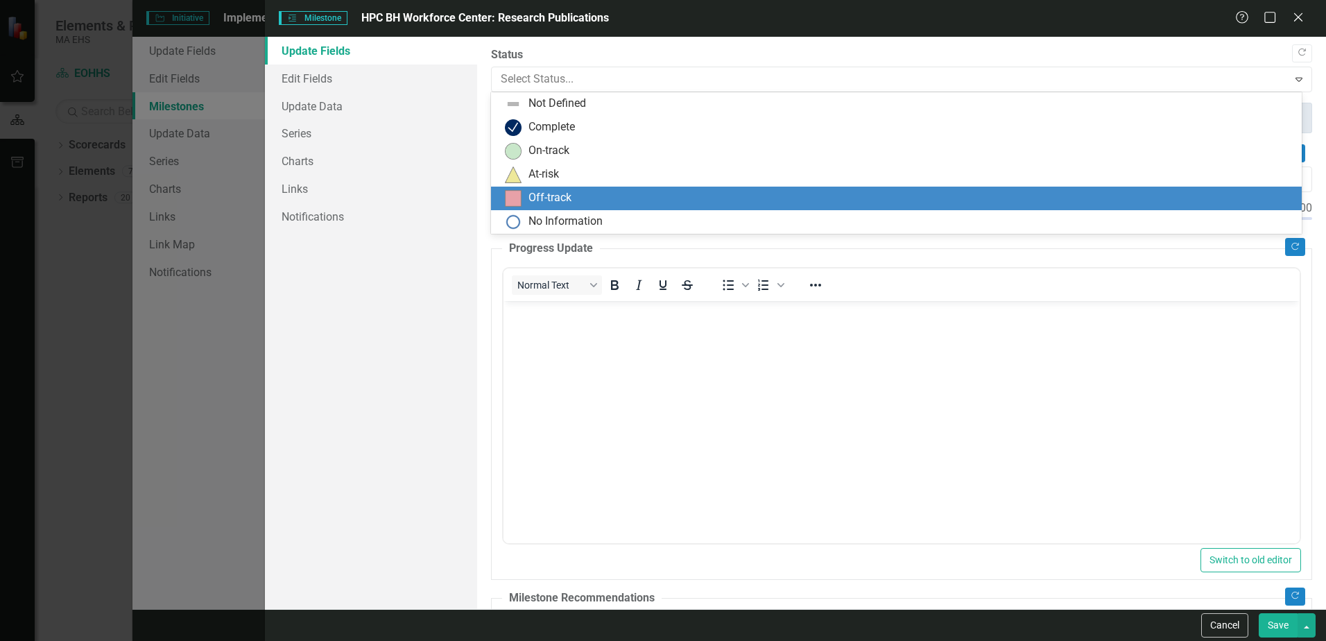
click at [422, 338] on div "Update Fields Edit Fields Update Data Series Charts Links Notifications" at bounding box center [371, 323] width 212 height 572
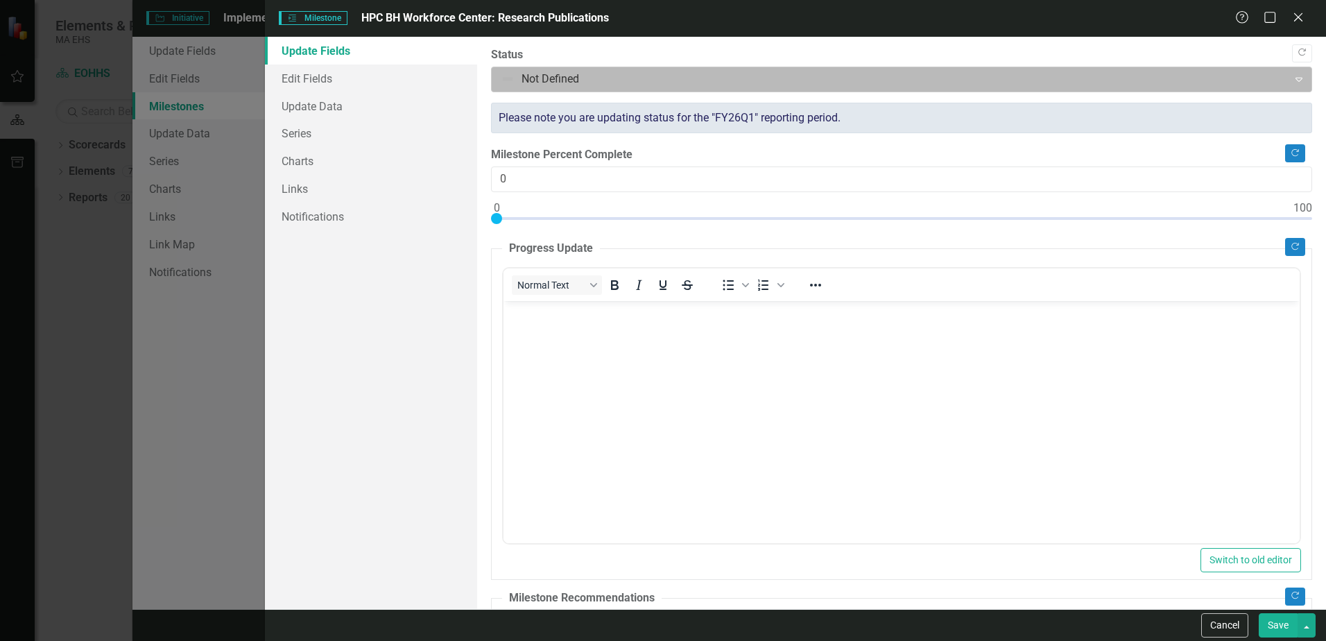
click at [1292, 83] on icon "Expand" at bounding box center [1299, 79] width 14 height 11
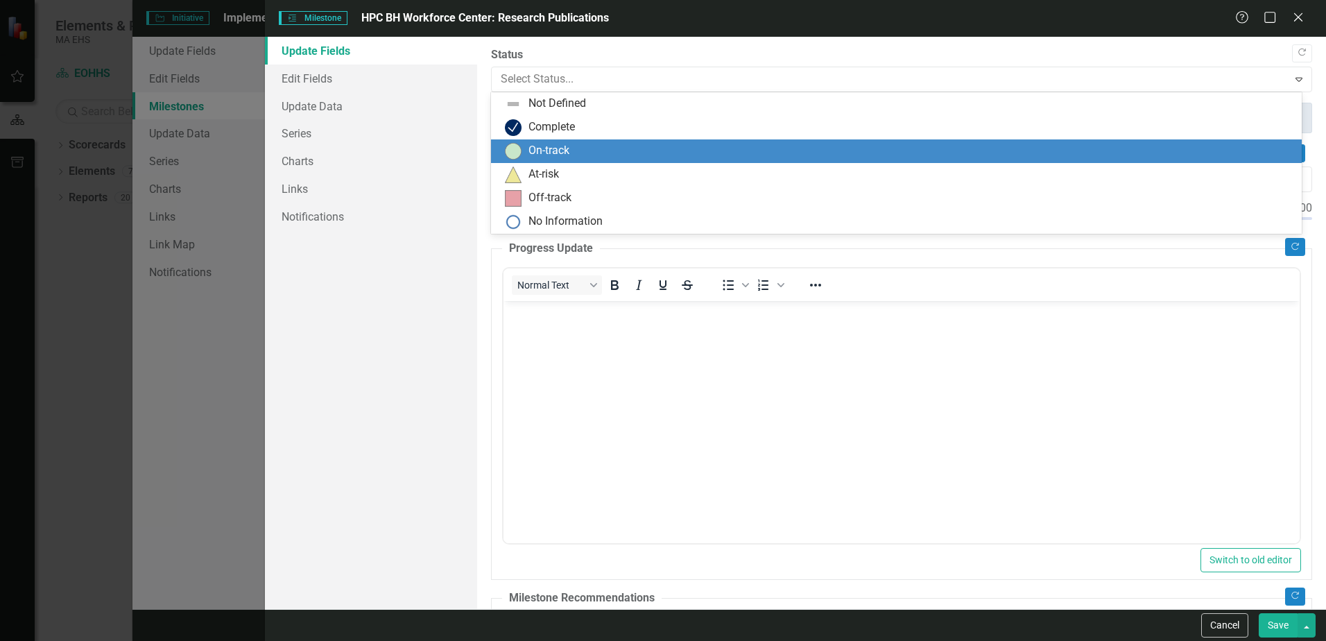
click at [668, 147] on div "On-track" at bounding box center [899, 151] width 789 height 17
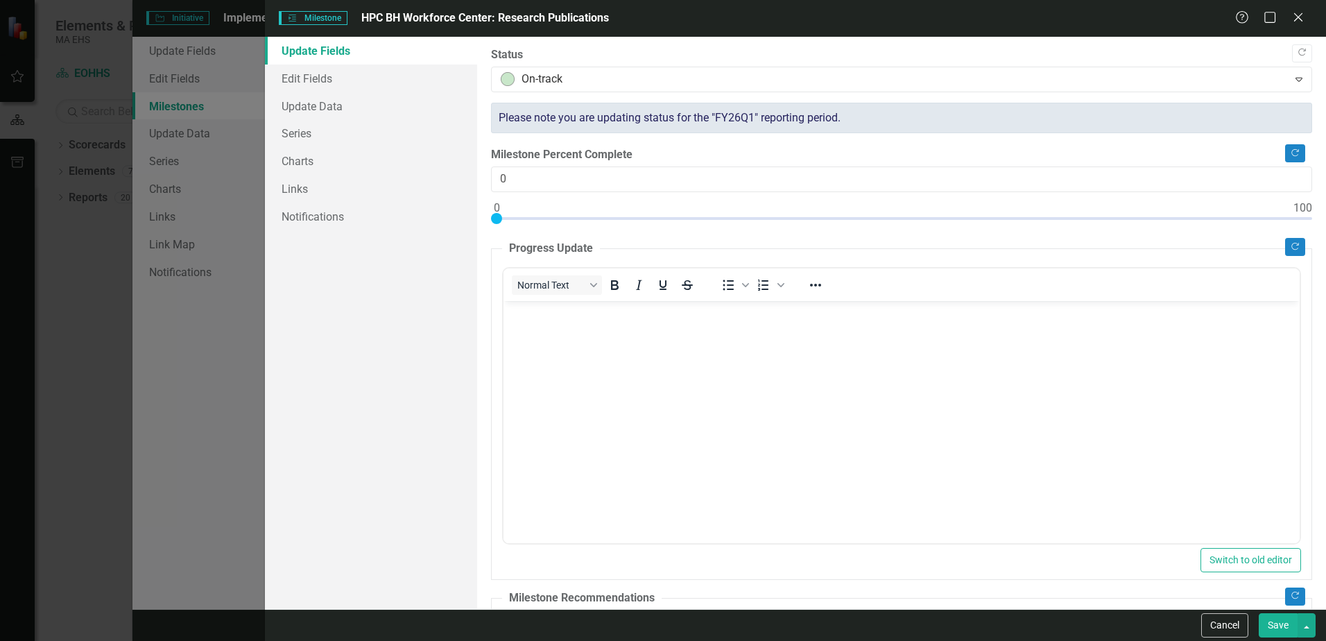
click at [1273, 626] on button "Save" at bounding box center [1278, 625] width 39 height 24
checkbox input "false"
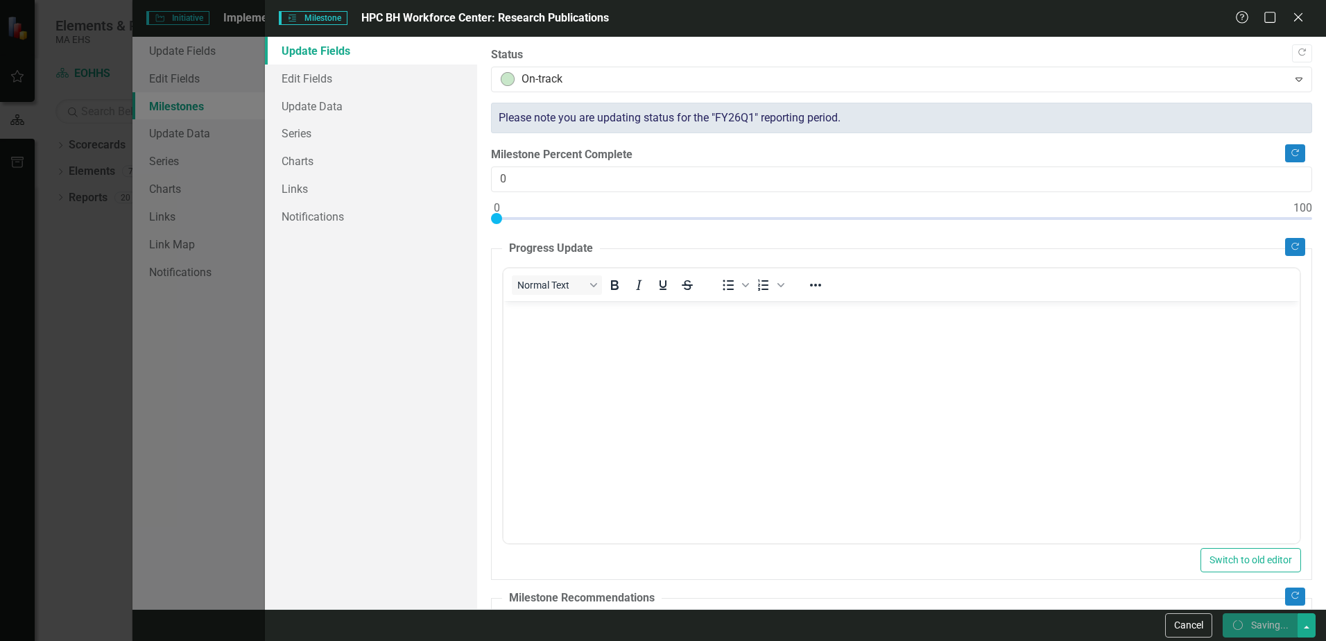
checkbox input "false"
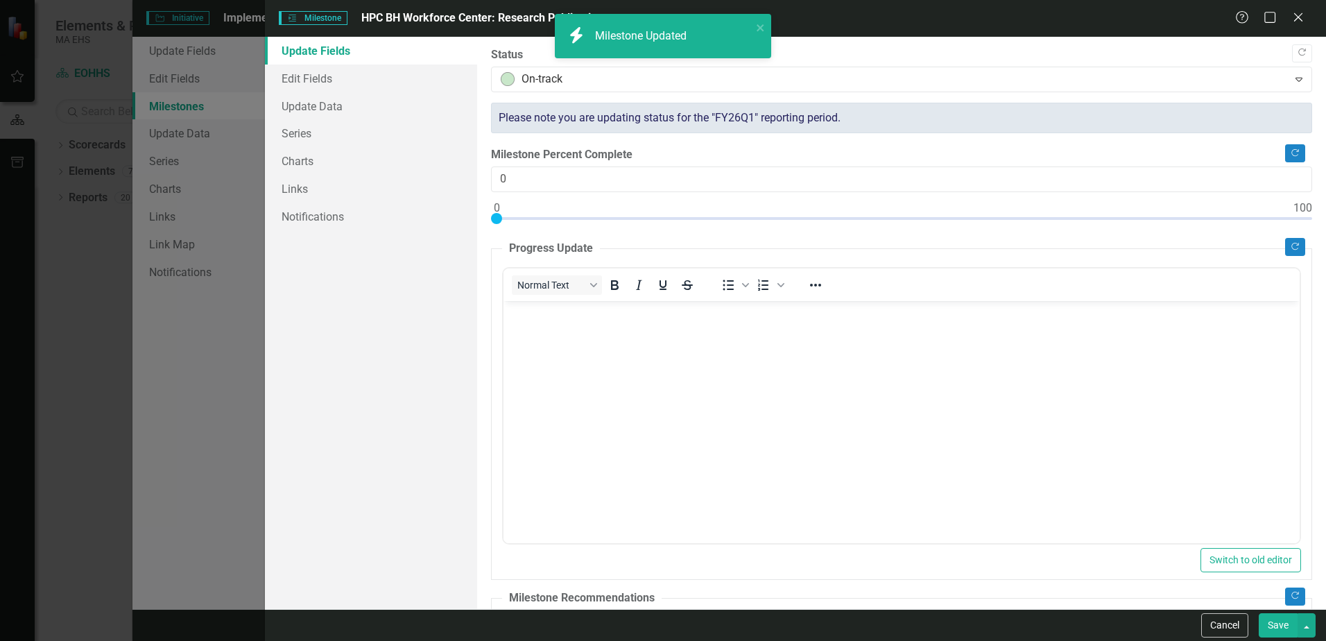
checkbox input "true"
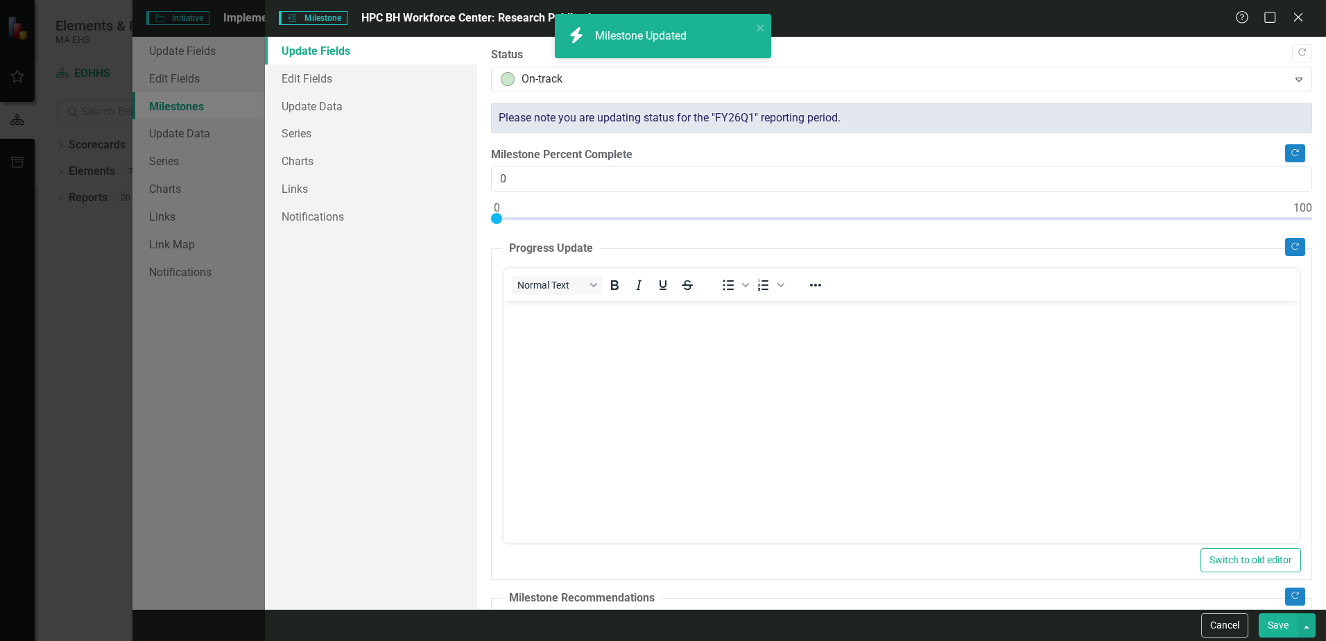
checkbox input "true"
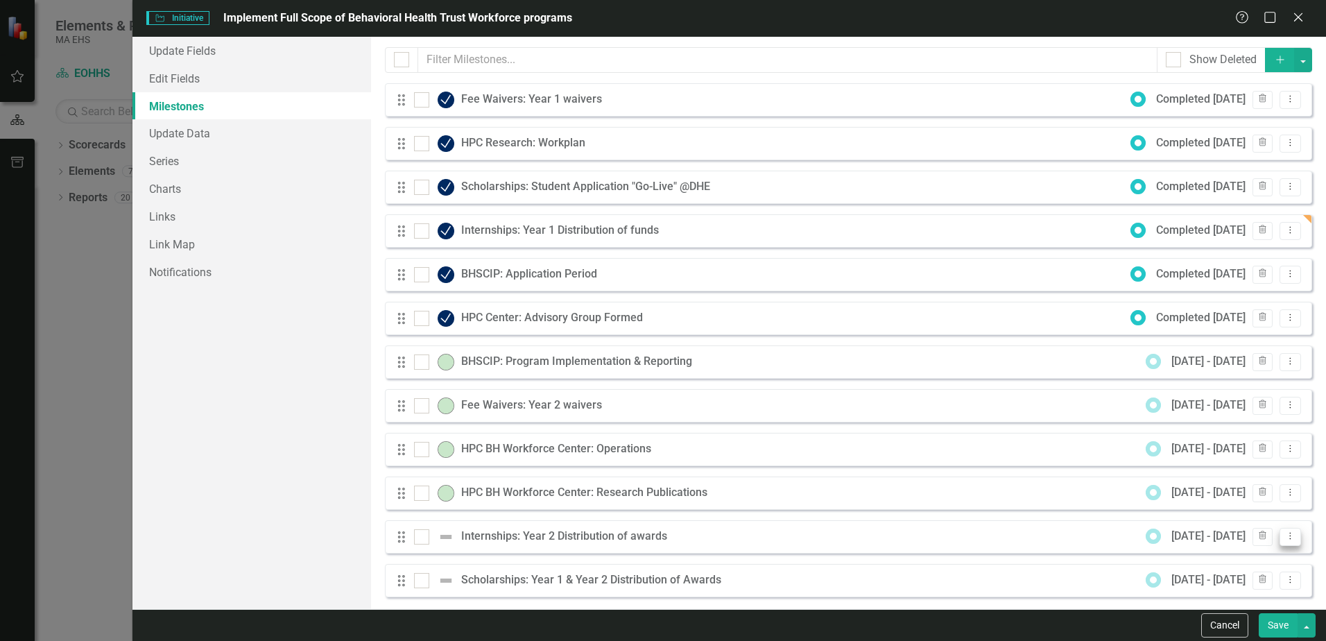
click at [1285, 539] on icon "Dropdown Menu" at bounding box center [1291, 535] width 12 height 9
click at [1251, 558] on link "Edit Edit Milestone" at bounding box center [1225, 560] width 130 height 26
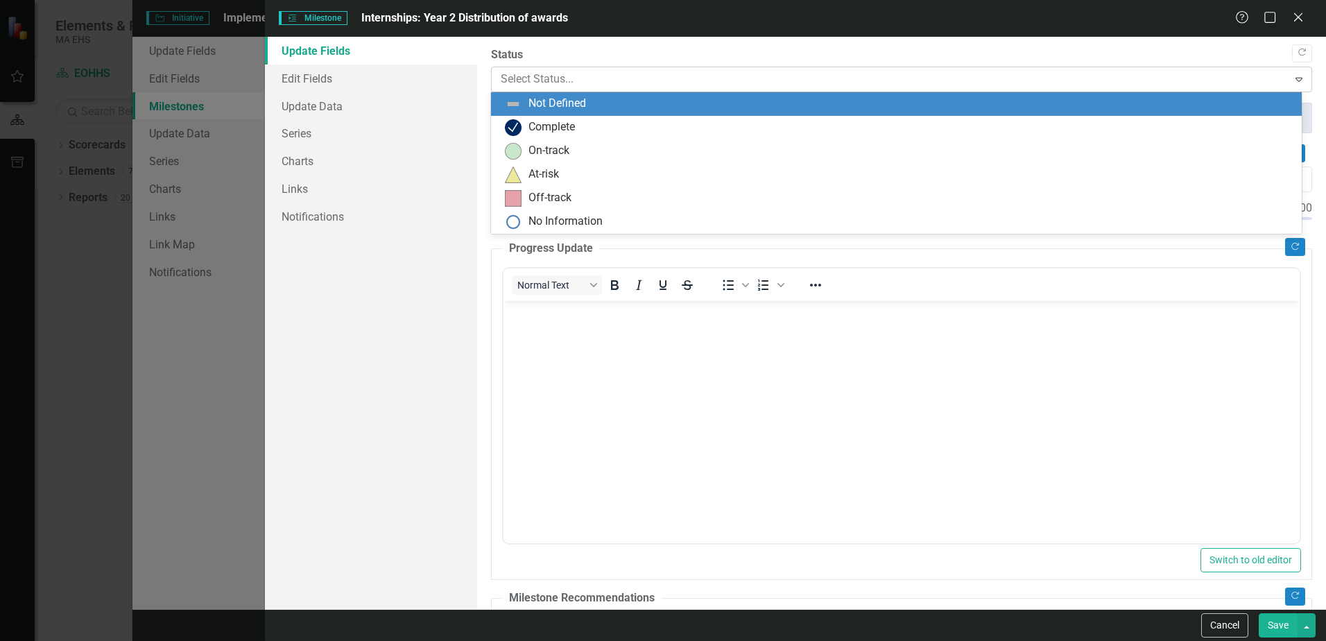
click at [1290, 87] on div "Expand" at bounding box center [1299, 79] width 25 height 22
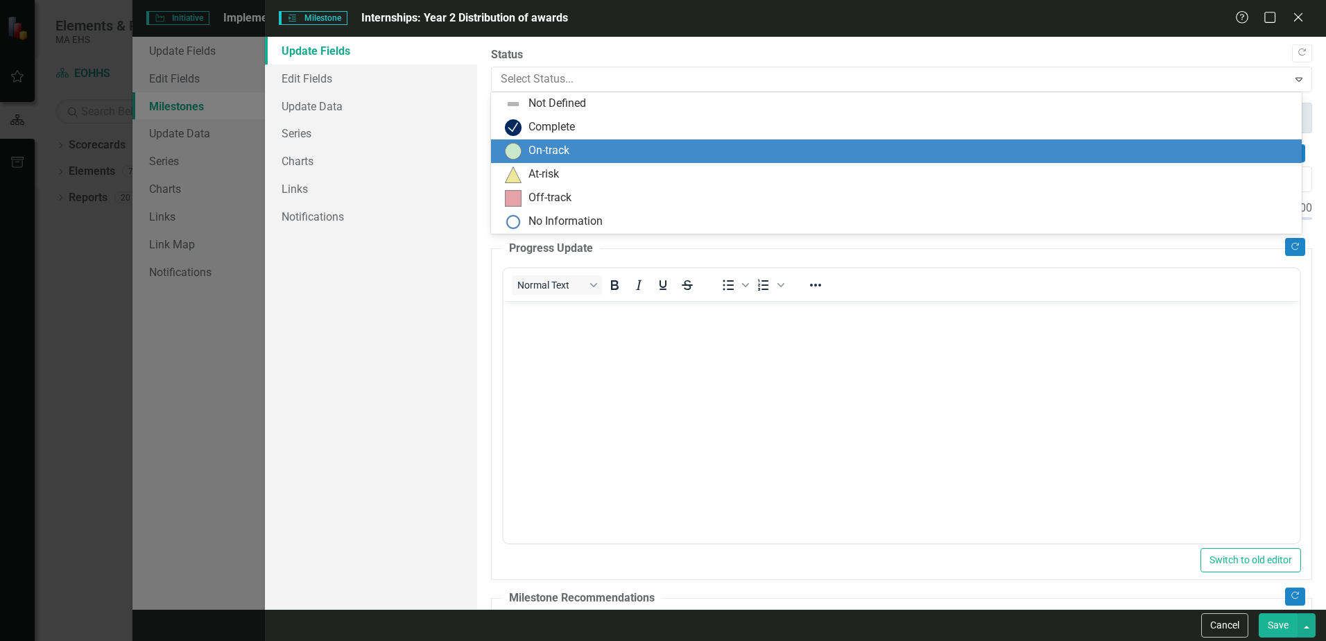
click at [789, 148] on div "On-track" at bounding box center [899, 151] width 789 height 17
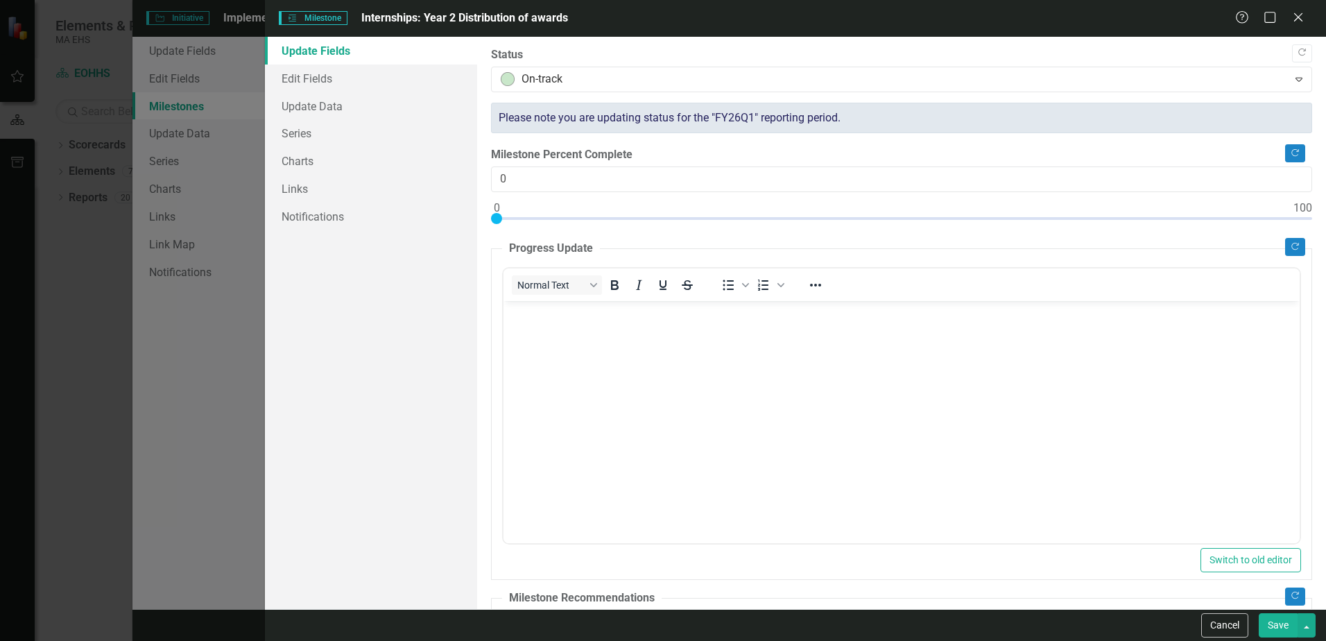
click at [1285, 619] on button "Save" at bounding box center [1278, 625] width 39 height 24
checkbox input "false"
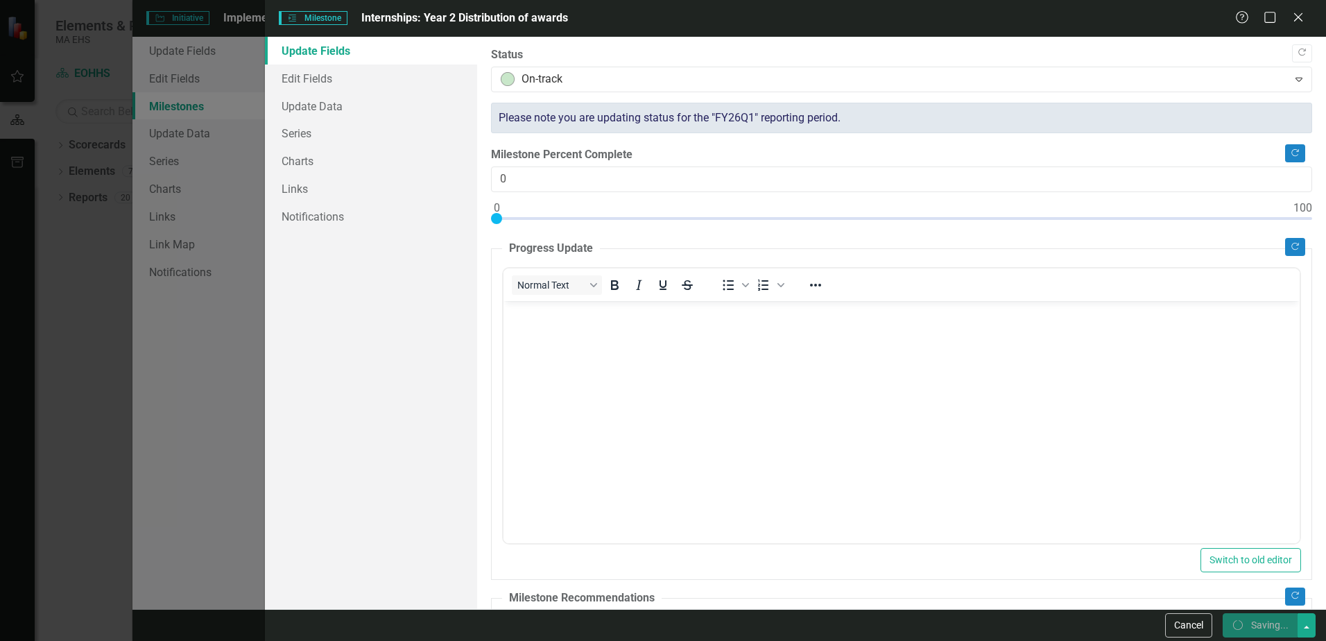
checkbox input "false"
checkbox input "true"
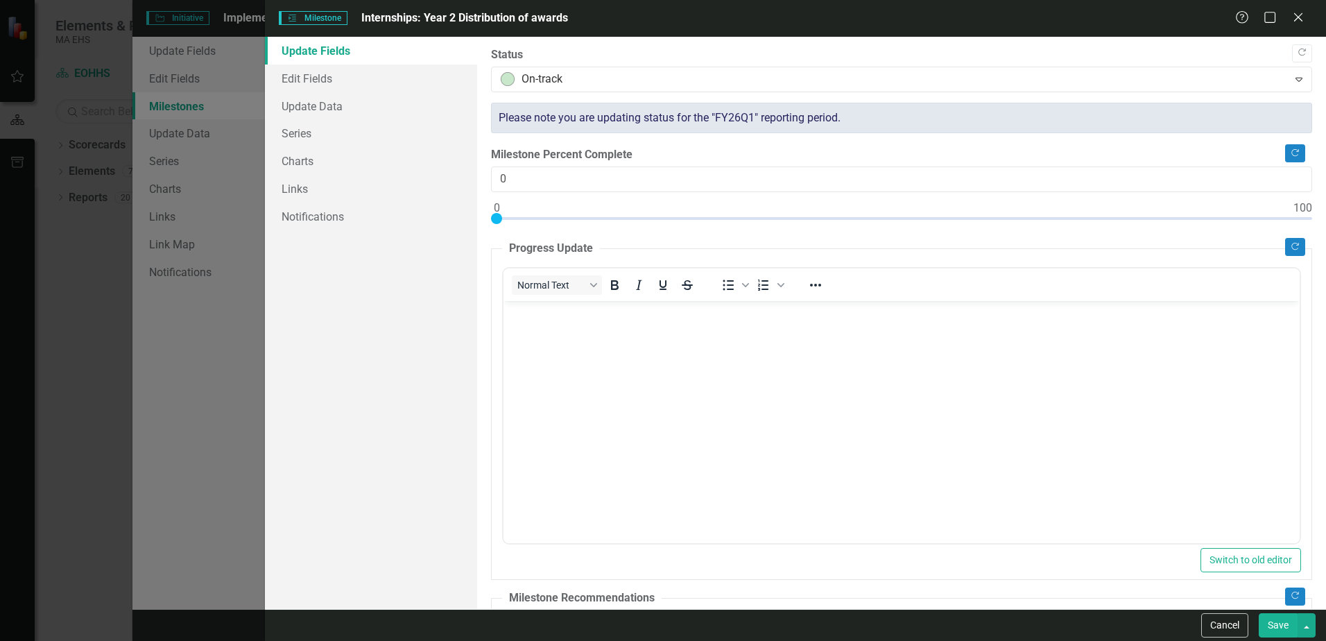
checkbox input "true"
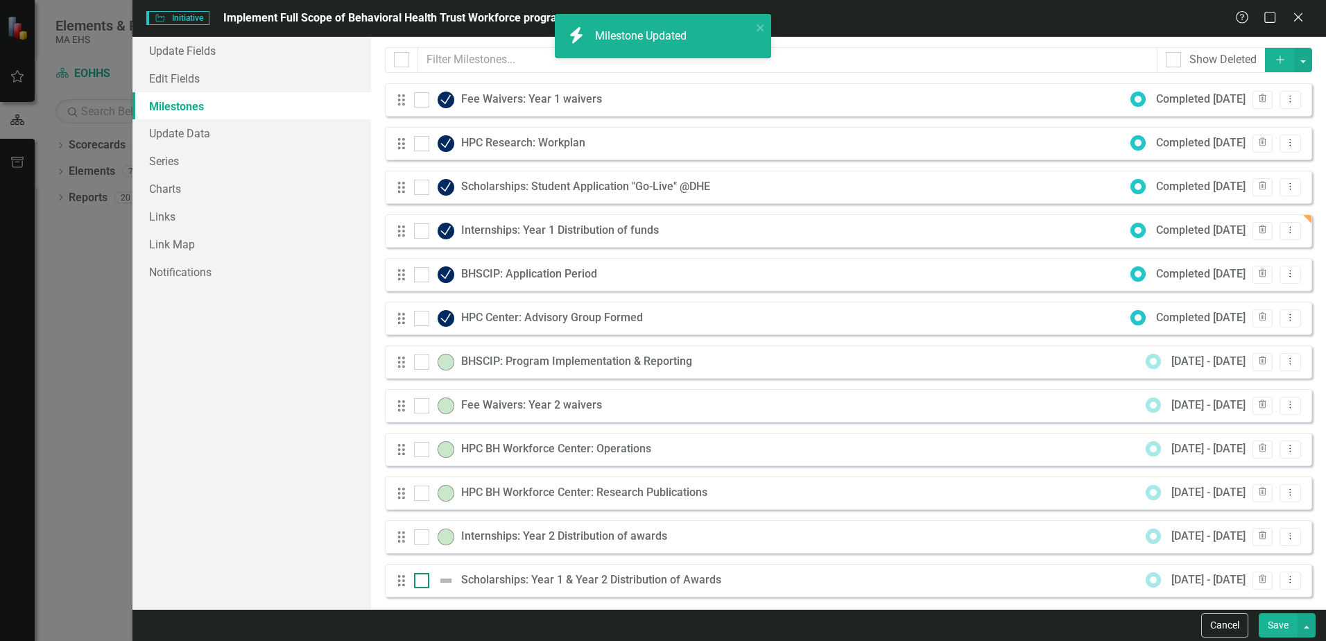
scroll to position [9, 0]
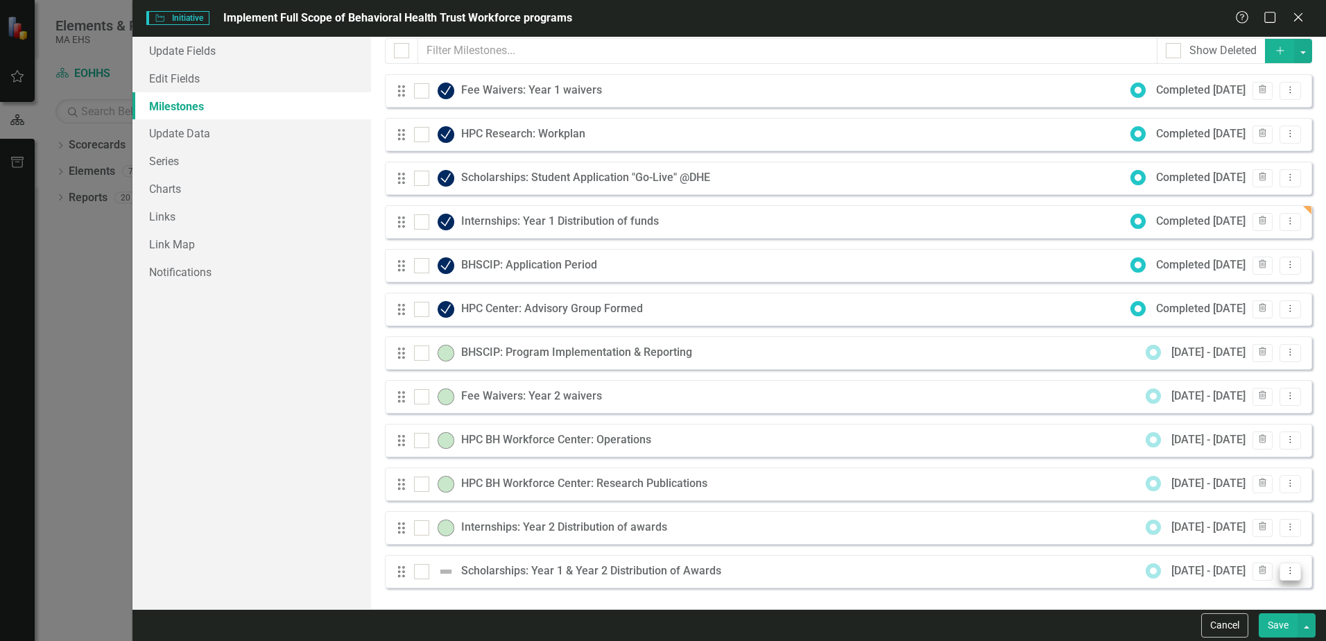
click at [1285, 571] on icon "Dropdown Menu" at bounding box center [1291, 570] width 12 height 9
click at [1244, 504] on link "Edit Edit Milestone" at bounding box center [1225, 498] width 130 height 26
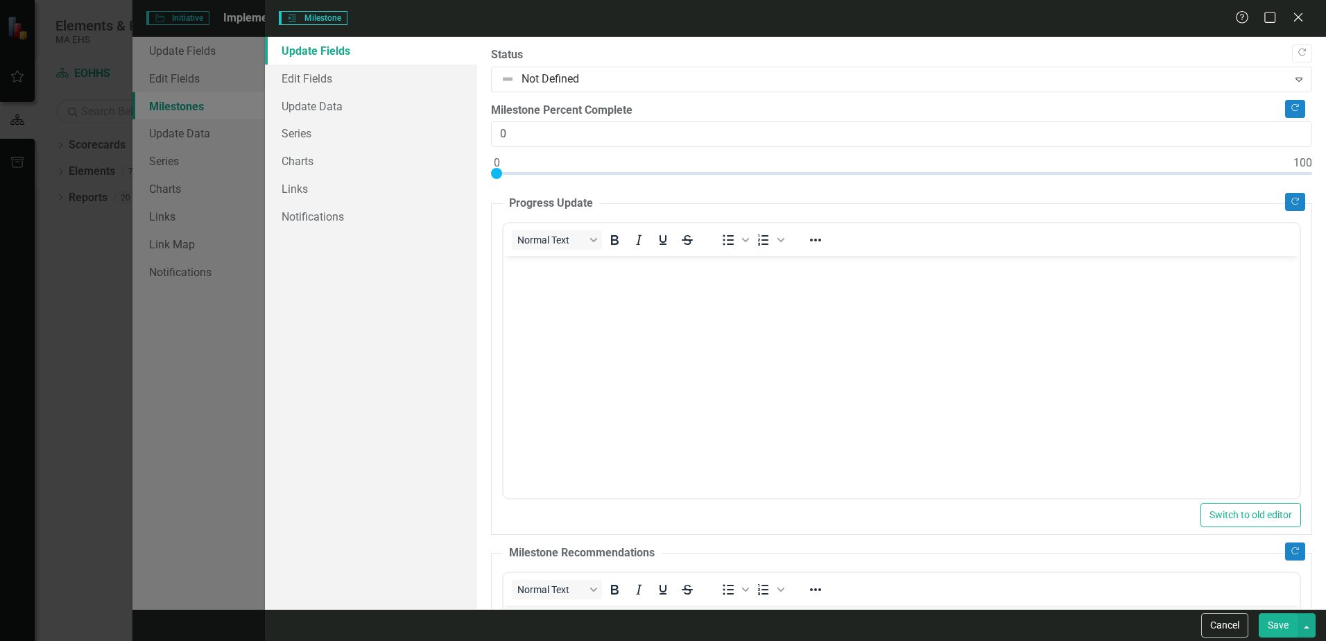
scroll to position [0, 0]
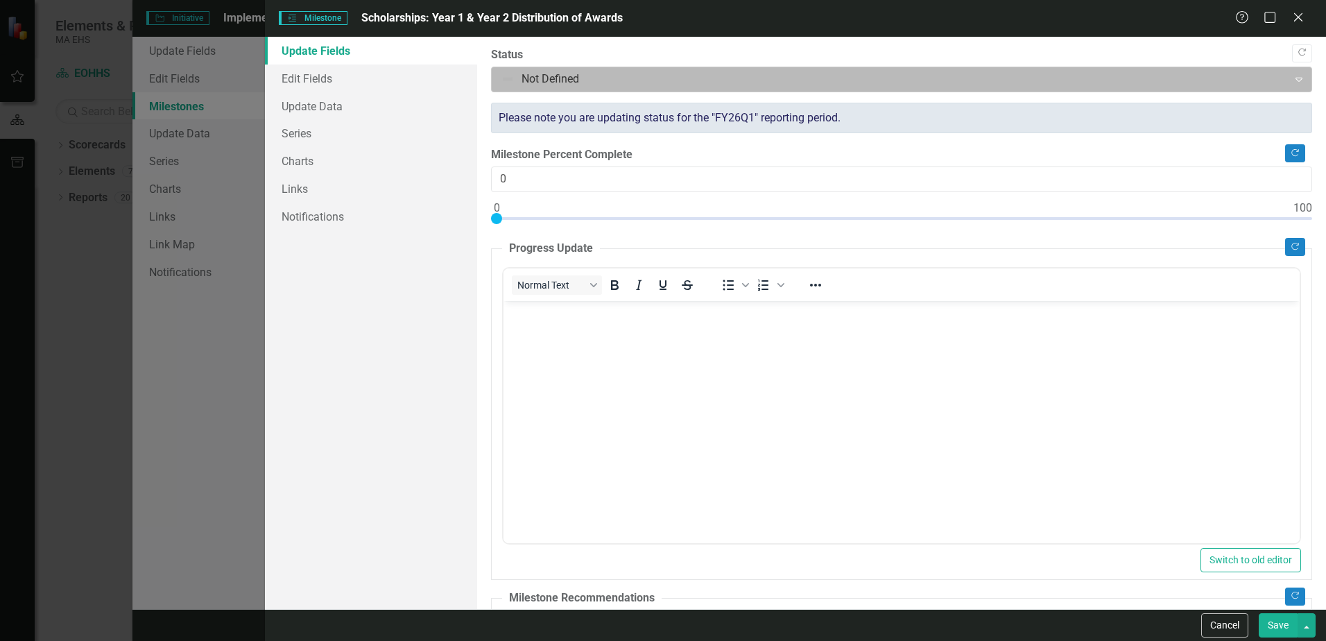
click at [1293, 84] on icon "Expand" at bounding box center [1299, 79] width 14 height 11
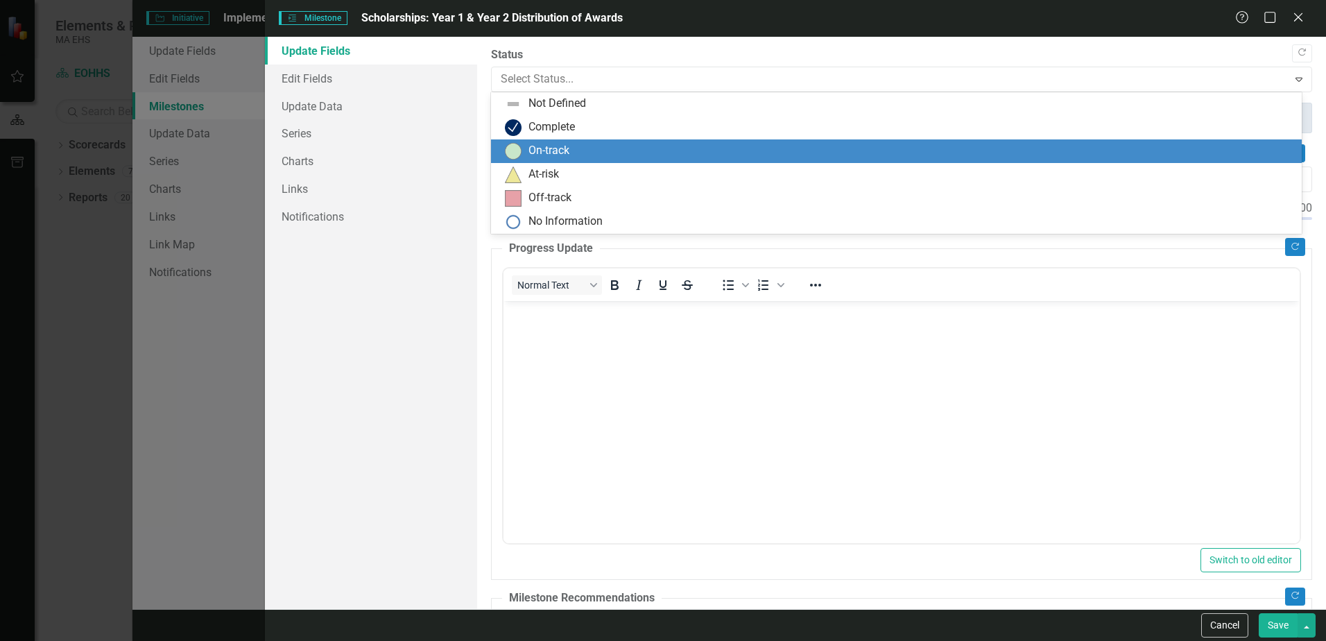
click at [834, 154] on div "On-track" at bounding box center [899, 151] width 789 height 17
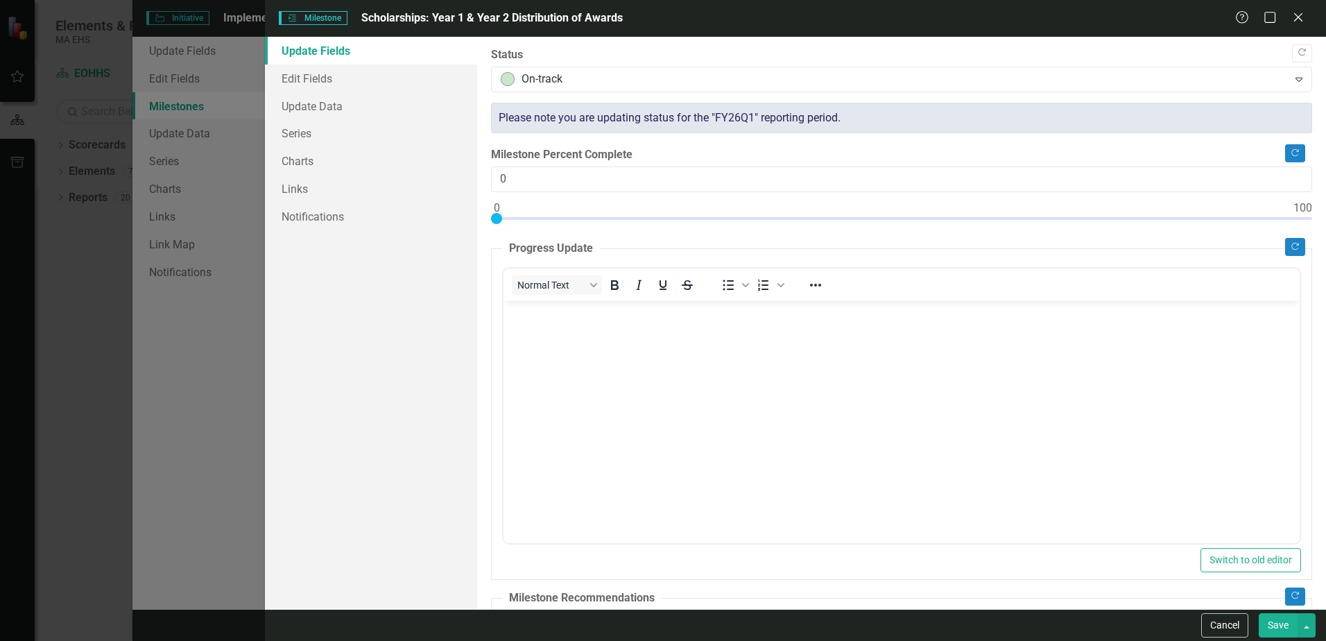
click at [1272, 621] on button "Save" at bounding box center [1278, 625] width 39 height 24
checkbox input "false"
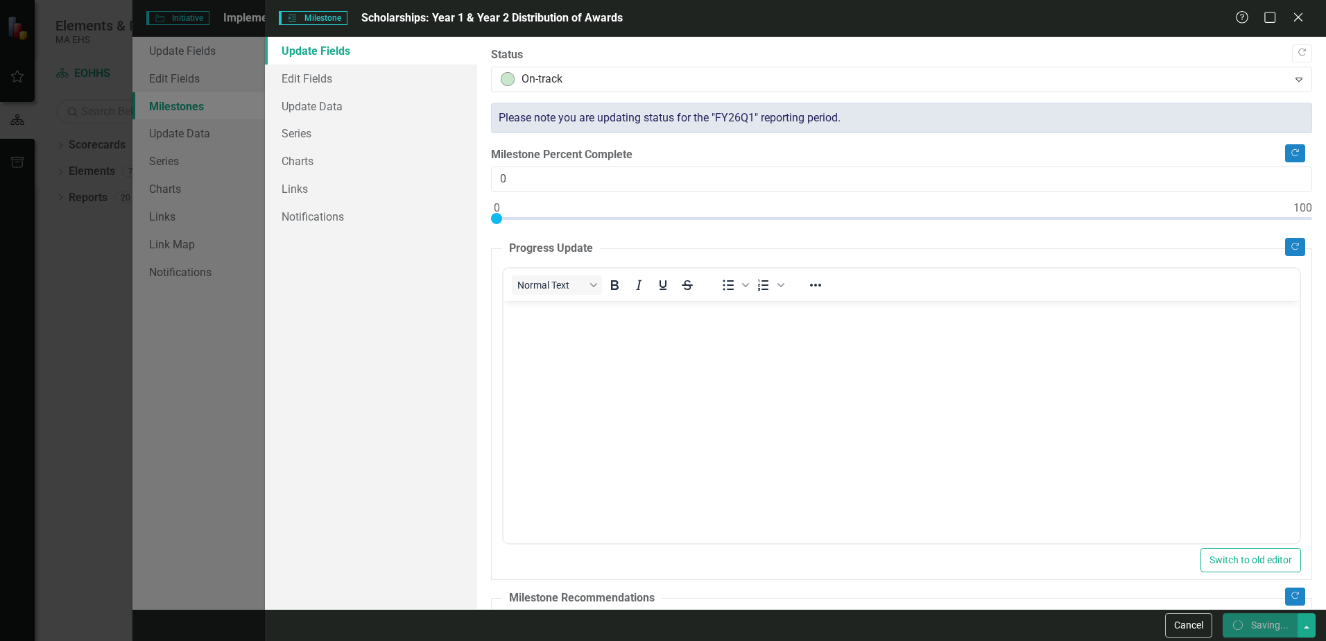
checkbox input "false"
checkbox input "true"
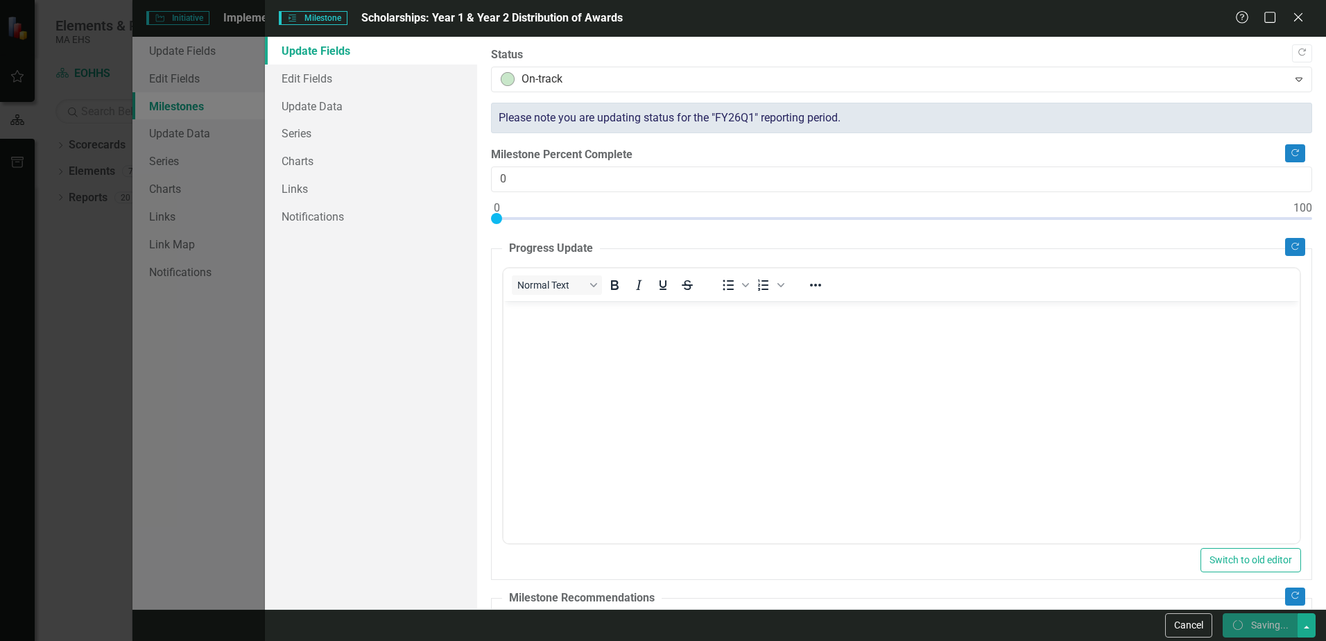
checkbox input "true"
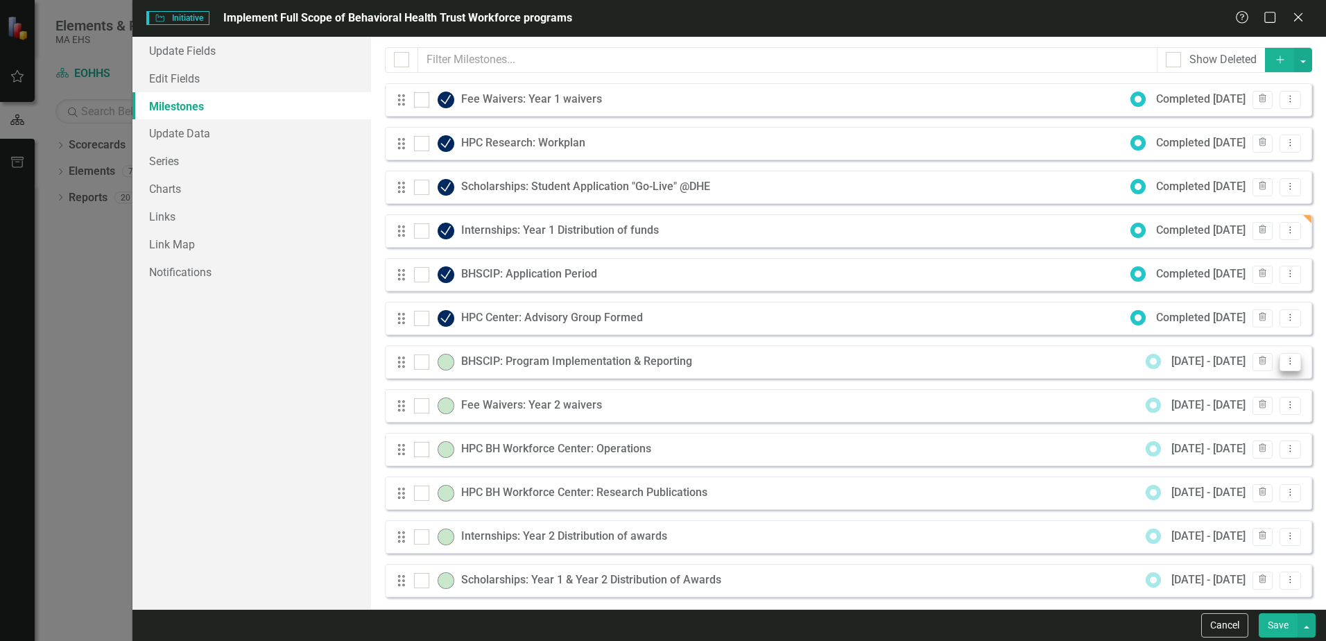
click at [1285, 365] on icon "Dropdown Menu" at bounding box center [1291, 361] width 12 height 9
click at [1259, 380] on link "Edit Edit Milestone" at bounding box center [1225, 385] width 130 height 26
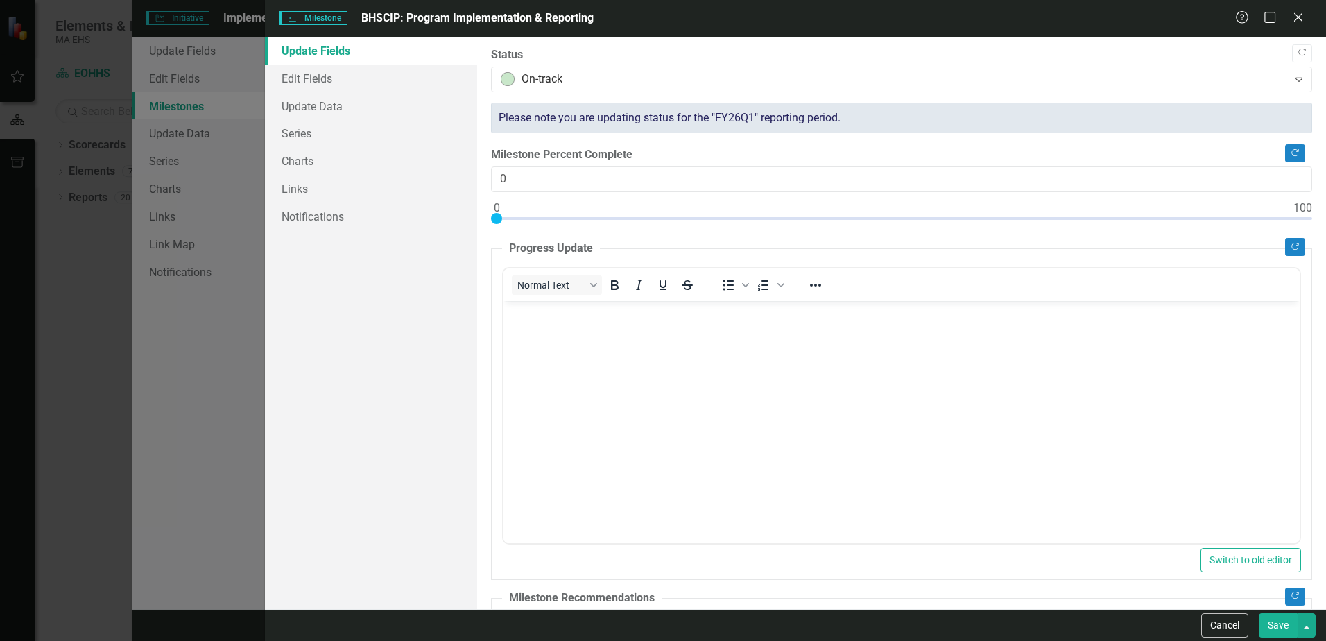
click at [696, 365] on body "Rich Text Area. Press ALT-0 for help." at bounding box center [902, 404] width 796 height 208
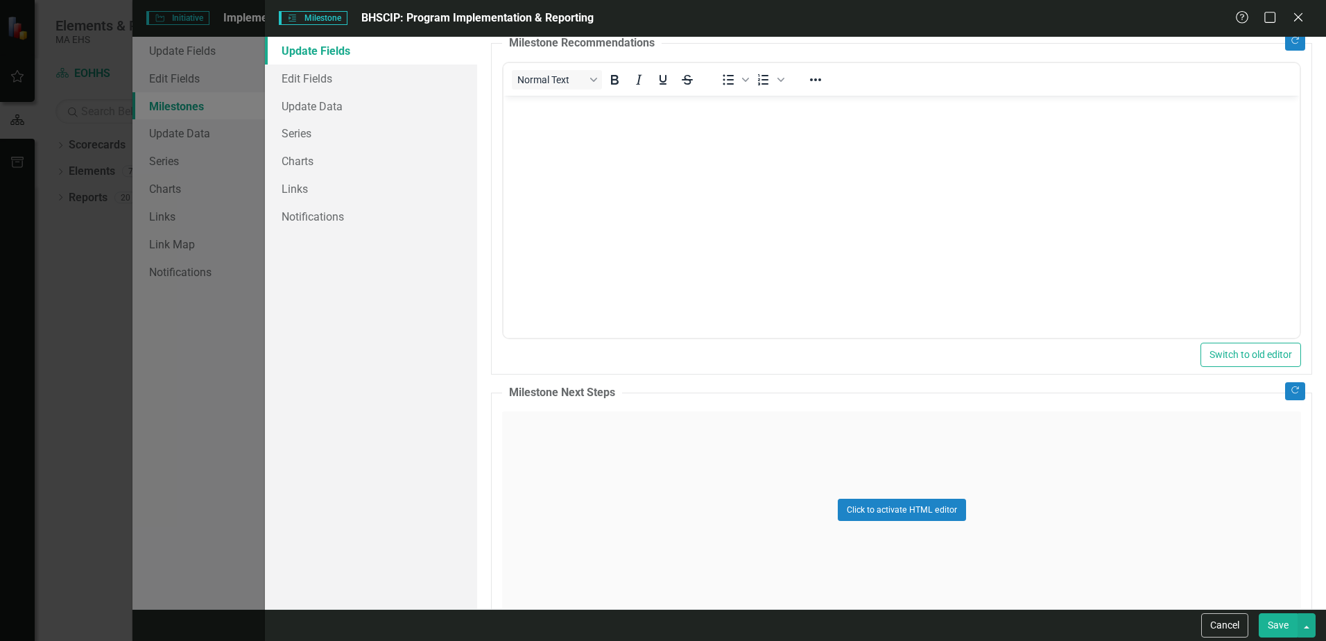
scroll to position [621, 0]
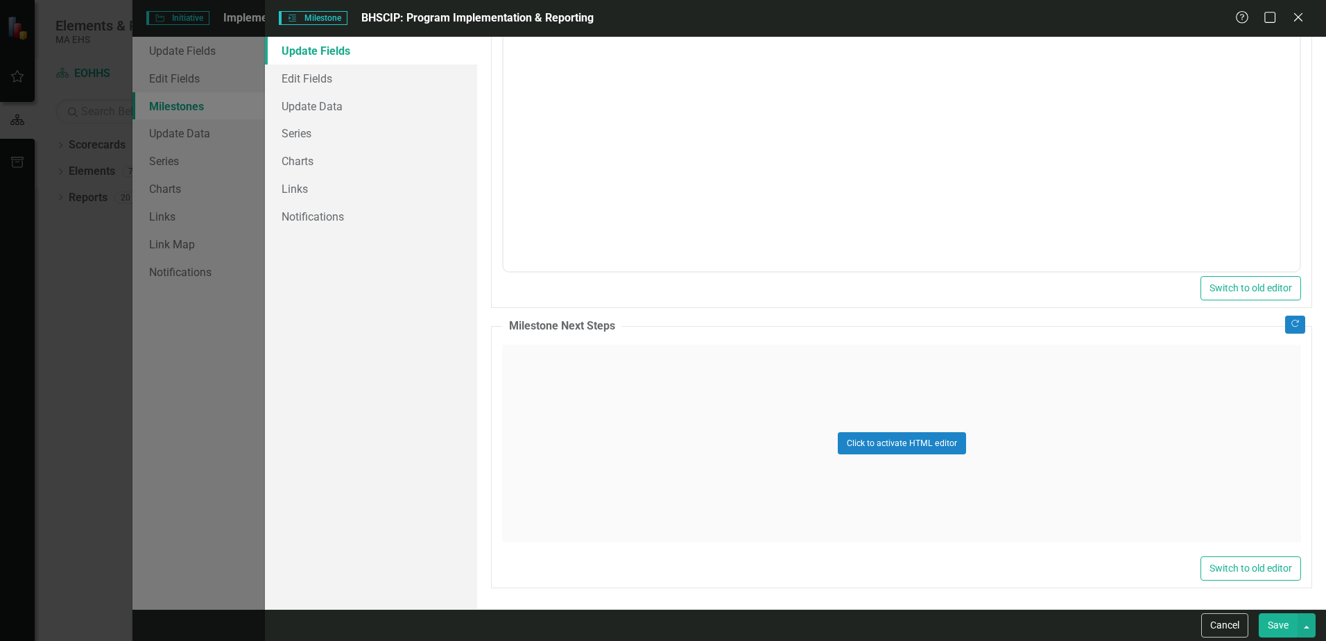
click at [787, 448] on div "Click to activate HTML editor" at bounding box center [901, 444] width 799 height 198
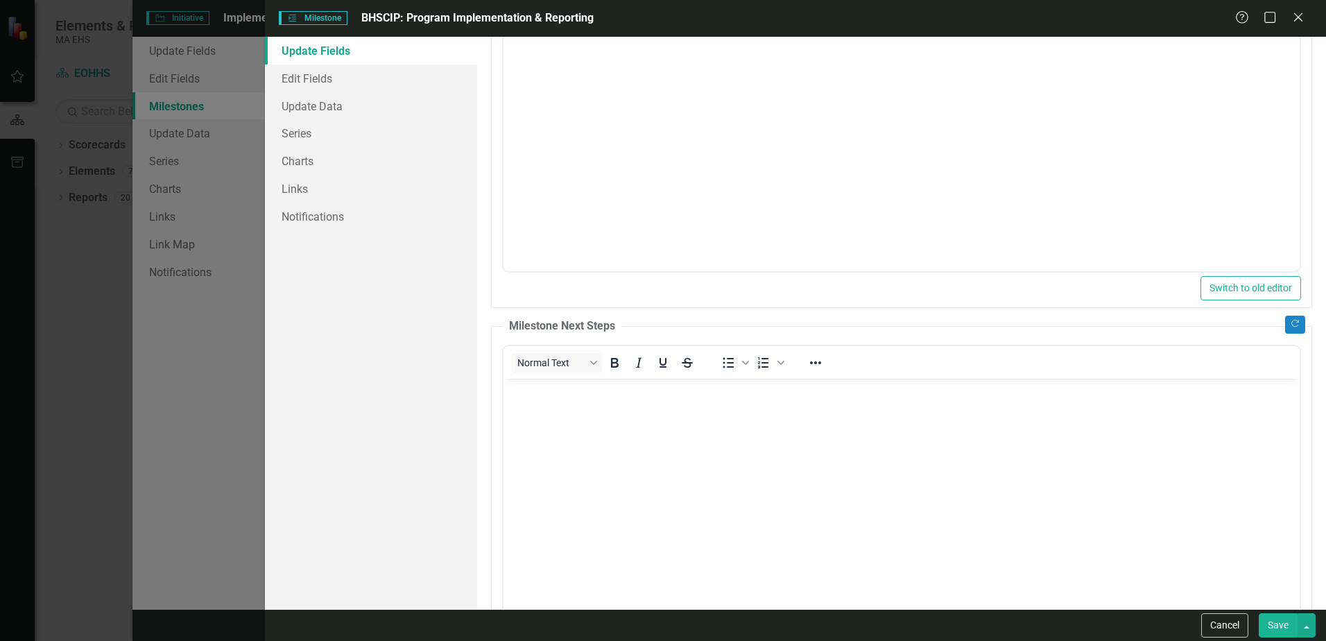
scroll to position [0, 0]
click at [537, 418] on body "Rich Text Area. Press ALT-0 for help." at bounding box center [902, 482] width 796 height 208
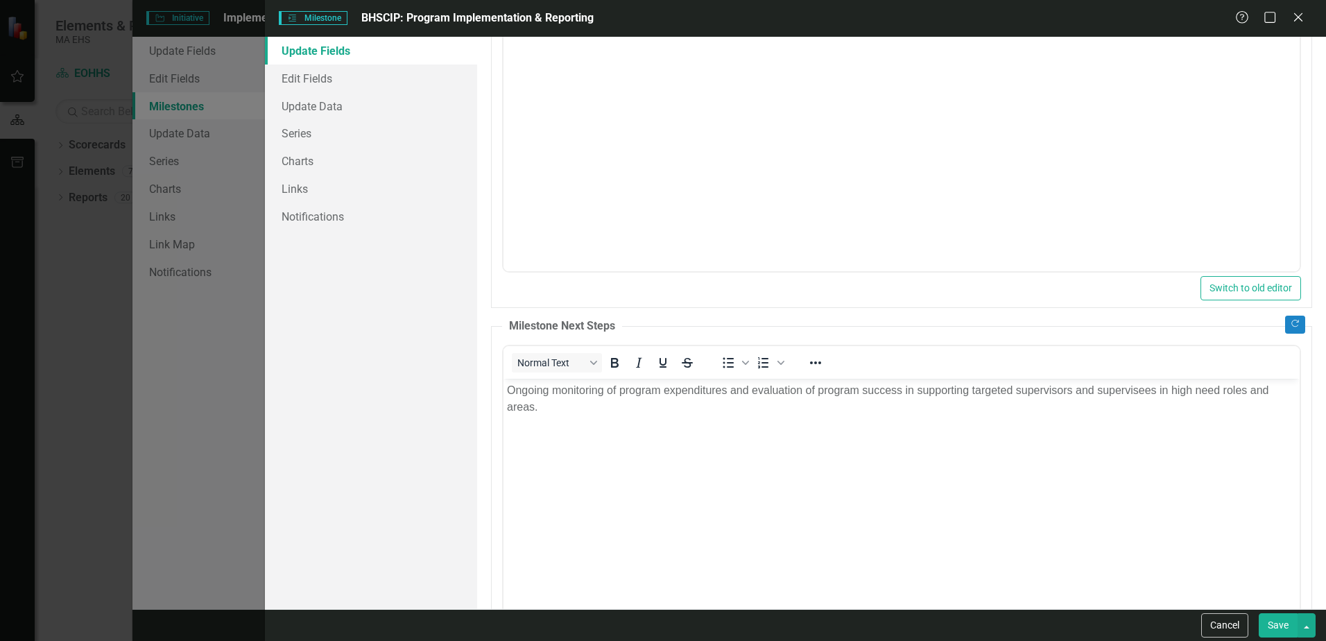
click at [1276, 628] on button "Save" at bounding box center [1278, 625] width 39 height 24
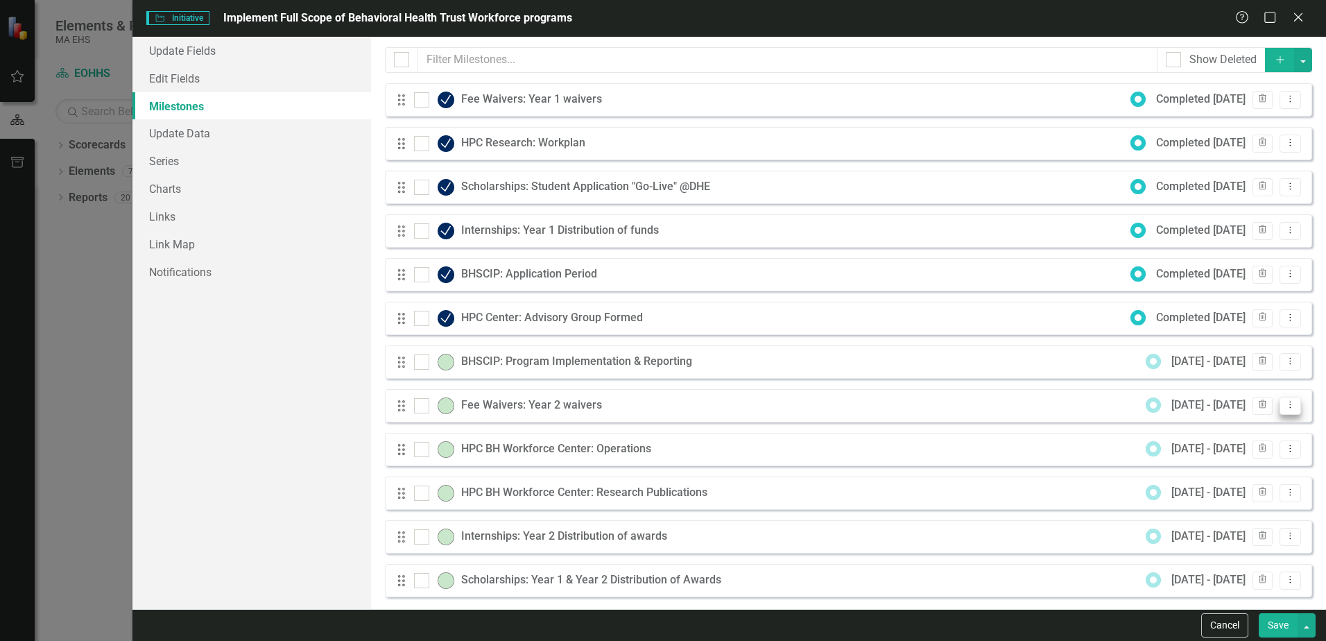
click at [1285, 405] on icon "Dropdown Menu" at bounding box center [1291, 404] width 12 height 9
click at [1243, 427] on link "Edit Edit Milestone" at bounding box center [1225, 428] width 130 height 26
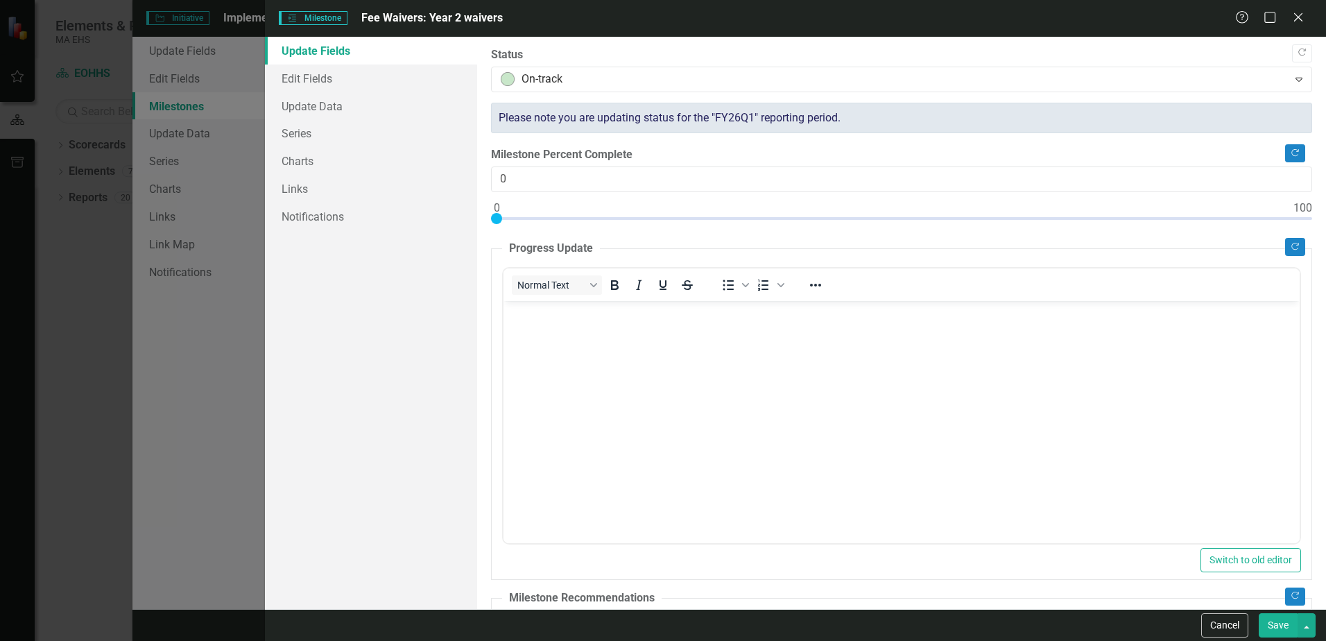
click at [665, 420] on body "Rich Text Area. Press ALT-0 for help." at bounding box center [902, 404] width 796 height 208
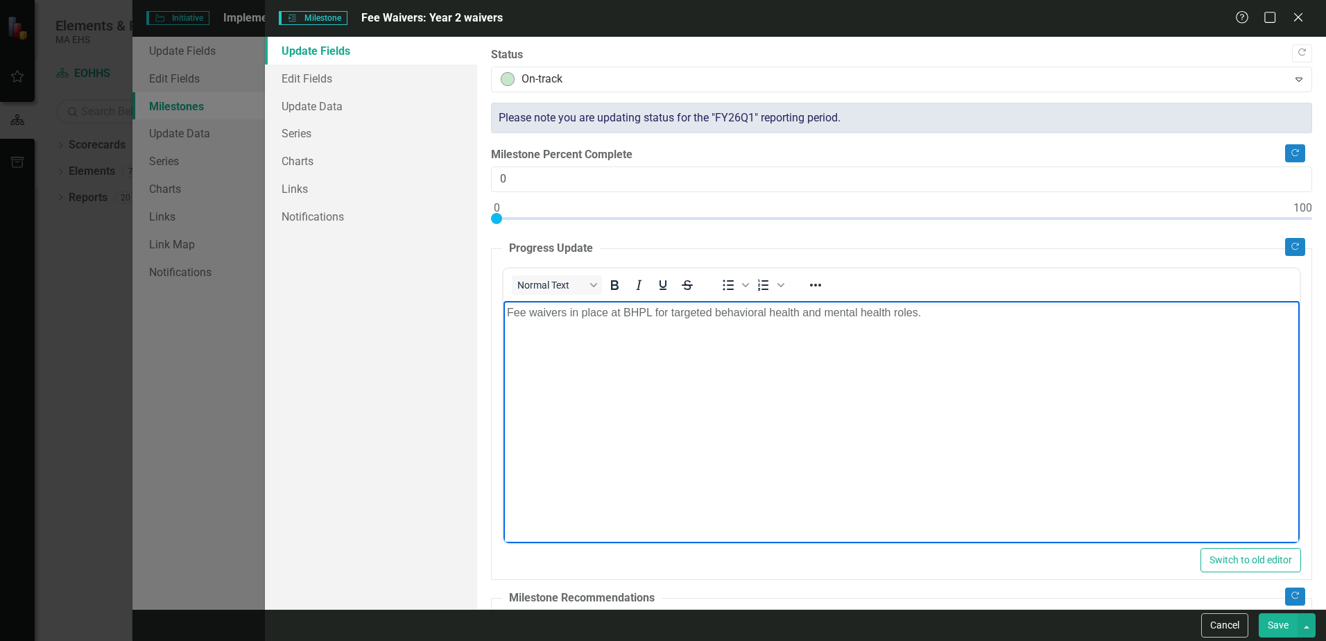
click at [510, 311] on p "Fee waivers in place at BHPL for targeted behavioral health and mental health r…" at bounding box center [901, 312] width 789 height 17
click at [726, 430] on body "First time applicant Fee waivers in place at BHPL for targeted behavioral healt…" at bounding box center [902, 404] width 796 height 208
click at [610, 313] on p "First time applicant Fee waivers in place at BHPL for targeted behavioral healt…" at bounding box center [901, 312] width 789 height 17
click at [714, 314] on p "First time applicant fee waivers in place at BHPL for targeted behavioral healt…" at bounding box center [901, 312] width 789 height 17
click at [1283, 626] on button "Save" at bounding box center [1278, 625] width 39 height 24
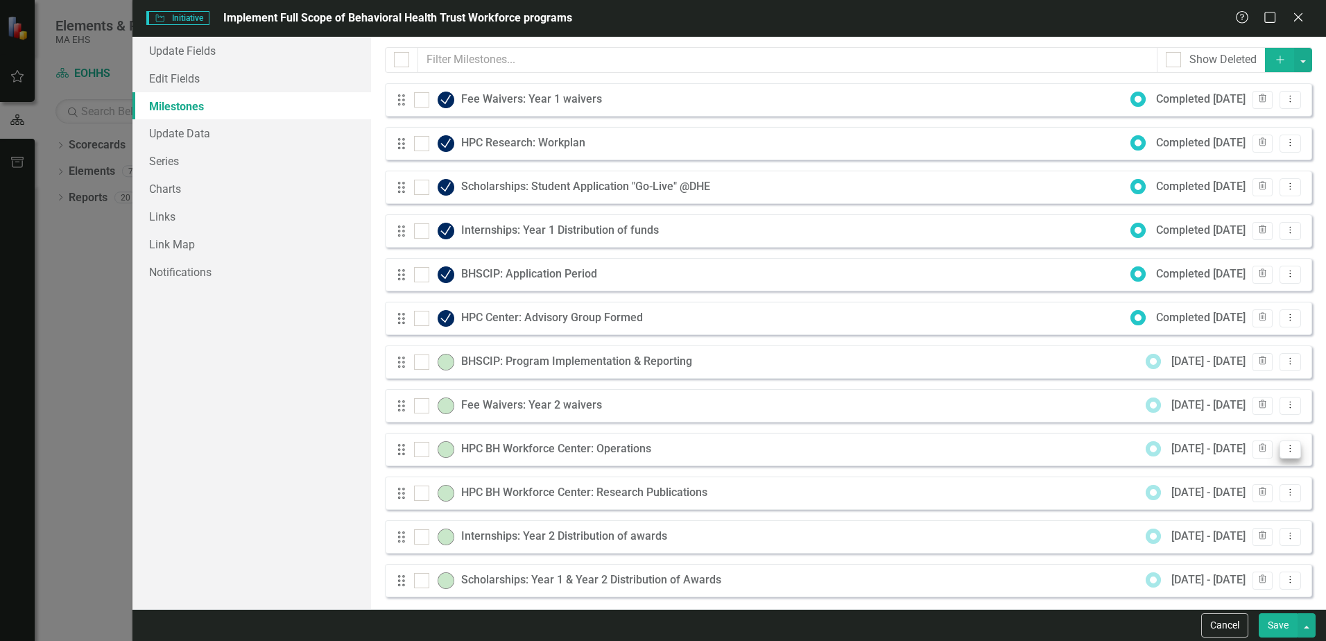
click at [1285, 449] on icon "Dropdown Menu" at bounding box center [1291, 448] width 12 height 9
click at [1237, 470] on link "Edit Edit Milestone" at bounding box center [1225, 472] width 130 height 26
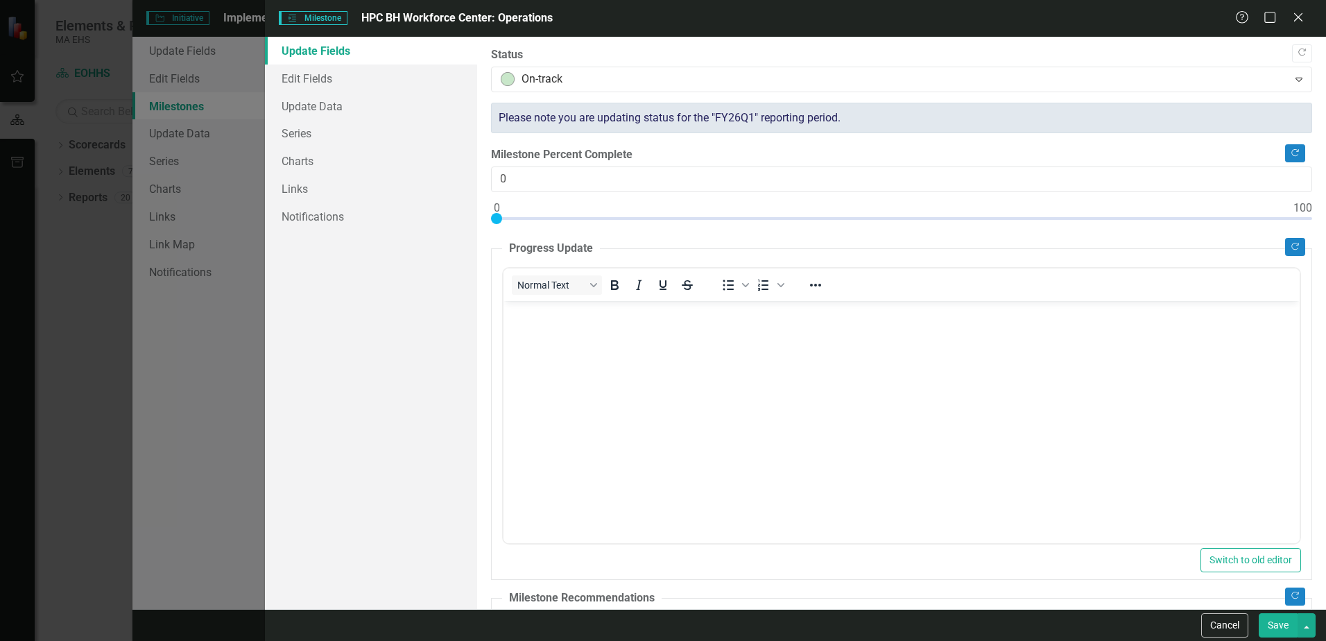
click at [582, 371] on body "Rich Text Area. Press ALT-0 for help." at bounding box center [902, 404] width 796 height 208
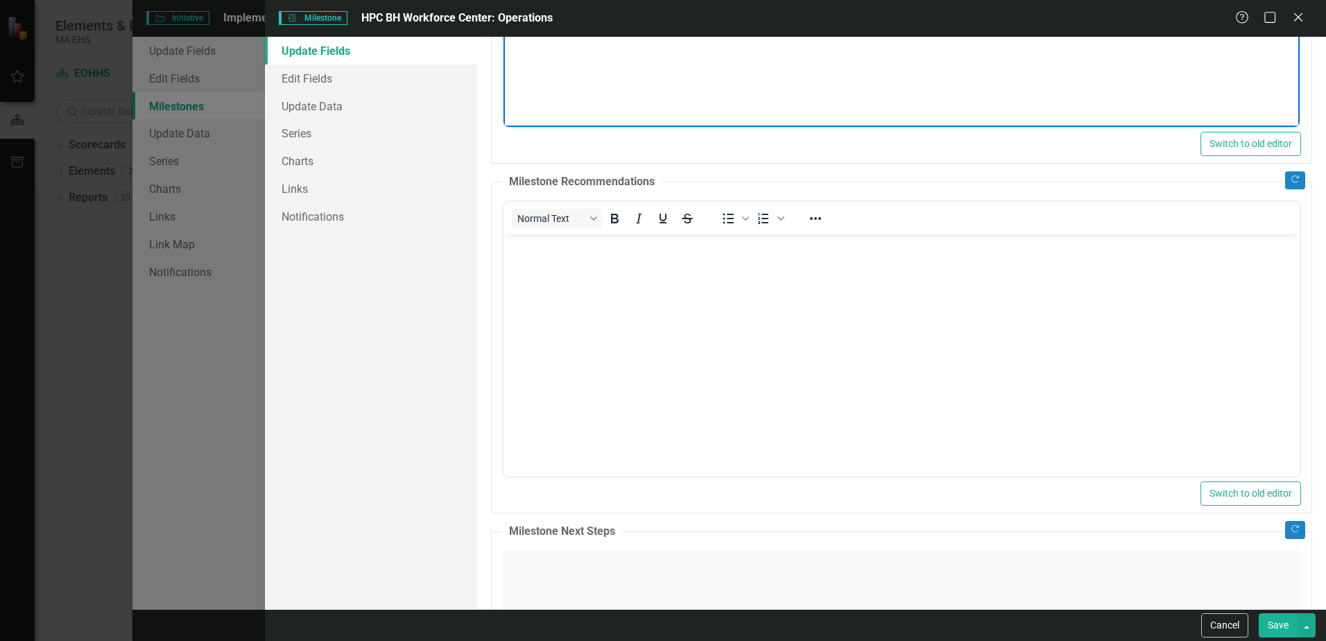
scroll to position [555, 0]
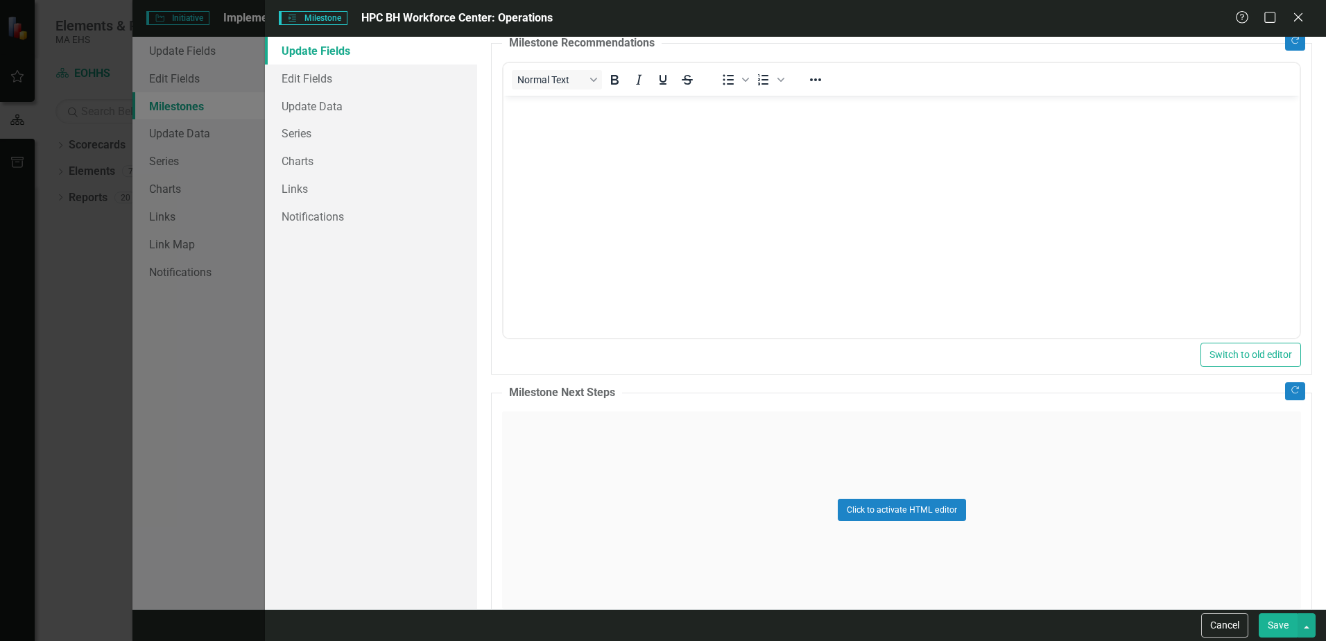
click at [1276, 623] on button "Save" at bounding box center [1278, 625] width 39 height 24
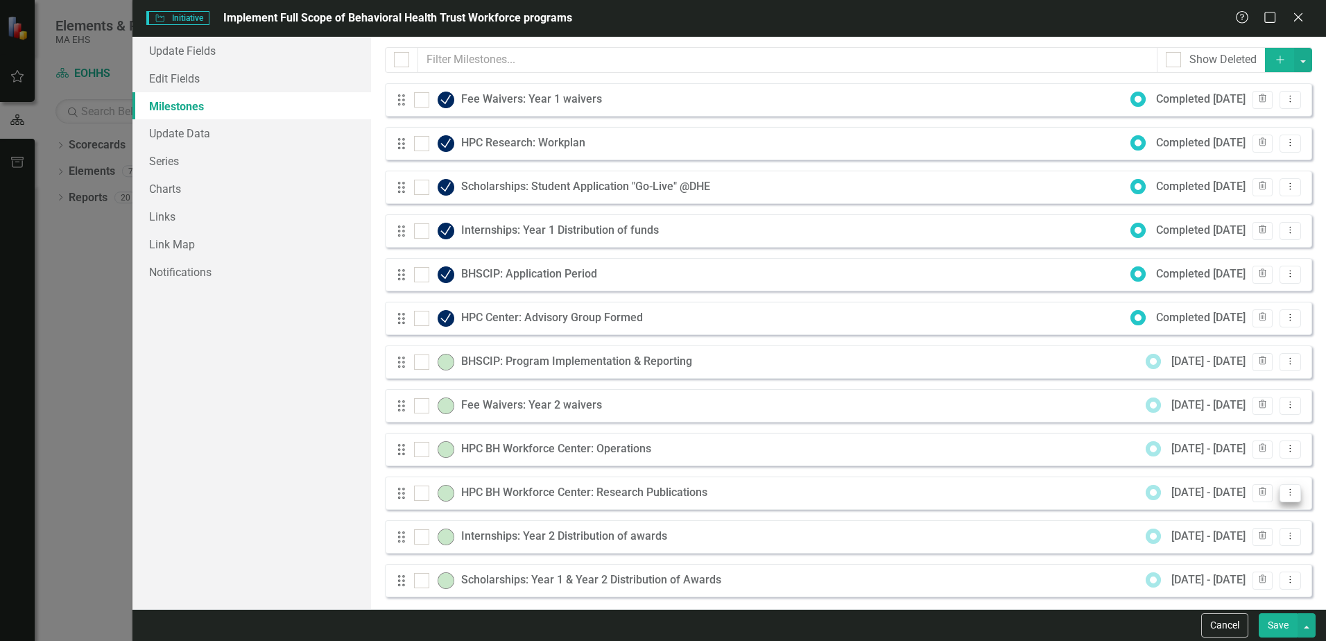
click at [1285, 488] on icon "Dropdown Menu" at bounding box center [1291, 492] width 12 height 9
click at [1246, 517] on link "Edit Edit Milestone" at bounding box center [1225, 516] width 130 height 26
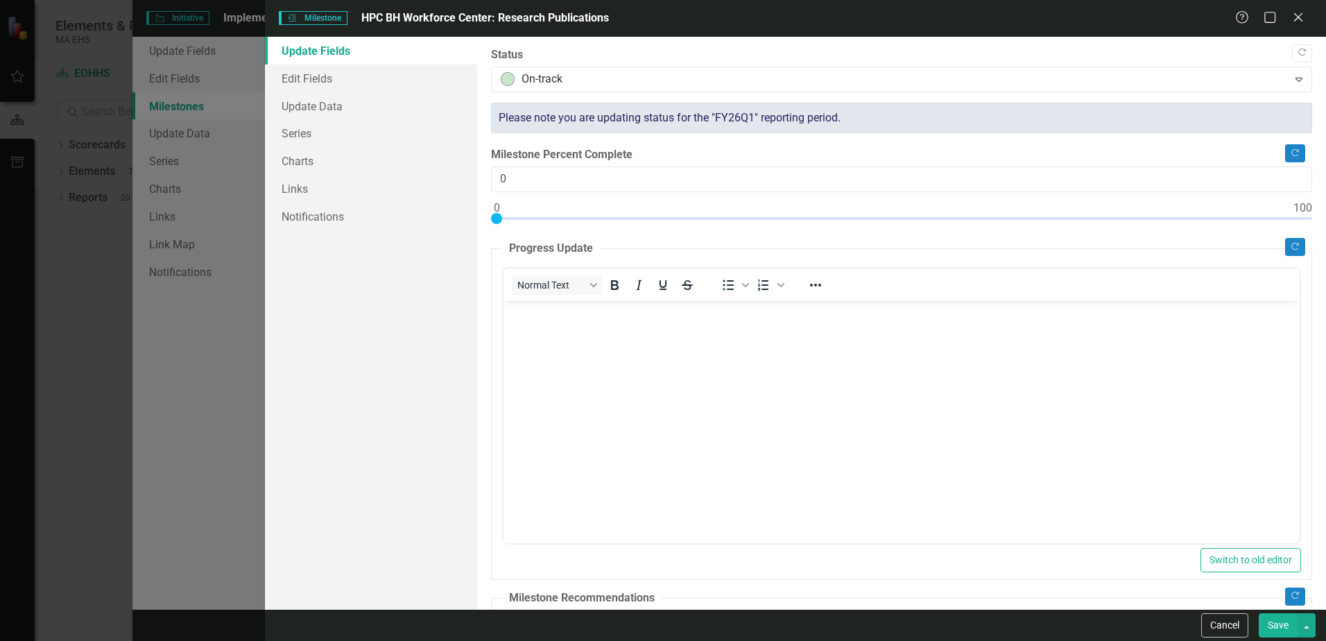
scroll to position [0, 0]
click at [654, 415] on body "Rich Text Area. Press ALT-0 for help." at bounding box center [902, 404] width 796 height 208
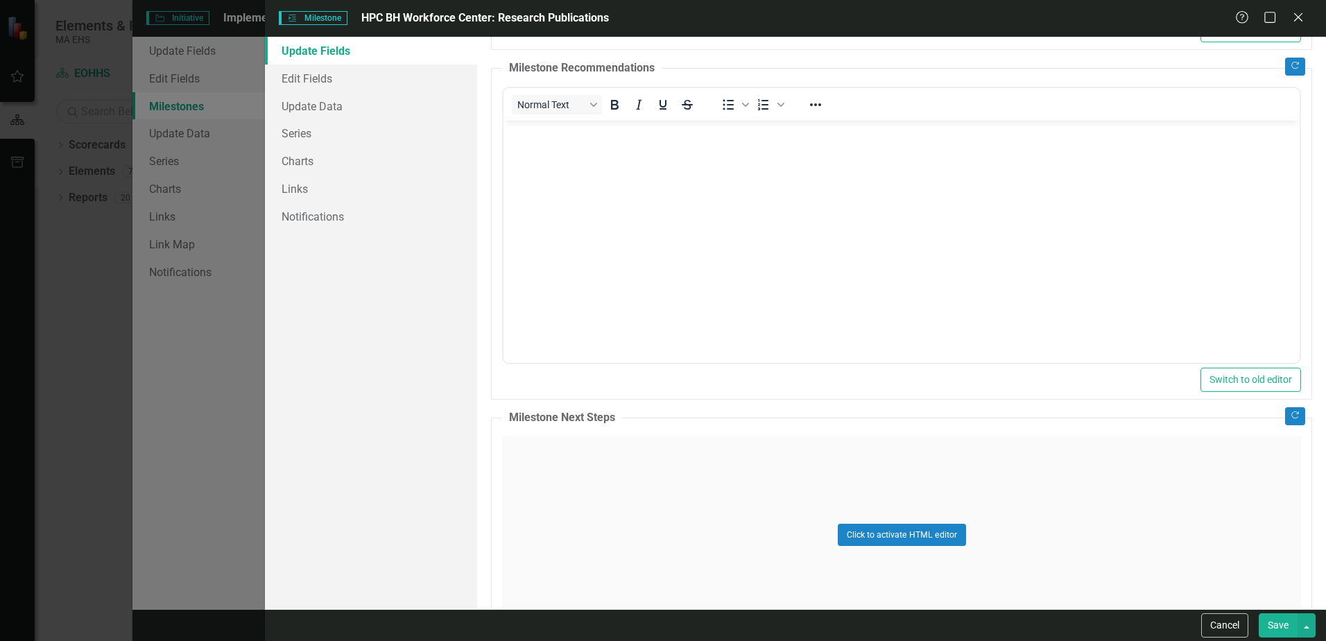
scroll to position [555, 0]
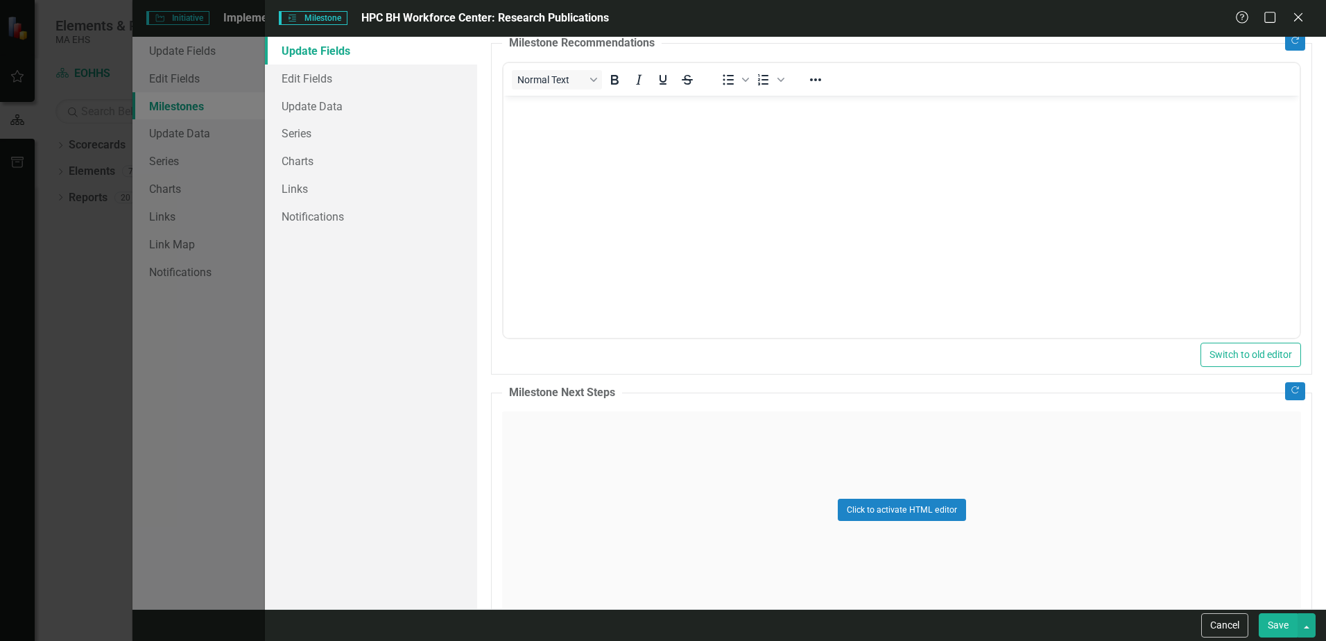
click at [650, 463] on div "Click to activate HTML editor" at bounding box center [901, 510] width 799 height 198
click at [649, 462] on p "Rich Text Area. Press ALT-0 for help." at bounding box center [901, 456] width 789 height 17
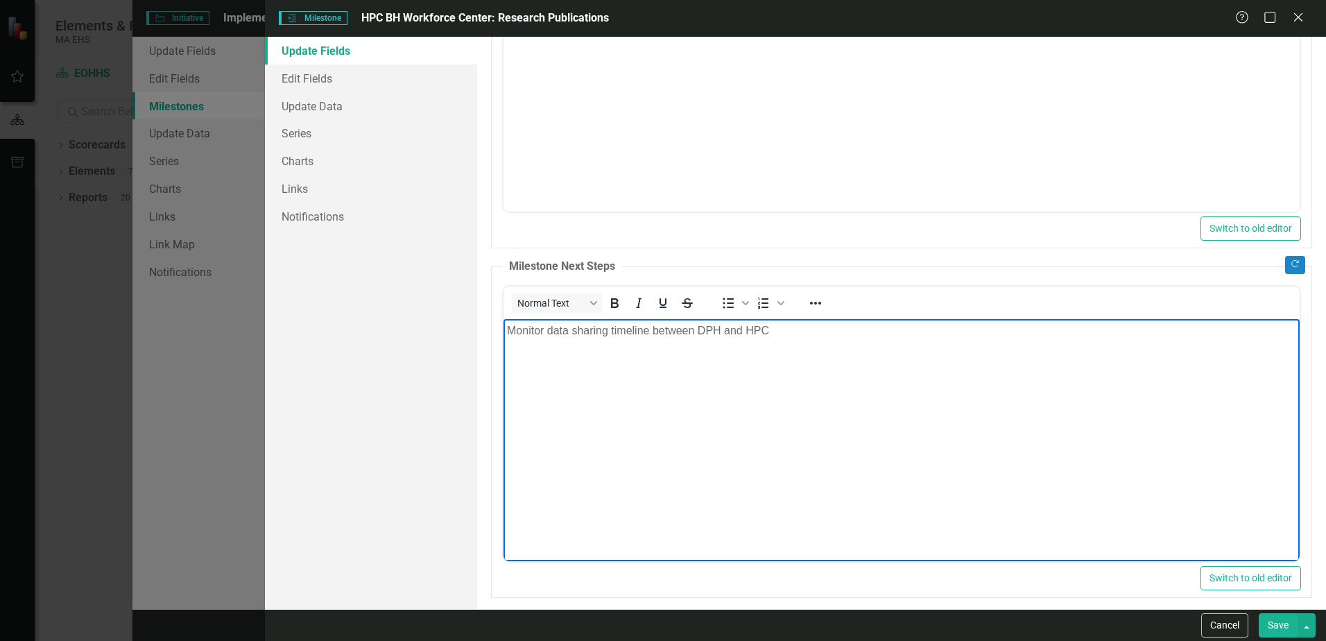
scroll to position [691, 0]
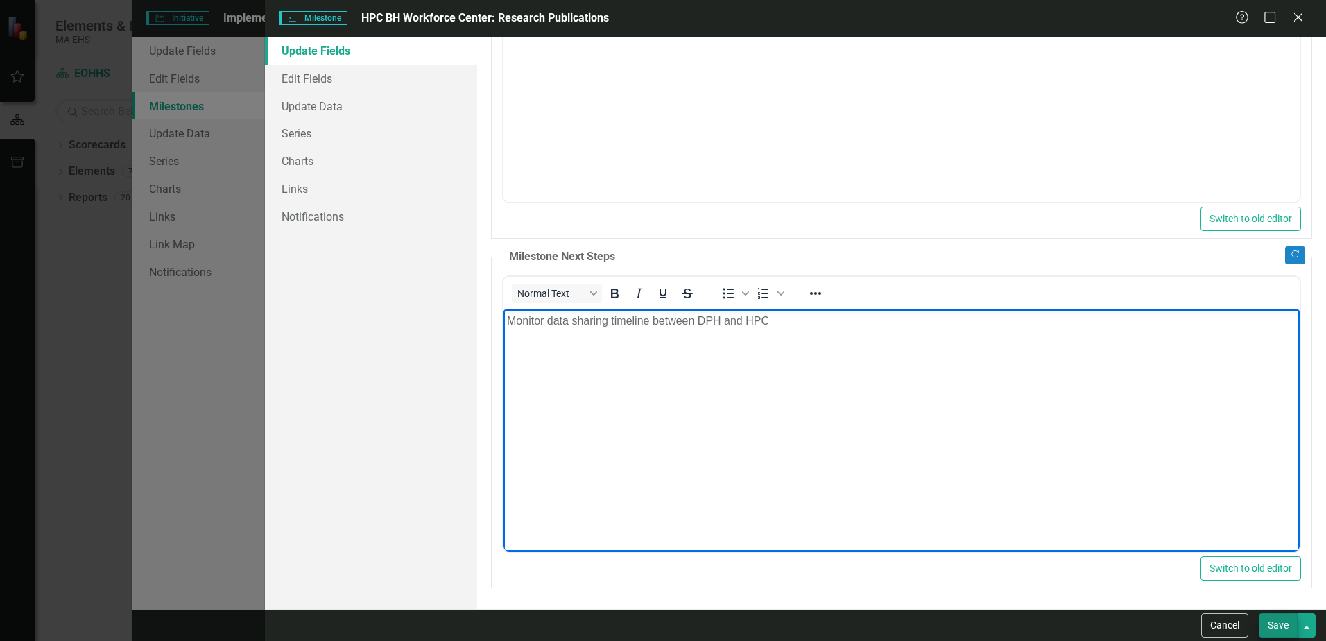
click at [1280, 624] on button "Save" at bounding box center [1278, 625] width 39 height 24
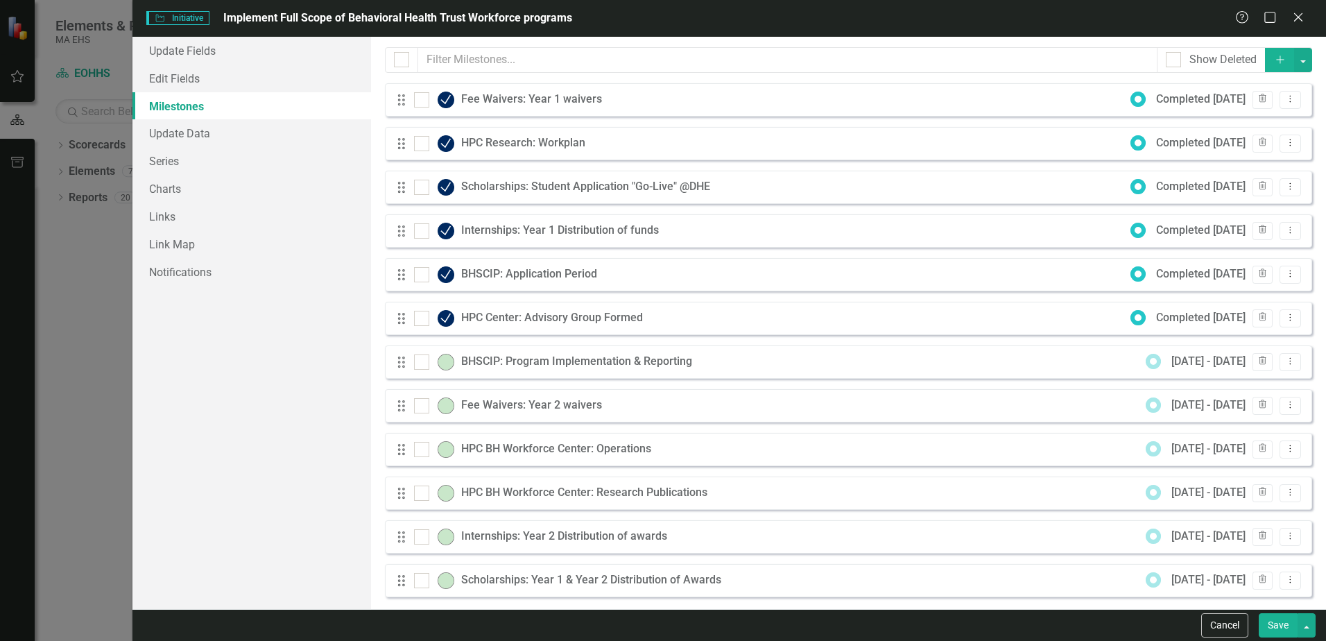
click at [551, 532] on div "Internships: Year 2 Distribution of awards" at bounding box center [567, 537] width 213 height 16
click at [1285, 535] on icon "Dropdown Menu" at bounding box center [1291, 535] width 12 height 9
click at [326, 505] on div "Update Fields Edit Fields Milestones Update Data Series Charts Links Link Map N…" at bounding box center [251, 323] width 239 height 572
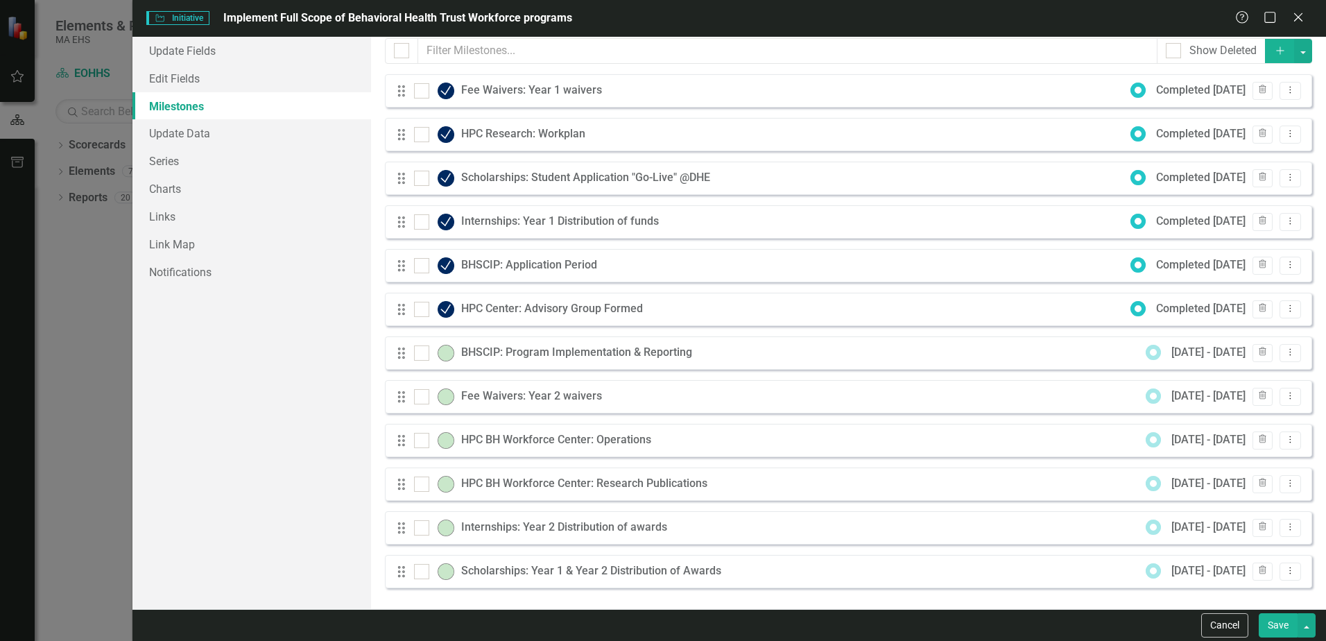
scroll to position [0, 0]
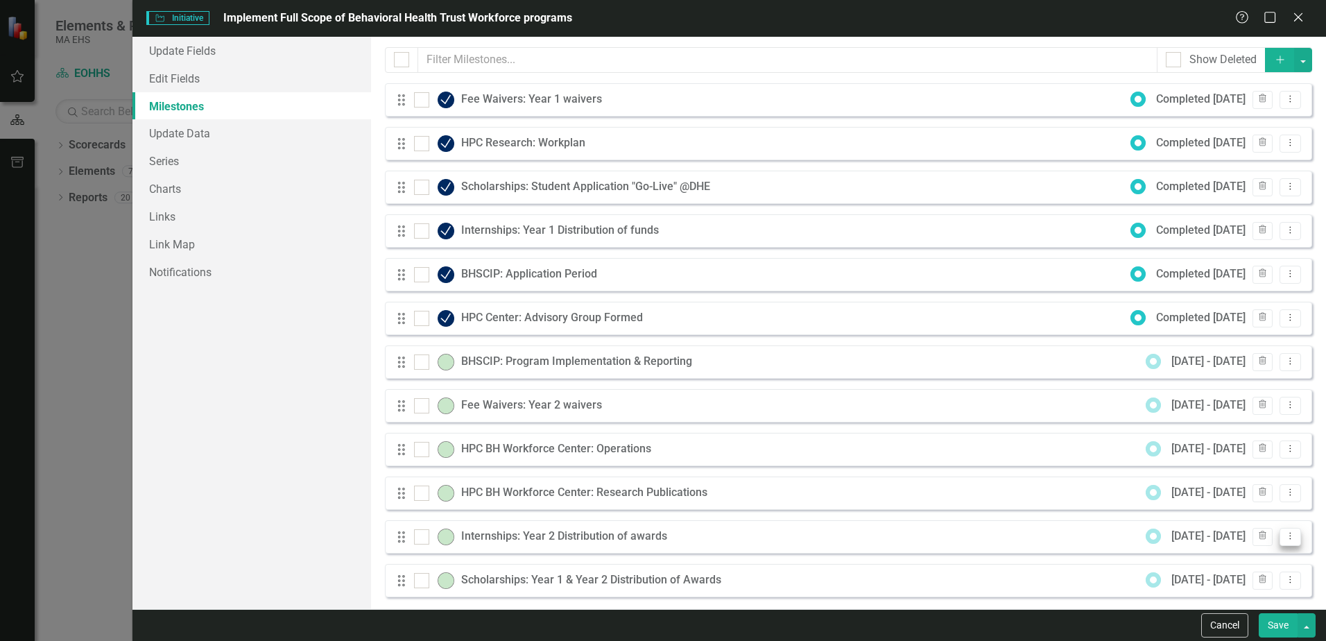
click at [1285, 531] on icon "Dropdown Menu" at bounding box center [1291, 535] width 12 height 9
click at [330, 528] on div "Update Fields Edit Fields Milestones Update Data Series Charts Links Link Map N…" at bounding box center [251, 323] width 239 height 572
click at [189, 49] on link "Update Fields" at bounding box center [251, 51] width 239 height 28
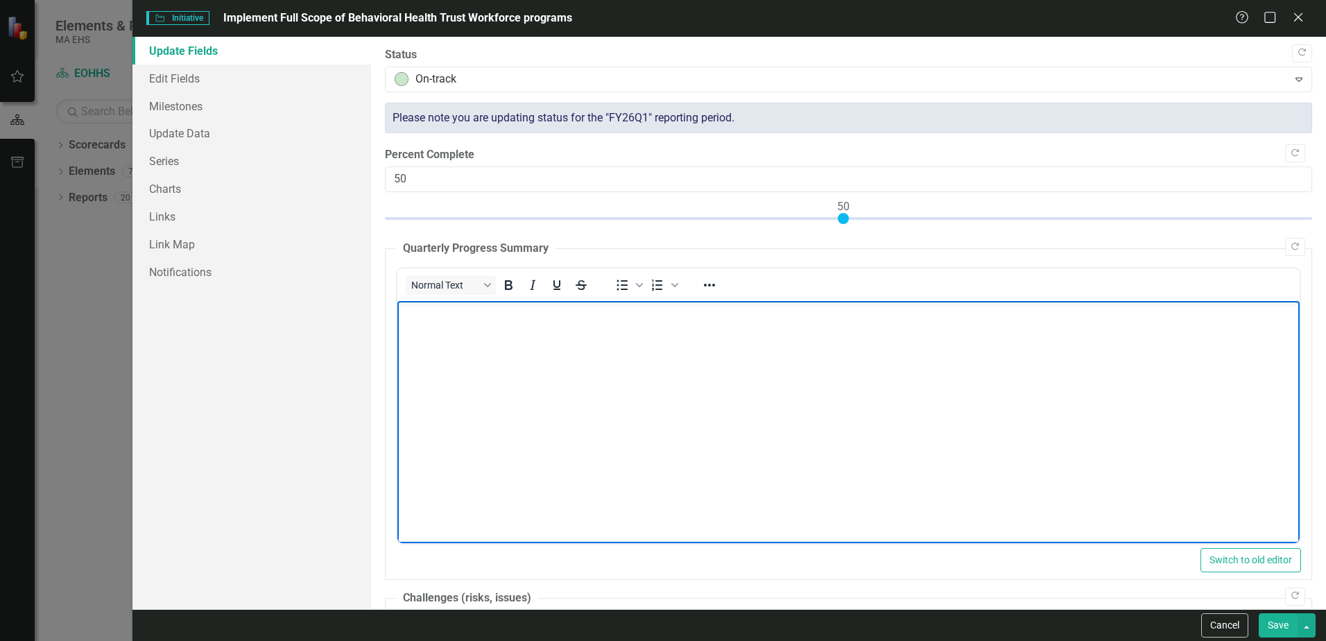
click at [468, 418] on body "Rich Text Area. Press ALT-0 for help." at bounding box center [848, 404] width 902 height 208
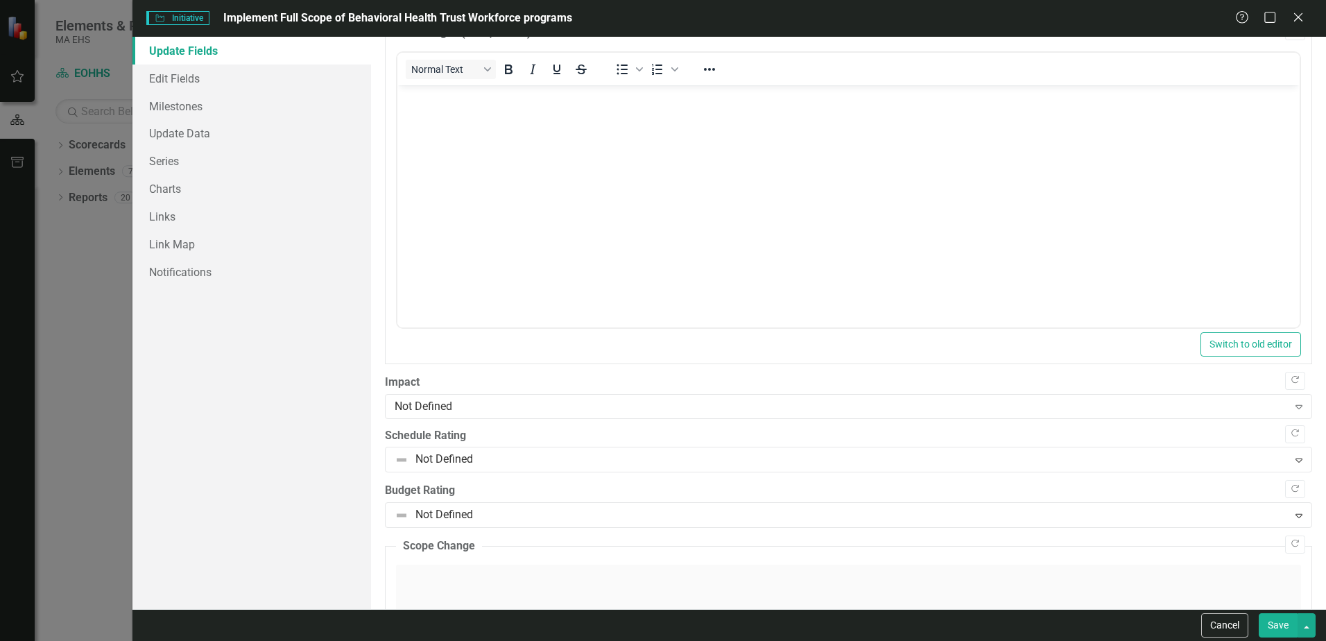
scroll to position [635, 0]
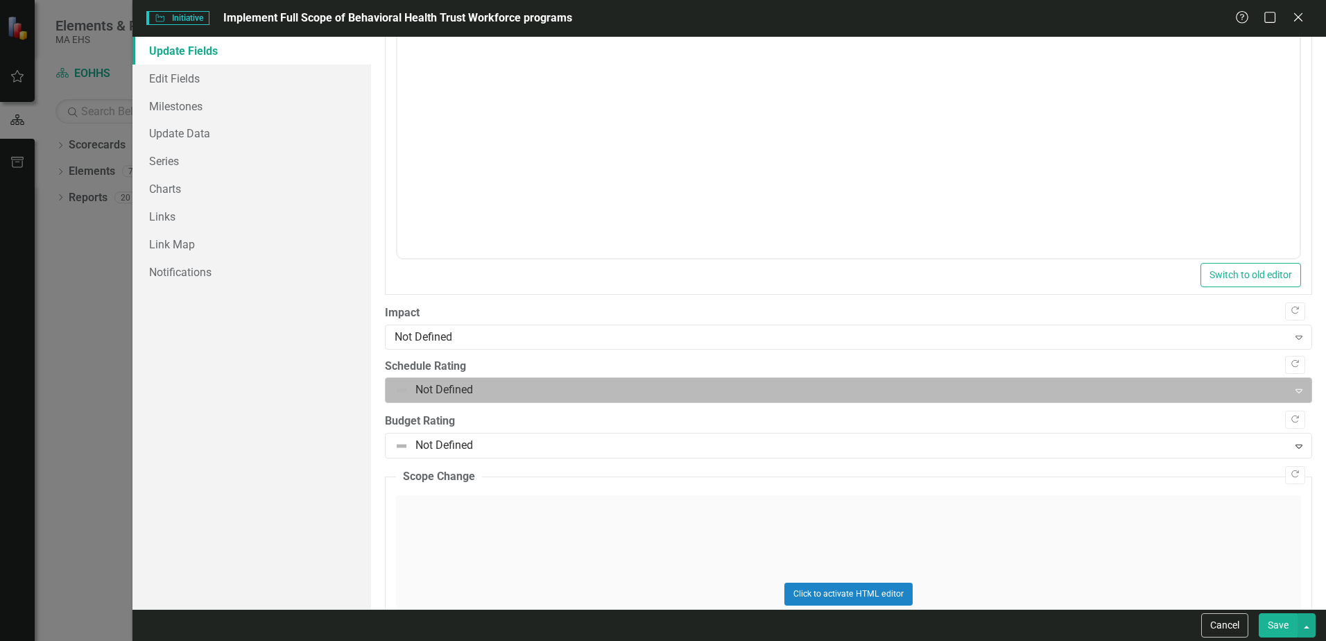
click at [1292, 391] on icon "Expand" at bounding box center [1299, 390] width 14 height 11
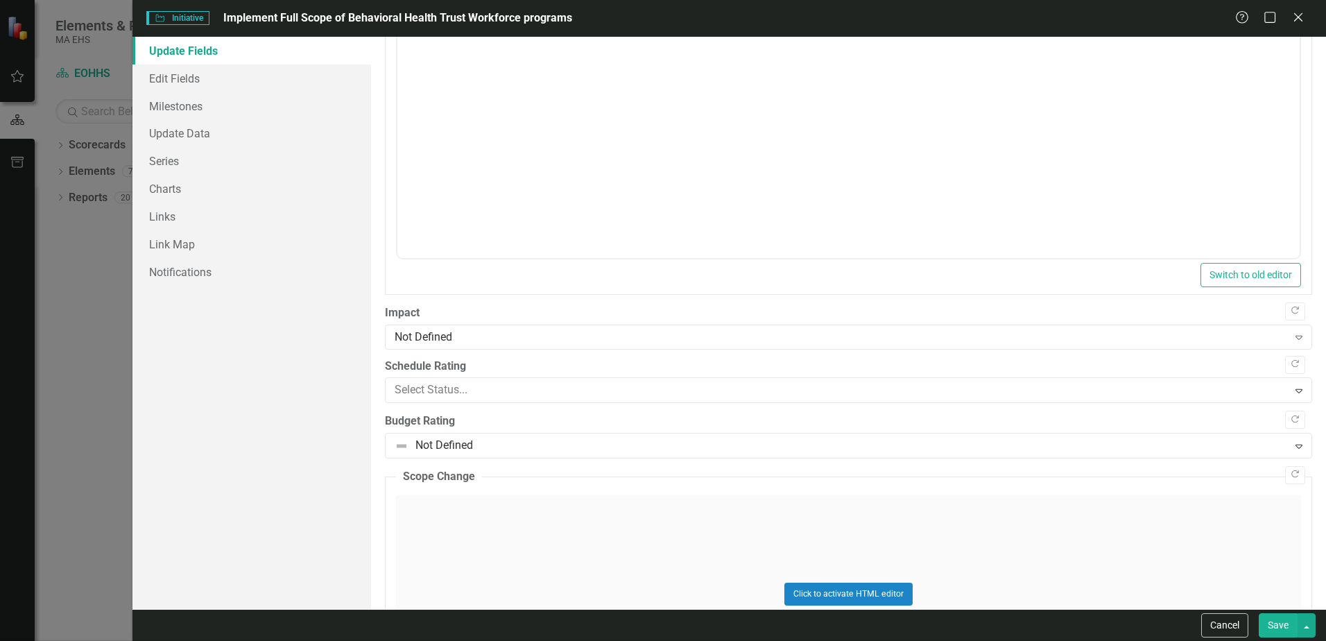
click at [1293, 449] on icon "Expand" at bounding box center [1299, 445] width 14 height 11
click at [1292, 337] on icon "Expand" at bounding box center [1299, 337] width 14 height 11
click at [420, 640] on div "Not Defined" at bounding box center [666, 652] width 1304 height 16
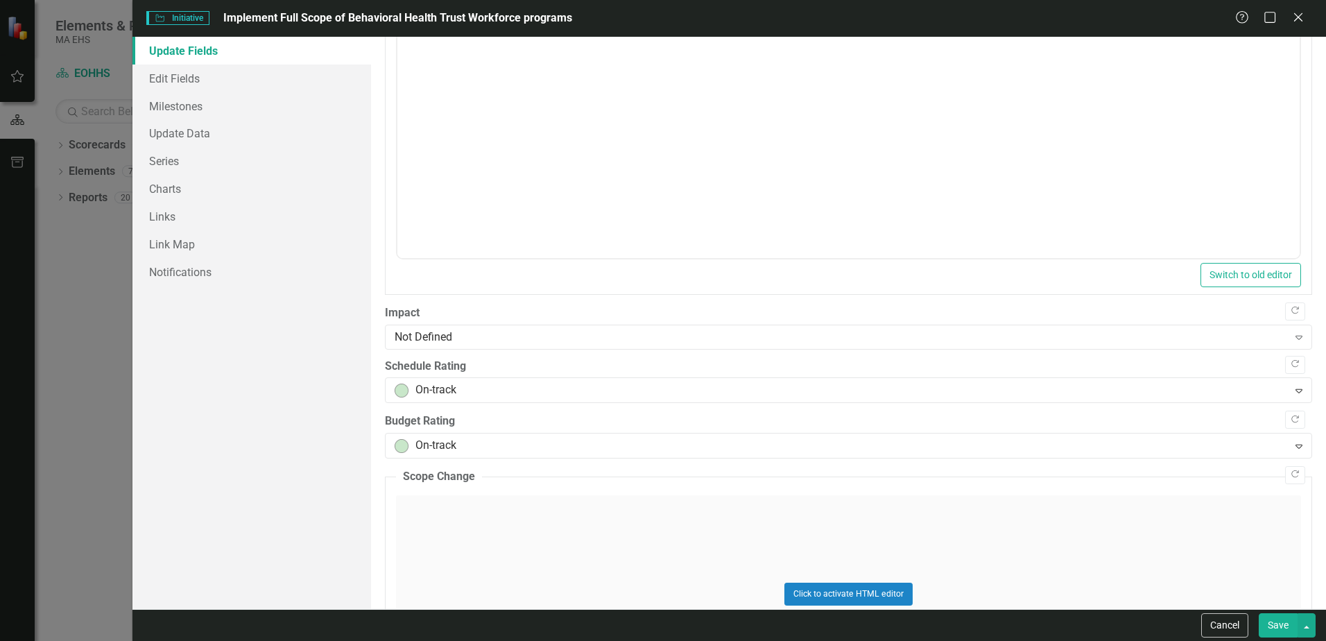
click at [630, 535] on div "Click to activate HTML editor" at bounding box center [848, 594] width 905 height 198
click at [556, 554] on body "Rich Text Area. Press ALT-0 for help." at bounding box center [848, 633] width 902 height 208
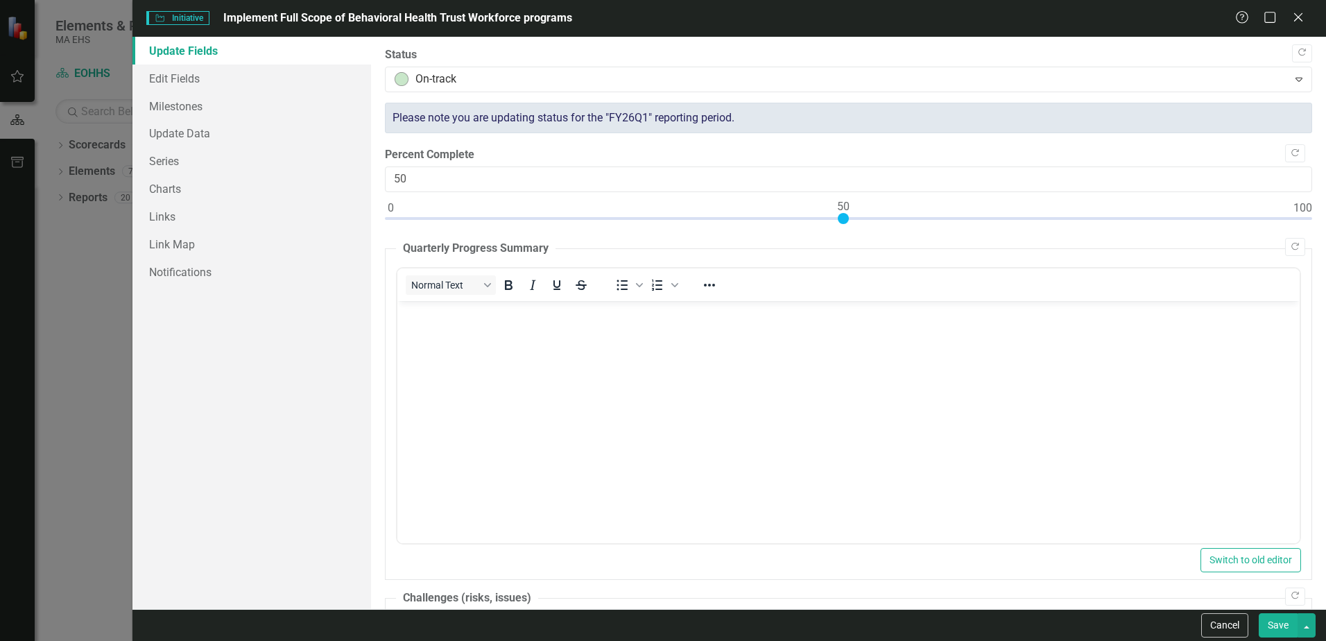
click at [1280, 627] on button "Save" at bounding box center [1278, 625] width 39 height 24
checkbox input "false"
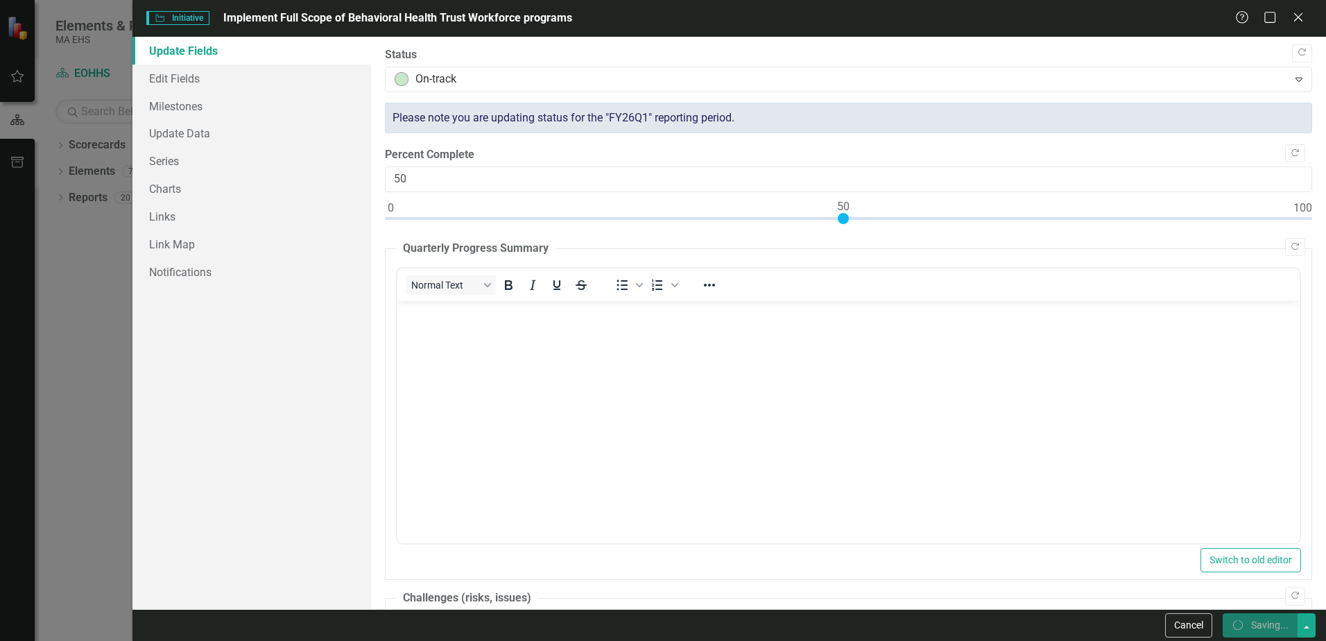
checkbox input "false"
checkbox input "true"
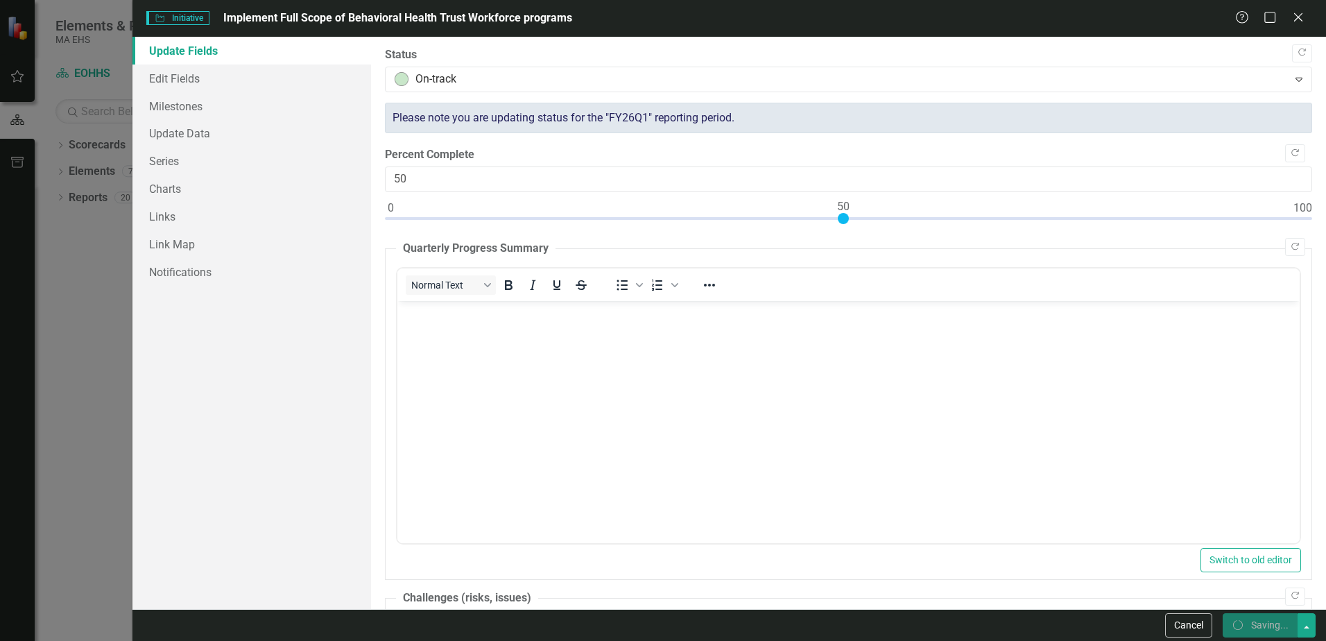
checkbox input "true"
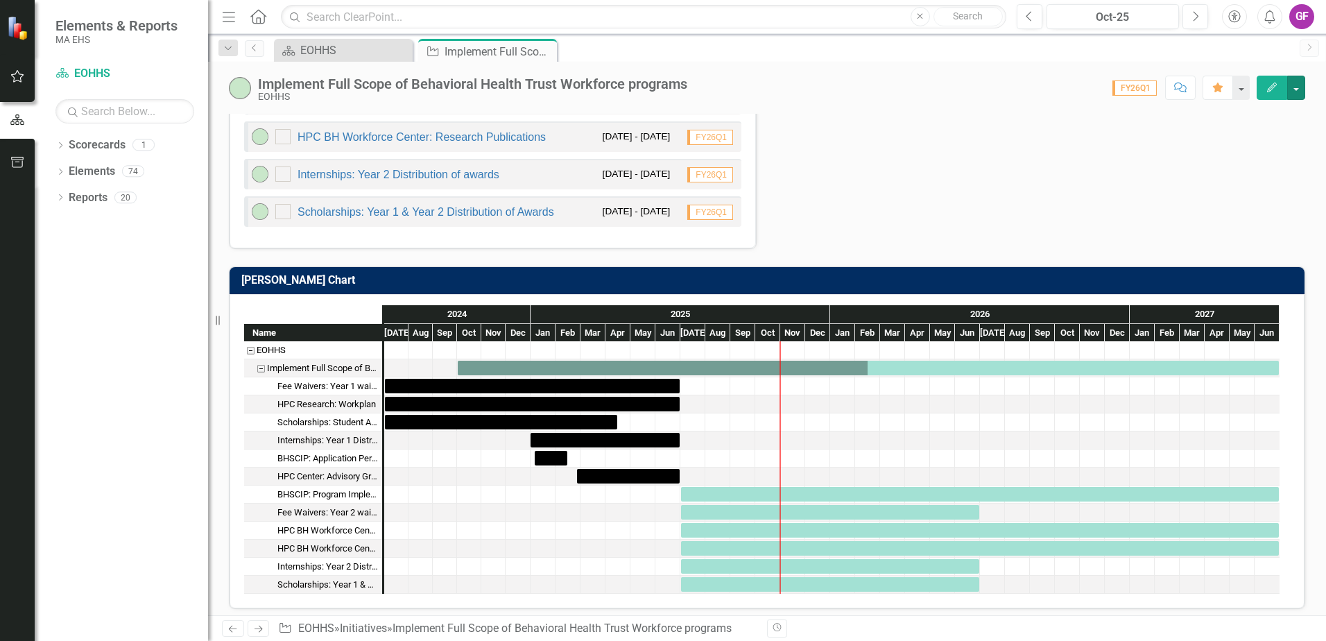
scroll to position [971, 0]
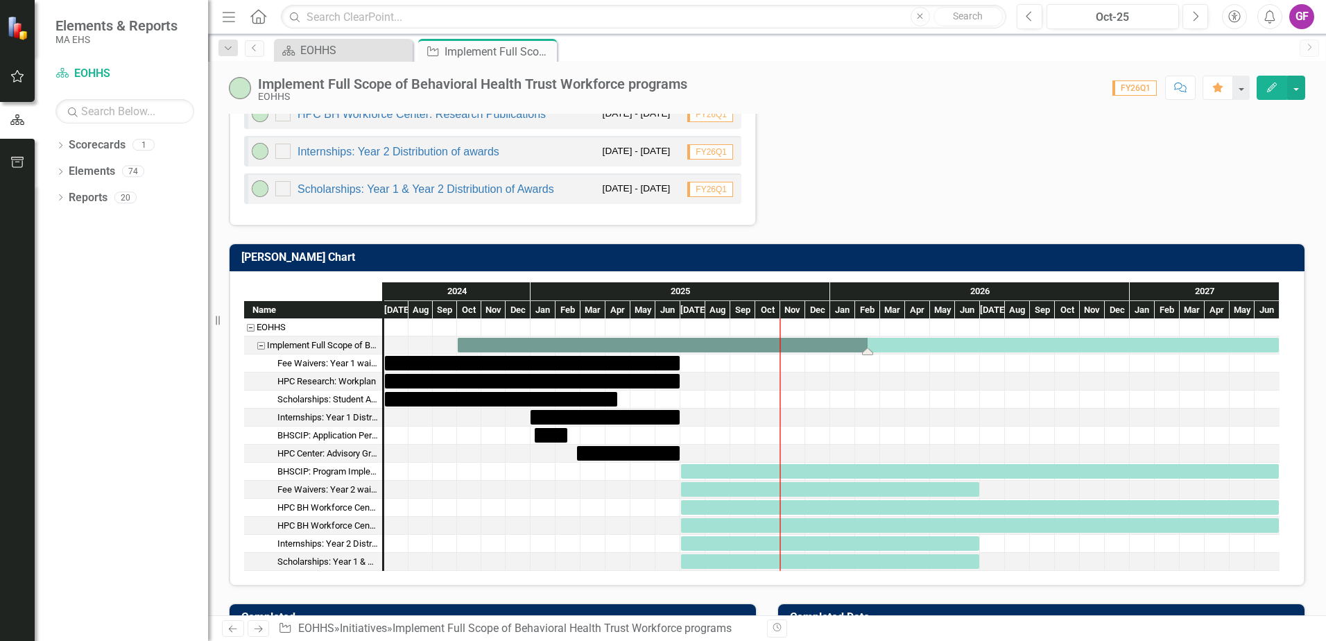
click at [704, 346] on div "Task: Start date: 2024-10-01 End date: 2027-06-30" at bounding box center [868, 345] width 821 height 15
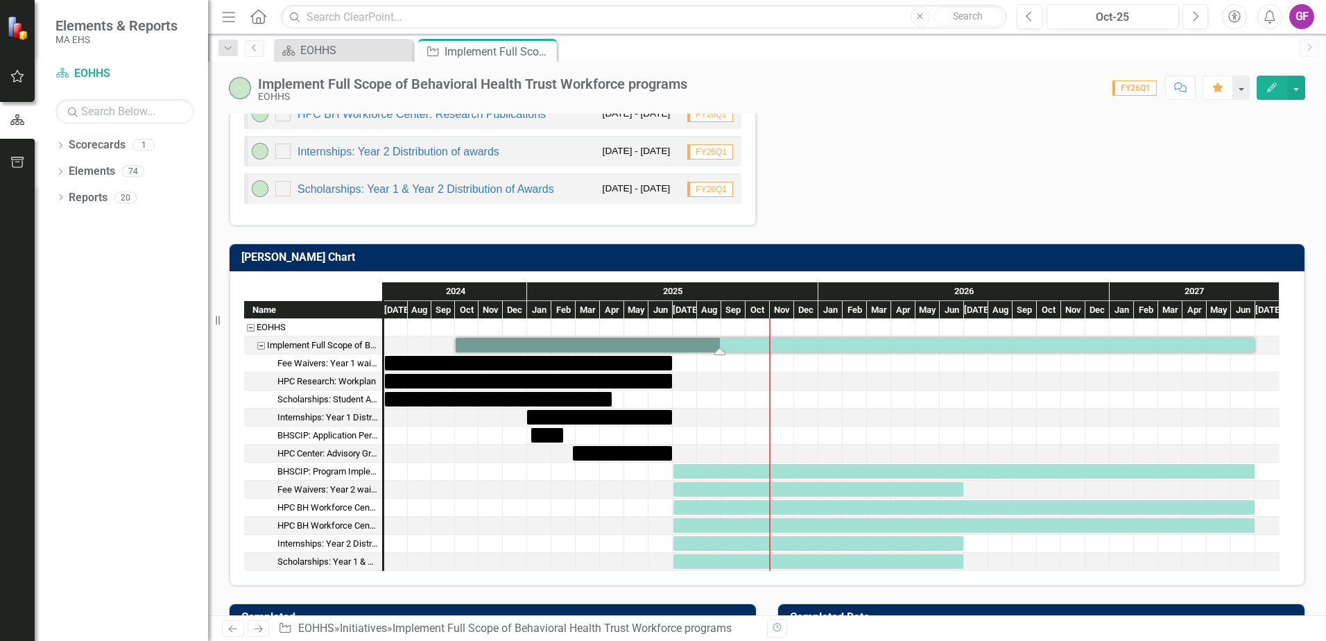
drag, startPoint x: 864, startPoint y: 353, endPoint x: 740, endPoint y: 352, distance: 124.2
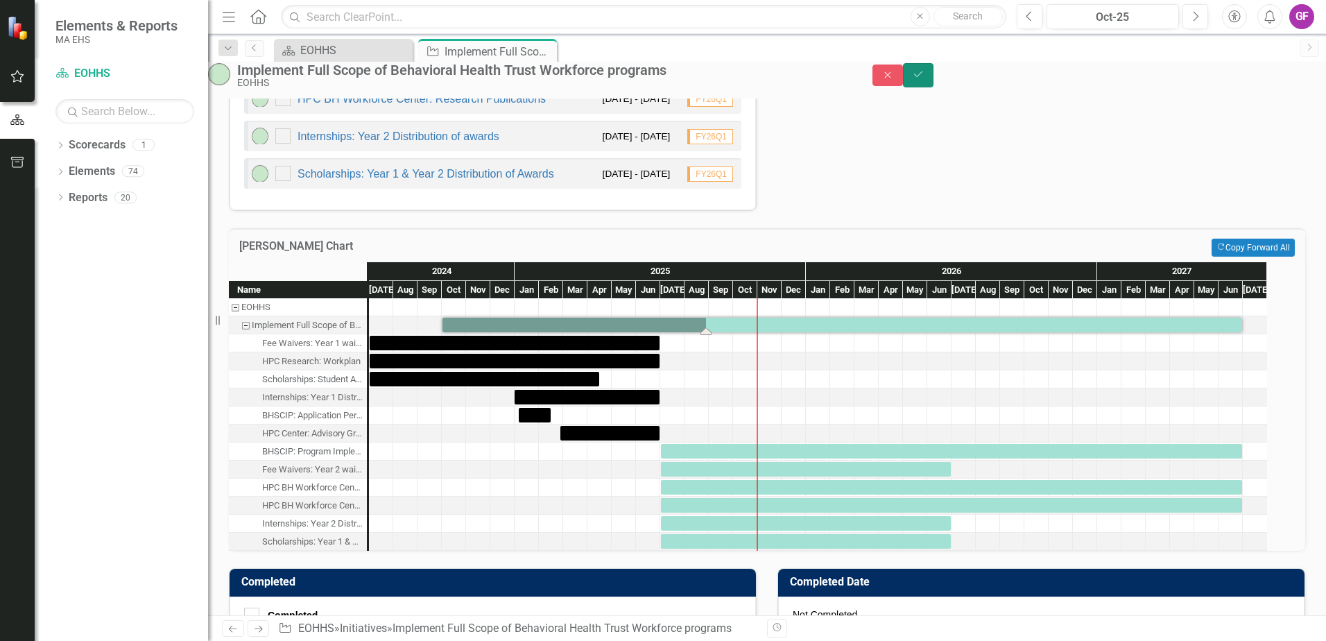
click at [925, 79] on icon "Save" at bounding box center [918, 74] width 12 height 10
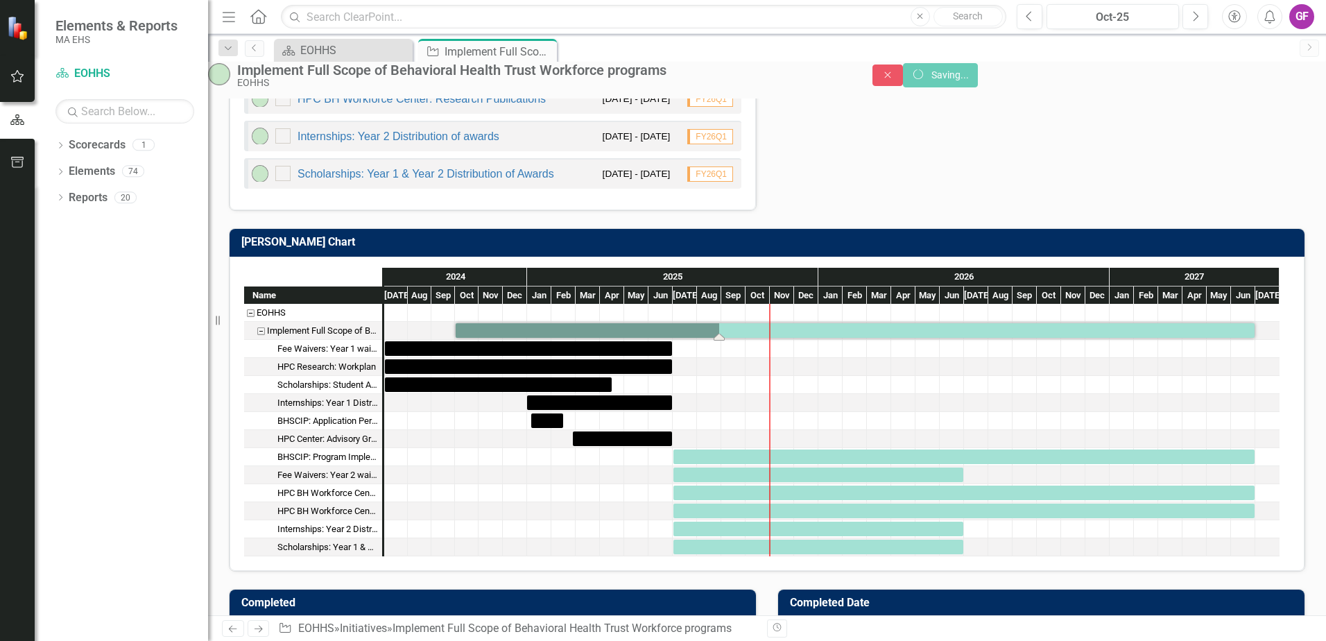
checkbox input "false"
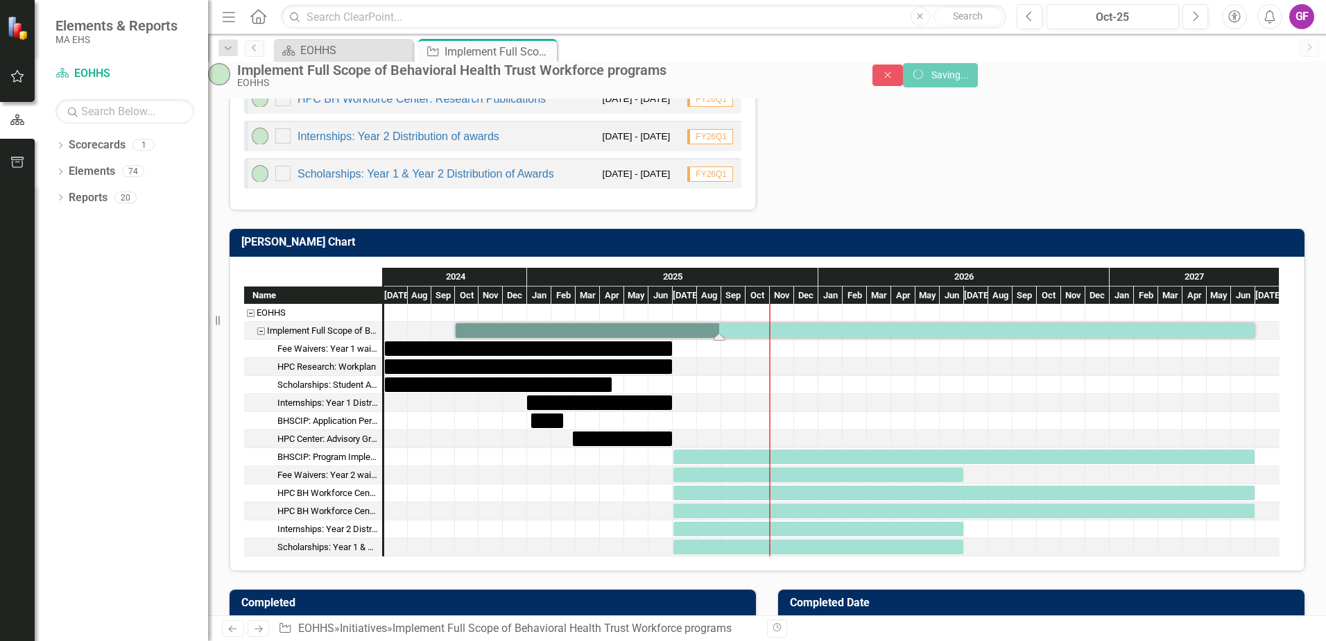
checkbox input "false"
checkbox input "true"
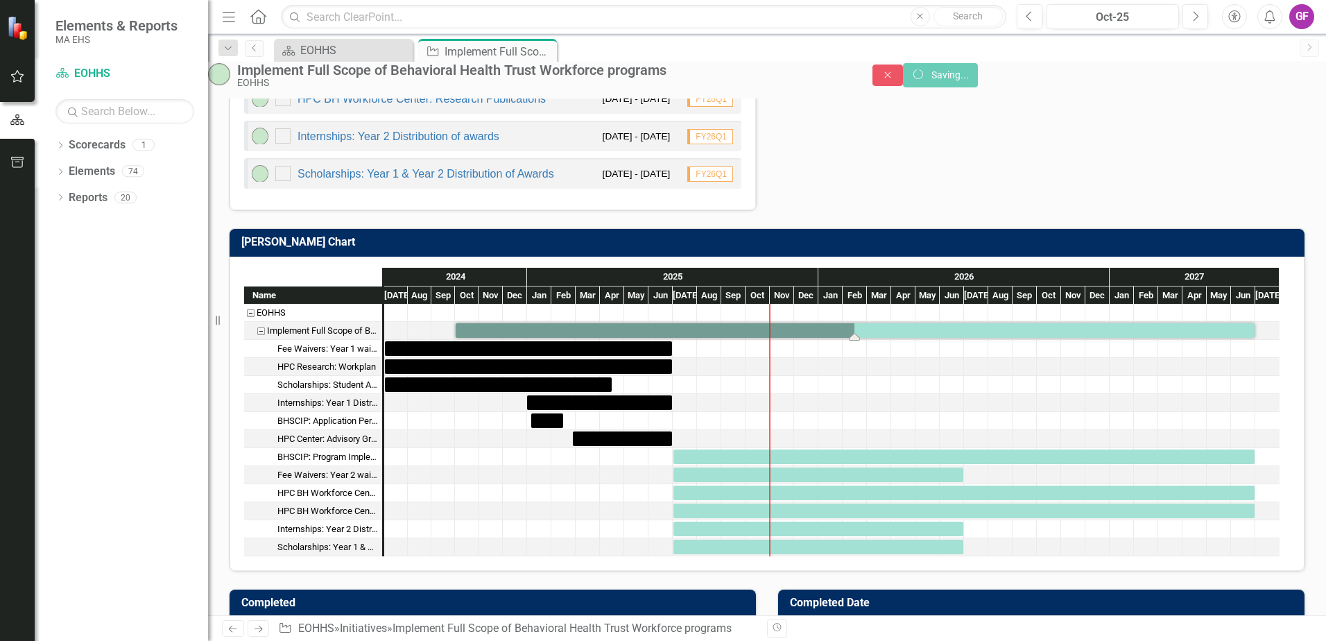
checkbox input "true"
checkbox input "false"
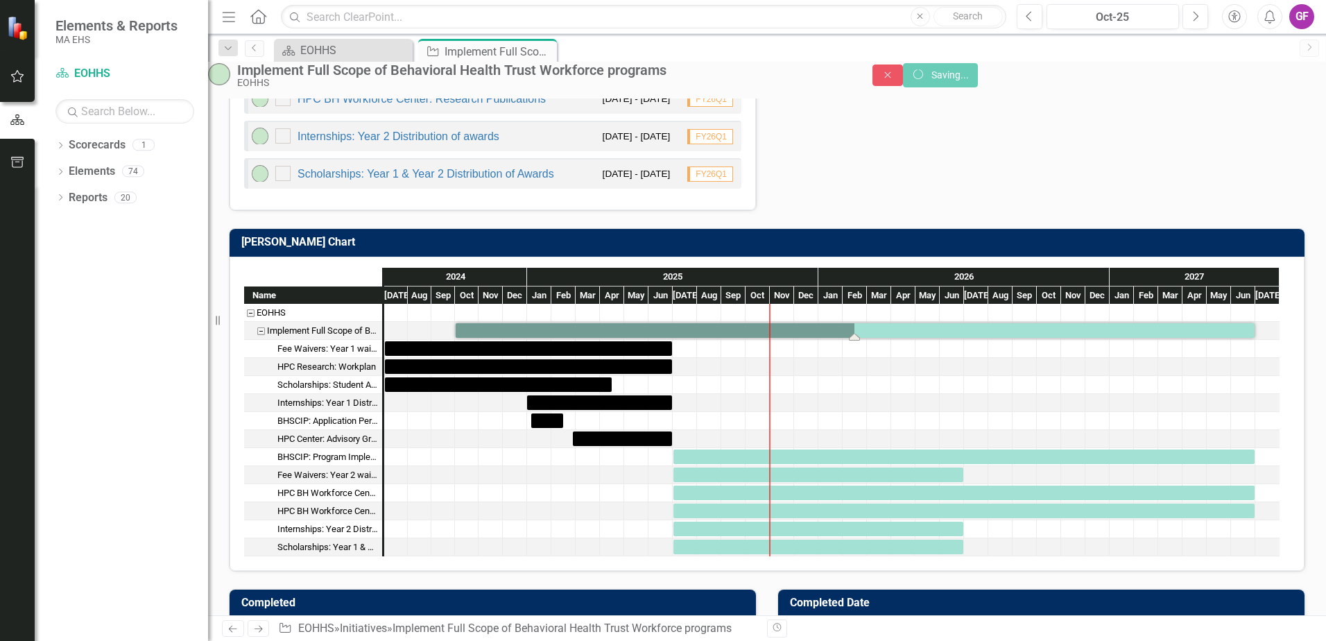
checkbox input "false"
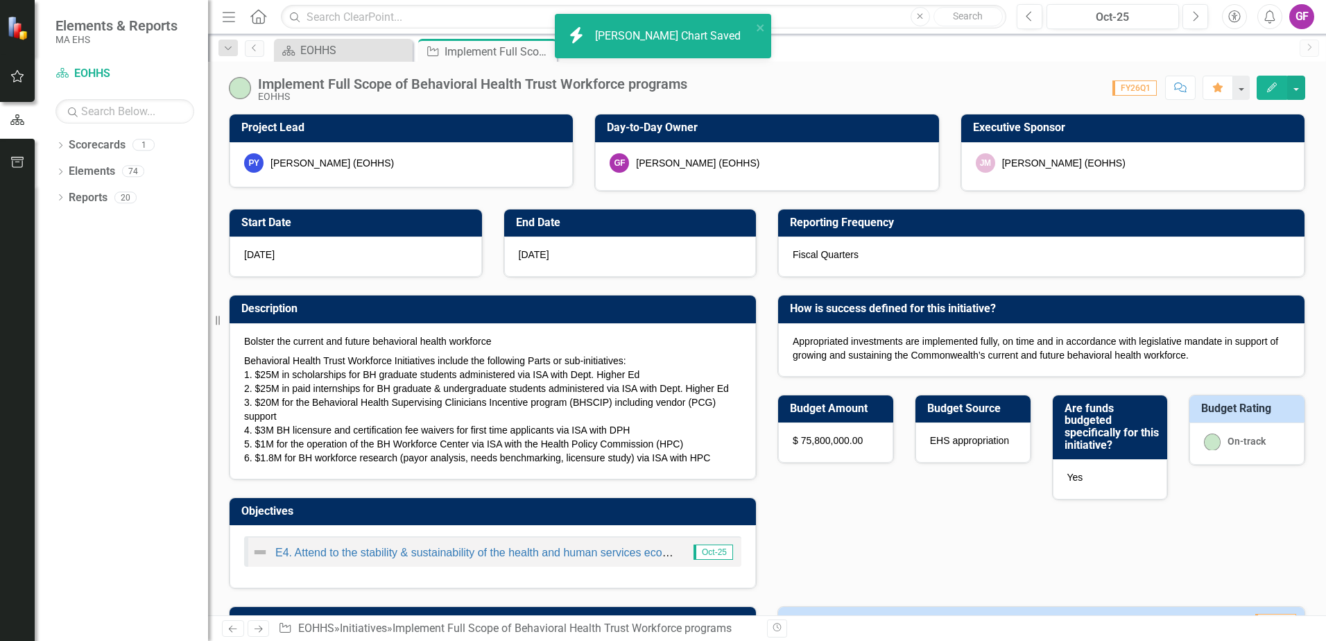
checkbox input "false"
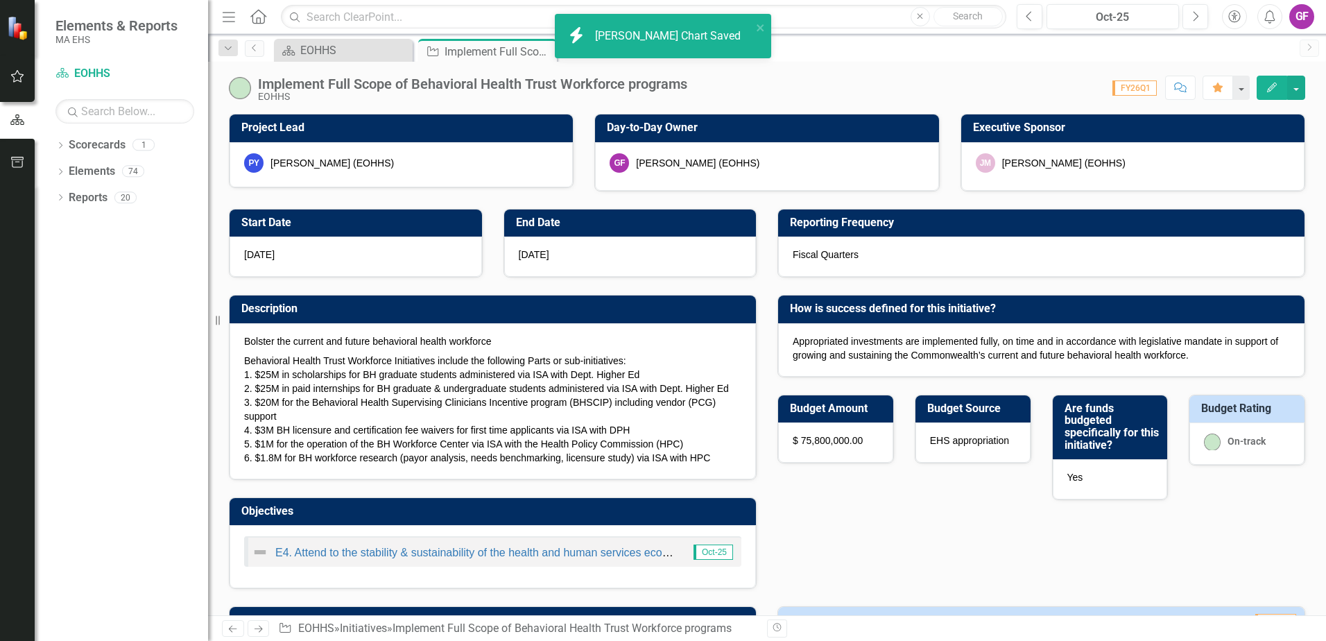
checkbox input "false"
checkbox input "true"
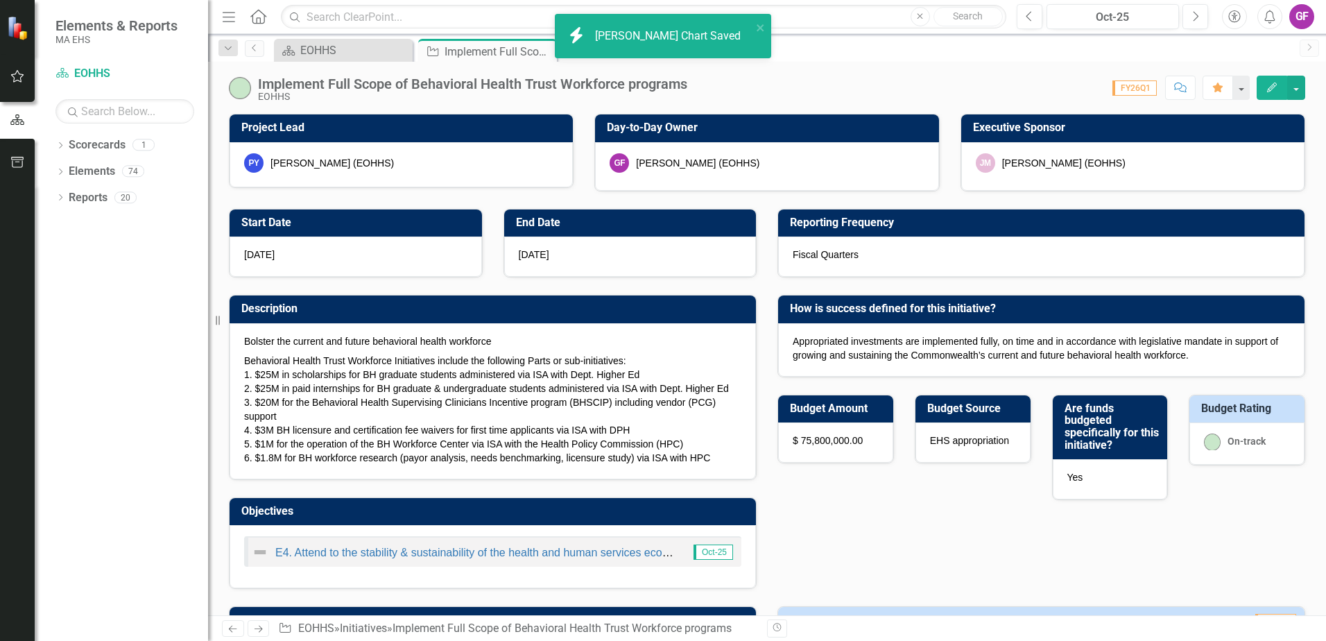
checkbox input "true"
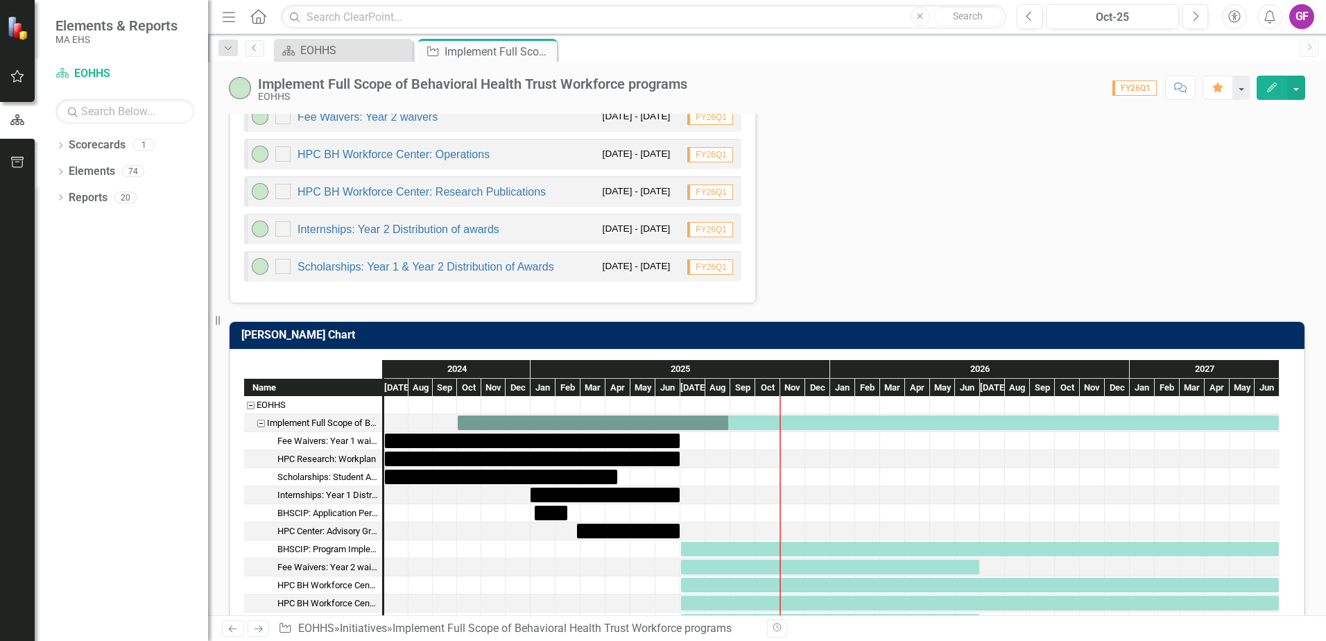
scroll to position [902, 0]
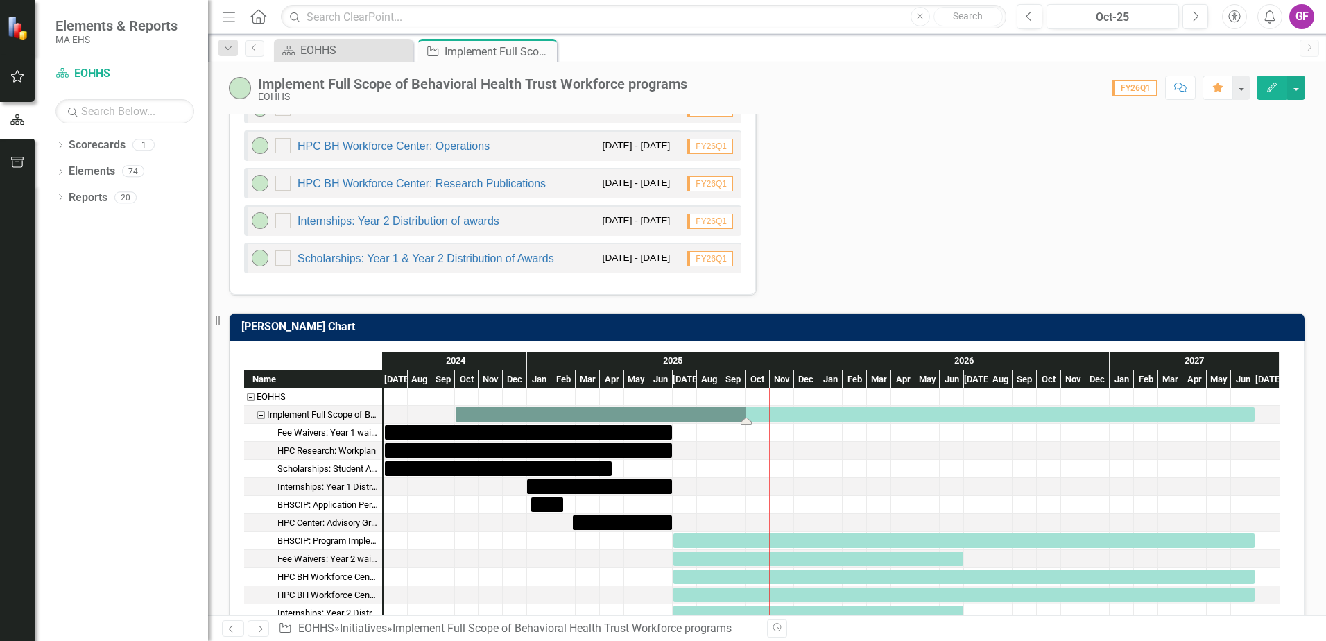
drag, startPoint x: 728, startPoint y: 422, endPoint x: 754, endPoint y: 422, distance: 25.7
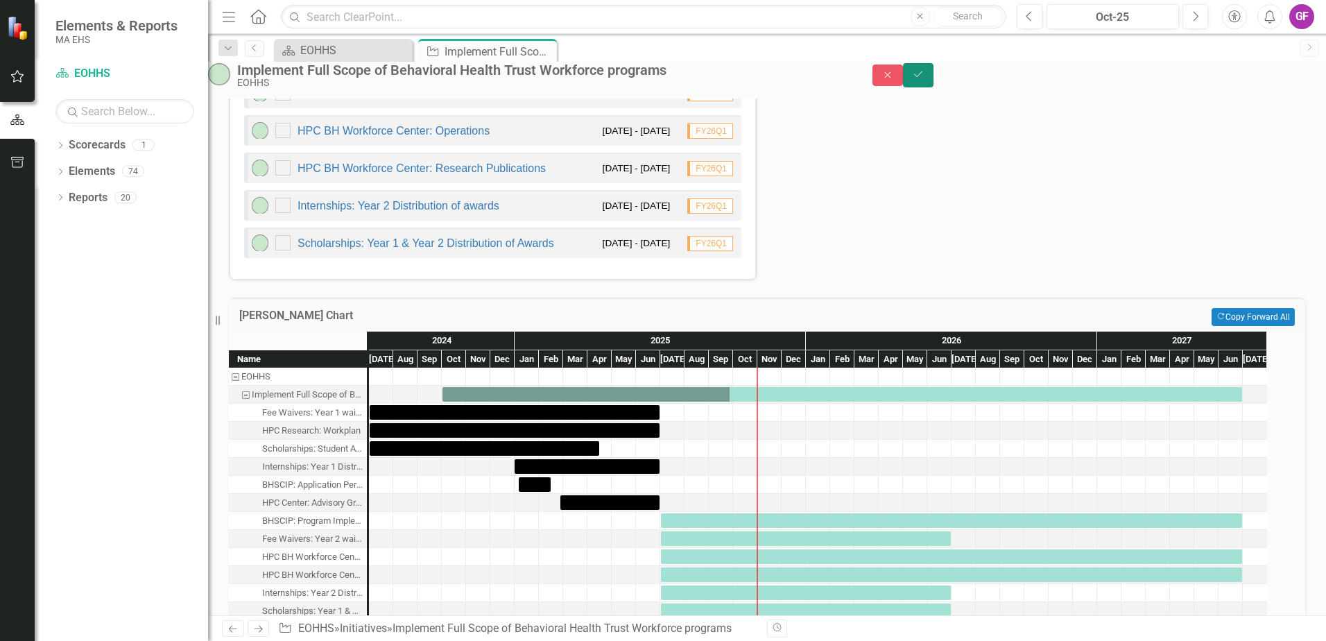
click at [925, 79] on icon "Save" at bounding box center [918, 74] width 12 height 10
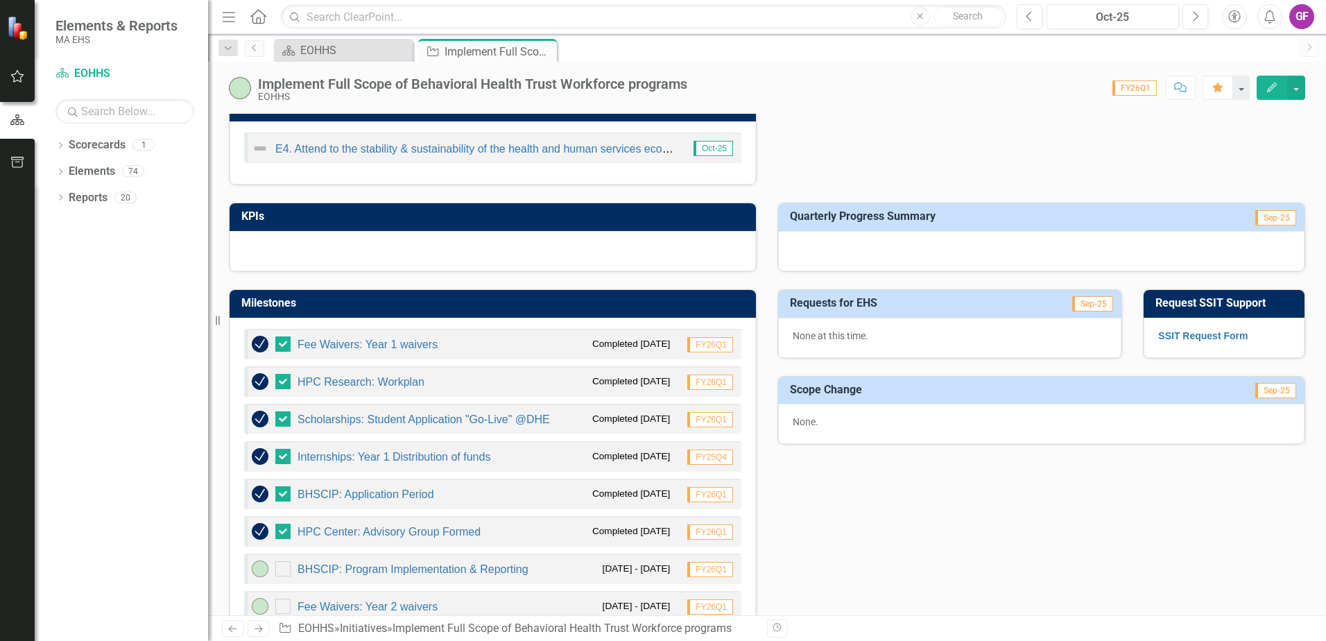
scroll to position [416, 0]
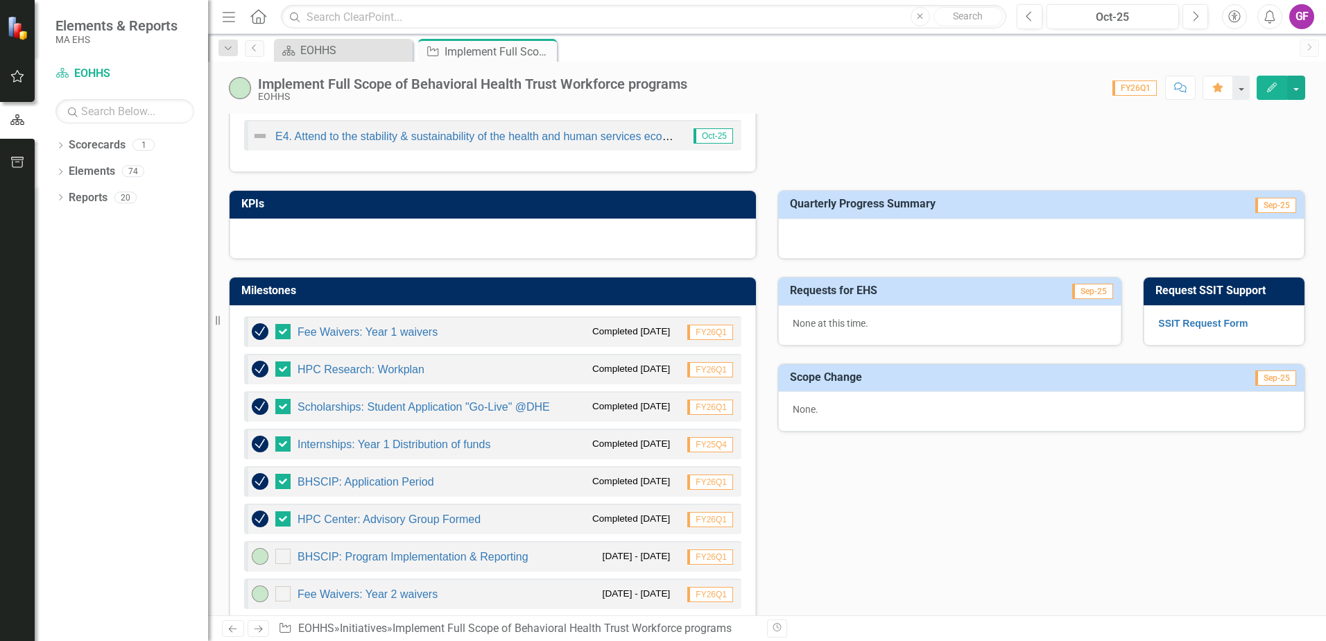
click at [820, 233] on div at bounding box center [1041, 238] width 526 height 40
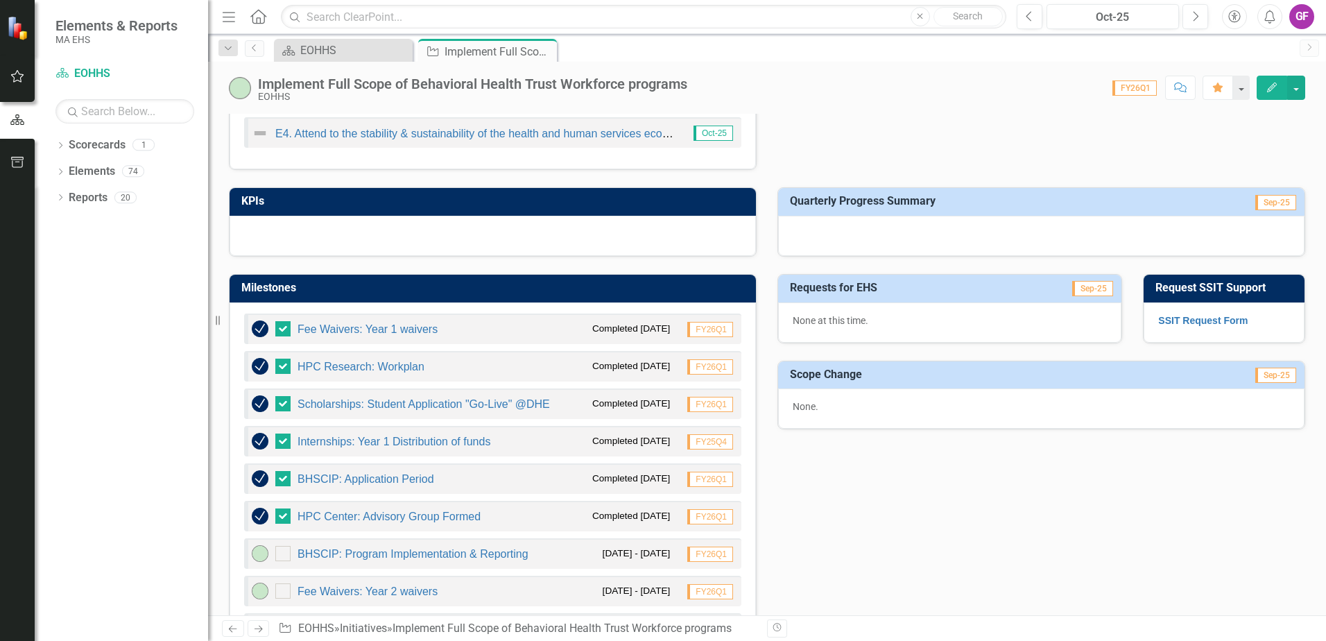
scroll to position [350, 0]
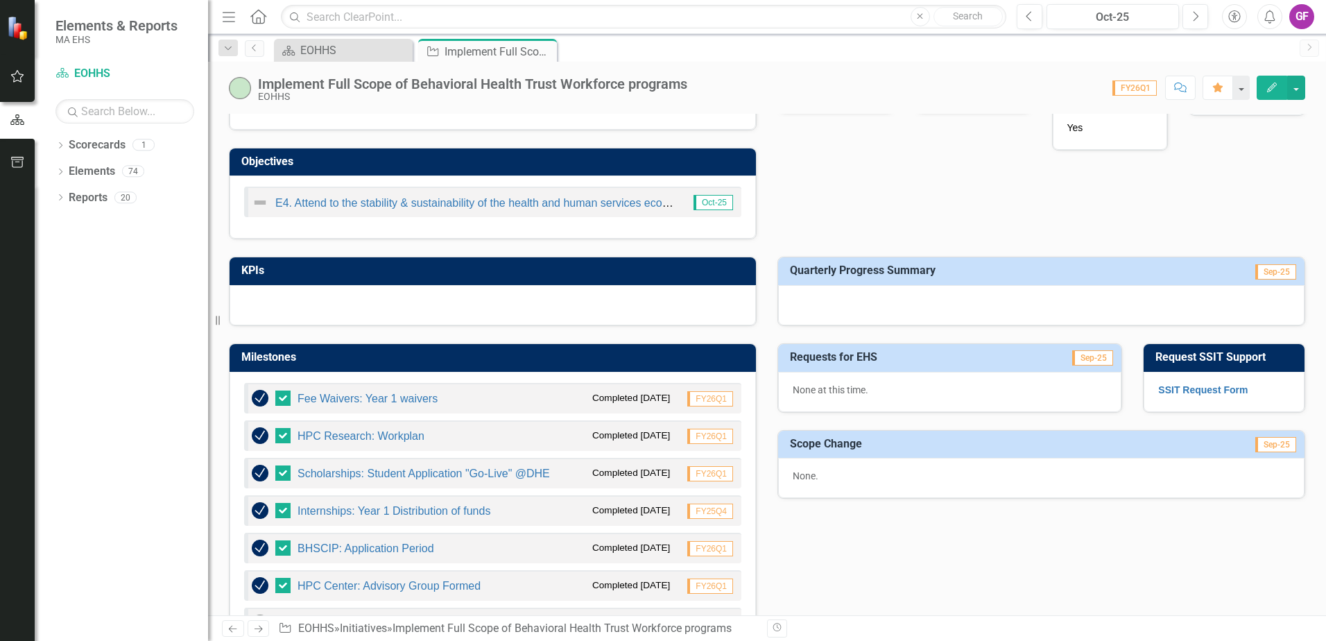
click at [814, 304] on div at bounding box center [1041, 305] width 526 height 40
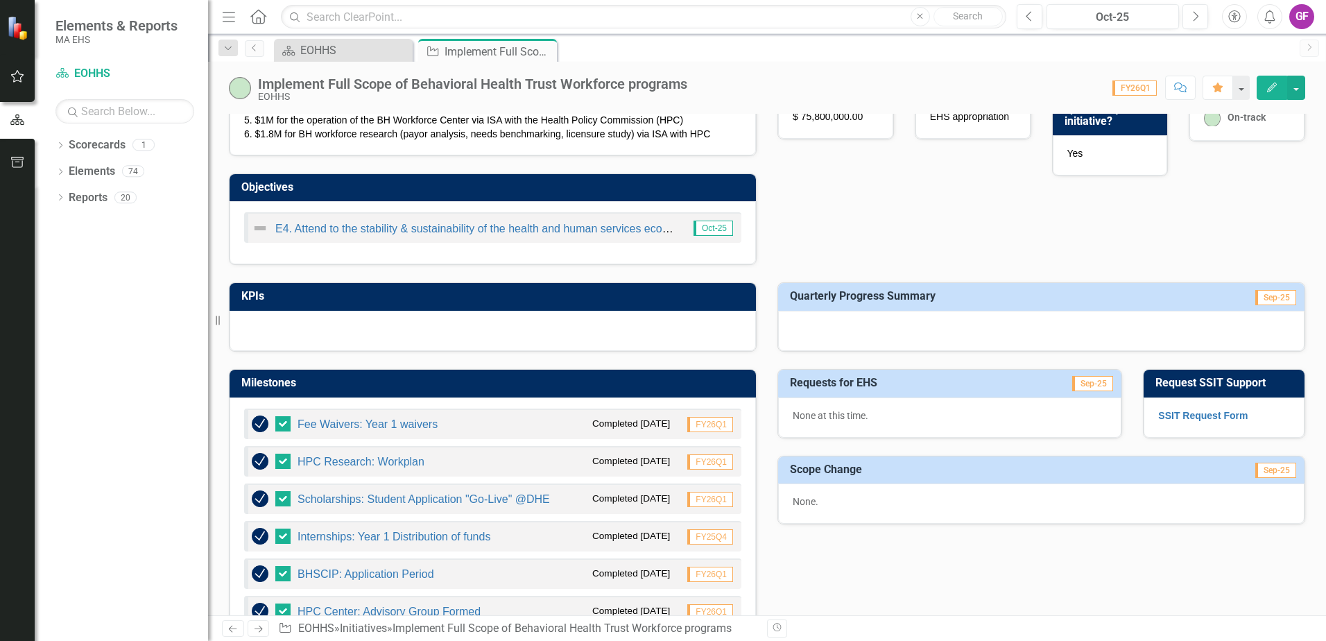
scroll to position [280, 0]
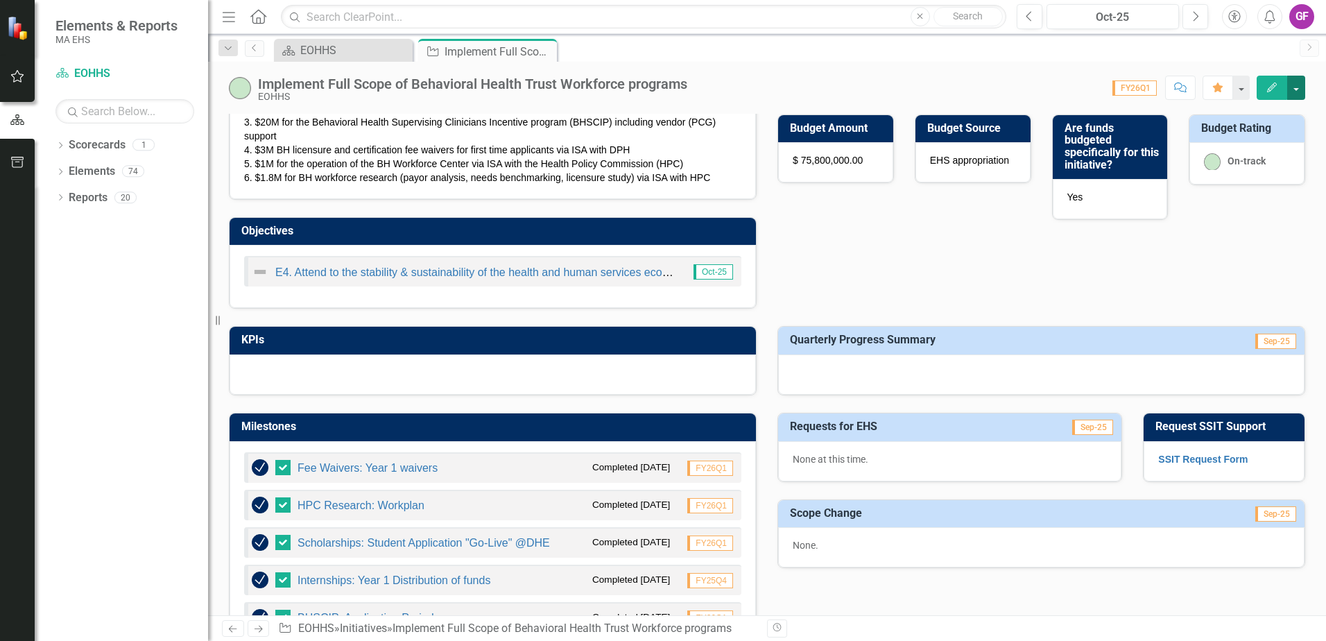
click at [1294, 89] on button "button" at bounding box center [1296, 88] width 18 height 24
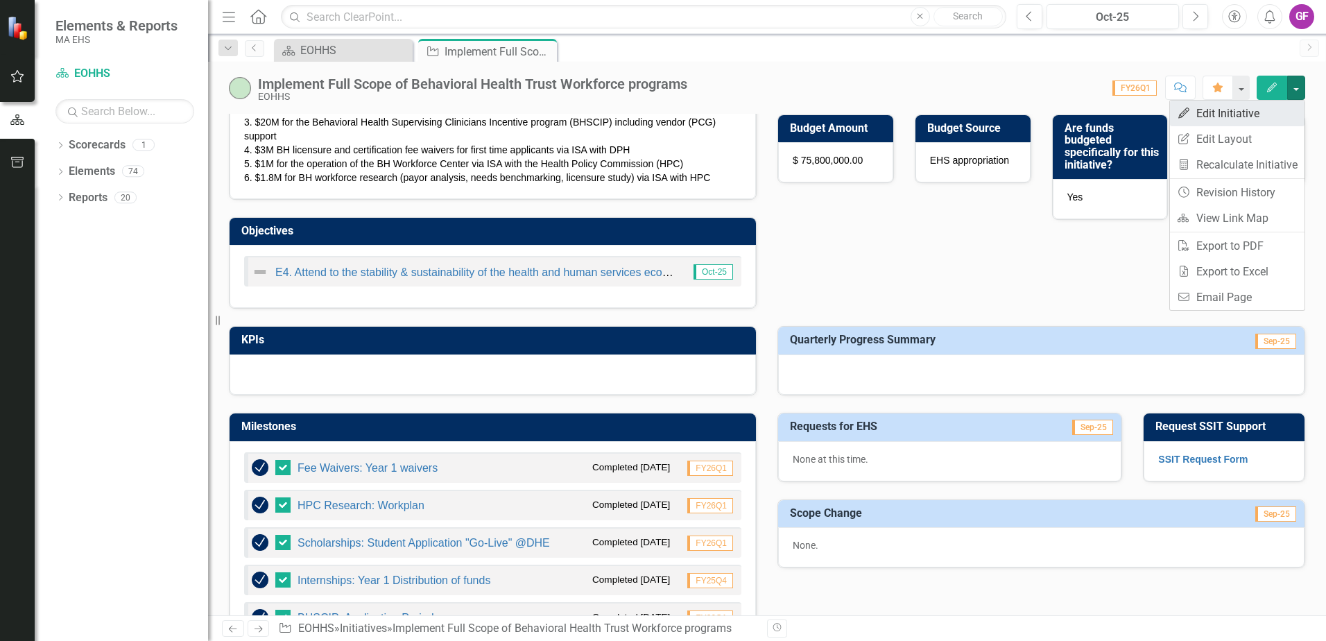
click at [1233, 110] on link "Edit Edit Initiative" at bounding box center [1237, 114] width 135 height 26
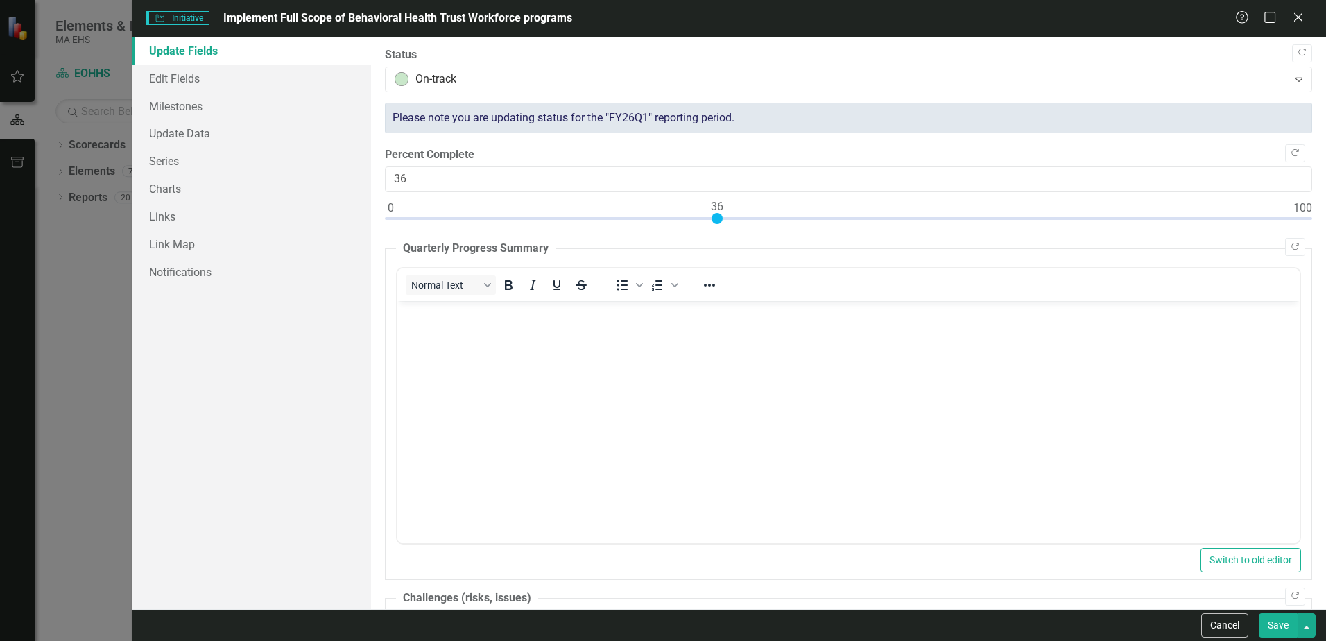
scroll to position [0, 0]
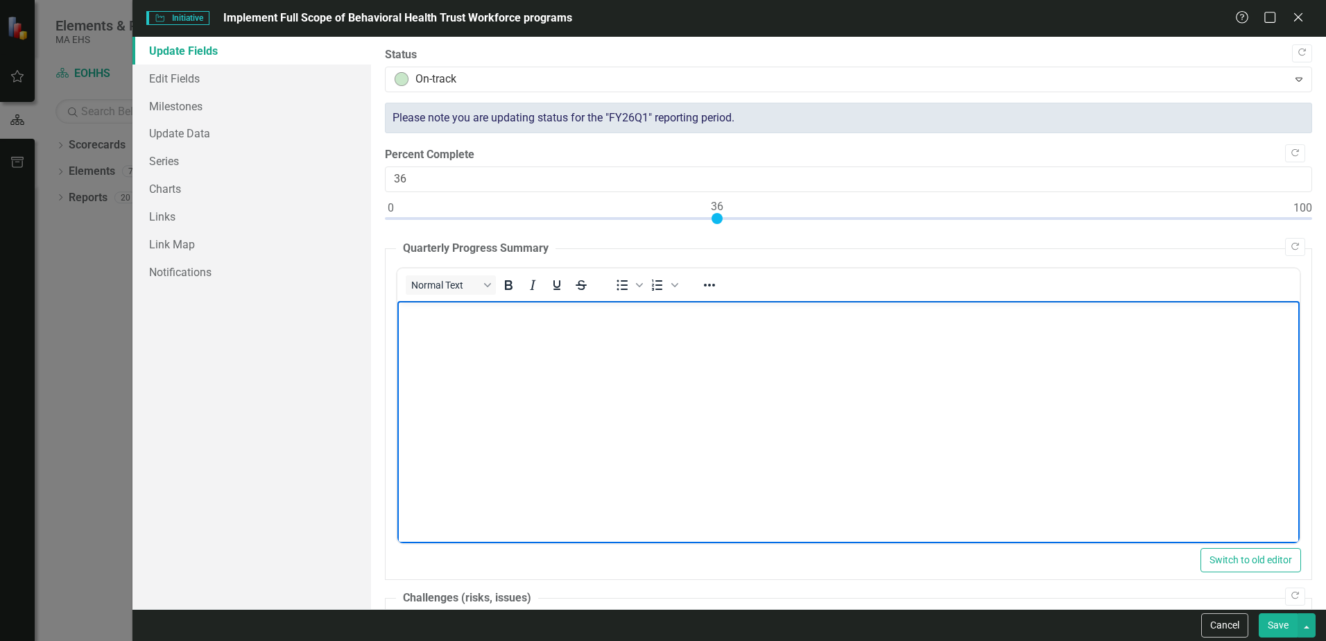
click at [542, 375] on body "Rich Text Area. Press ALT-0 for help." at bounding box center [848, 404] width 902 height 208
click at [504, 316] on p "With all FY25/Year 1 milestones met, FY26Q1 has focused on building our reporti…" at bounding box center [848, 312] width 895 height 17
click at [556, 311] on p "With all FY25/Year 1 milestones met, FY26Q1 has focused on building our reporti…" at bounding box center [848, 312] width 895 height 17
drag, startPoint x: 827, startPoint y: 311, endPoint x: 825, endPoint y: 372, distance: 61.1
click at [827, 314] on p "With all FY25/Year 1 milestones successfully met, FY26Q1 has focused on buildin…" at bounding box center [848, 312] width 895 height 17
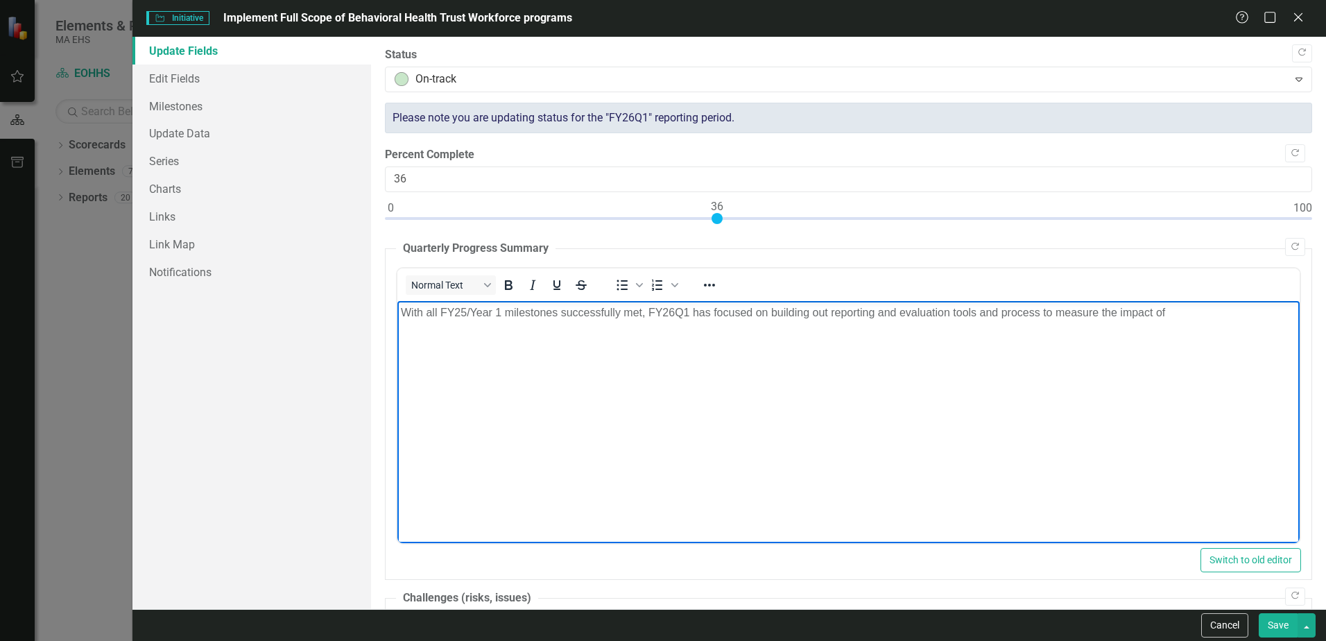
click at [899, 311] on p "With all FY25/Year 1 milestones successfully met, FY26Q1 has focused on buildin…" at bounding box center [848, 312] width 895 height 17
click at [1169, 318] on p "With all FY25/Year 1 milestones successfully met, FY26Q1 has focused on buildin…" at bounding box center [848, 312] width 895 height 17
click at [1076, 308] on p "With all FY25/Year 1 milestones successfully met, FY26Q1 has focused on buildin…" at bounding box center [848, 320] width 895 height 33
click at [816, 332] on p "With all FY25/Year 1 milestones successfully met, FY26Q1 has focused on buildin…" at bounding box center [848, 320] width 895 height 33
click at [1166, 309] on p "With all FY25/Year 1 milestones successfully met, FY26Q1 has focused on buildin…" at bounding box center [848, 320] width 895 height 33
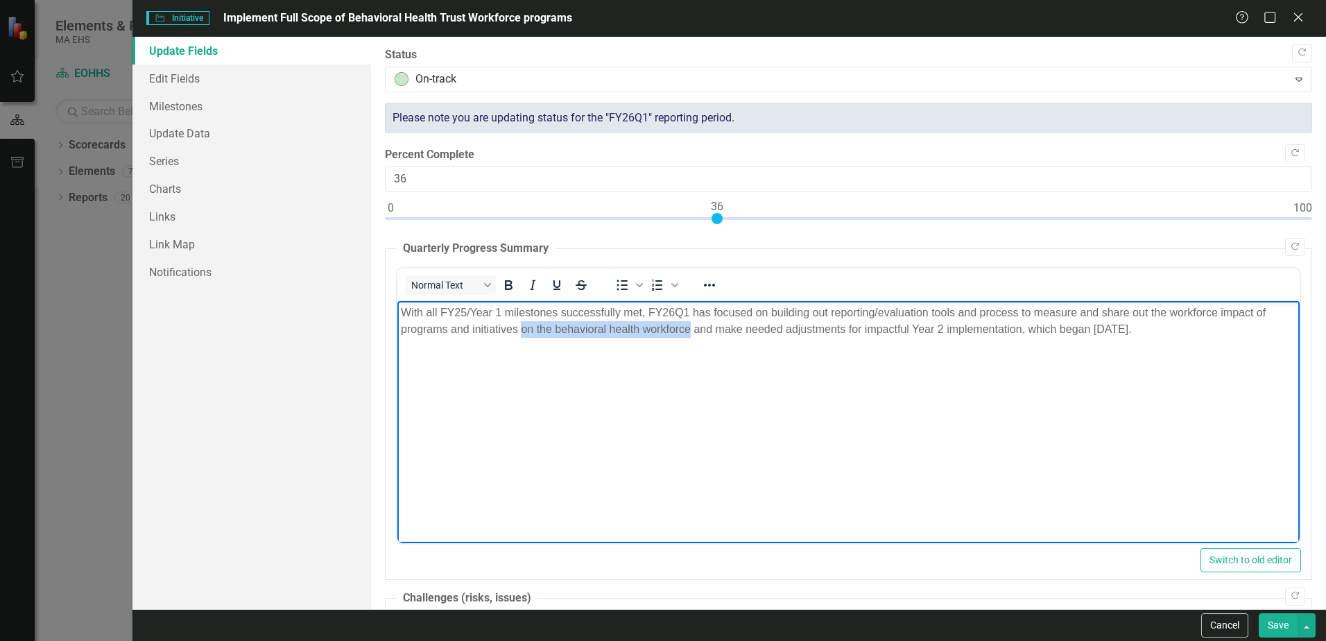
drag, startPoint x: 522, startPoint y: 331, endPoint x: 688, endPoint y: 332, distance: 165.8
click at [688, 332] on p "With all FY25/Year 1 milestones successfully met, FY26Q1 has focused on buildin…" at bounding box center [848, 320] width 895 height 33
click at [982, 329] on p "With all FY25/Year 1 milestones successfully met, FY26Q1 has focused on buildin…" at bounding box center [848, 320] width 895 height 33
drag, startPoint x: 986, startPoint y: 330, endPoint x: 958, endPoint y: 325, distance: 28.8
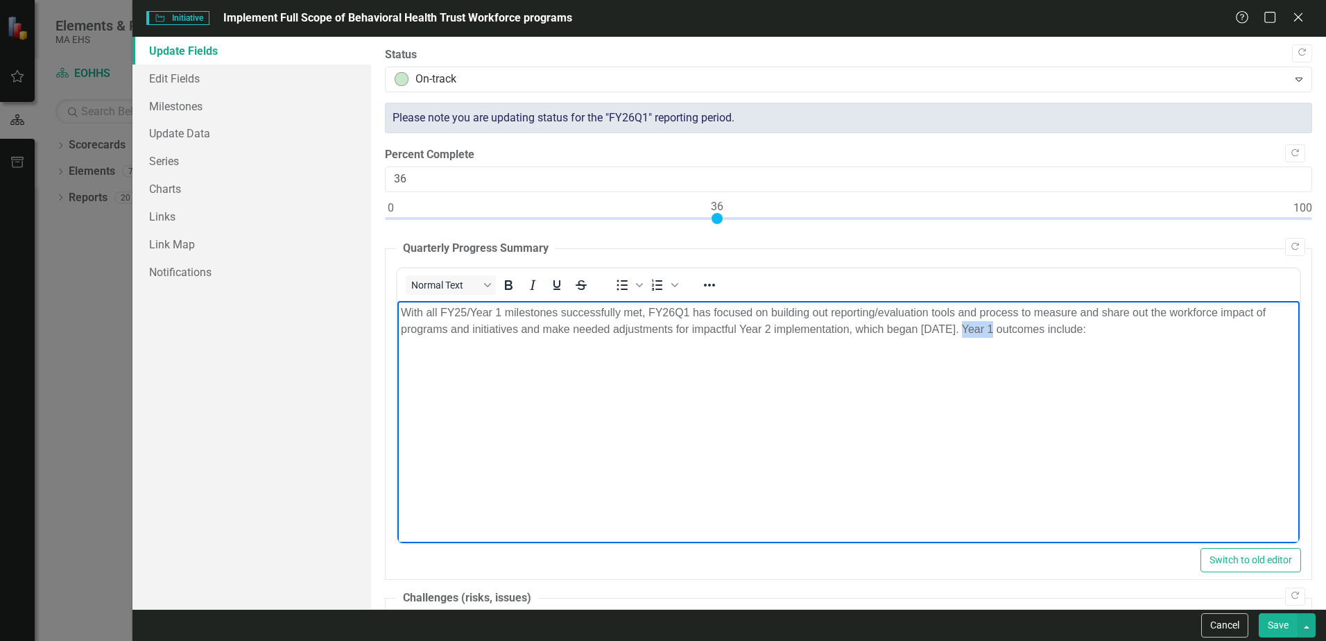
click at [958, 325] on p "With all FY25/Year 1 milestones successfully met, FY26Q1 has focused on buildin…" at bounding box center [848, 320] width 895 height 33
click at [1012, 374] on body "With all FY25/Year 1 milestones successfully met, FY26Q1 has focused on buildin…" at bounding box center [848, 404] width 902 height 208
drag, startPoint x: 958, startPoint y: 330, endPoint x: 994, endPoint y: 329, distance: 36.1
click at [994, 329] on p "With all FY25/Year 1 milestones successfully met, FY26Q1 has focused on buildin…" at bounding box center [848, 320] width 895 height 33
click at [1090, 325] on p "With all FY25/Year 1 milestones successfully met, FY26Q1 has focused on buildin…" at bounding box center [848, 320] width 895 height 33
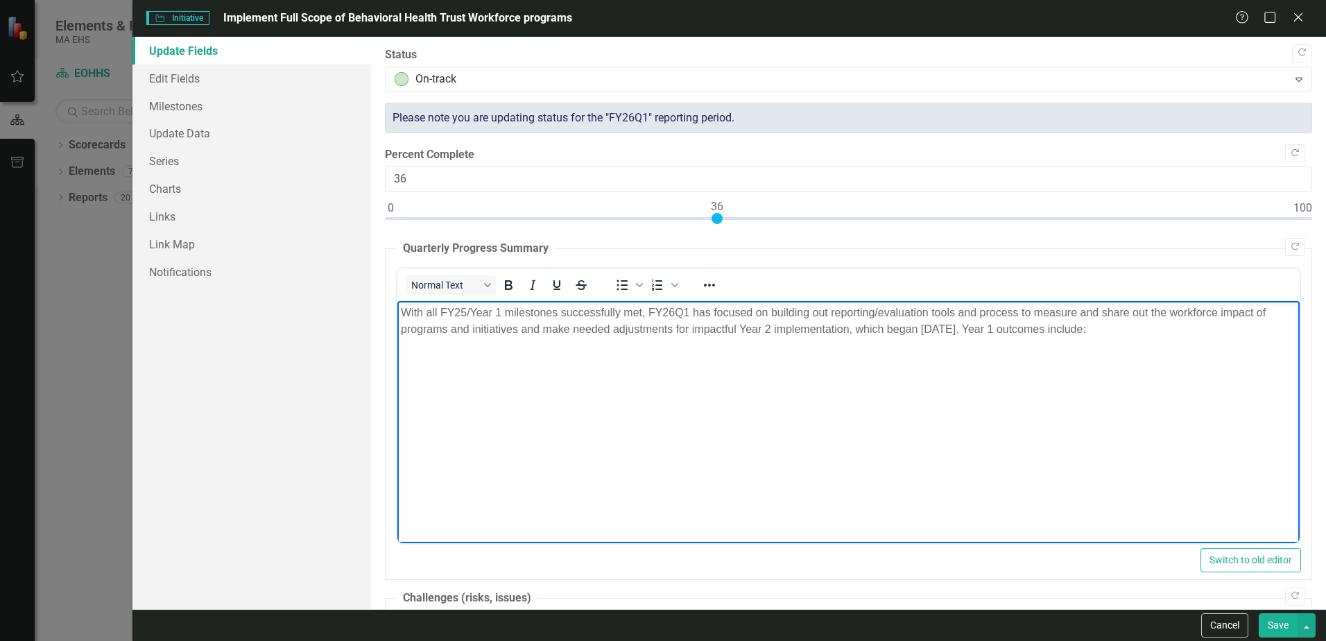
click at [997, 327] on p "With all FY25/Year 1 milestones successfully met, FY26Q1 has focused on buildin…" at bounding box center [848, 320] width 895 height 33
drag, startPoint x: 990, startPoint y: 328, endPoint x: 958, endPoint y: 329, distance: 31.9
click at [958, 329] on p "With all FY25/Year 1 milestones successfully met, FY26Q1 has focused on buildin…" at bounding box center [848, 320] width 895 height 33
click at [1091, 329] on p "With all FY25/Year 1 milestones successfully met, FY26Q1 has focused on buildin…" at bounding box center [848, 320] width 895 height 33
drag, startPoint x: 994, startPoint y: 329, endPoint x: 955, endPoint y: 328, distance: 38.8
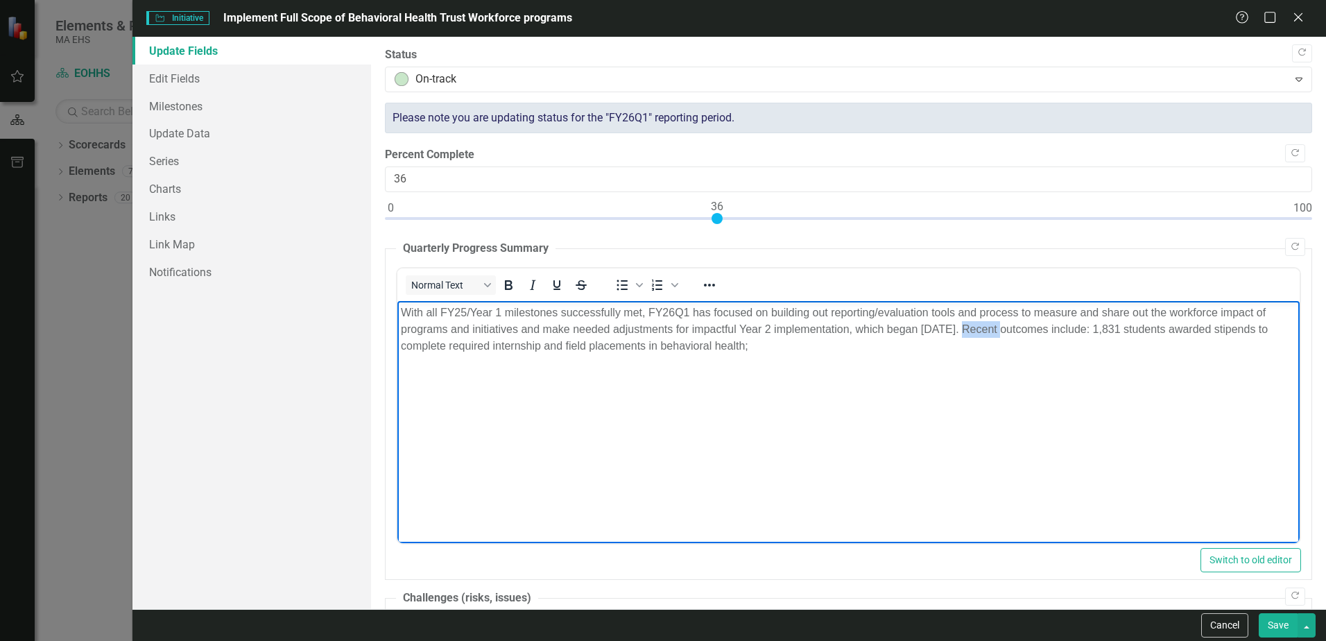
click at [955, 328] on p "With all FY25/Year 1 milestones successfully met, FY26Q1 has focused on buildin…" at bounding box center [848, 329] width 895 height 50
click at [796, 350] on p "With all FY25/Year 1 milestones successfully met, FY26Q1 has focused on buildin…" at bounding box center [848, 329] width 895 height 50
drag, startPoint x: 547, startPoint y: 350, endPoint x: 646, endPoint y: 348, distance: 98.5
click at [646, 348] on p "With all FY25/Year 1 milestones successfully met, FY26Q1 has focused on buildin…" at bounding box center [848, 329] width 895 height 50
click at [1169, 419] on body "With all FY25/Year 1 milestones successfully met, FY26Q1 has focused on buildin…" at bounding box center [848, 404] width 902 height 208
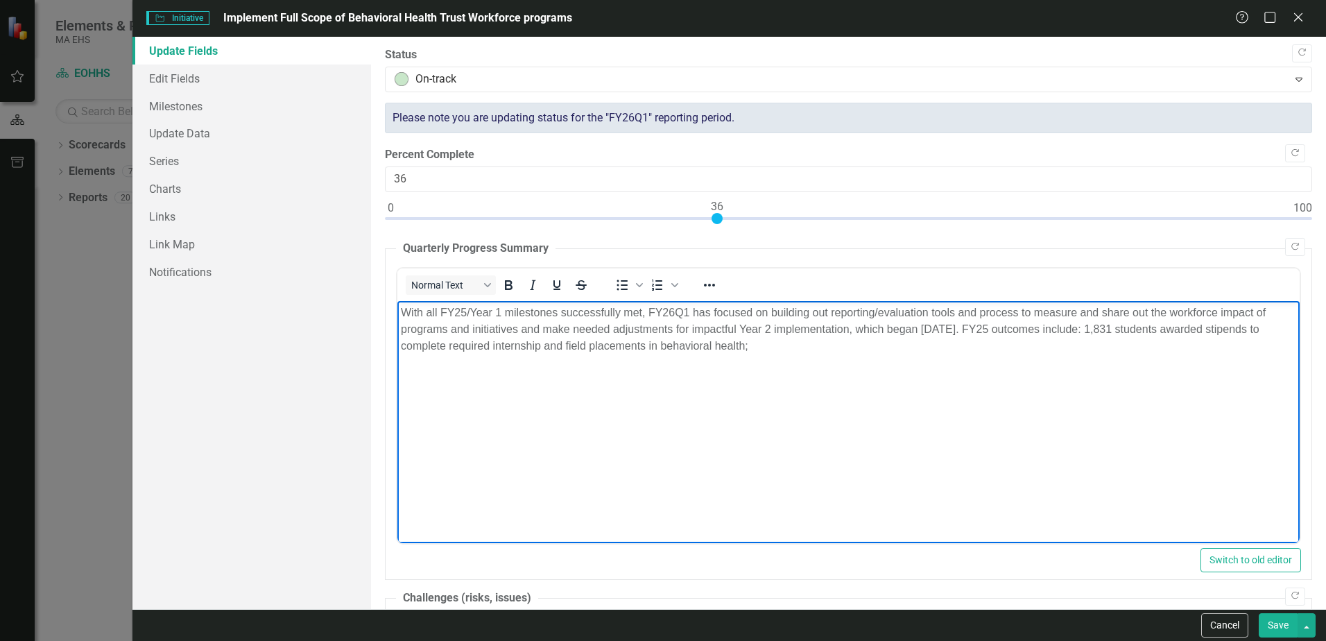
drag, startPoint x: 1079, startPoint y: 329, endPoint x: 1083, endPoint y: 351, distance: 22.6
click at [1079, 332] on p "With all FY25/Year 1 milestones successfully met, FY26Q1 has focused on buildin…" at bounding box center [848, 329] width 895 height 50
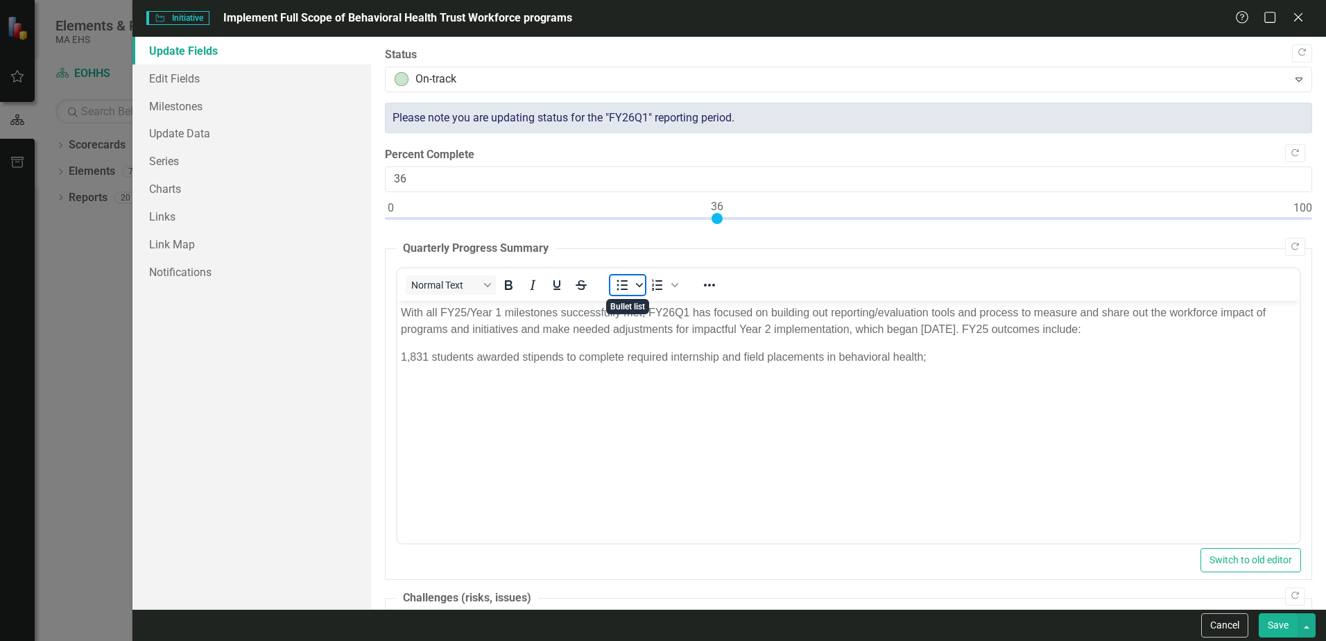
click at [644, 292] on span "Bullet list" at bounding box center [639, 284] width 11 height 19
drag, startPoint x: 638, startPoint y: 320, endPoint x: 230, endPoint y: 83, distance: 472.8
click at [638, 320] on div "Default" at bounding box center [636, 320] width 39 height 39
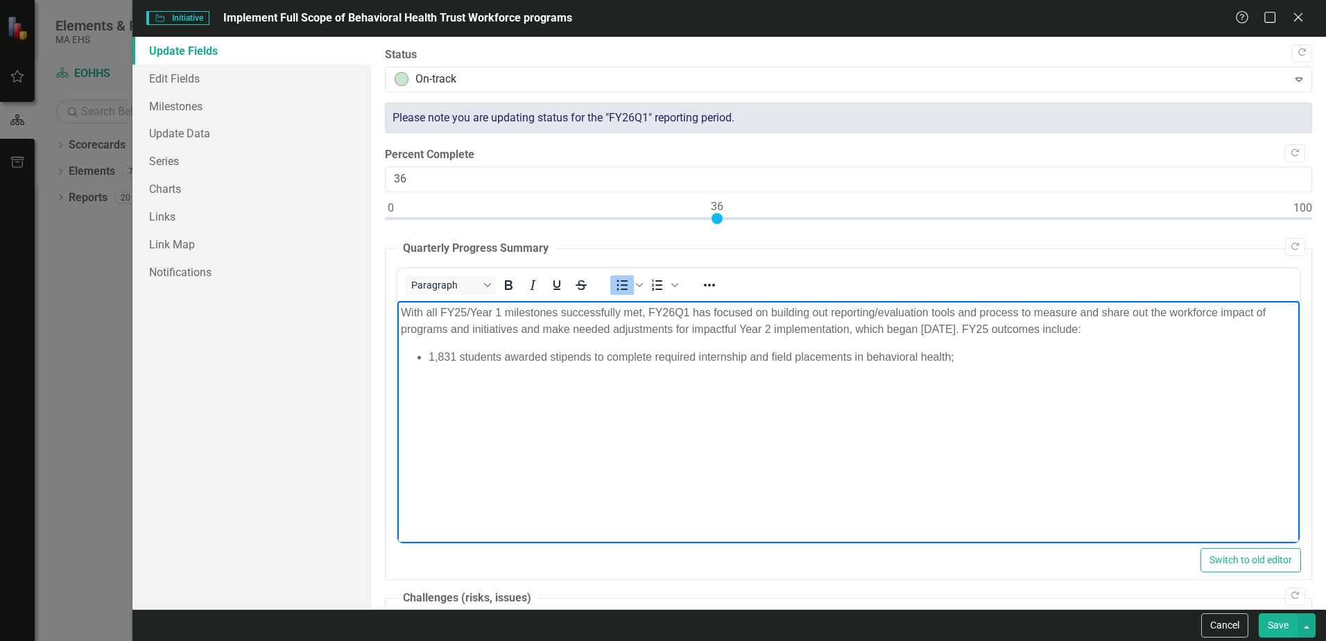
click at [811, 421] on body "With all FY25/Year 1 milestones successfully met, FY26Q1 has focused on buildin…" at bounding box center [848, 404] width 902 height 208
drag, startPoint x: 704, startPoint y: 361, endPoint x: 850, endPoint y: 364, distance: 146.4
click at [850, 364] on li "1,831 students awarded stipends to complete required internship and field place…" at bounding box center [863, 356] width 868 height 17
click at [838, 375] on body "With all FY25/Year 1 milestones successfully met, FY26Q1 has focused on buildin…" at bounding box center [848, 404] width 902 height 208
drag, startPoint x: 699, startPoint y: 359, endPoint x: 757, endPoint y: 358, distance: 58.3
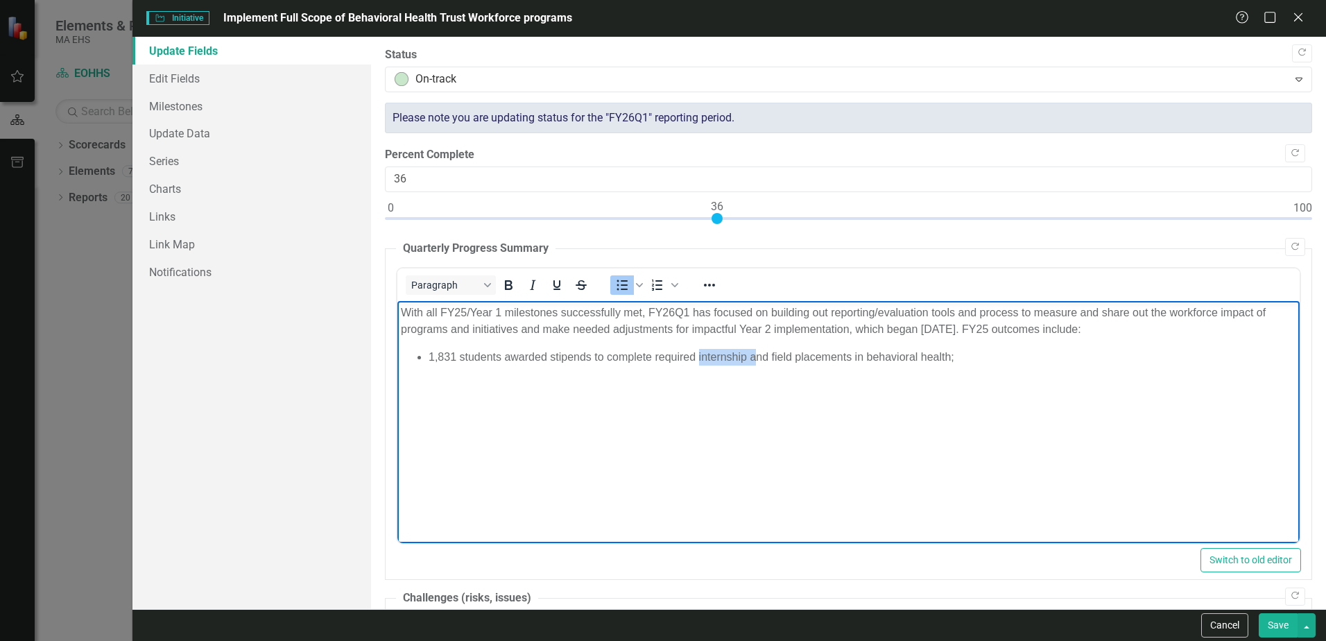
click at [757, 358] on li "1,831 students awarded stipends to complete required internship and field place…" at bounding box center [863, 356] width 868 height 17
click at [793, 390] on body "With all FY25/Year 1 milestones successfully met, FY26Q1 has focused on buildin…" at bounding box center [848, 404] width 902 height 208
click at [956, 358] on li "1,831 students awarded stipends to complete required internship and field place…" at bounding box center [863, 356] width 868 height 17
click at [593, 359] on li "1,831 students awarded stipends to complete required internship and field place…" at bounding box center [863, 356] width 868 height 17
click at [669, 376] on li "977 graduate students awarded scholarships" at bounding box center [863, 373] width 868 height 17
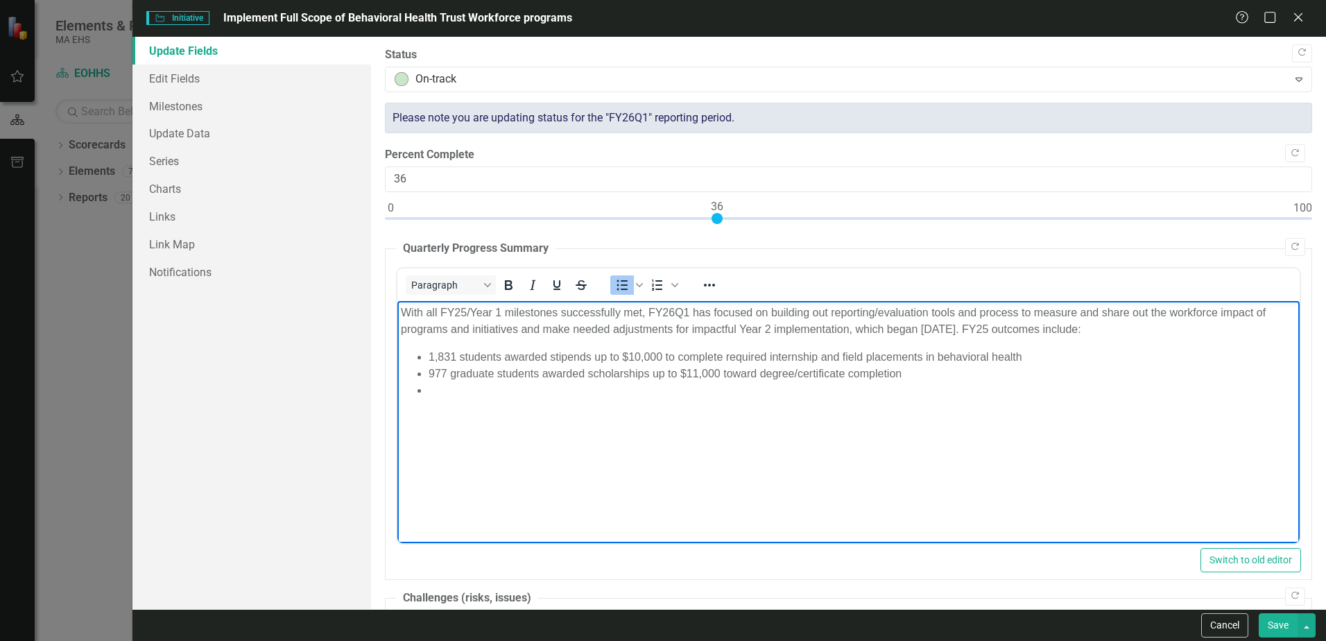
click at [449, 391] on li "Rich Text Area. Press ALT-0 for help." at bounding box center [863, 389] width 868 height 17
click at [439, 394] on li "Rich Text Area. Press ALT-0 for help." at bounding box center [863, 389] width 868 height 17
click at [918, 373] on li "977 graduate students awarded scholarships up to $11,000 toward degree/certific…" at bounding box center [863, 373] width 868 height 17
click at [501, 388] on li "Rich Text Area. Press ALT-0 for help." at bounding box center [863, 389] width 868 height 17
click at [919, 372] on li "977 graduate students awarded scholarships up to $11,000 toward degree/certific…" at bounding box center [863, 373] width 868 height 17
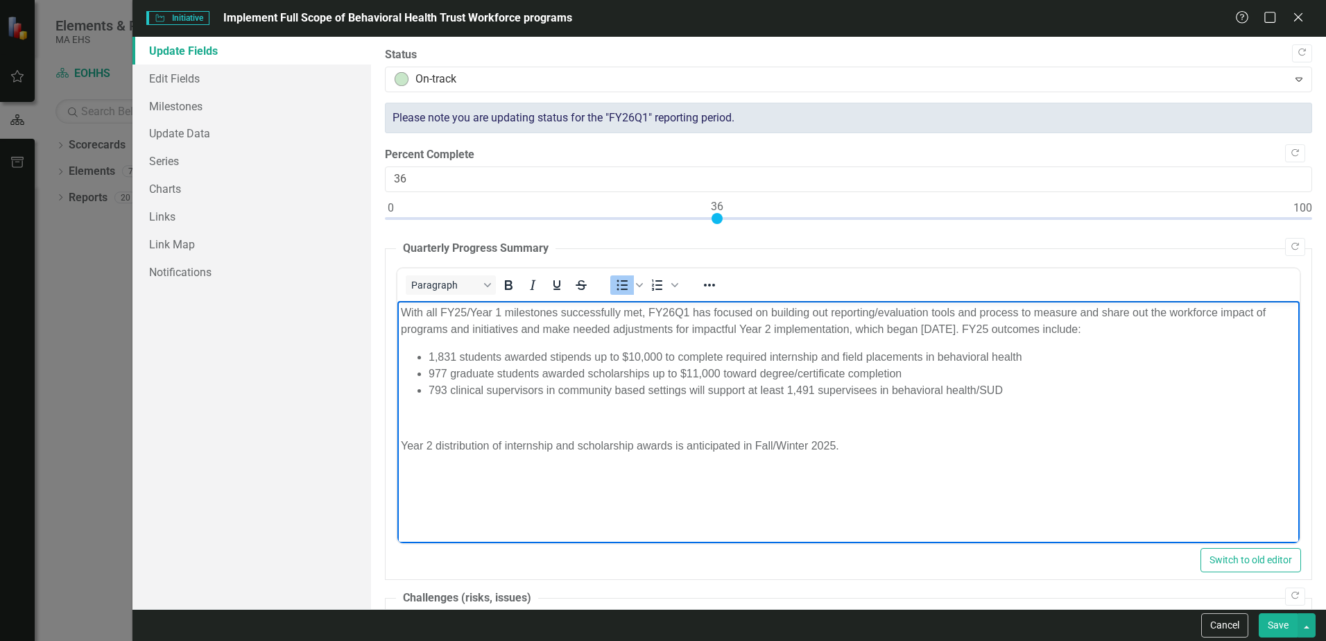
click at [1024, 354] on li "1,831 students awarded stipends up to $10,000 to complete required internship a…" at bounding box center [863, 356] width 868 height 17
click at [900, 372] on li "977 graduate students awarded scholarships up to $11,000 toward degree/certific…" at bounding box center [863, 373] width 868 height 17
click at [597, 412] on p "Rich Text Area. Press ALT-0 for help." at bounding box center [848, 417] width 895 height 17
click at [1016, 388] on li "793 clinical supervisors in community-based settings will support at least 1,49…" at bounding box center [863, 389] width 868 height 17
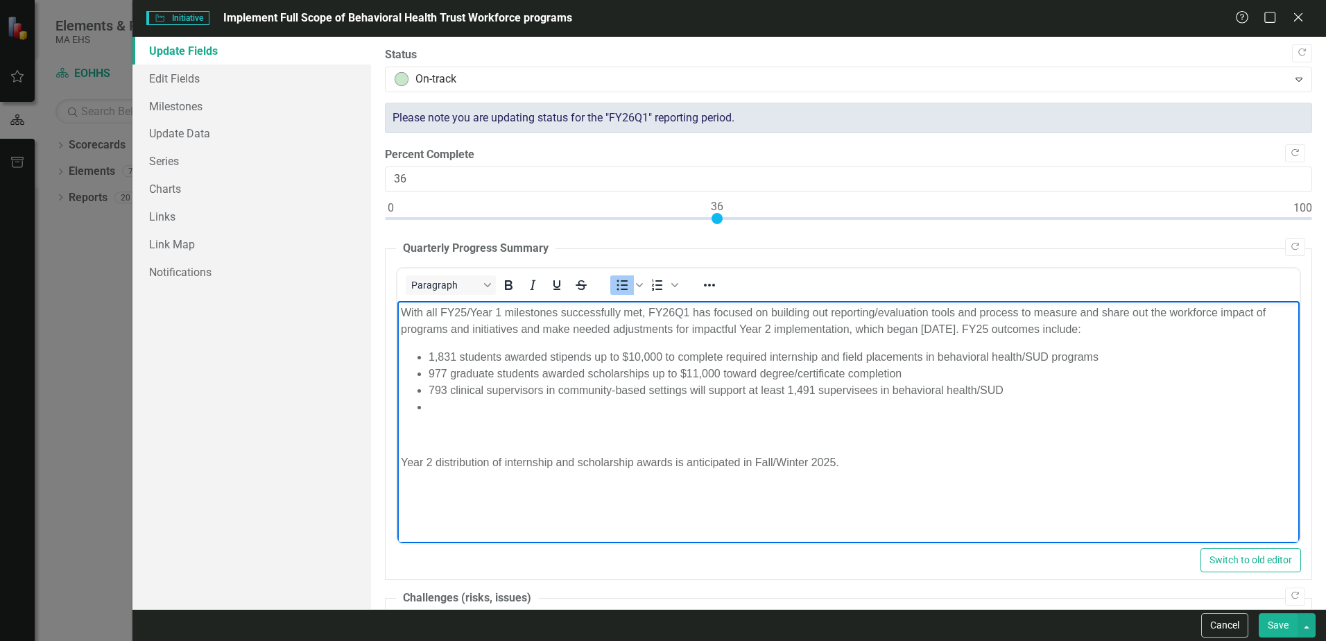
click at [453, 411] on li "Rich Text Area. Press ALT-0 for help." at bounding box center [863, 406] width 868 height 17
click at [446, 388] on li "793 clinical supervisors in community-based settings will support at least 1,49…" at bounding box center [863, 389] width 868 height 17
drag, startPoint x: 615, startPoint y: 388, endPoint x: 640, endPoint y: 427, distance: 45.6
click at [615, 388] on li "71 providers have begun incentivizing clinical supervisors in community-based s…" at bounding box center [863, 389] width 868 height 17
drag, startPoint x: 957, startPoint y: 388, endPoint x: 908, endPoint y: 486, distance: 109.5
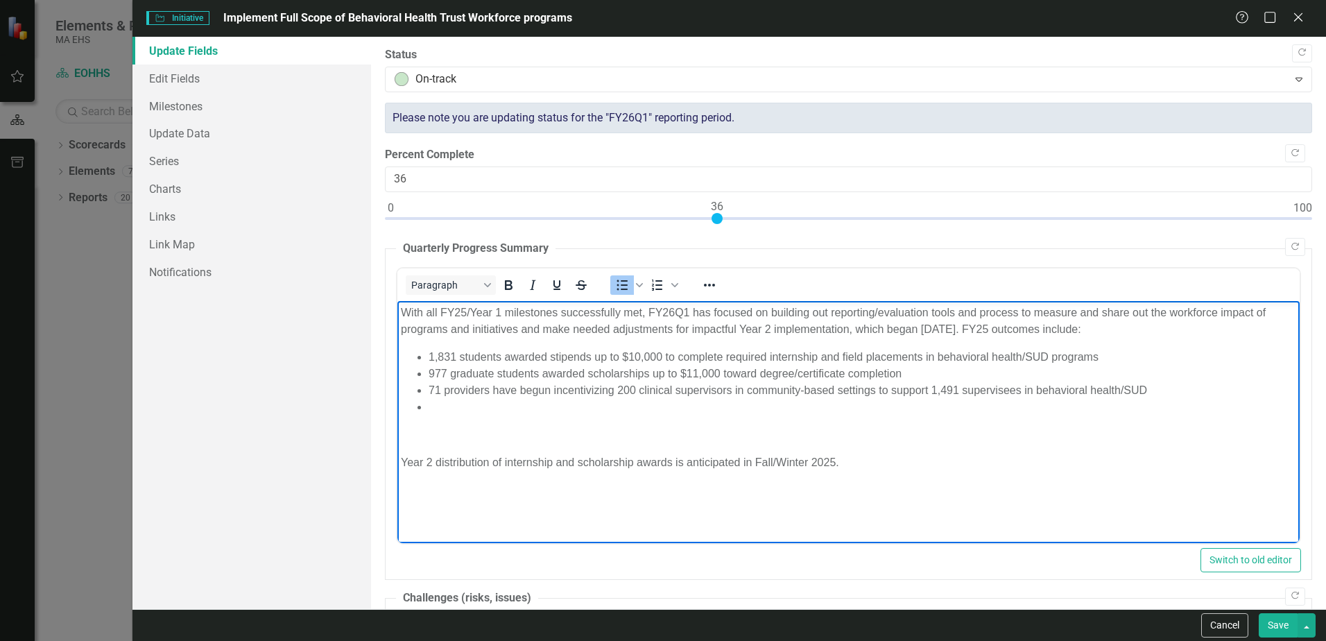
click at [956, 391] on li "71 providers have begun incentivizing 200 clinical supervisors in community-bas…" at bounding box center [863, 389] width 868 height 17
drag, startPoint x: 1035, startPoint y: 391, endPoint x: 1151, endPoint y: 393, distance: 115.9
click at [1151, 393] on li "71 providers have begun incentivizing 200 clinical supervisors in community-bas…" at bounding box center [863, 389] width 868 height 17
click at [1118, 415] on body "With all FY25/Year 1 milestones successfully met, FY26Q1 has focused on buildin…" at bounding box center [848, 406] width 902 height 212
click at [429, 388] on li "71 providers have begun incentivizing 200 clinical supervisors in community-bas…" at bounding box center [863, 389] width 868 height 17
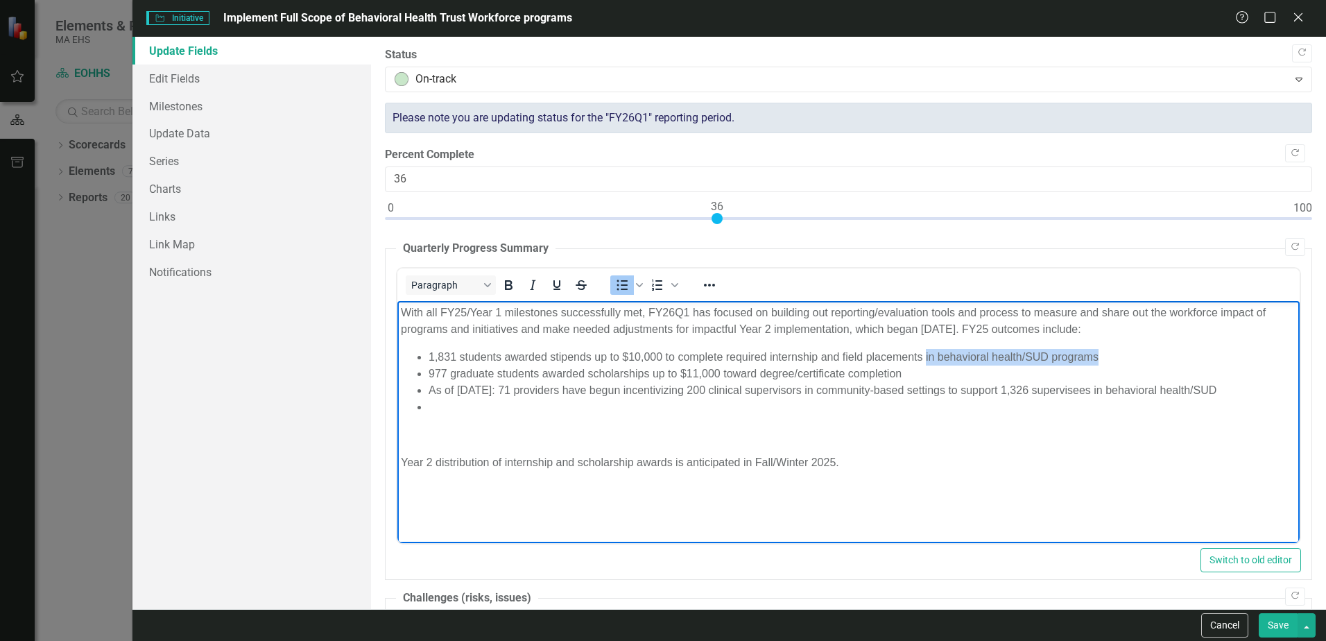
drag, startPoint x: 925, startPoint y: 354, endPoint x: 1106, endPoint y: 361, distance: 181.2
click at [1106, 361] on li "1,831 students awarded stipends up to $10,000 to complete required internship a…" at bounding box center [863, 356] width 868 height 17
click at [427, 370] on ul "1,831 students awarded stipends up to $10,000 to complete required internship a…" at bounding box center [848, 381] width 895 height 67
click at [429, 354] on li "1,831 students awarded stipends up to $10,000 to complete required internship a…" at bounding box center [863, 356] width 868 height 17
click at [511, 377] on li "As of [DATE]: 977 graduate students awarded scholarships up to $11,000 toward d…" at bounding box center [863, 373] width 868 height 17
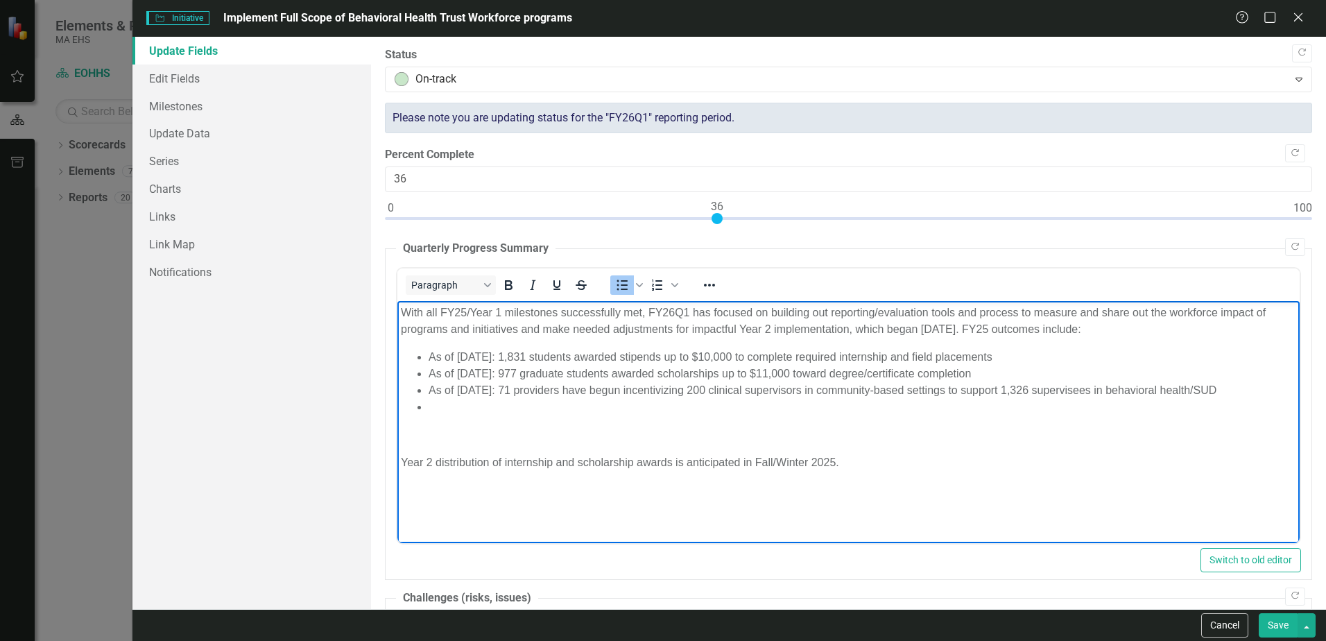
drag, startPoint x: 1016, startPoint y: 368, endPoint x: 402, endPoint y: 361, distance: 613.9
click at [402, 361] on ul "As of [DATE]: 1,831 students awarded stipends up to $10,000 to complete require…" at bounding box center [848, 381] width 895 height 67
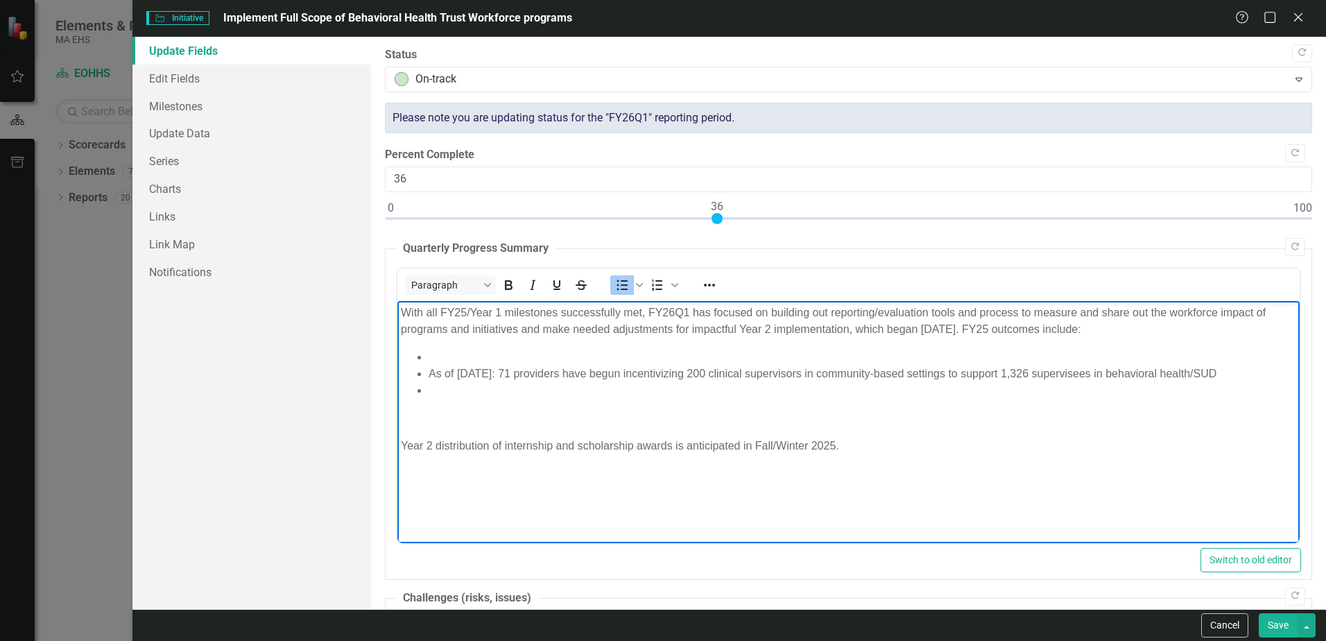
click at [465, 385] on li "Rich Text Area. Press ALT-0 for help." at bounding box center [863, 389] width 868 height 17
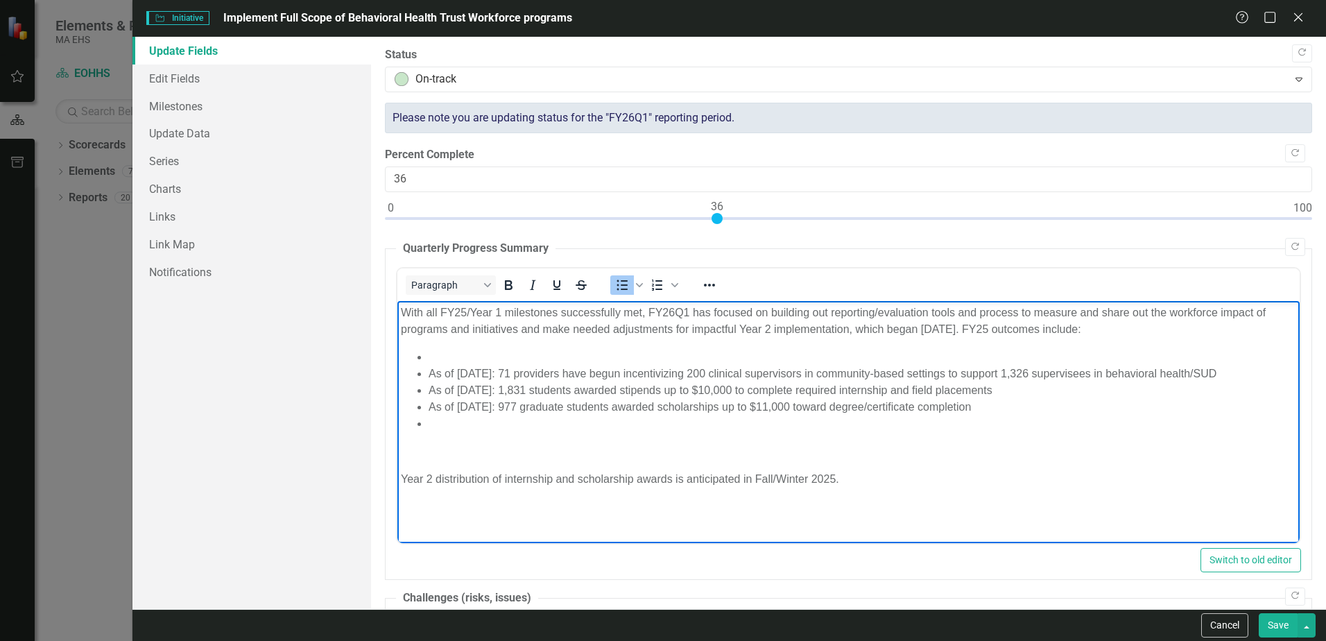
click at [443, 361] on li "Rich Text Area. Press ALT-0 for help." at bounding box center [863, 356] width 868 height 17
click at [548, 350] on li "As of [DATE]: 10" at bounding box center [863, 356] width 868 height 17
click at [551, 356] on li "As of [DATE]: 10, 514 first time licensure/certification fees were waived in" at bounding box center [863, 356] width 868 height 17
click at [834, 349] on li "As of [DATE]: 10,514 first time licensure/certification fees were waived in" at bounding box center [863, 356] width 868 height 17
click at [821, 356] on li "As of [DATE]: 10,514 first time licensure/certification fees were waived in BH …" at bounding box center [863, 356] width 868 height 17
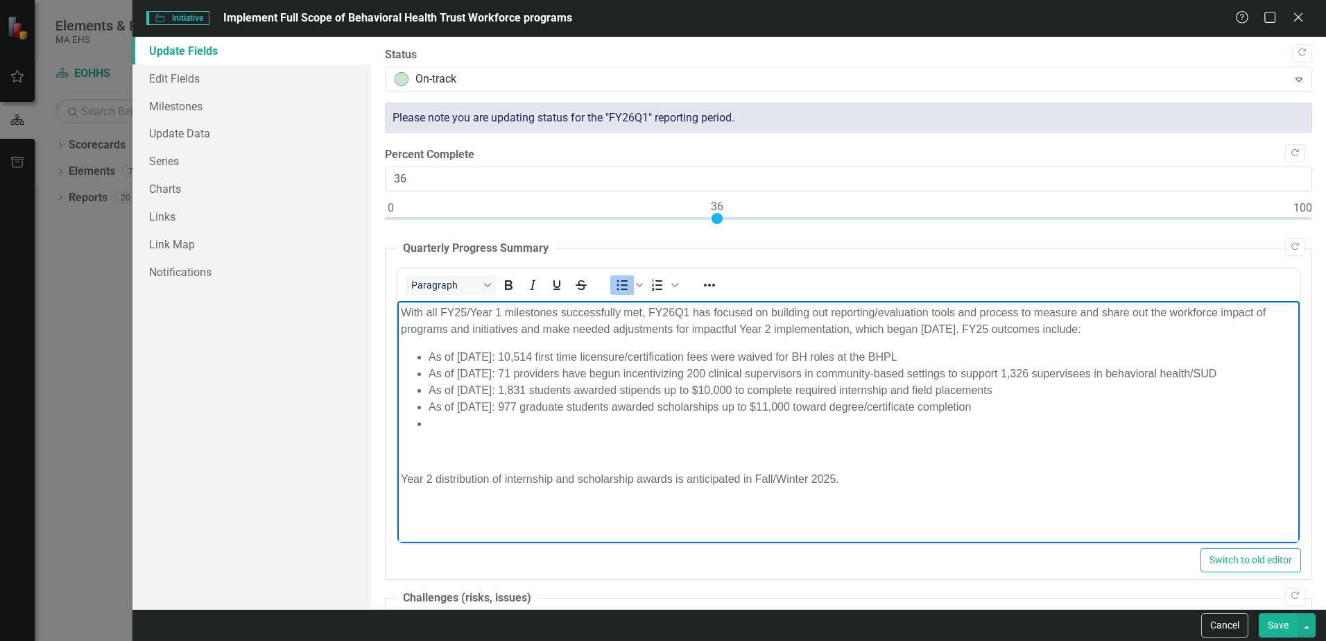
click at [469, 430] on li "Rich Text Area. Press ALT-0 for help." at bounding box center [863, 423] width 868 height 17
click at [944, 356] on li "As of [DATE]: 10,514 first time licensure/certification fees were waived for BH…" at bounding box center [863, 356] width 868 height 17
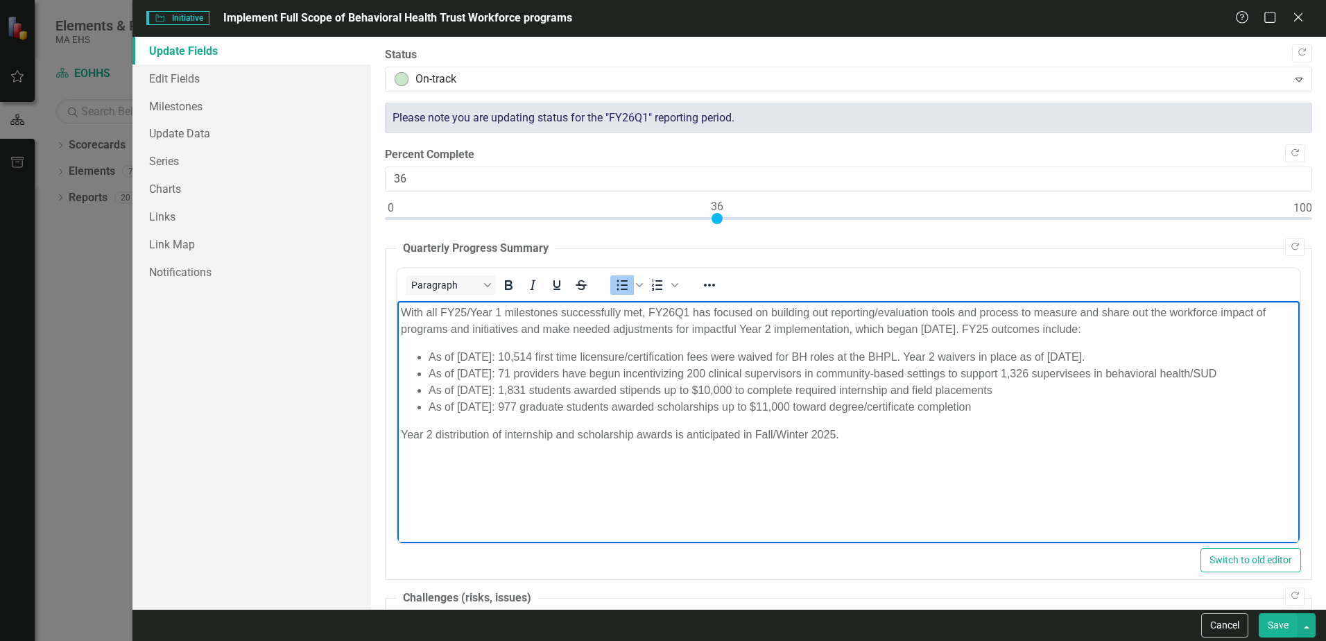
click at [743, 433] on p "Year 2 distribution of internship and scholarship awards is anticipated in Fall…" at bounding box center [848, 434] width 895 height 17
click at [715, 508] on html "With all FY25/Year 1 milestones successfully met, FY26Q1 has focused on buildin…" at bounding box center [848, 404] width 902 height 208
click at [1271, 622] on button "Save" at bounding box center [1278, 625] width 39 height 24
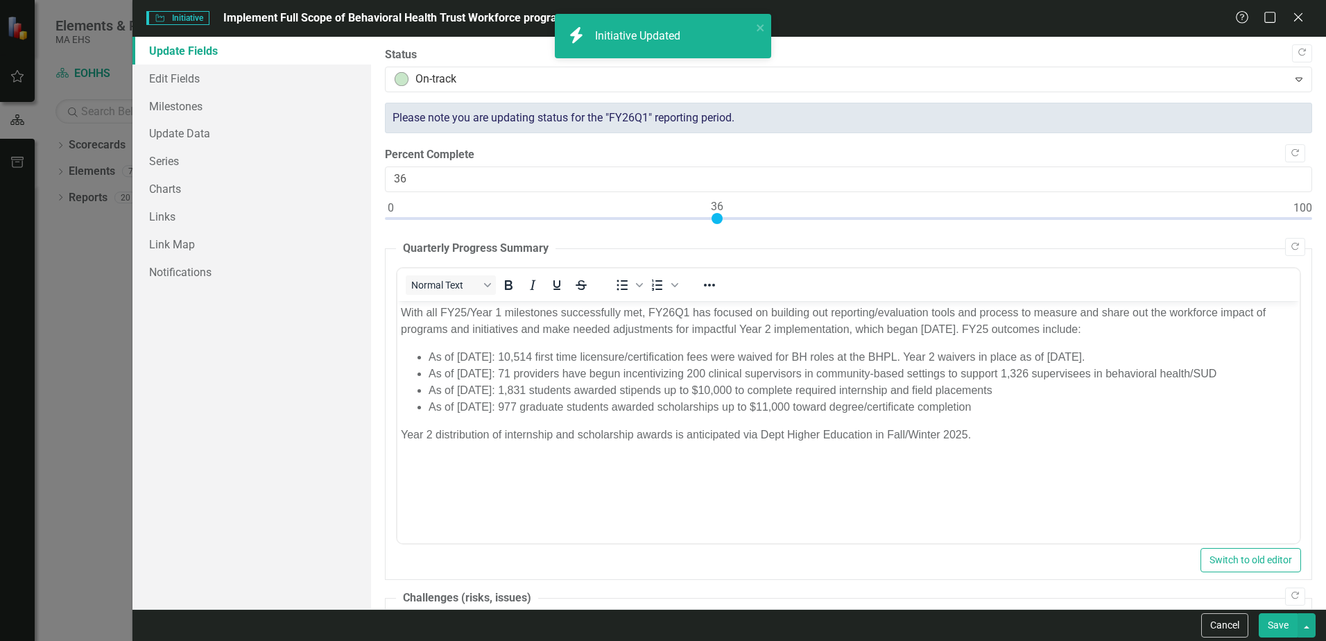
checkbox input "false"
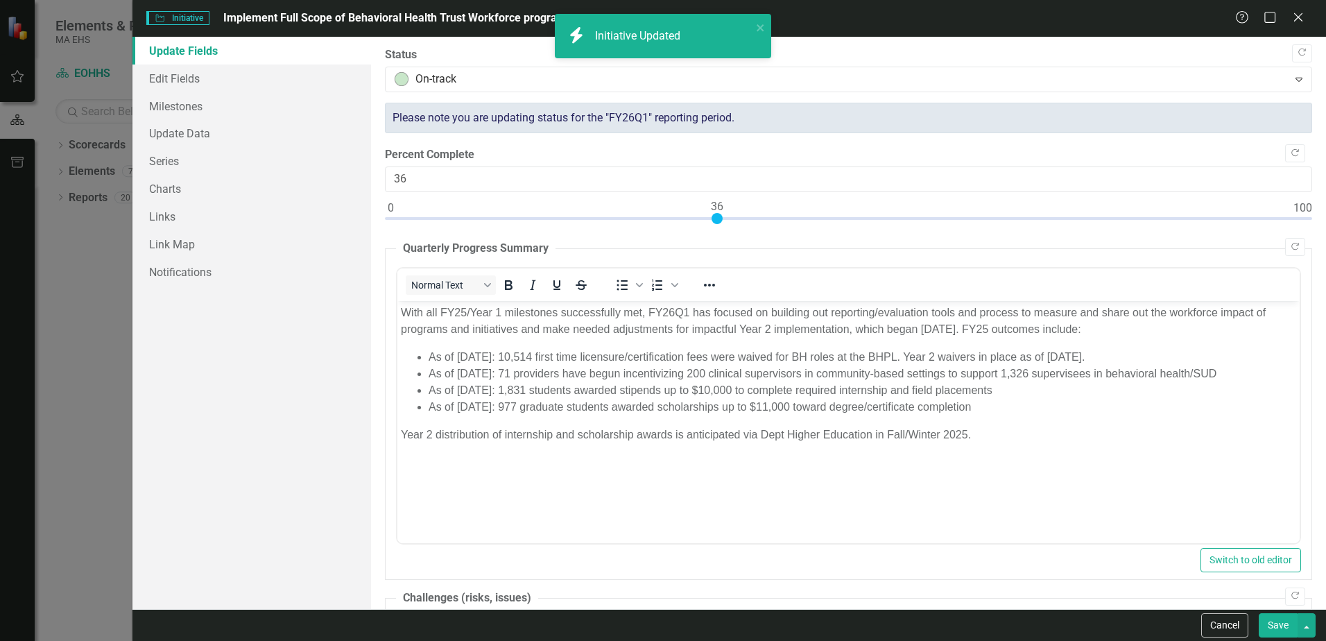
checkbox input "false"
checkbox input "true"
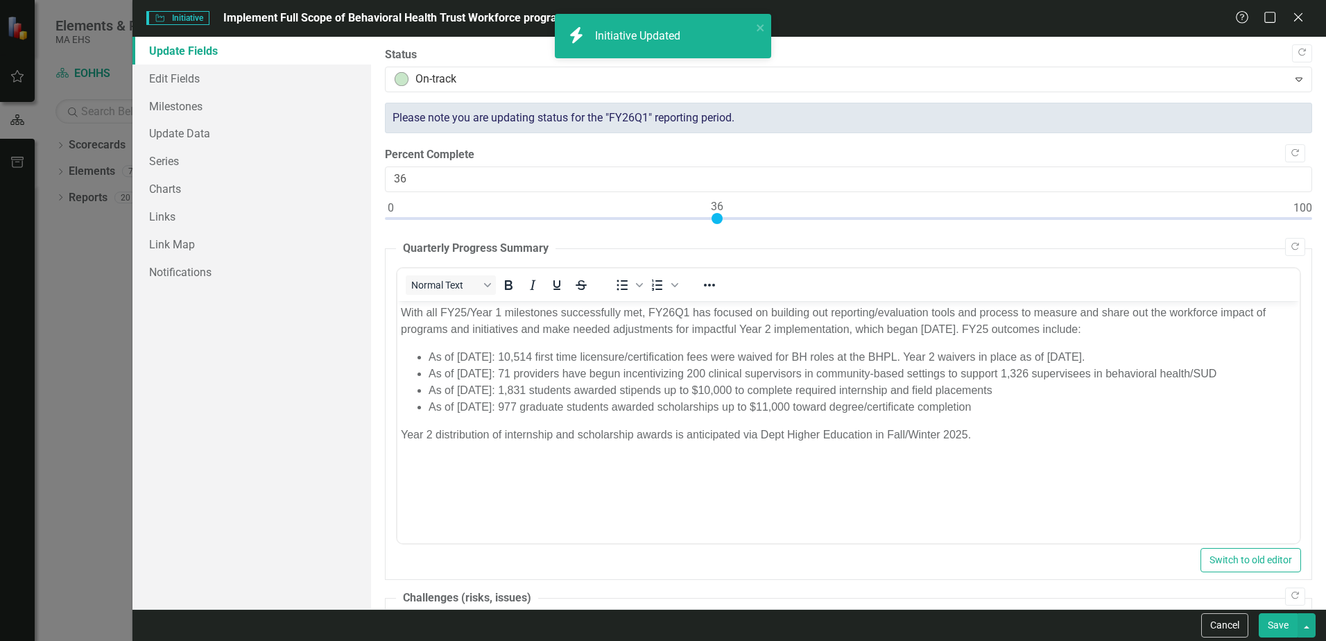
checkbox input "true"
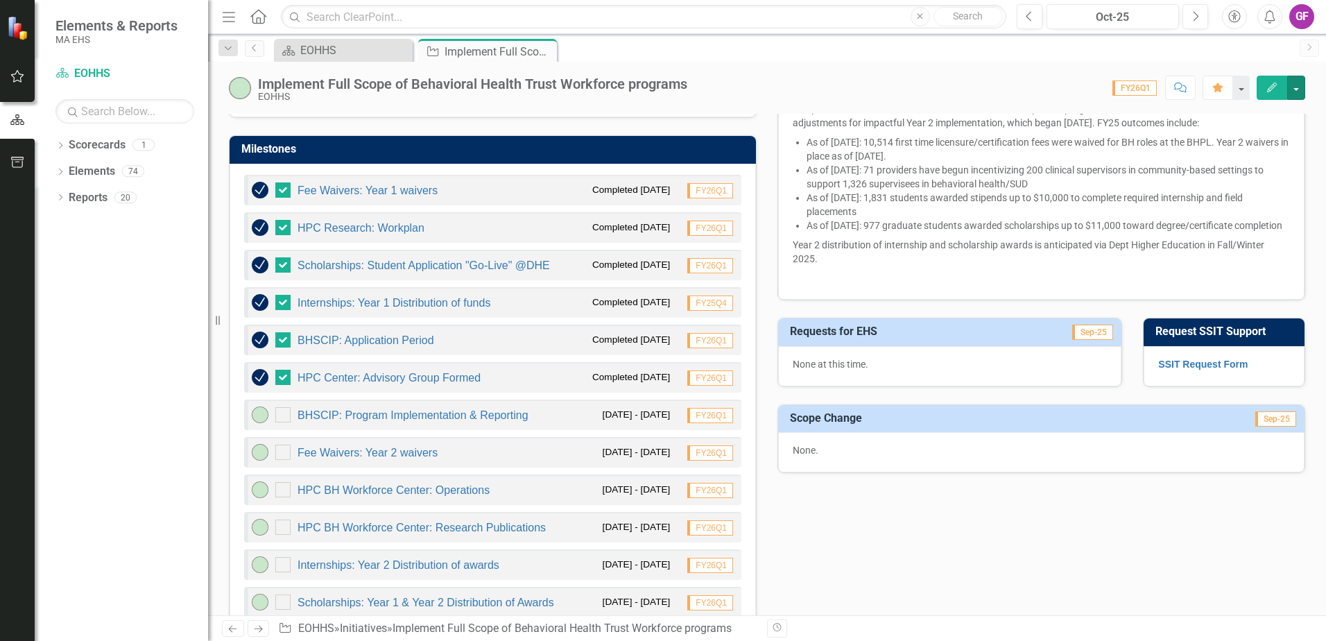
scroll to position [488, 0]
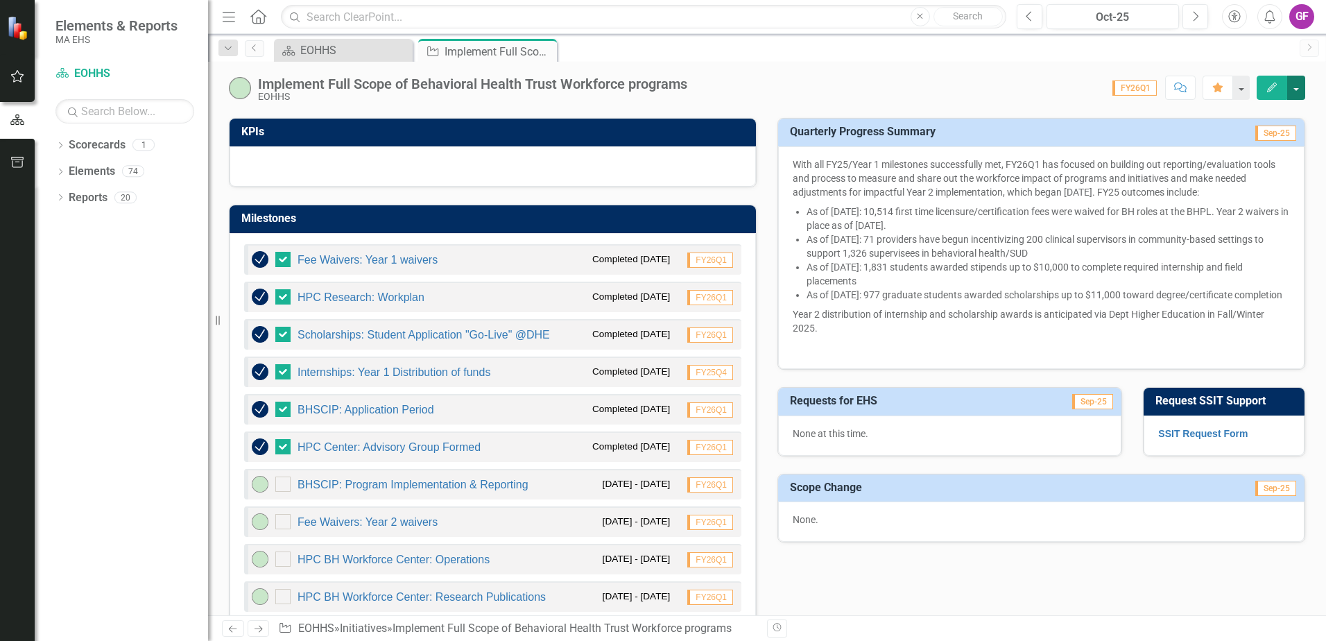
click at [1300, 87] on button "button" at bounding box center [1296, 88] width 18 height 24
click at [1258, 111] on link "Edit Edit Initiative" at bounding box center [1237, 114] width 135 height 26
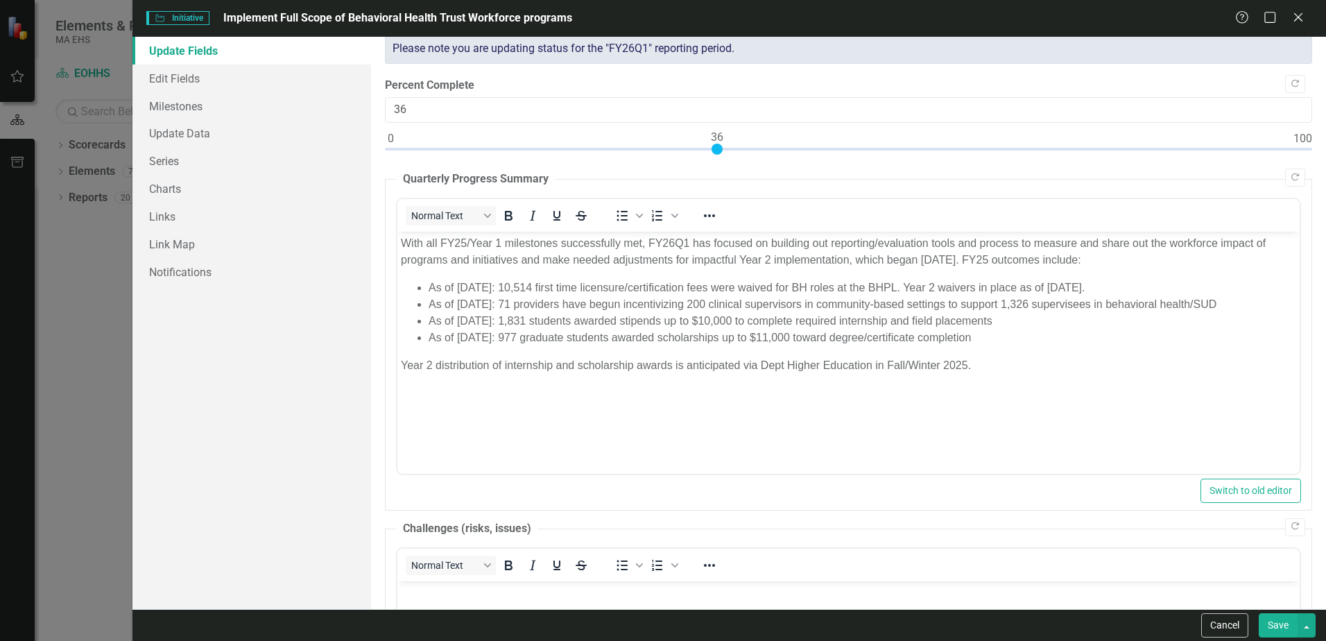
scroll to position [0, 0]
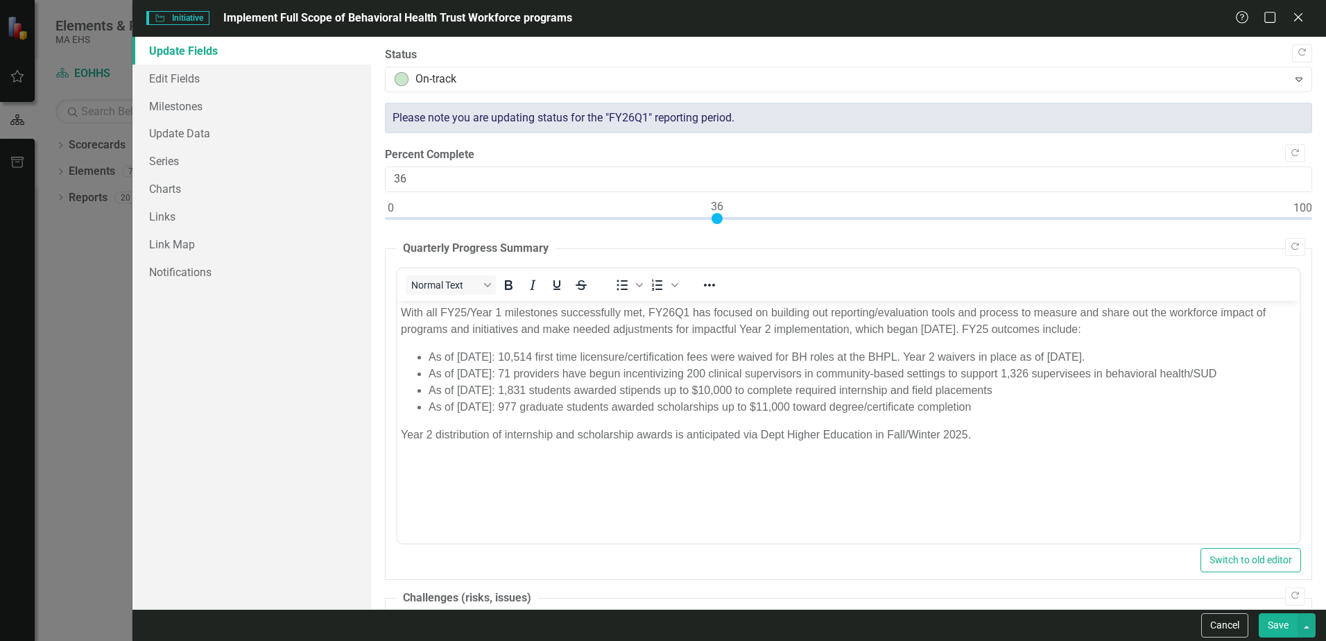
drag, startPoint x: 305, startPoint y: 501, endPoint x: 11, endPoint y: 198, distance: 422.3
click at [305, 501] on div "Update Fields Edit Fields Milestones Update Data Series Charts Links Link Map N…" at bounding box center [251, 323] width 239 height 572
click at [1303, 15] on icon "Close" at bounding box center [1297, 16] width 17 height 13
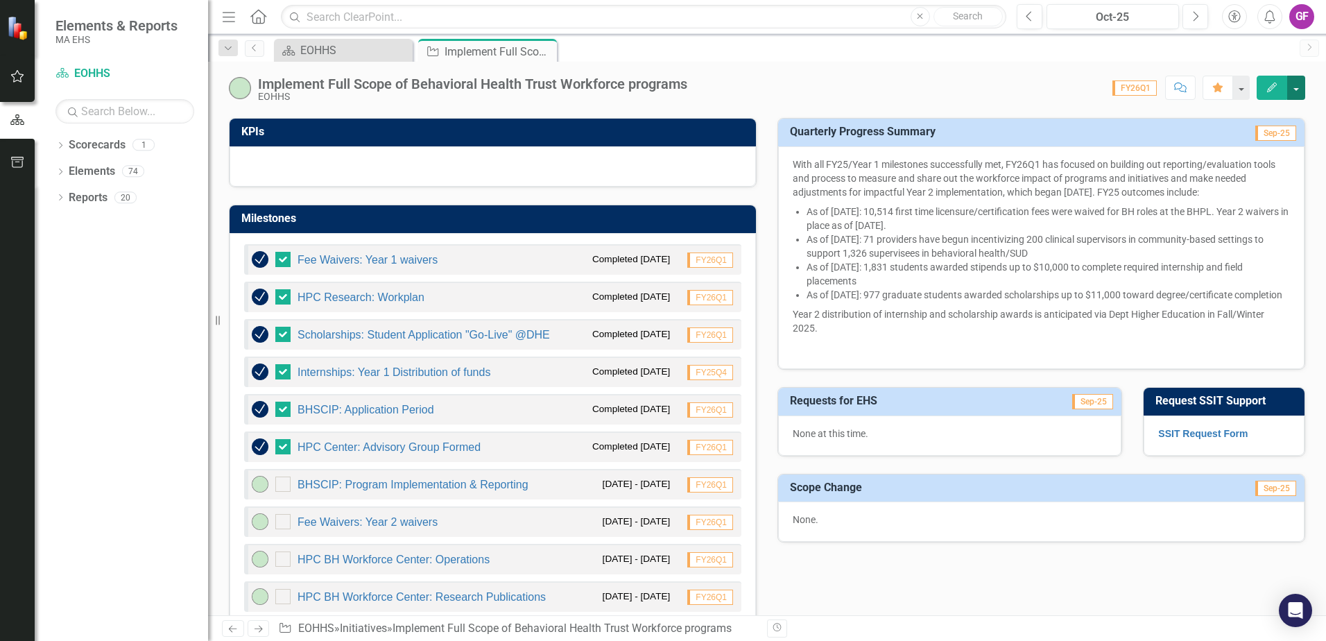
click at [1296, 91] on button "button" at bounding box center [1296, 88] width 18 height 24
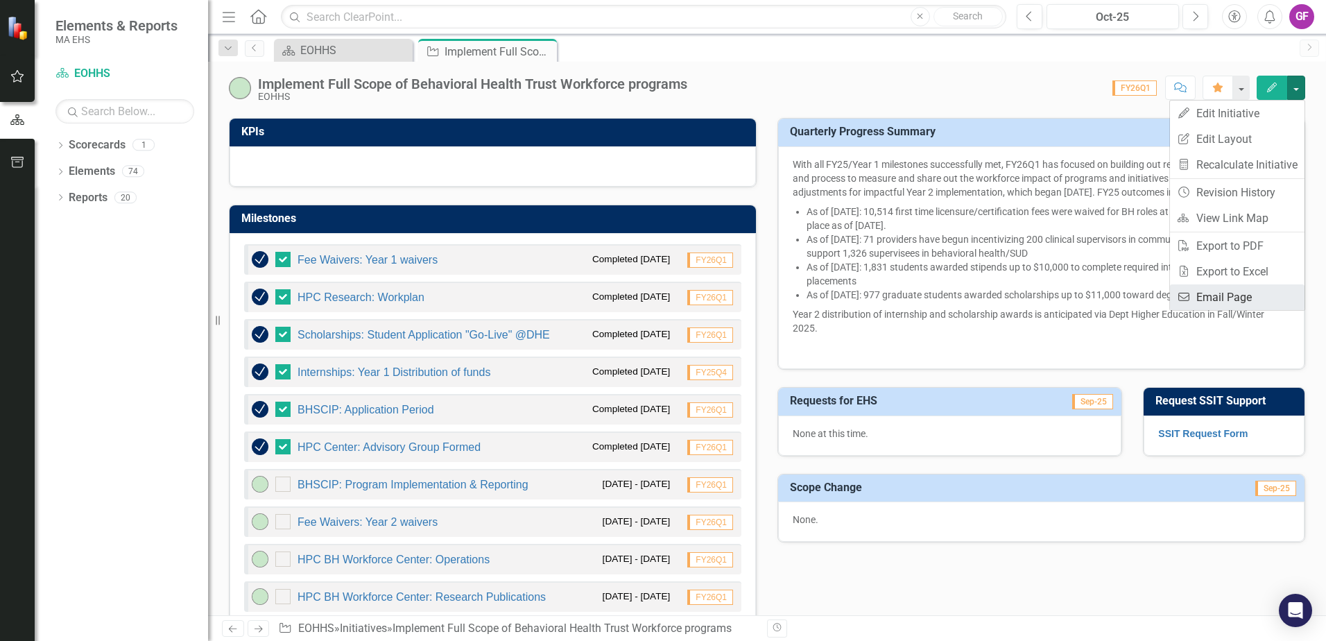
click at [1217, 298] on link "Email Email Page" at bounding box center [1237, 297] width 135 height 26
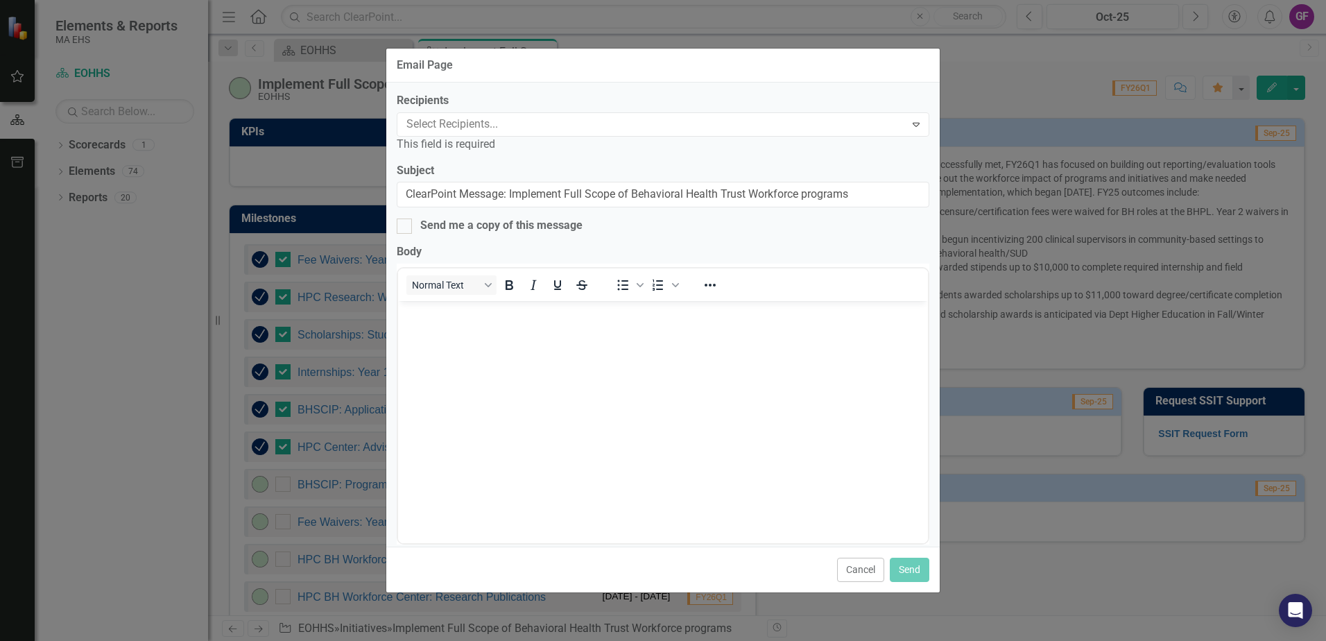
click at [483, 117] on div at bounding box center [653, 124] width 504 height 19
type input "pat"
click at [160, 640] on span "[PERSON_NAME] (EOHHS)" at bounding box center [87, 651] width 146 height 13
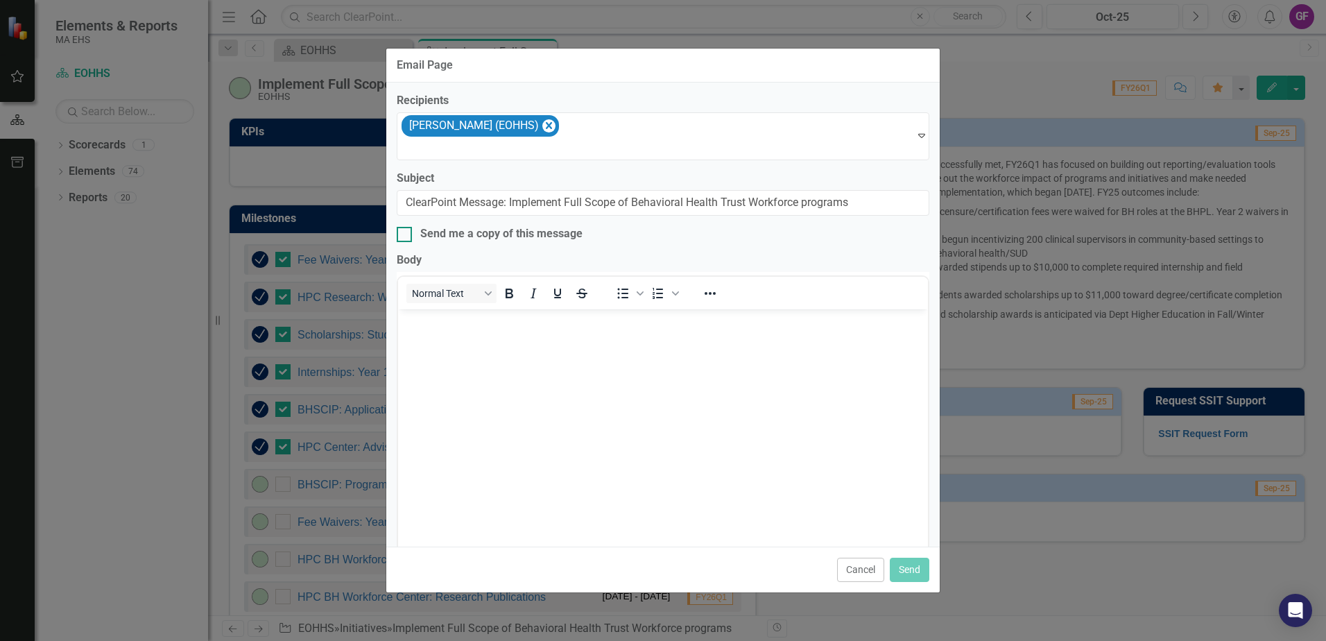
click at [407, 238] on div at bounding box center [404, 234] width 15 height 15
click at [406, 236] on input "Send me a copy of this message" at bounding box center [401, 231] width 9 height 9
checkbox input "true"
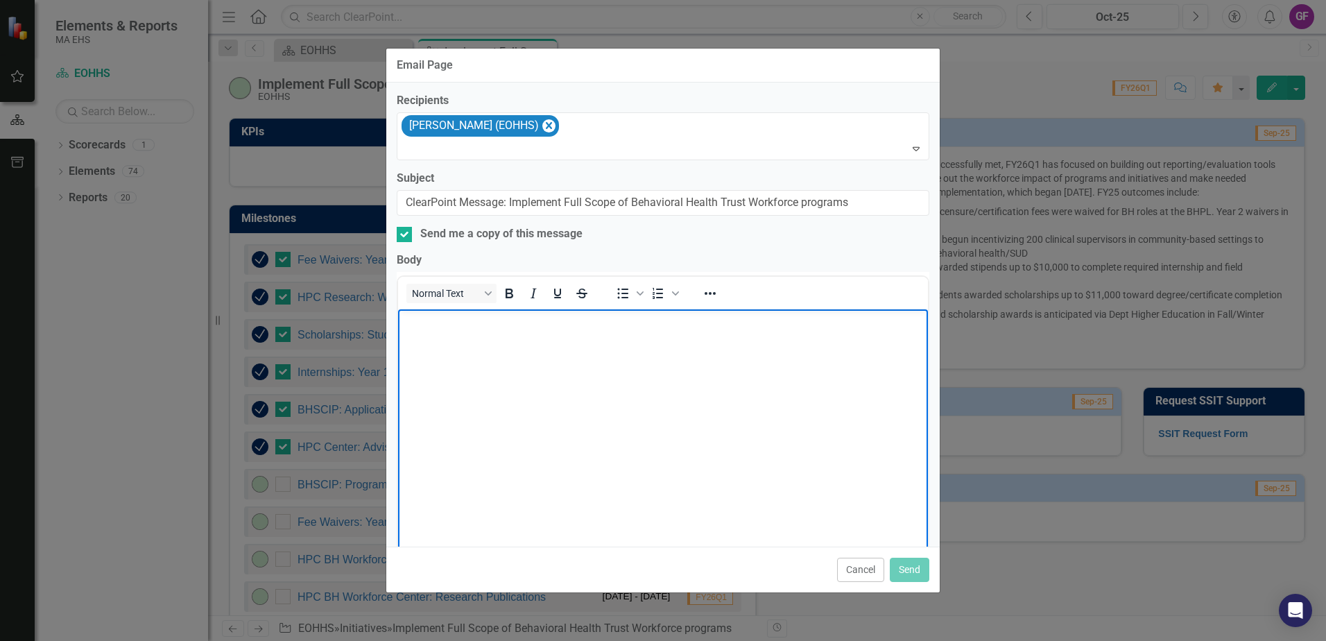
click at [433, 318] on p "Rich Text Area. Press ALT-0 for help." at bounding box center [663, 320] width 523 height 17
click at [1261, 349] on div "Email Page Recipients [PERSON_NAME] (EOHHS) Expand Subject ClearPoint Message: …" at bounding box center [663, 320] width 1326 height 641
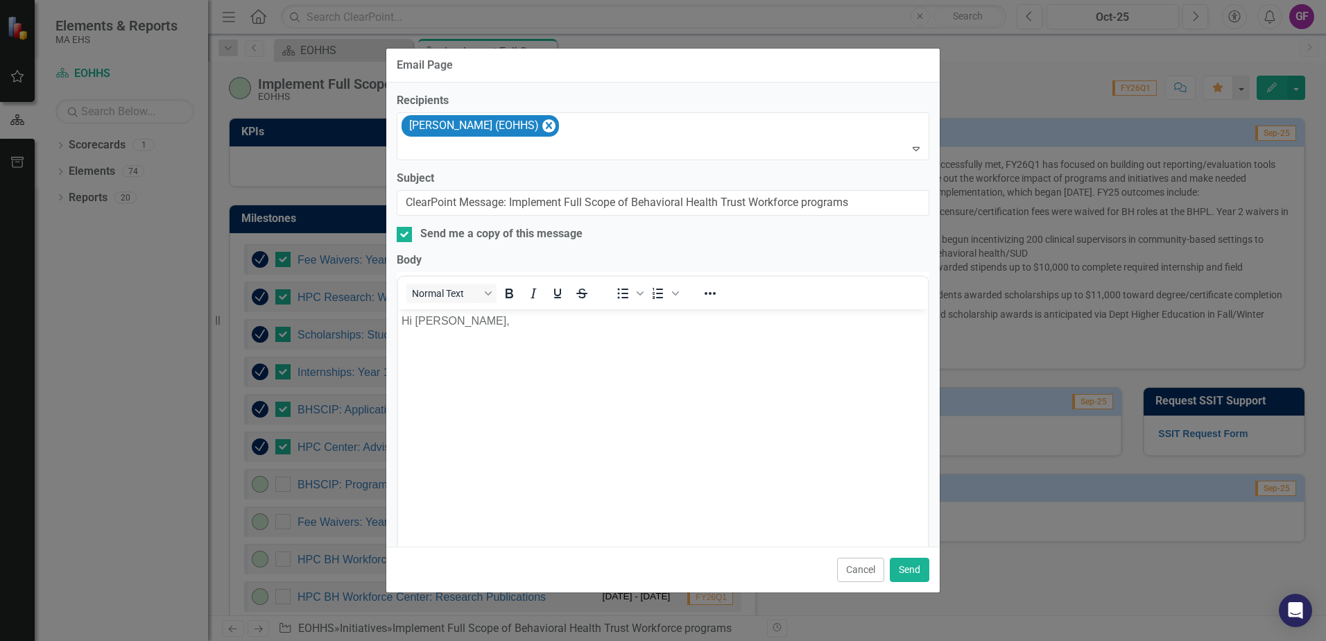
click at [689, 402] on body "Hi [PERSON_NAME]," at bounding box center [663, 413] width 530 height 208
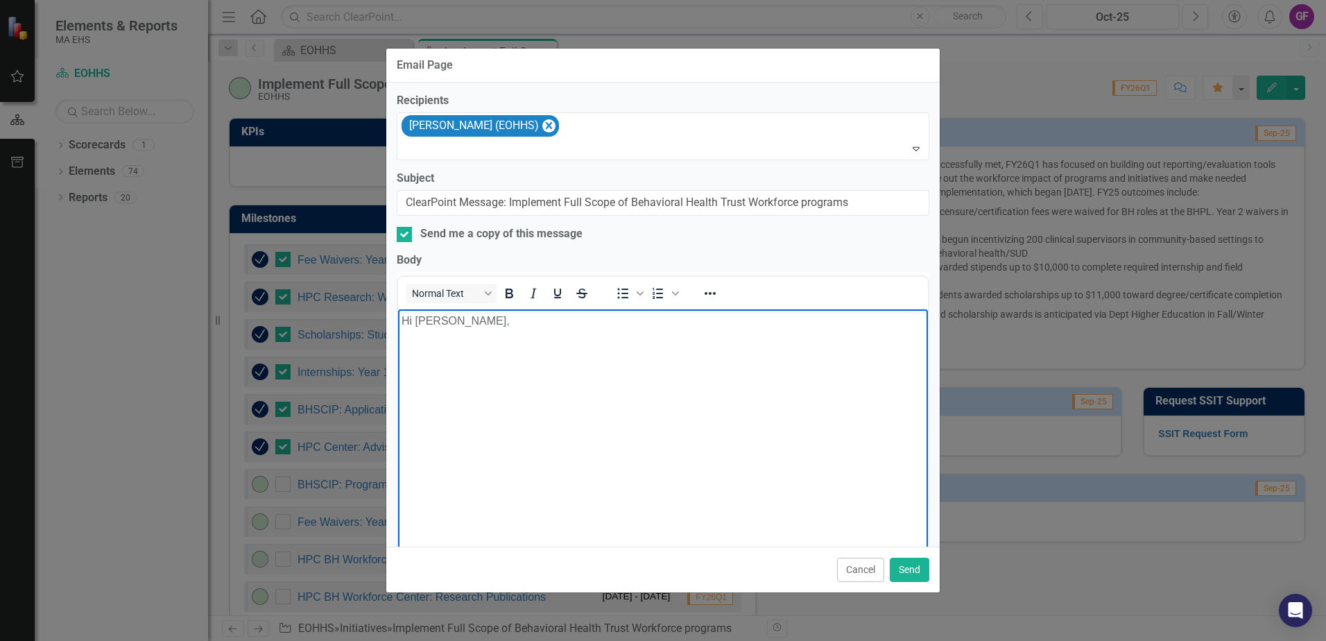
click at [1013, 268] on div "Email Page Recipients [PERSON_NAME] (EOHHS) Expand Subject ClearPoint Message: …" at bounding box center [663, 320] width 1326 height 641
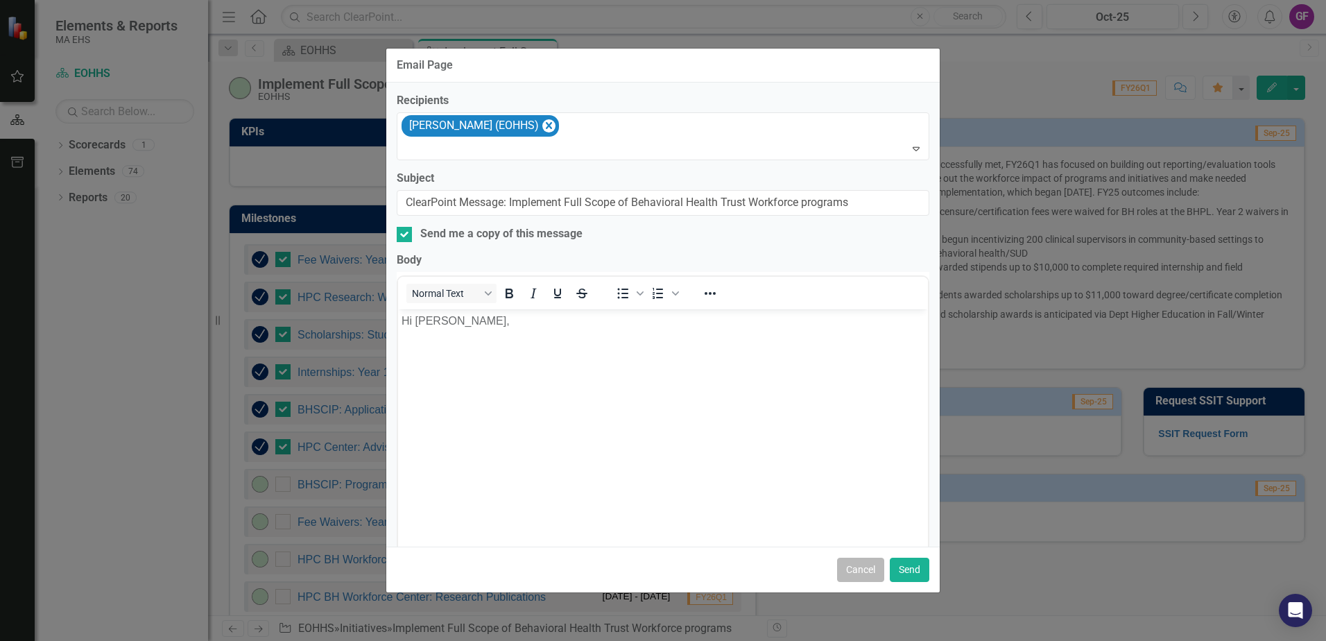
click at [862, 568] on button "Cancel" at bounding box center [860, 570] width 47 height 24
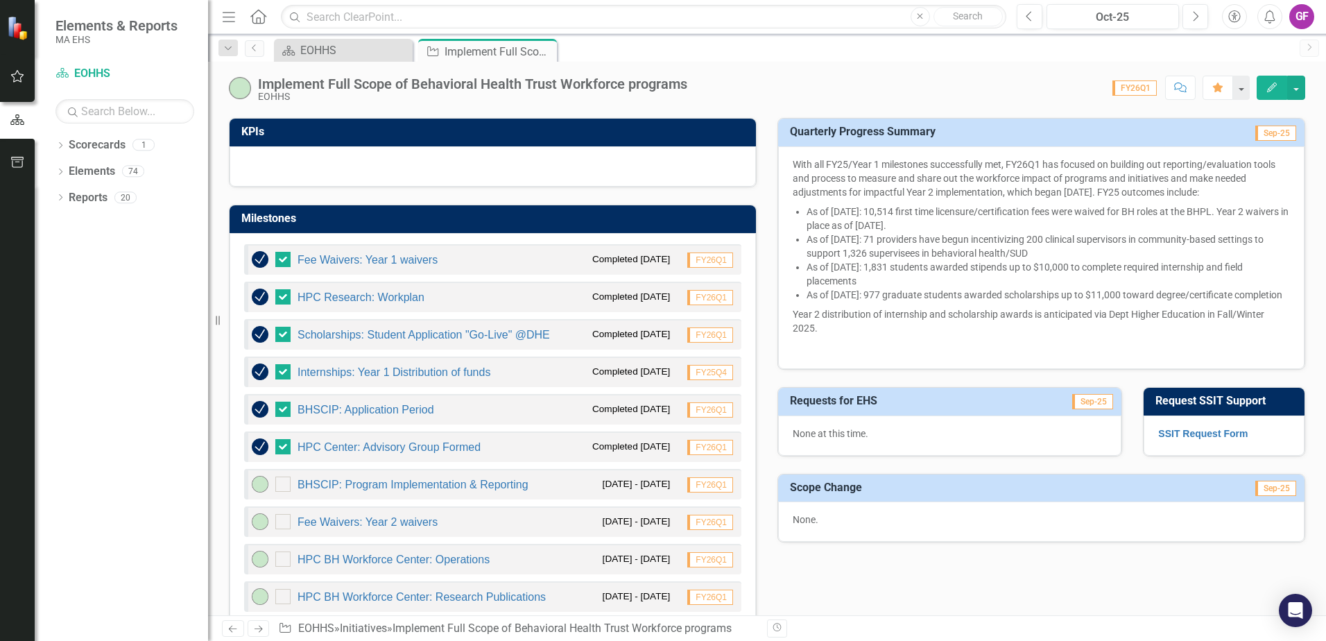
drag, startPoint x: 827, startPoint y: 346, endPoint x: 789, endPoint y: 193, distance: 158.0
click at [793, 193] on span "With all FY25/Year 1 milestones successfully met, FY26Q1 has focused on buildin…" at bounding box center [1041, 255] width 497 height 197
click at [793, 161] on p "With all FY25/Year 1 milestones successfully met, FY26Q1 has focused on buildin…" at bounding box center [1041, 179] width 497 height 44
click at [811, 338] on p "Year 2 distribution of internship and scholarship awards is anticipated via Dep…" at bounding box center [1041, 320] width 497 height 33
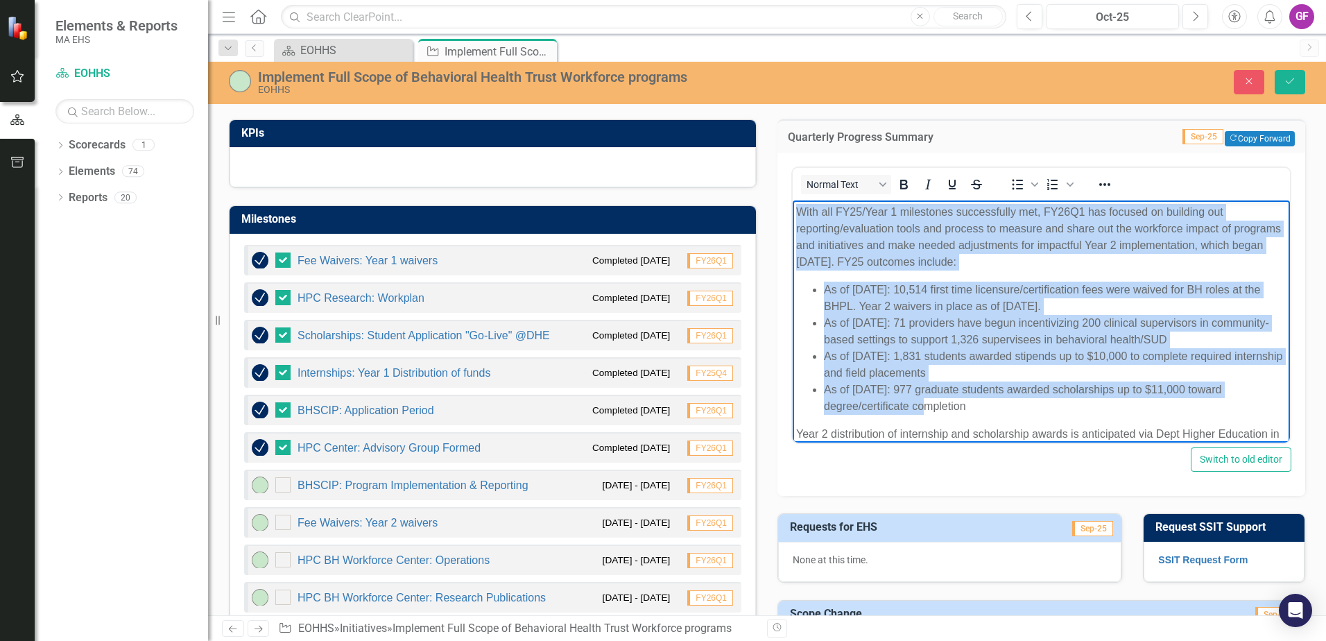
scroll to position [59, 0]
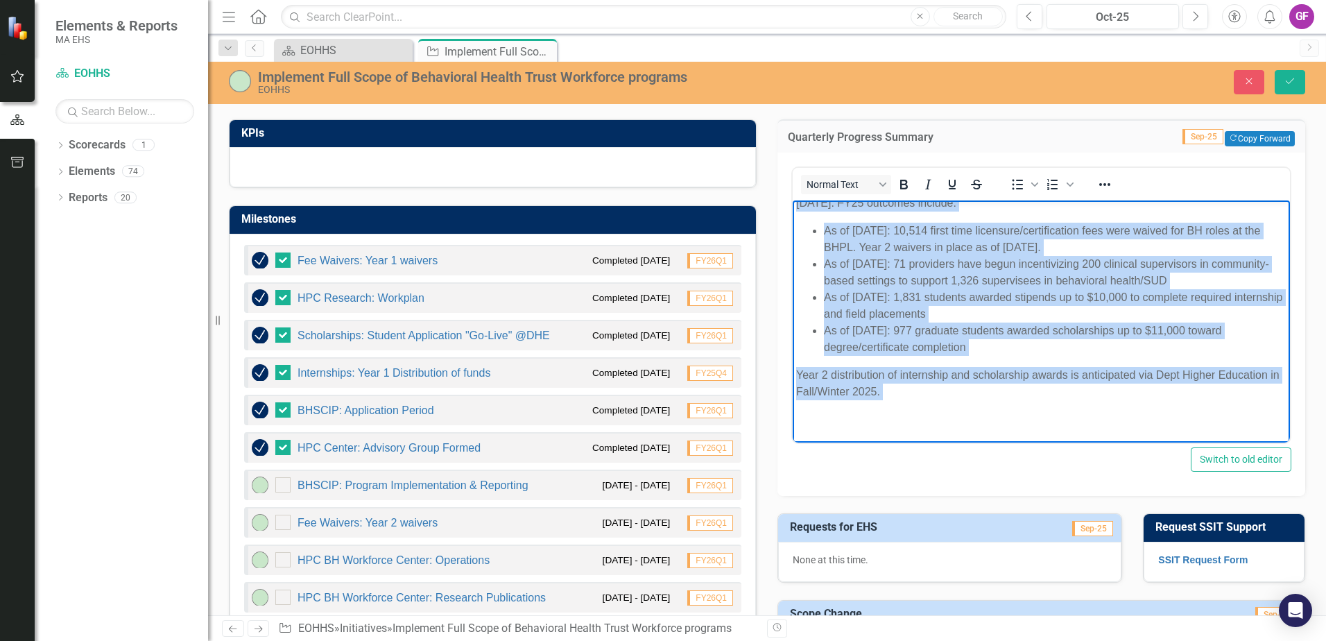
drag, startPoint x: 798, startPoint y: 213, endPoint x: 936, endPoint y: 441, distance: 267.1
click at [936, 441] on body "With all FY25/Year 1 milestones successfully met, FY26Q1 has focused on buildin…" at bounding box center [1041, 291] width 497 height 301
copy body "With all FY25/Year 1 milestones successfully met, FY26Q1 has focused on buildin…"
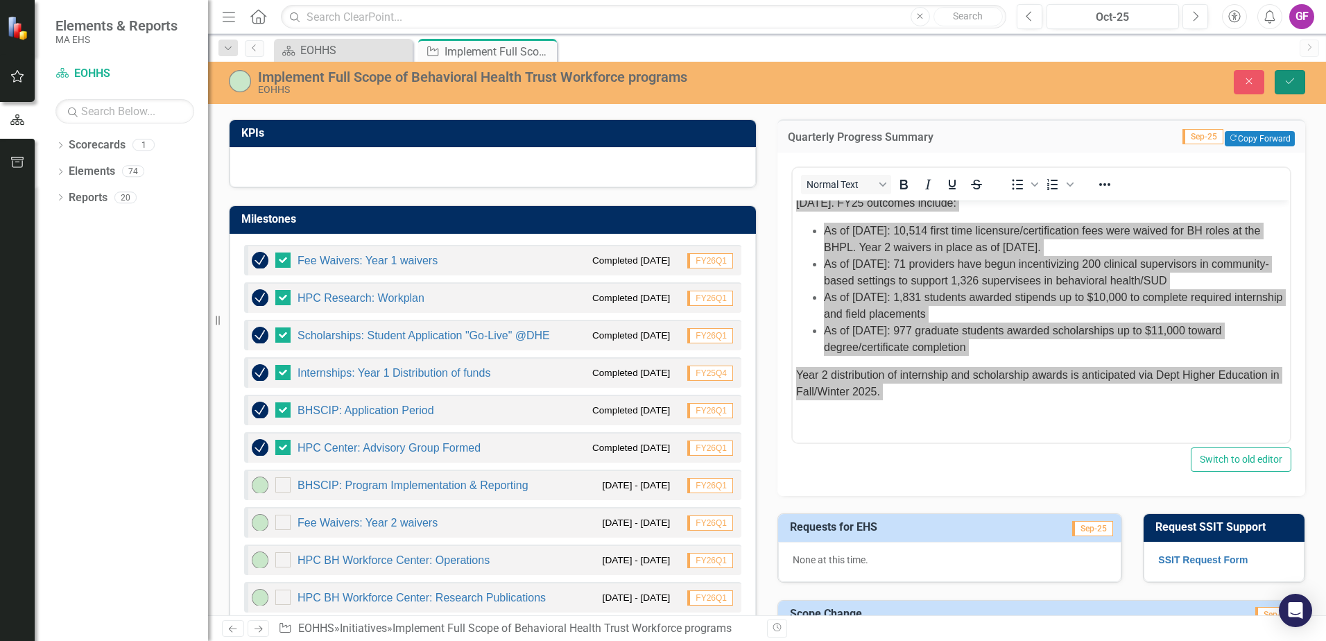
click at [1293, 84] on icon "Save" at bounding box center [1290, 81] width 12 height 10
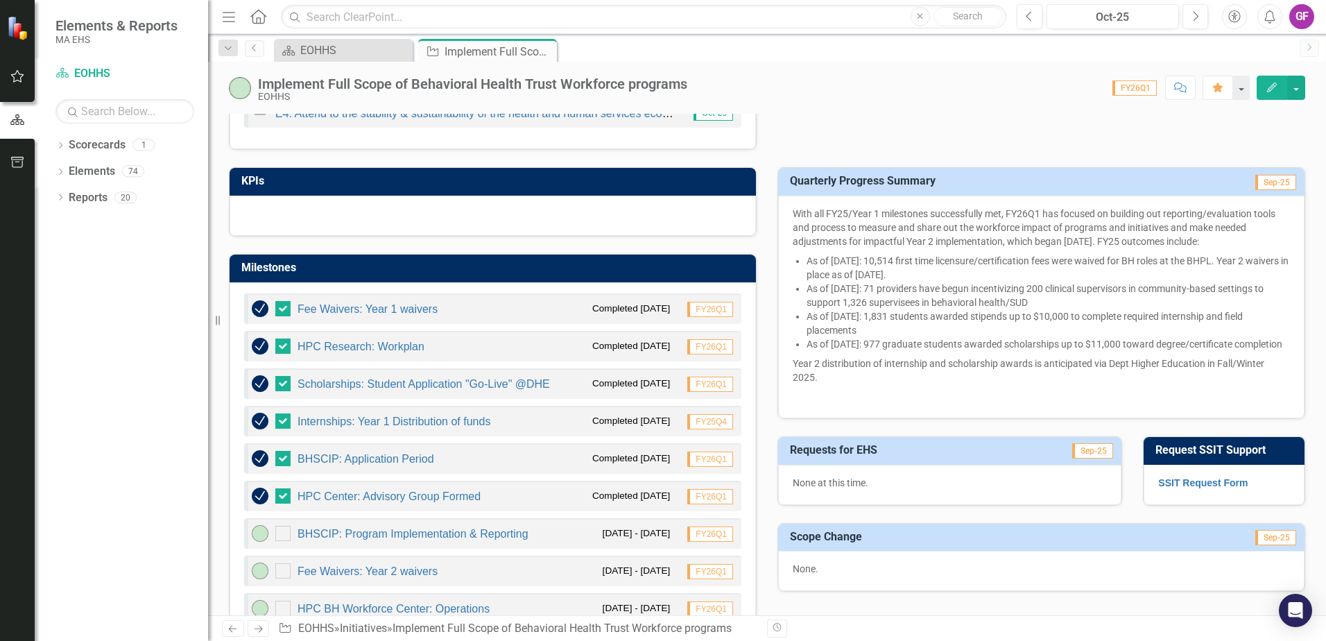
scroll to position [416, 0]
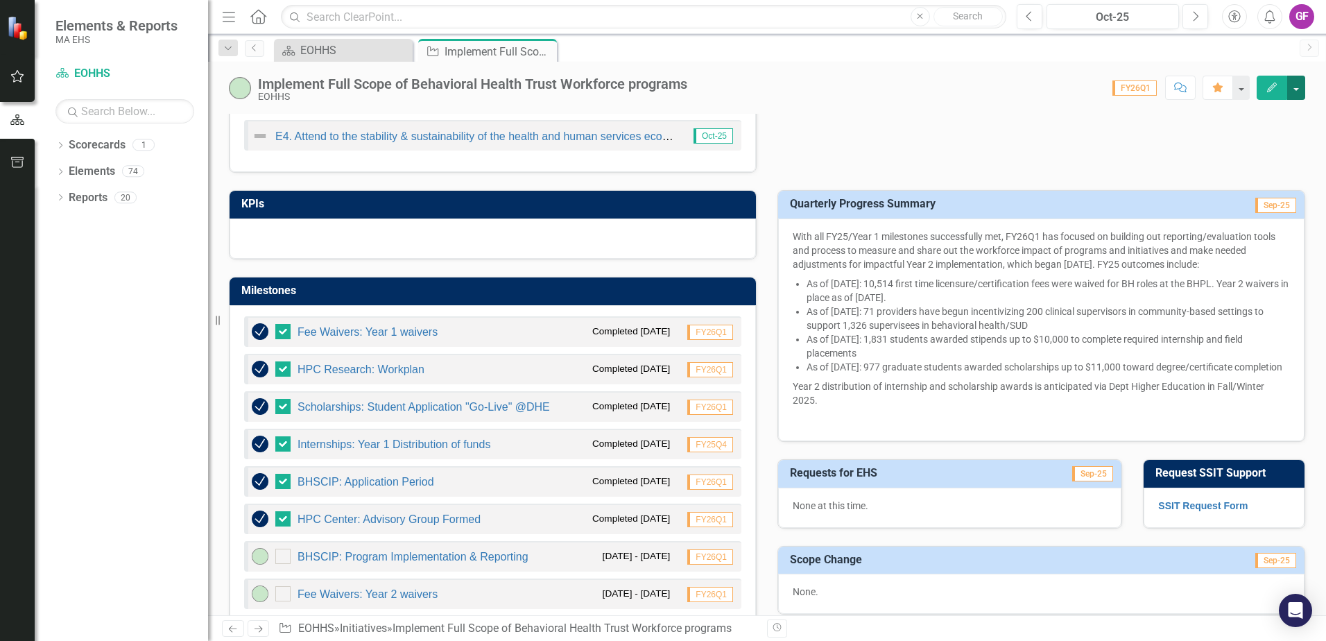
click at [1297, 96] on button "button" at bounding box center [1296, 88] width 18 height 24
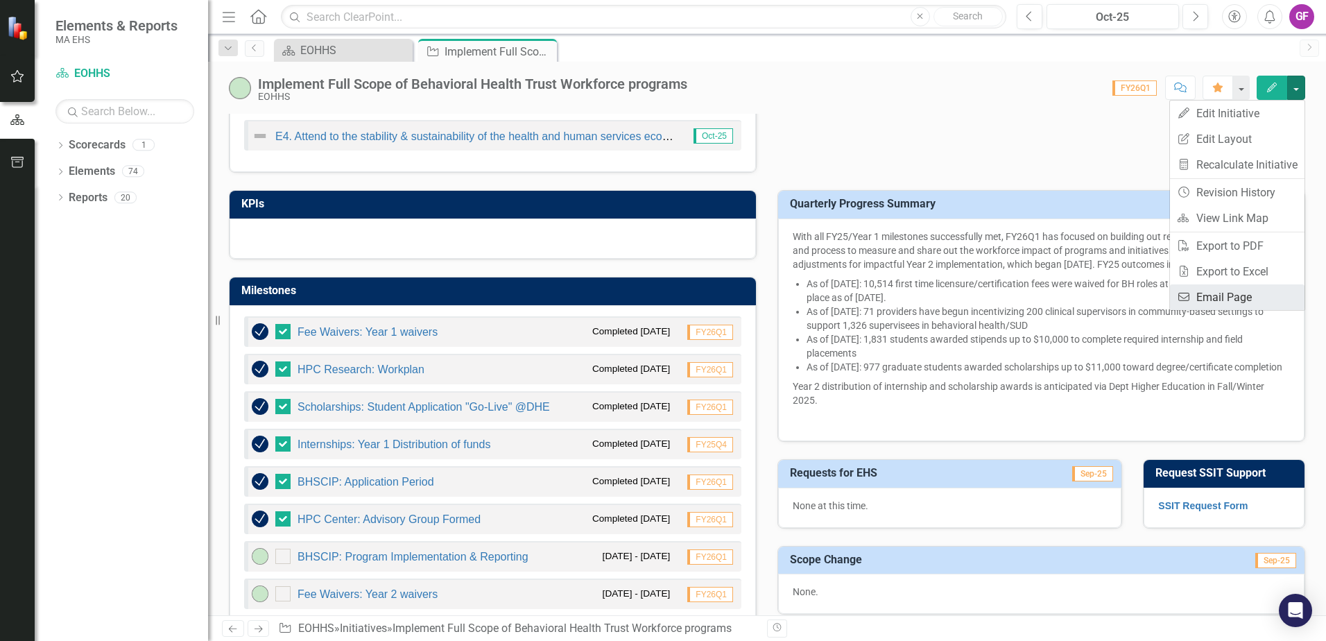
click at [1225, 298] on link "Email Email Page" at bounding box center [1237, 297] width 135 height 26
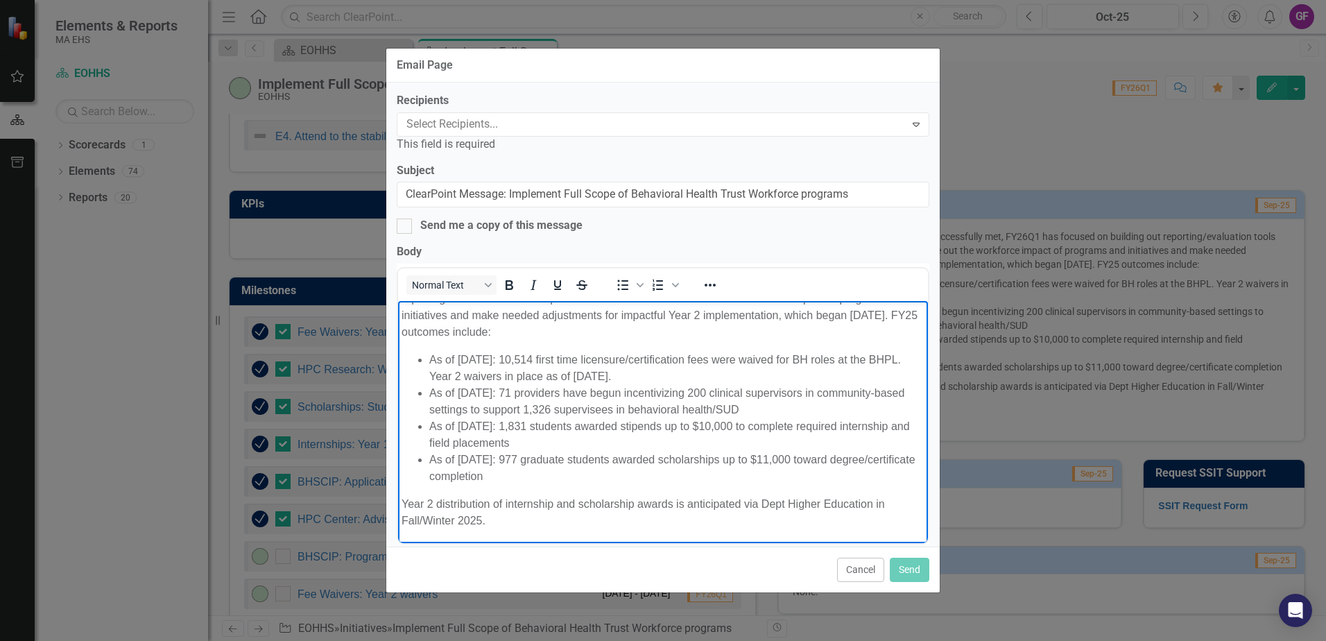
scroll to position [0, 0]
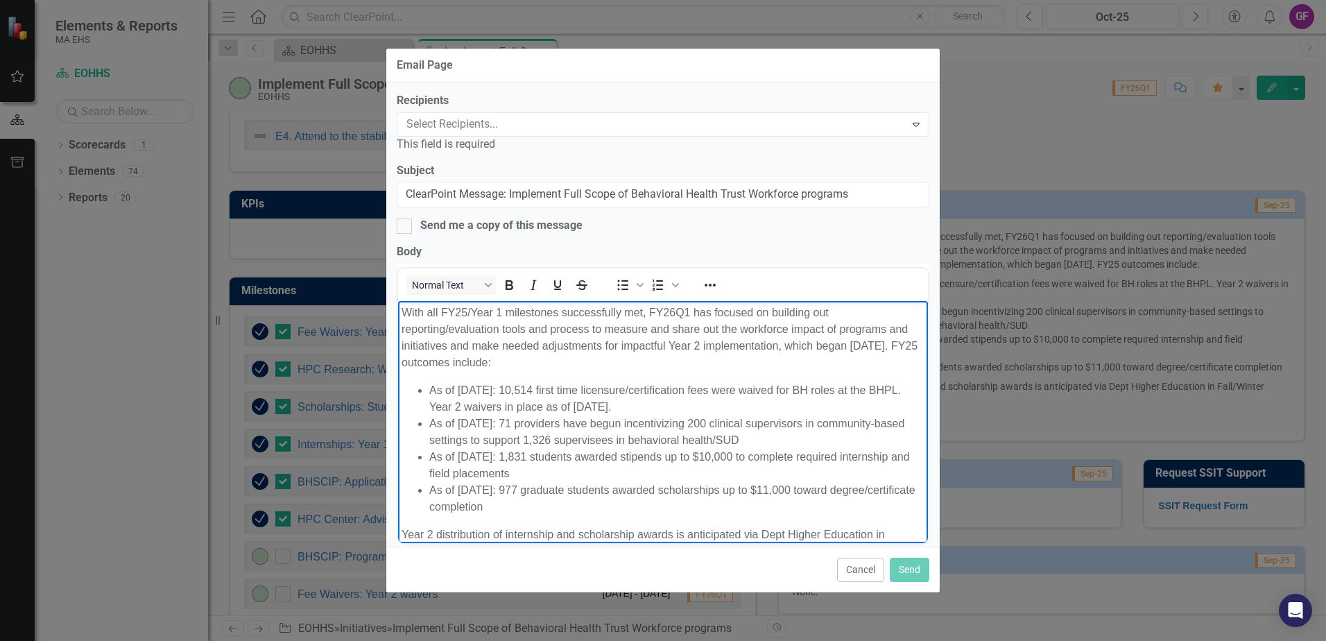
click at [402, 314] on p "With all FY25/Year 1 milestones successfully met, FY26Q1 has focused on buildin…" at bounding box center [663, 337] width 523 height 67
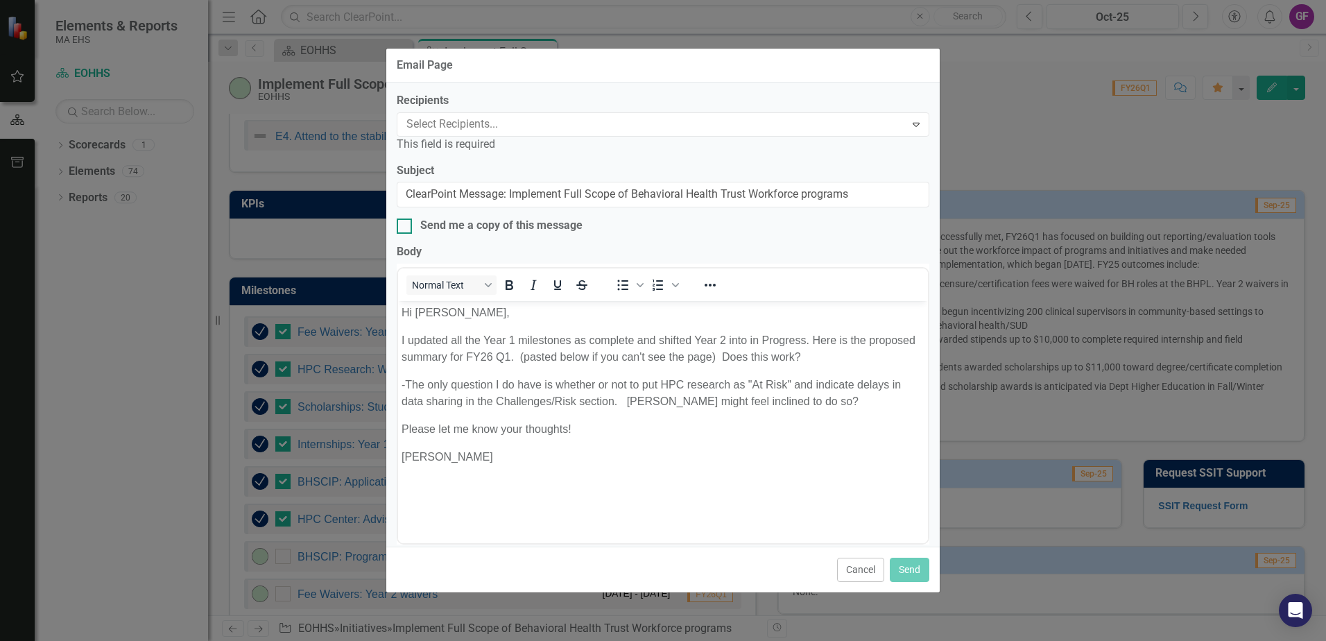
click at [406, 225] on div at bounding box center [404, 225] width 15 height 15
click at [406, 225] on input "Send me a copy of this message" at bounding box center [401, 222] width 9 height 9
checkbox input "true"
click at [465, 125] on div at bounding box center [653, 124] width 504 height 19
type input "Pa"
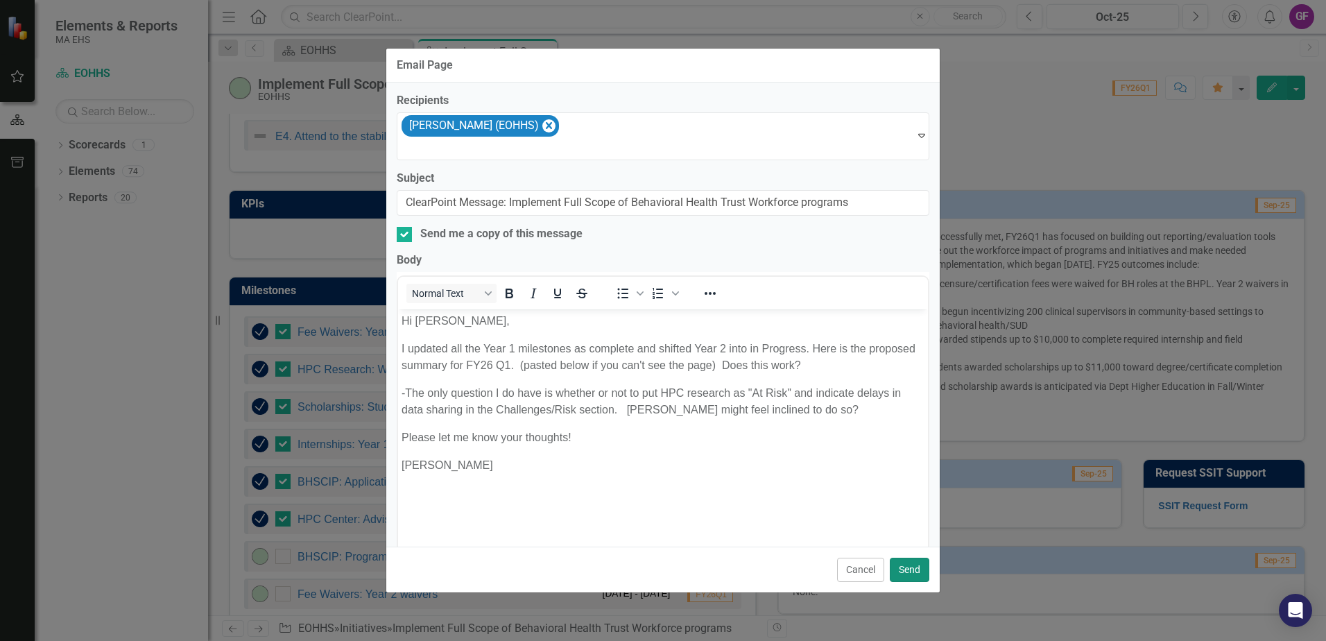
click at [917, 568] on button "Send" at bounding box center [910, 570] width 40 height 24
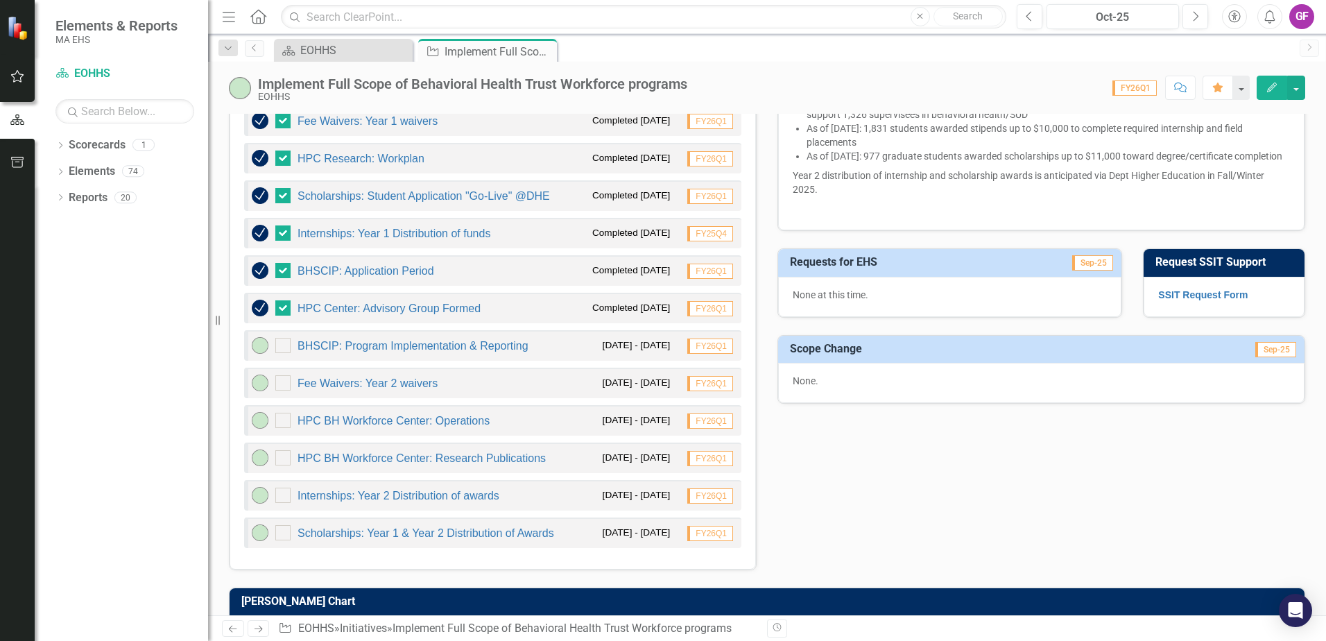
scroll to position [558, 0]
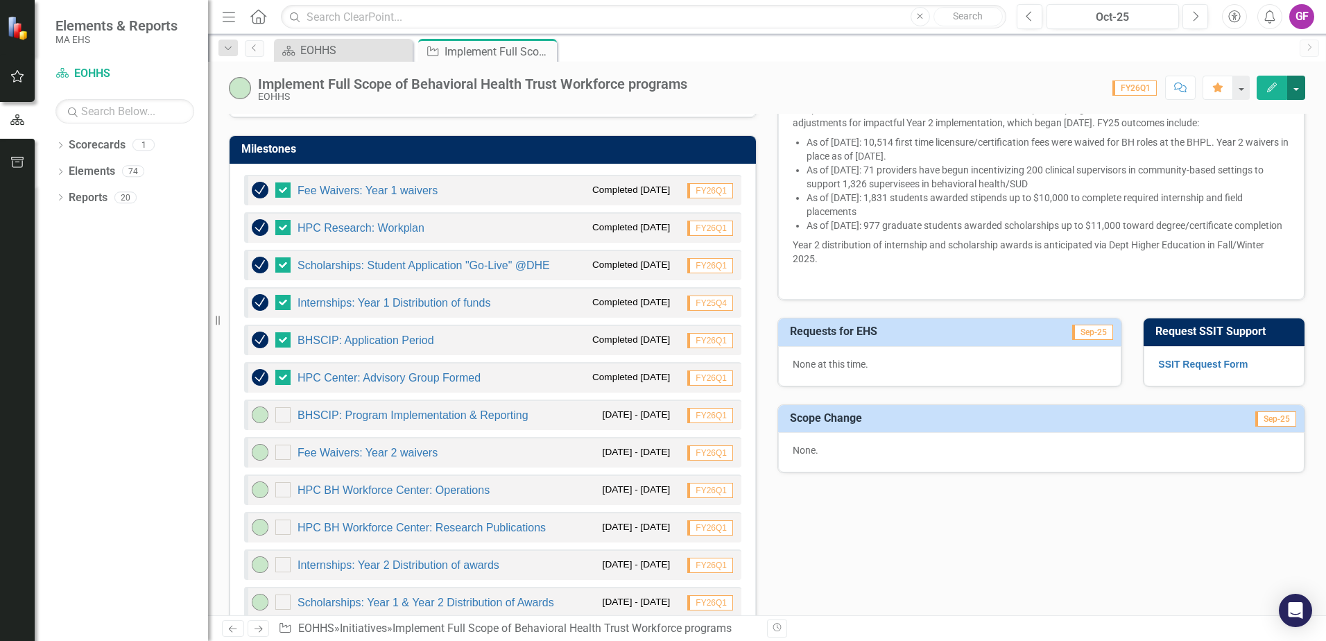
click at [1303, 89] on button "button" at bounding box center [1296, 88] width 18 height 24
click at [1276, 114] on link "Edit Edit Initiative" at bounding box center [1237, 114] width 135 height 26
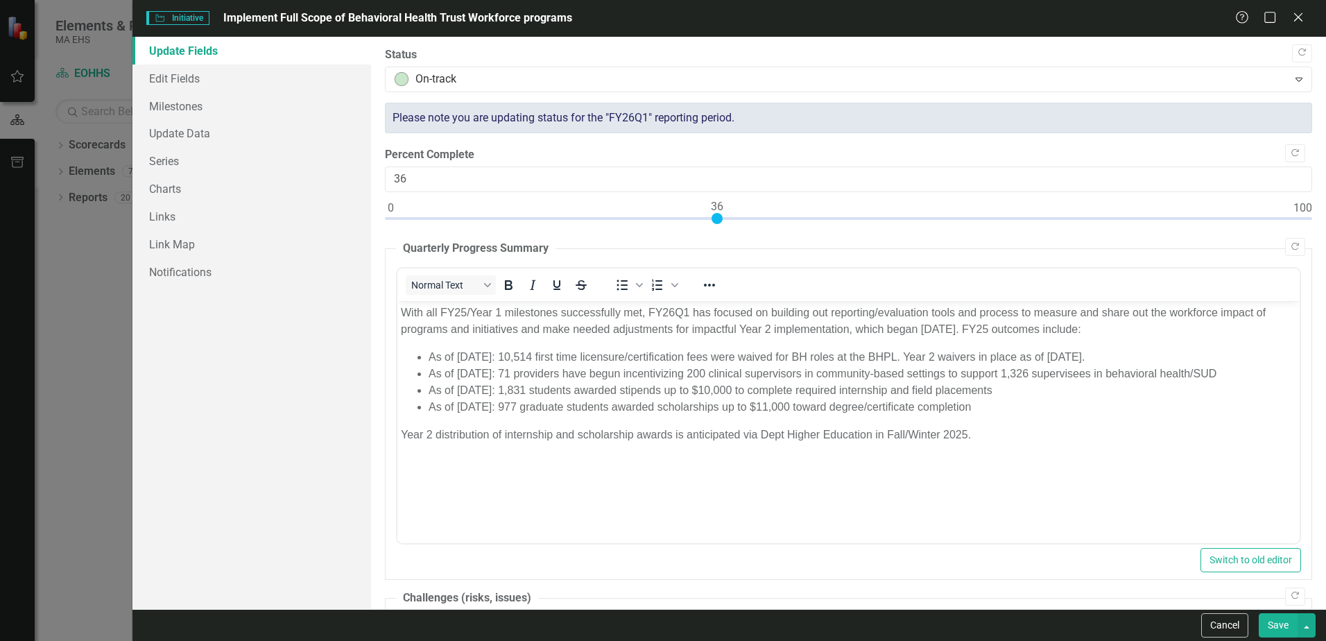
scroll to position [0, 0]
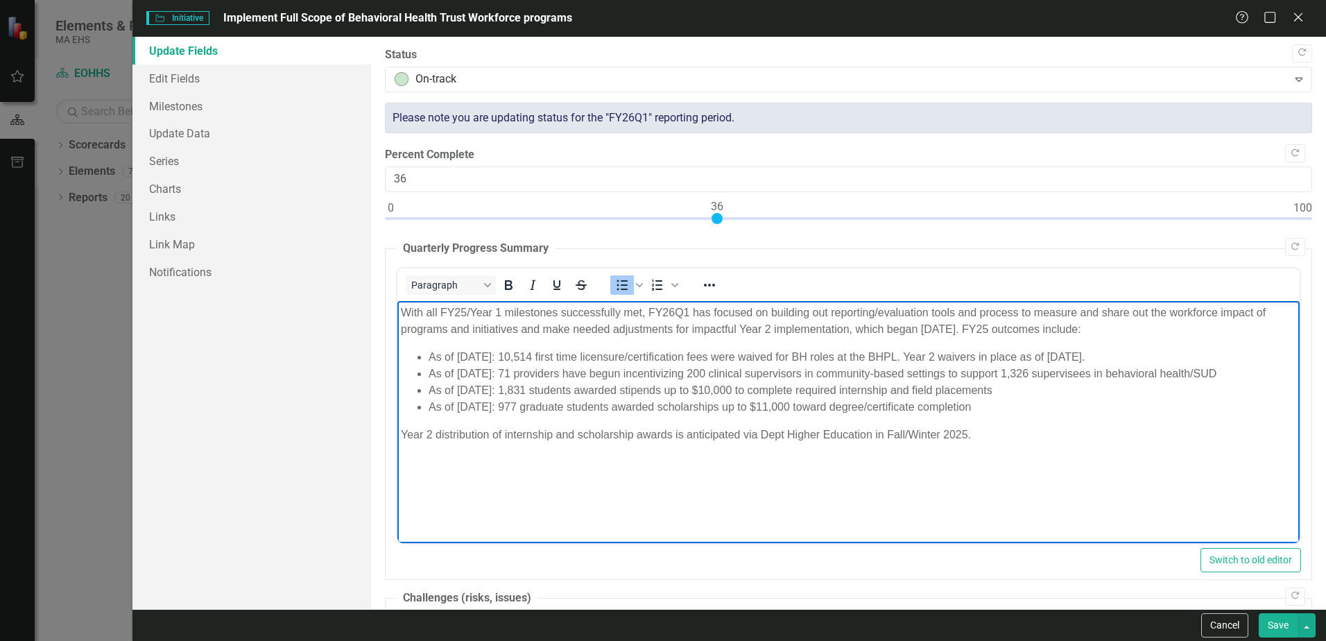
click at [739, 372] on li "As of [DATE]: 71 providers have begun incentivizing 200 clinical supervisors in…" at bounding box center [863, 373] width 868 height 17
click at [1267, 624] on button "Save" at bounding box center [1278, 625] width 39 height 24
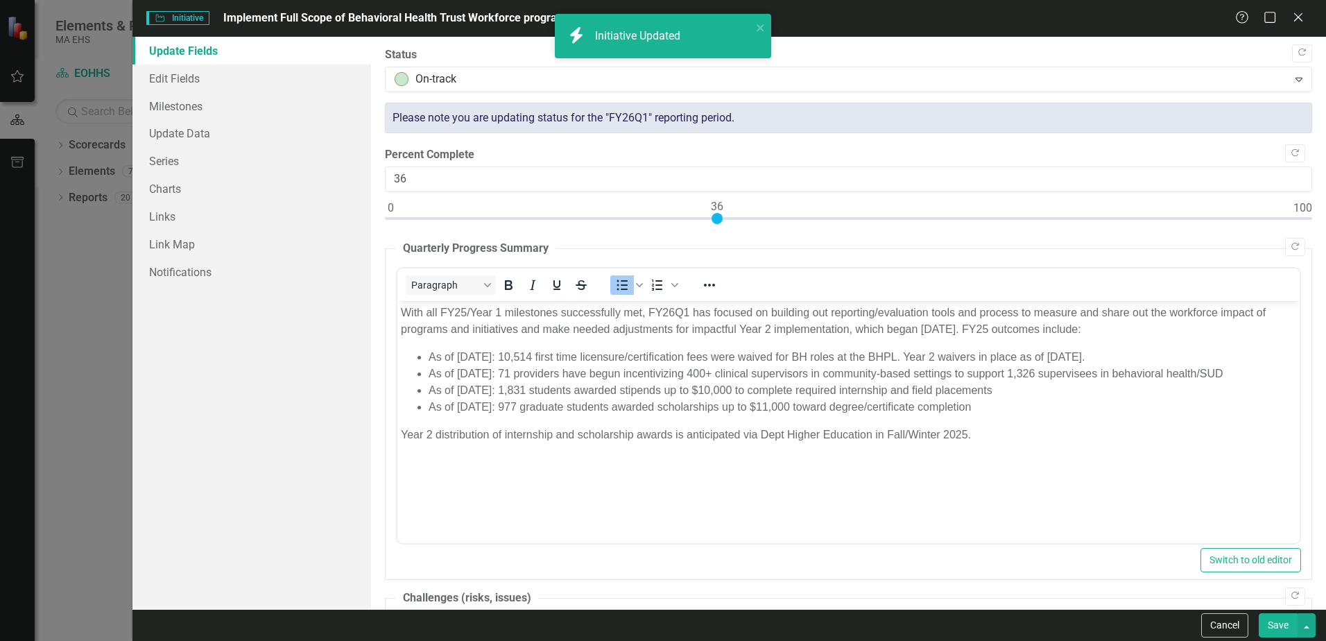
checkbox input "false"
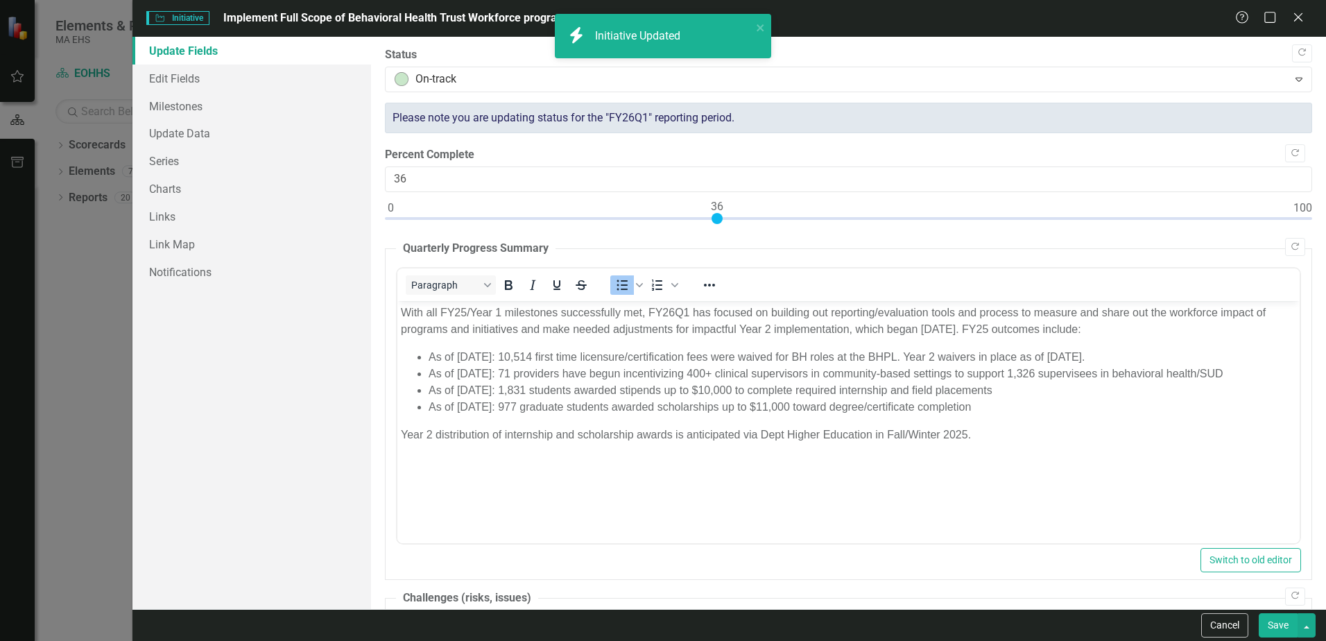
checkbox input "false"
checkbox input "true"
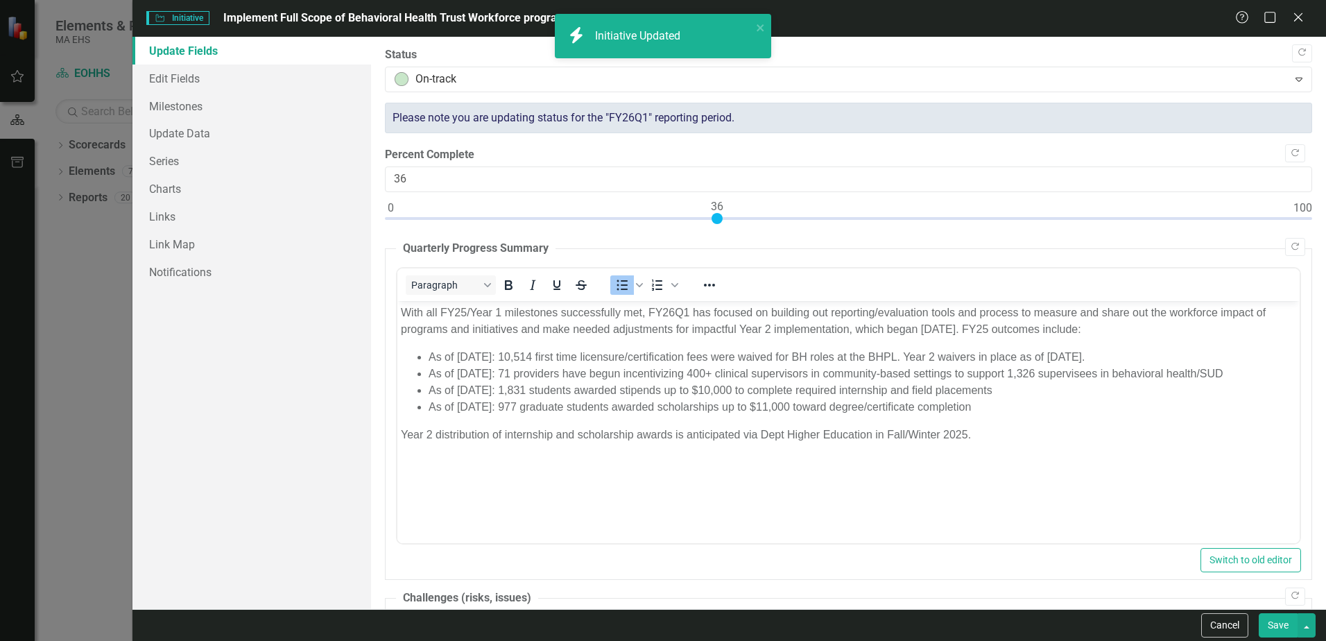
checkbox input "true"
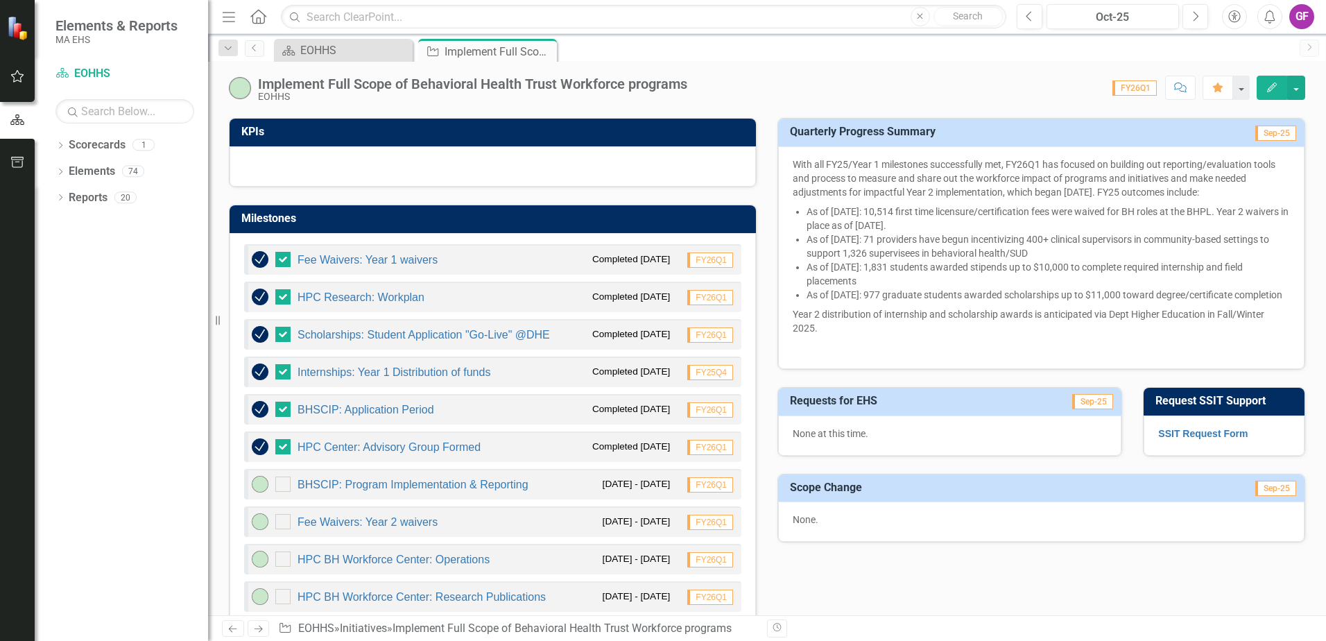
scroll to position [419, 0]
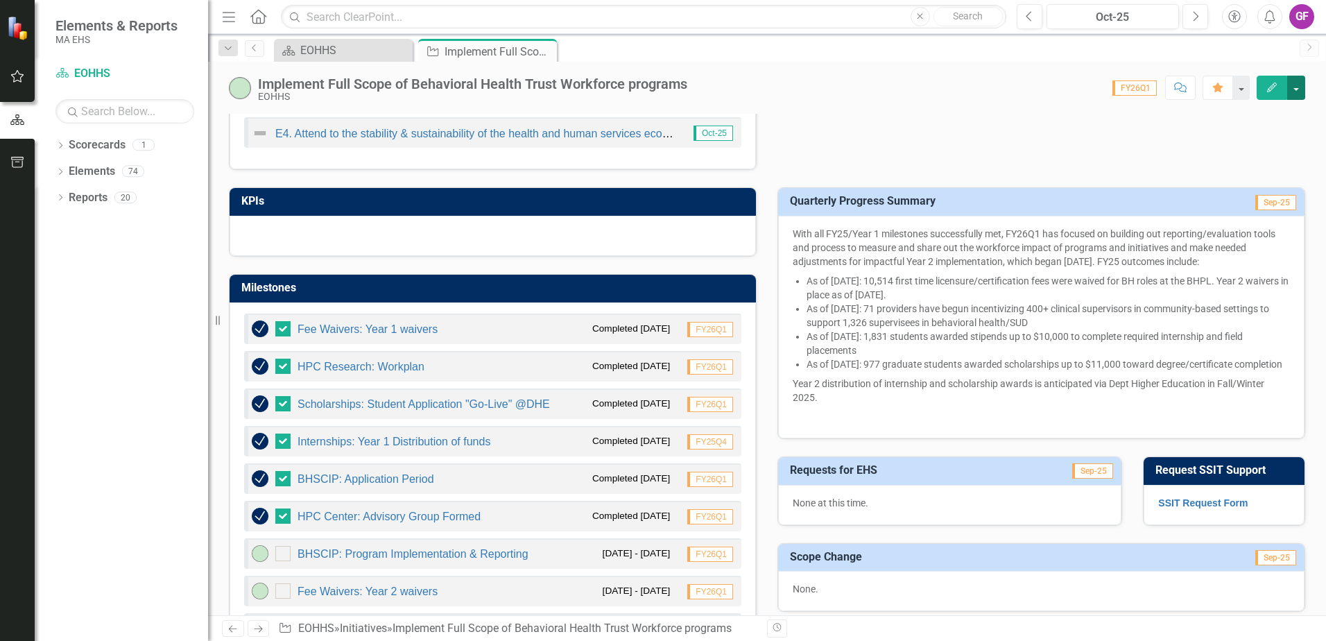
click at [1298, 83] on button "button" at bounding box center [1296, 88] width 18 height 24
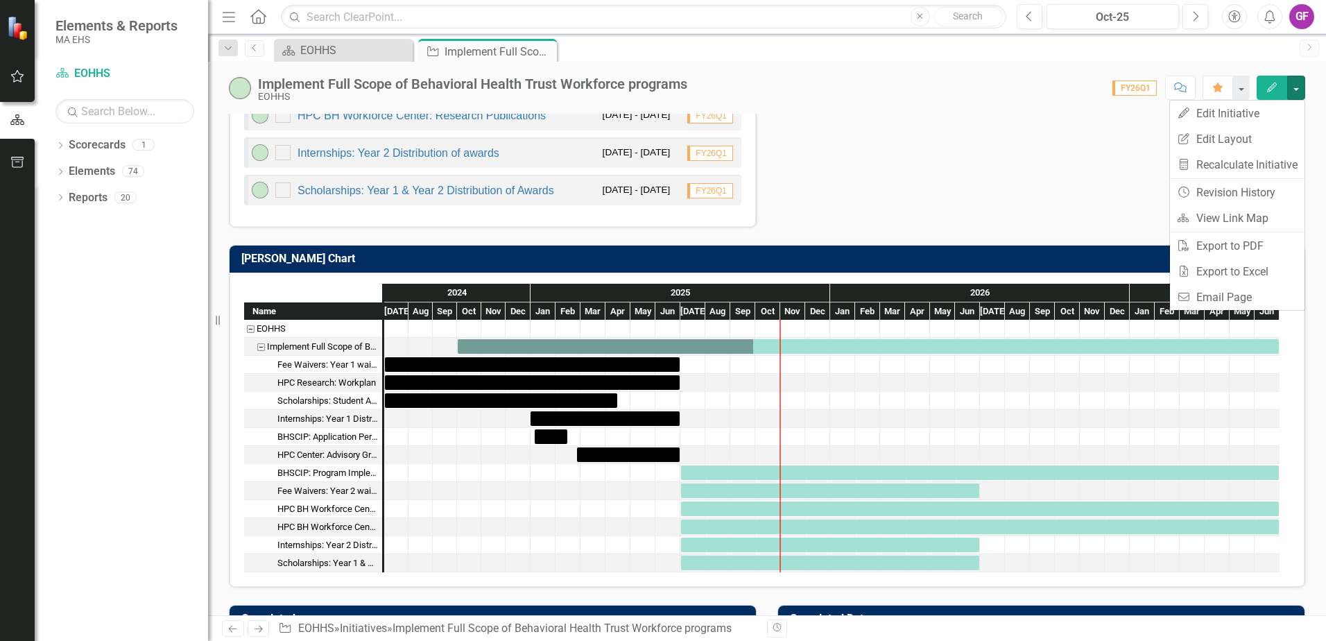
scroll to position [1043, 0]
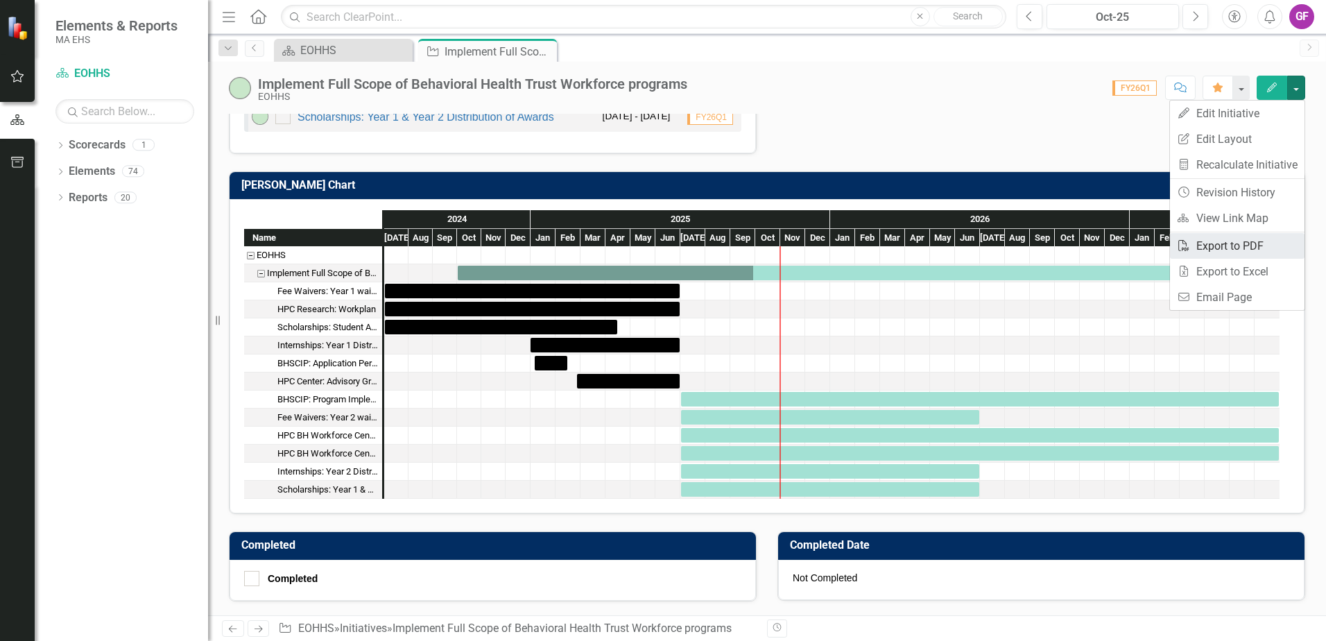
click at [1201, 245] on link "PDF Export to PDF" at bounding box center [1237, 246] width 135 height 26
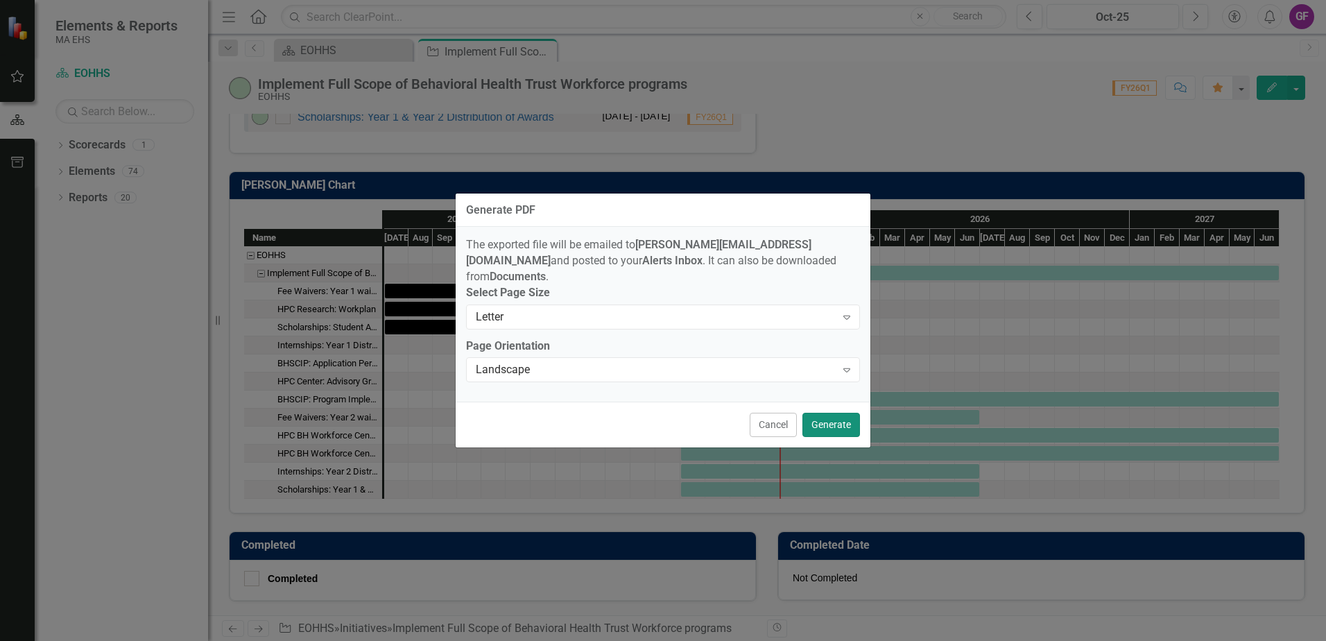
click at [838, 424] on button "Generate" at bounding box center [832, 425] width 58 height 24
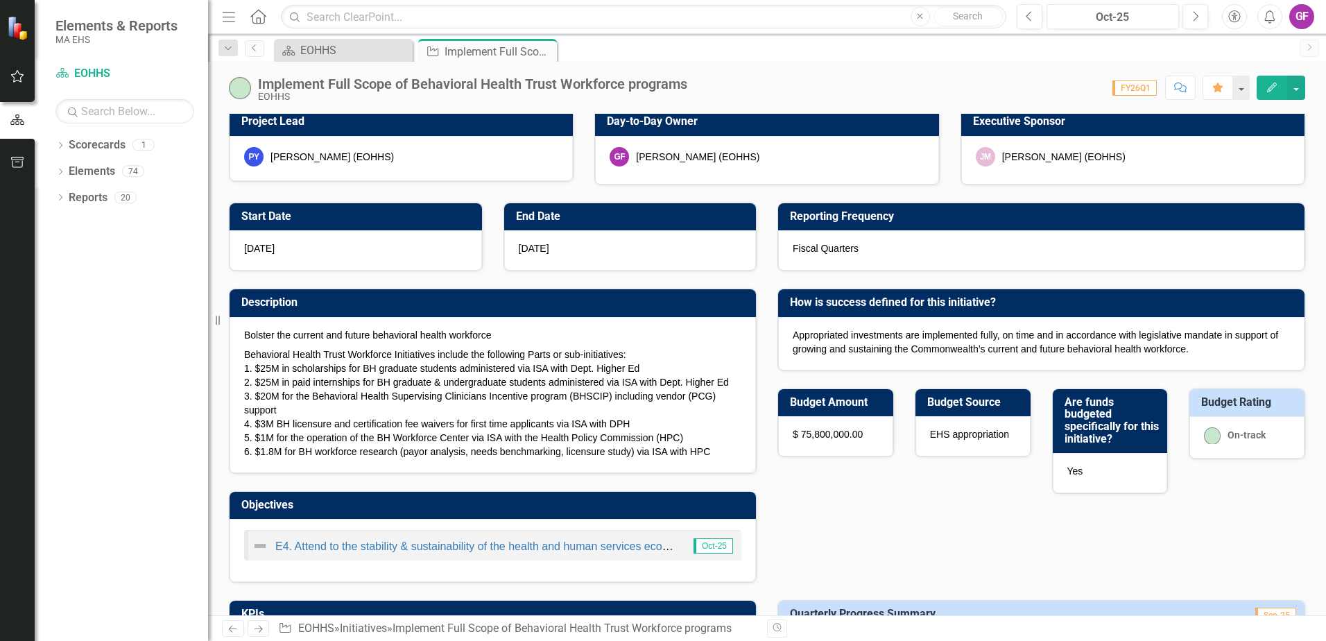
scroll to position [0, 0]
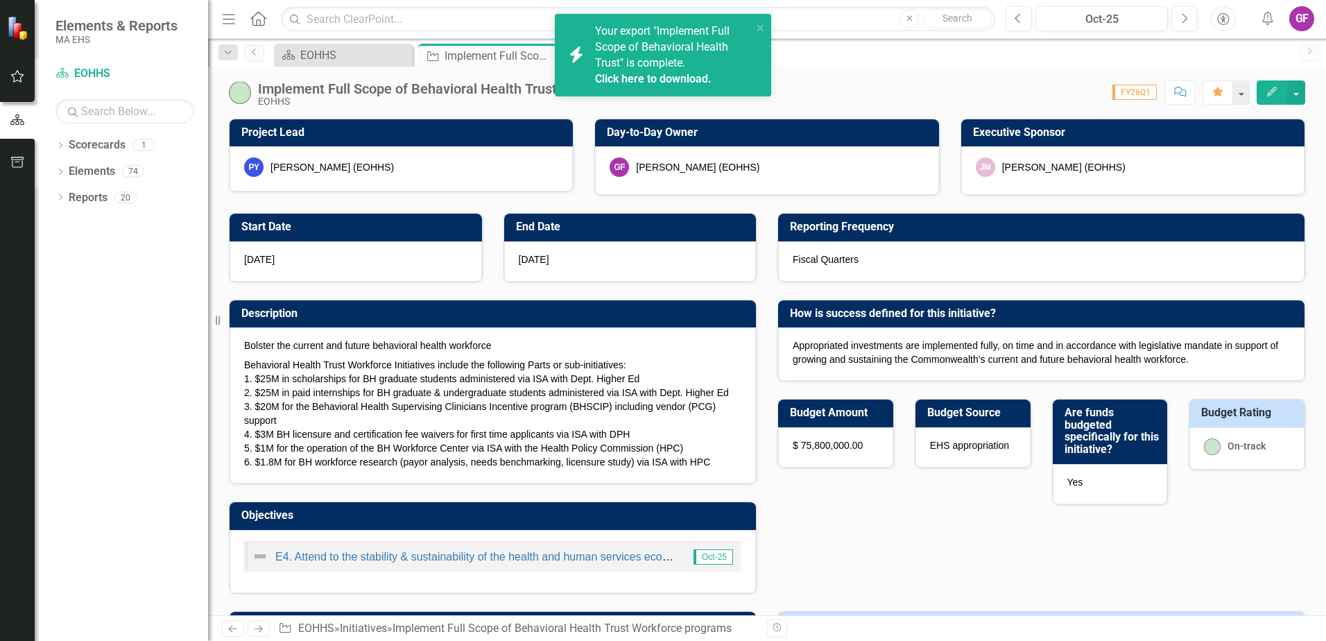
click at [630, 72] on link "Click here to download." at bounding box center [653, 78] width 117 height 13
